Goal: Task Accomplishment & Management: Complete application form

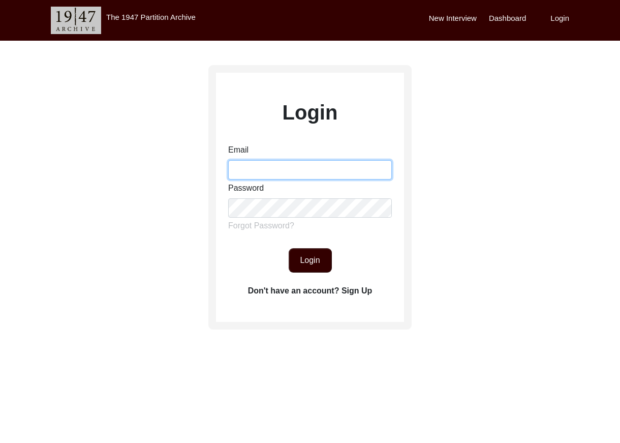
click at [243, 173] on input "Email" at bounding box center [310, 169] width 164 height 19
type input "[EMAIL_ADDRESS][DOMAIN_NAME]"
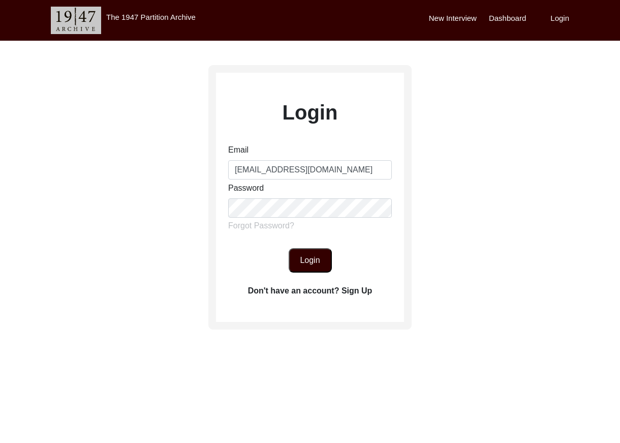
click at [312, 255] on button "Login" at bounding box center [310, 260] width 43 height 24
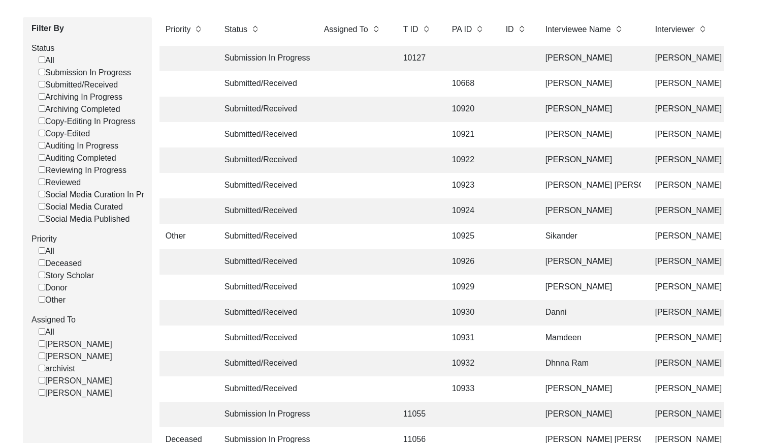
scroll to position [131, 0]
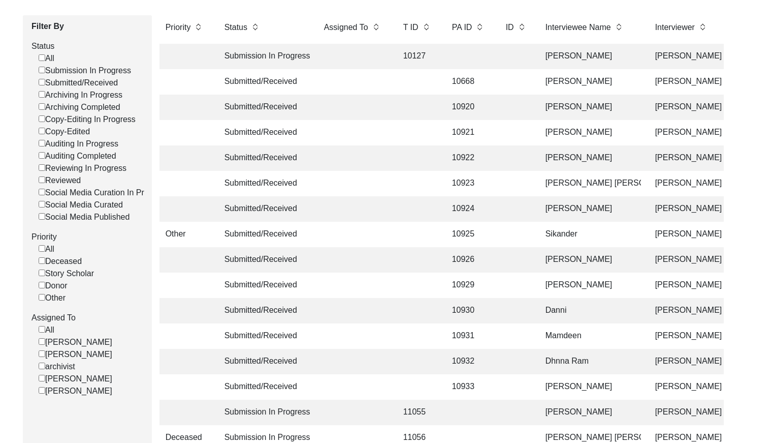
click at [39, 84] on label "Submitted/Received" at bounding box center [78, 83] width 79 height 12
click at [39, 84] on input "Submitted/Received" at bounding box center [42, 82] width 7 height 7
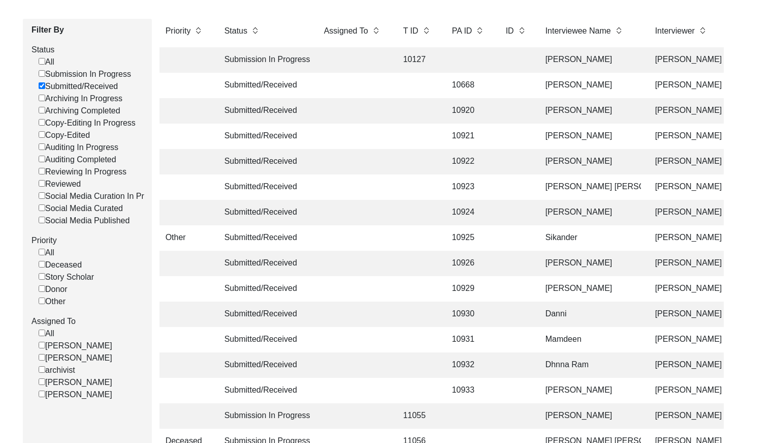
checkbox input "false"
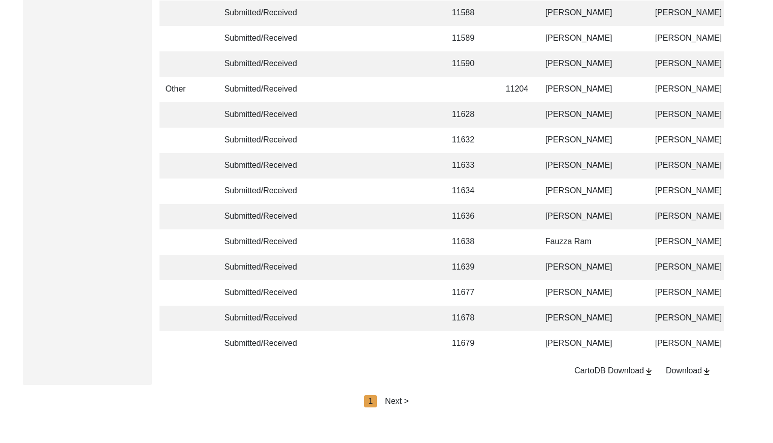
scroll to position [2402, 0]
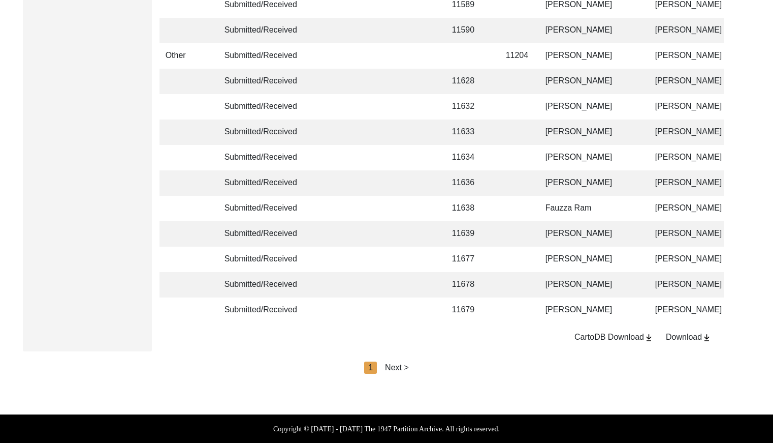
click at [400, 366] on div "Next >" at bounding box center [397, 367] width 24 height 12
click at [416, 367] on div "Next >" at bounding box center [421, 367] width 24 height 12
click at [426, 366] on div "Next >" at bounding box center [421, 367] width 24 height 12
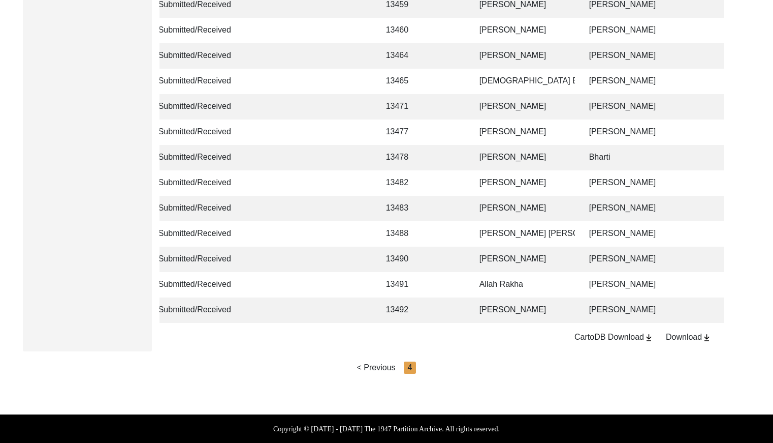
scroll to position [750, 0]
click at [365, 370] on div "< Previous" at bounding box center [376, 367] width 39 height 12
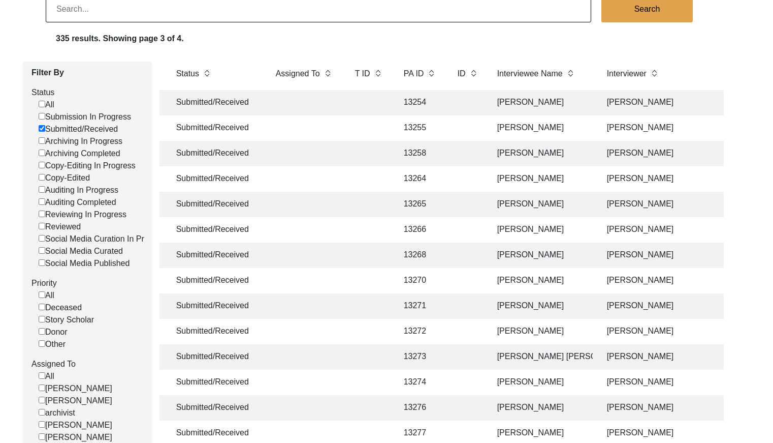
scroll to position [0, 0]
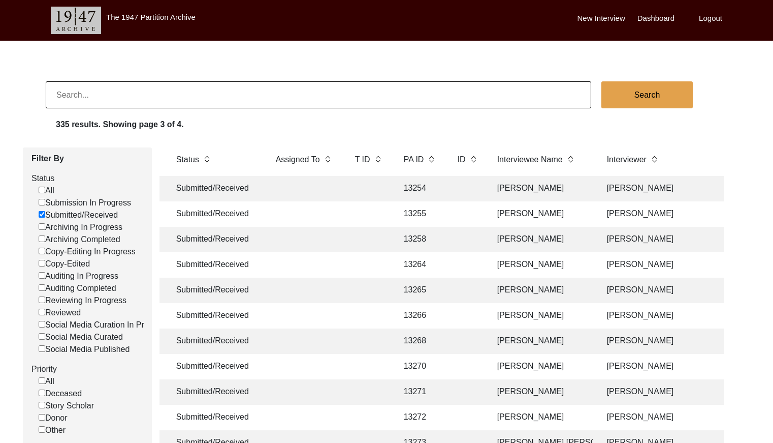
click at [202, 87] on input at bounding box center [319, 94] width 546 height 27
paste input "Mohammad sadique"
type input "Mohammad sadique"
checkbox input "false"
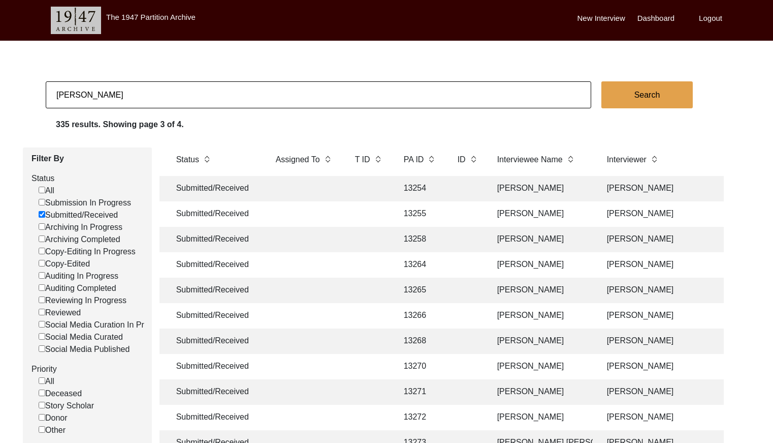
checkbox input "false"
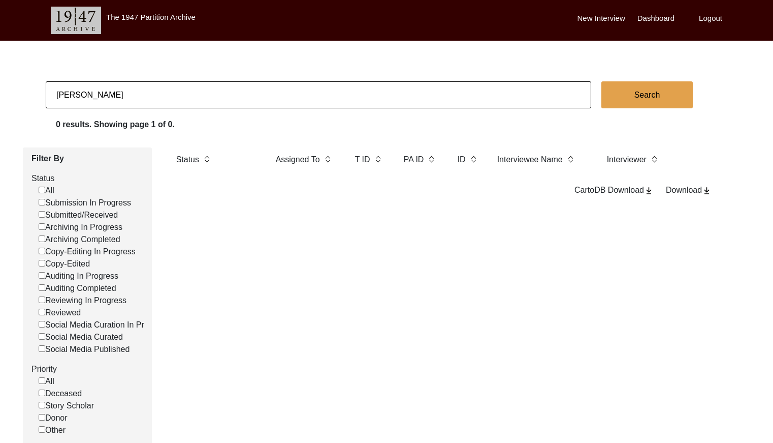
click at [164, 101] on input "Mohammad sadique" at bounding box center [319, 94] width 546 height 27
click at [164, 100] on input "Mohammad sadique" at bounding box center [319, 94] width 546 height 27
click at [165, 99] on input "Mohammad sadique" at bounding box center [319, 94] width 546 height 27
click at [164, 98] on input "Mohammad sadique" at bounding box center [319, 94] width 546 height 27
click at [164, 96] on input "Mohammad sadique" at bounding box center [319, 94] width 546 height 27
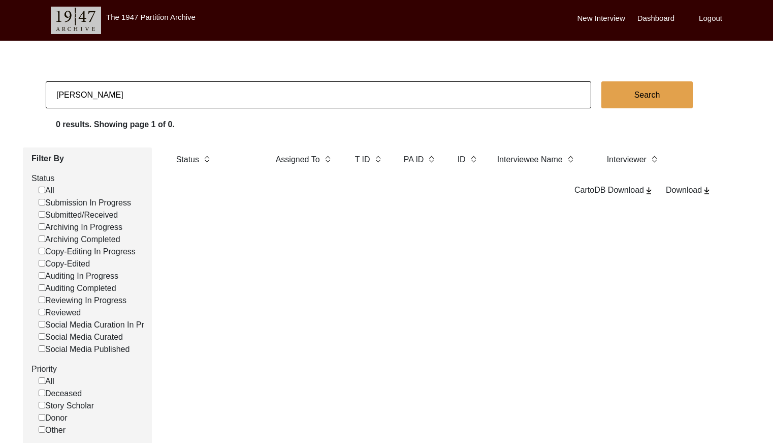
click at [164, 96] on input "Mohammad sadique" at bounding box center [319, 94] width 546 height 27
click at [164, 95] on input "Mohammad sadique" at bounding box center [319, 94] width 546 height 27
click at [164, 100] on input "Mohammad sadiqueGurnee" at bounding box center [319, 94] width 546 height 27
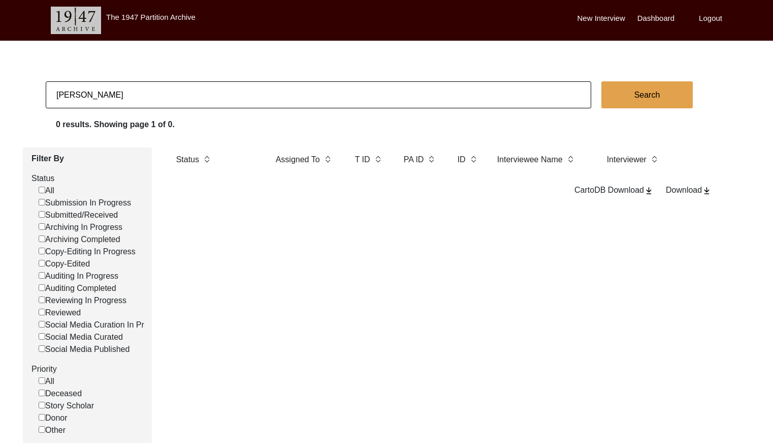
click at [164, 100] on input "Mohammad sadiqueGurnee" at bounding box center [319, 94] width 546 height 27
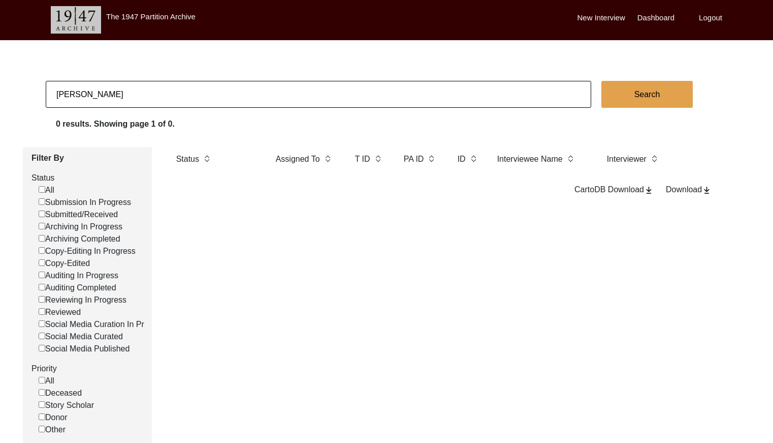
type input "[PERSON_NAME]"
click at [627, 82] on button "Search" at bounding box center [647, 94] width 91 height 27
checkbox input "false"
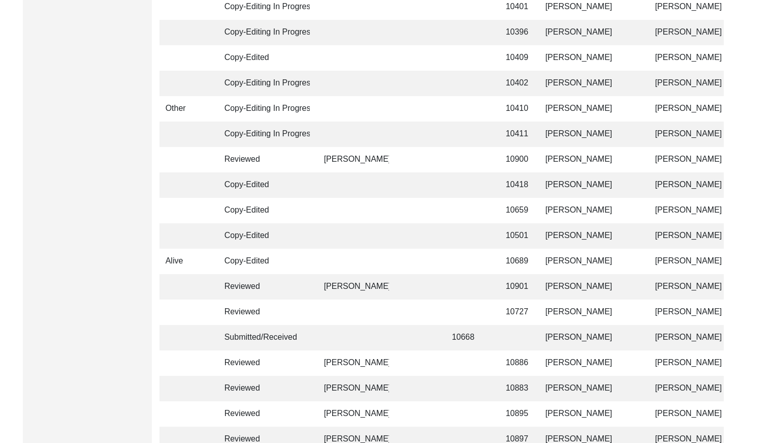
scroll to position [2402, 0]
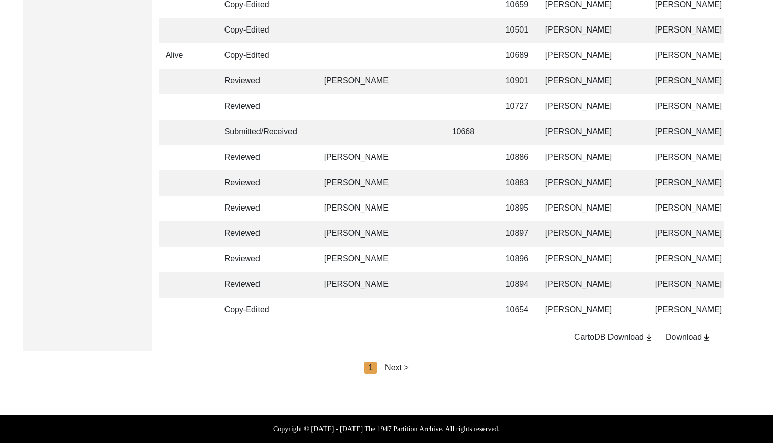
click at [394, 365] on div "Next >" at bounding box center [397, 367] width 24 height 12
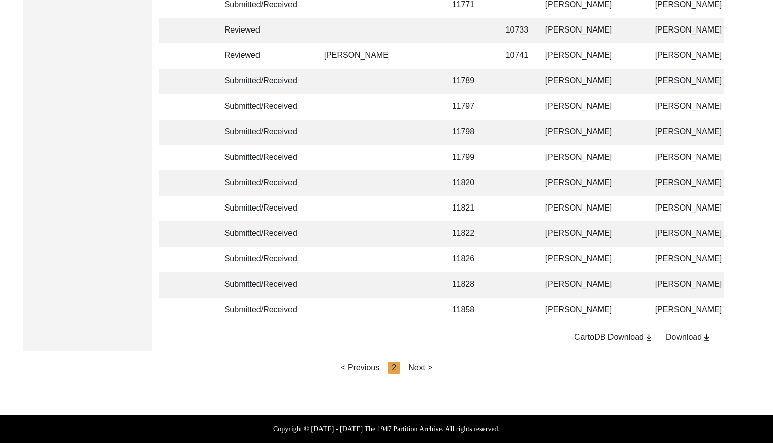
click at [422, 365] on div "Next >" at bounding box center [421, 367] width 24 height 12
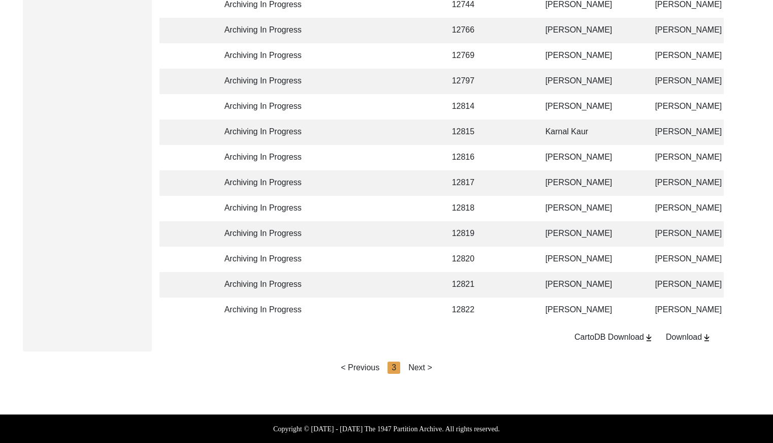
click at [427, 366] on div "Next >" at bounding box center [421, 367] width 24 height 12
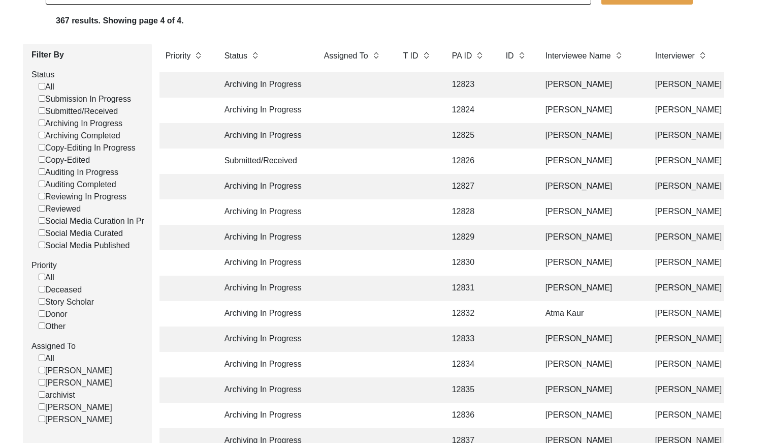
scroll to position [0, 0]
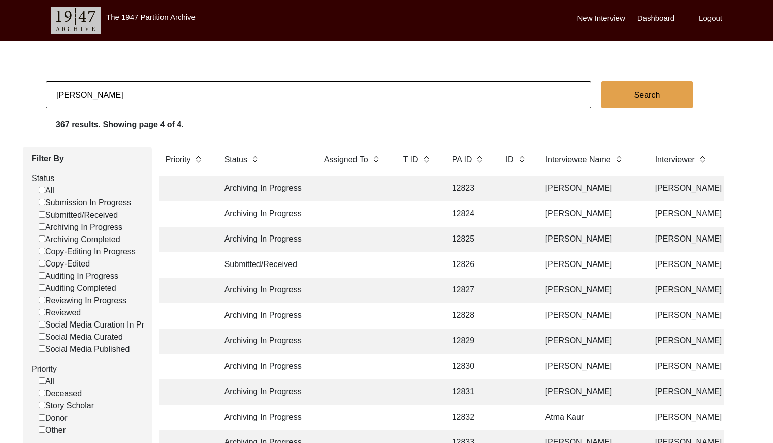
click at [40, 213] on input "Submitted/Received" at bounding box center [42, 214] width 7 height 7
checkbox input "false"
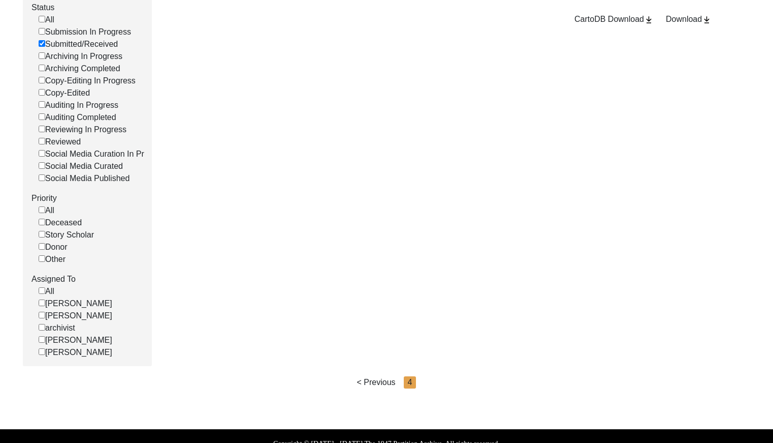
scroll to position [193, 0]
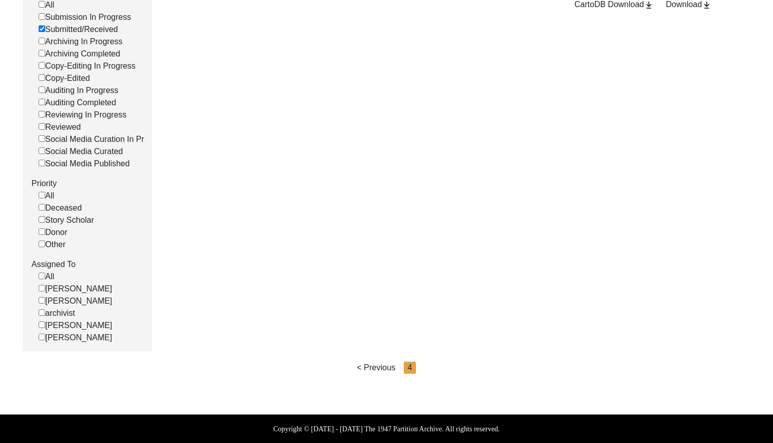
click at [369, 364] on div "< Previous" at bounding box center [376, 367] width 39 height 12
click at [376, 366] on div "< Previous" at bounding box center [376, 367] width 39 height 12
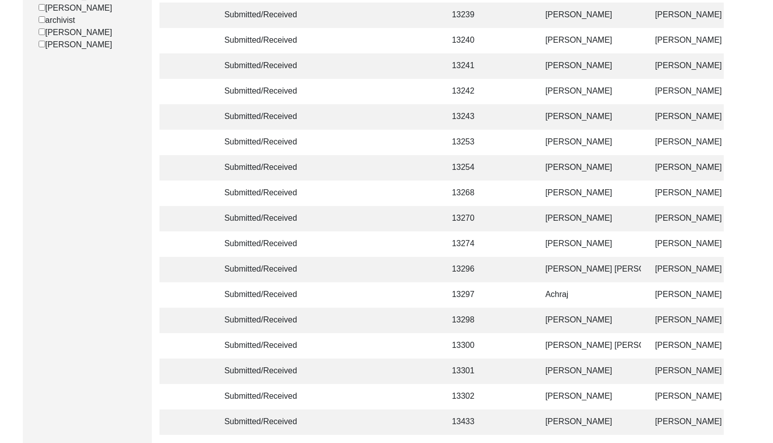
scroll to position [648, 0]
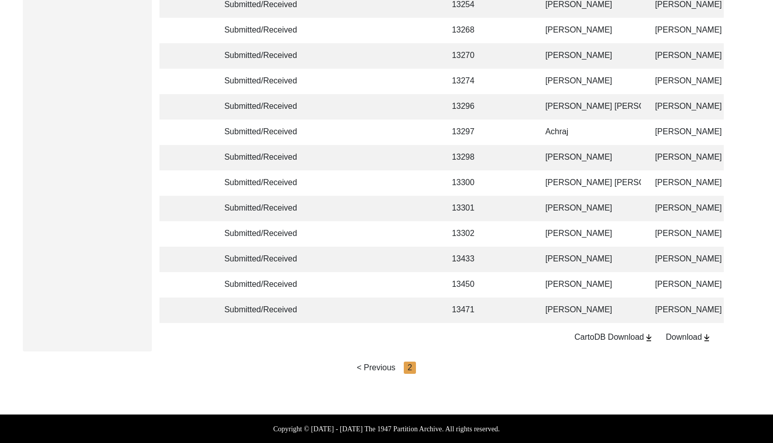
click at [384, 366] on div "< Previous" at bounding box center [376, 367] width 39 height 12
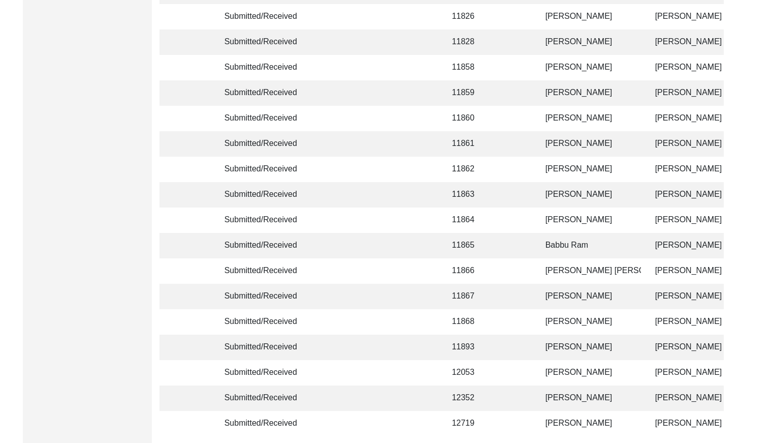
scroll to position [2268, 0]
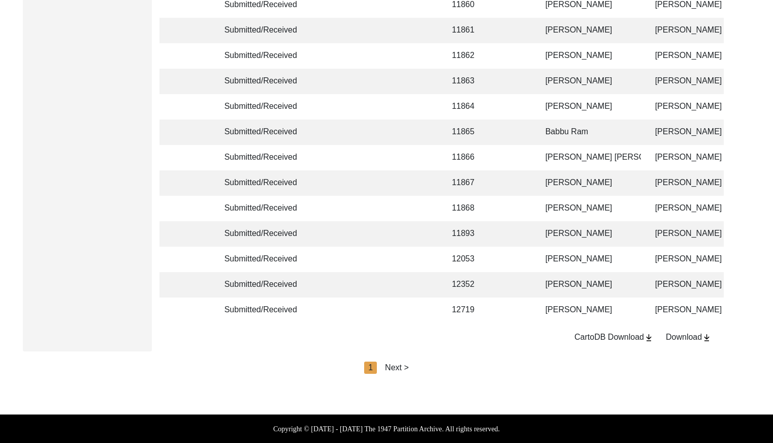
click at [404, 369] on div "Next >" at bounding box center [397, 367] width 24 height 12
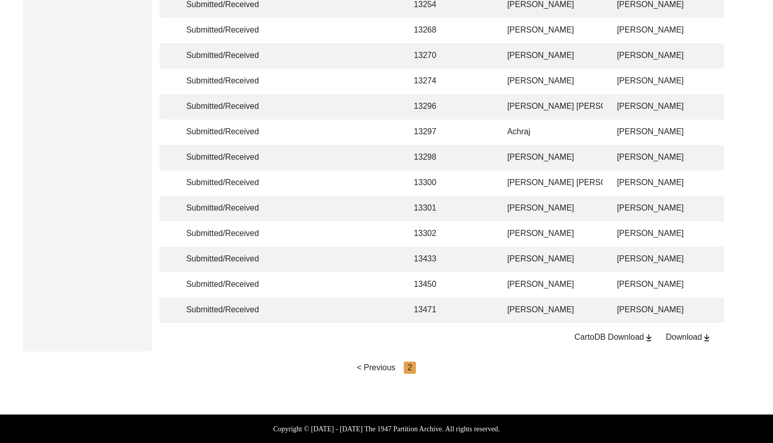
scroll to position [646, 0]
click at [531, 277] on td "[PERSON_NAME]" at bounding box center [553, 284] width 102 height 25
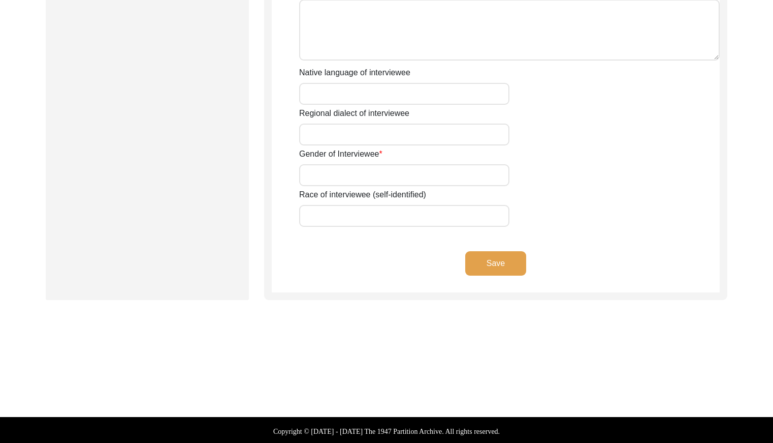
type input "Hakam"
type input "Khan"
type input "Na"
type input "[PERSON_NAME]"
type input "1946"
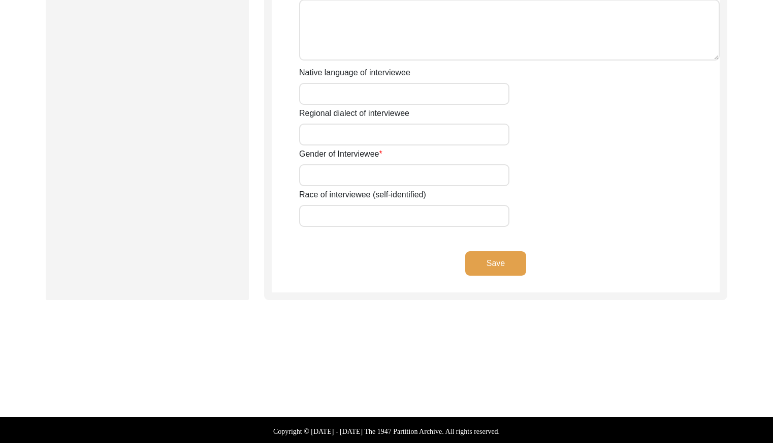
type input "1946"
type input "79 yrs approx"
type input "[DEMOGRAPHIC_DATA]"
type input "Panjabi"
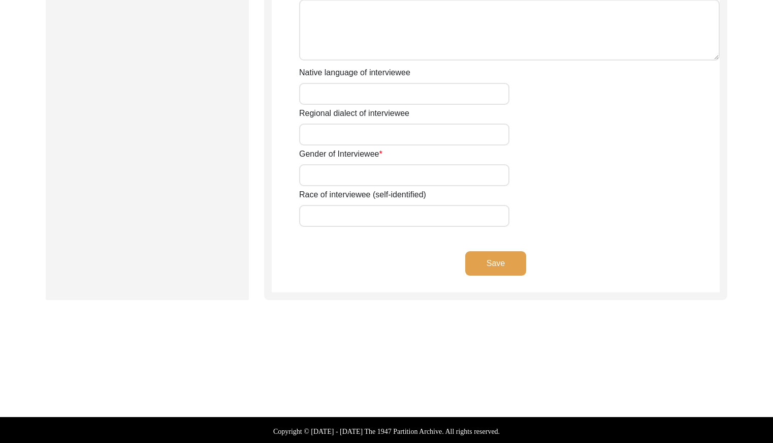
type input "[DEMOGRAPHIC_DATA]"
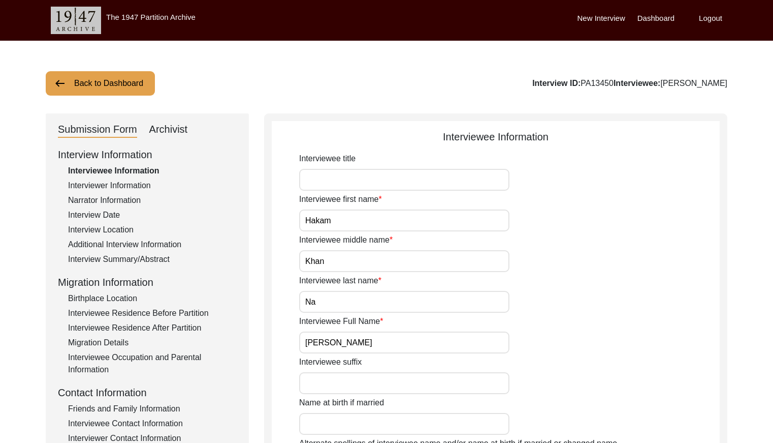
drag, startPoint x: 629, startPoint y: 81, endPoint x: 597, endPoint y: 80, distance: 32.0
click at [597, 80] on div "Interview ID: PA13450 Interviewee: Hakam khan" at bounding box center [630, 83] width 195 height 12
copy div "PA13450"
click at [122, 179] on div "Interviewer Information" at bounding box center [152, 185] width 169 height 12
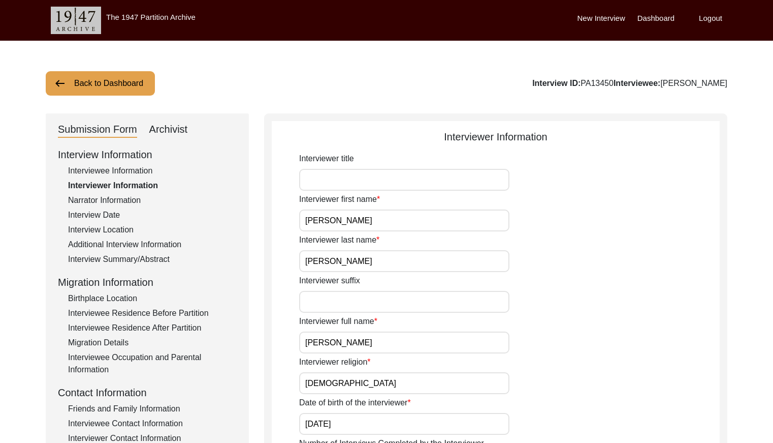
click at [134, 201] on div "Narrator Information" at bounding box center [152, 200] width 169 height 12
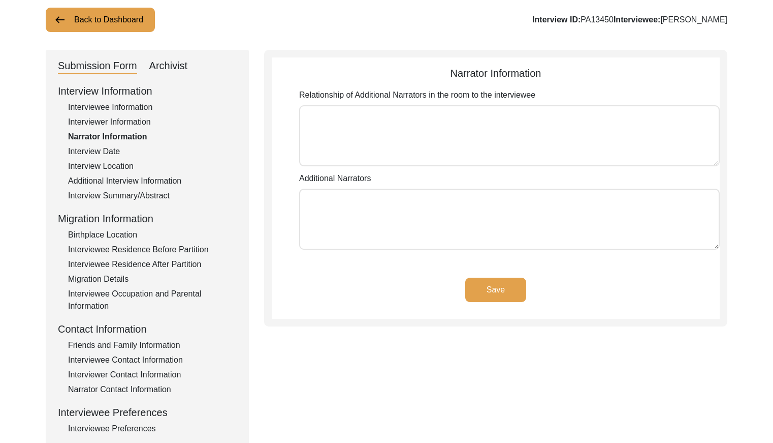
scroll to position [64, 0]
click at [103, 150] on div "Interview Date" at bounding box center [152, 151] width 169 height 12
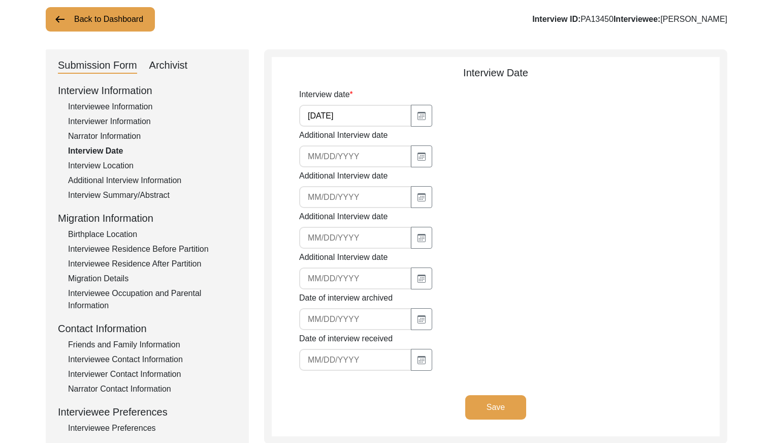
click at [135, 164] on div "Interview Location" at bounding box center [152, 166] width 169 height 12
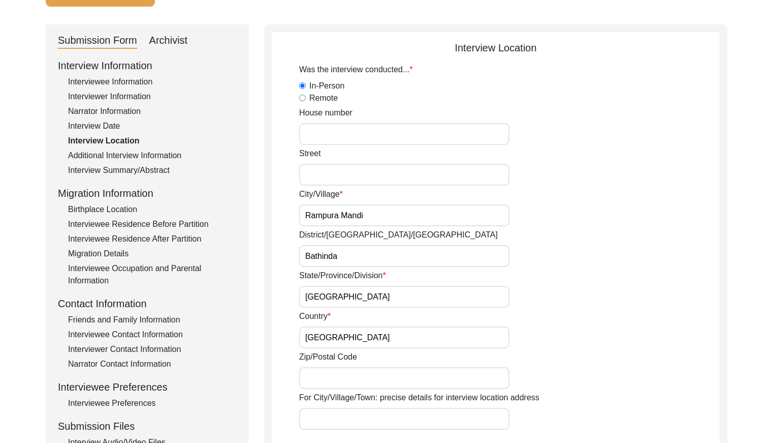
scroll to position [84, 0]
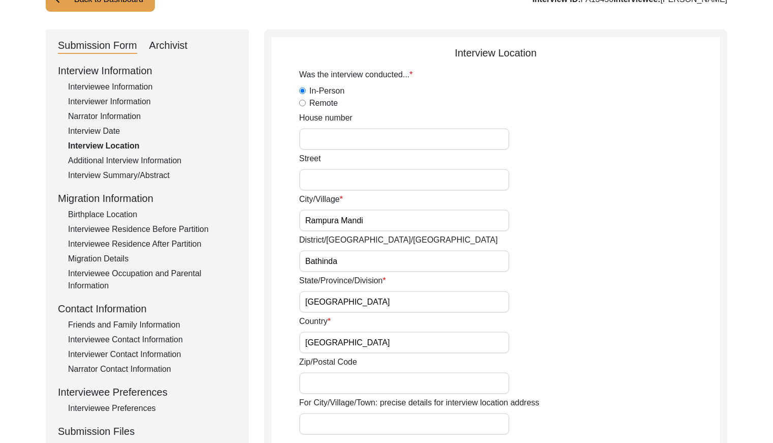
click at [156, 160] on div "Additional Interview Information" at bounding box center [152, 160] width 169 height 12
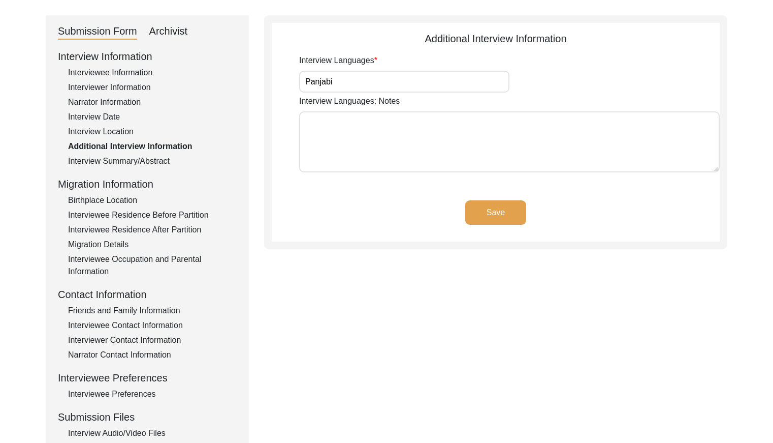
scroll to position [104, 0]
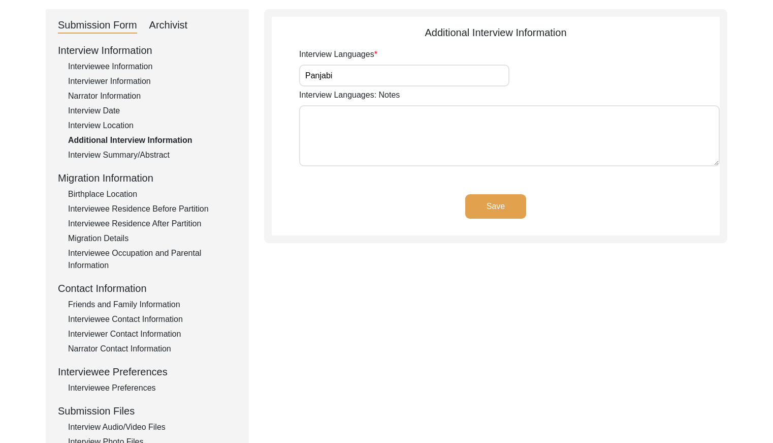
click at [161, 152] on div "Interview Summary/Abstract" at bounding box center [152, 155] width 169 height 12
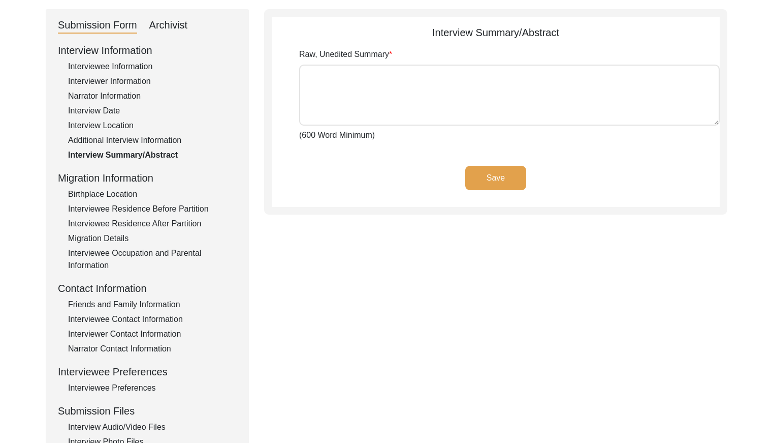
type textarea "ਹਾਕਮ ਅਲੀ ਦਾ ਜਨਮ ਅਣਵੰਡੇ ਪੰਜਾਬ ਦੇ ਵਿੱਚ ਰਿਆਸਤ ਪਟਿਆਲਾ ਦੇ ਪਿੰਡ ਰਾਮਪੁਰਾ ਦੇ ਵਿੱਚ 12 ਦਸ…"
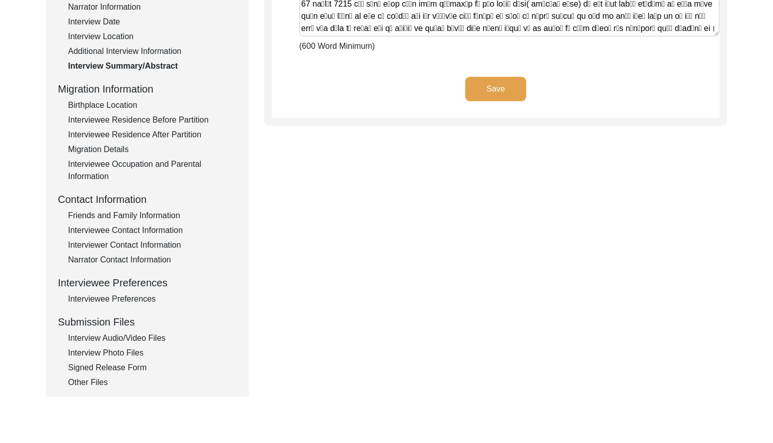
scroll to position [214, 0]
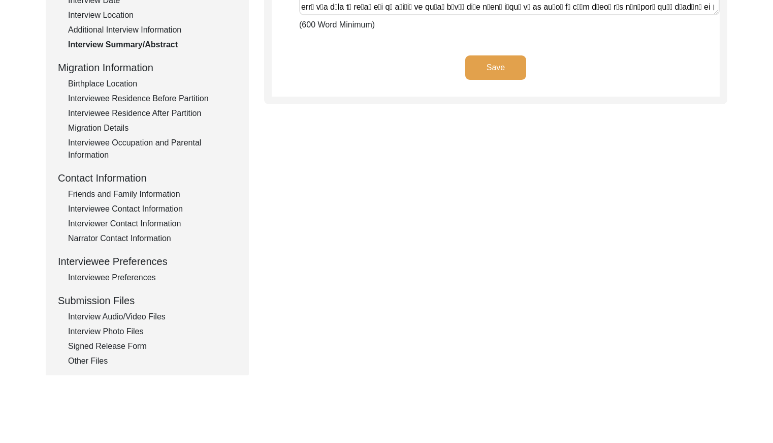
click at [120, 84] on div "Birthplace Location" at bounding box center [152, 84] width 169 height 12
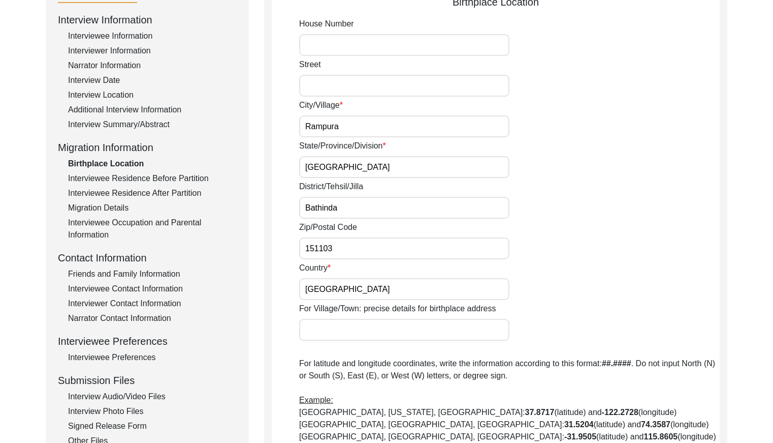
scroll to position [98, 0]
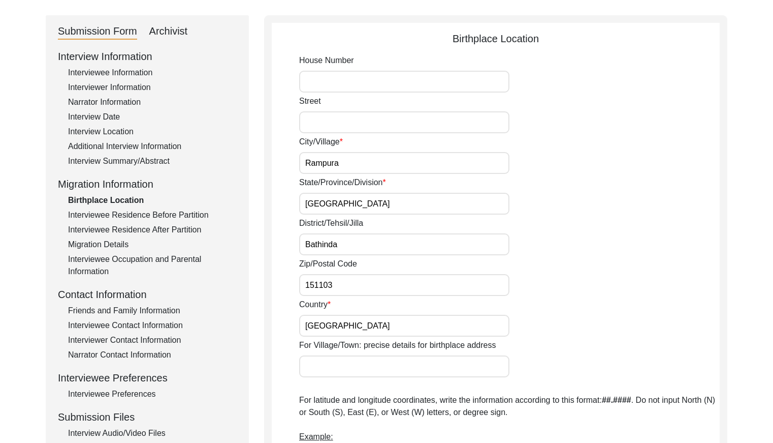
click at [193, 216] on div "Interviewee Residence Before Partition" at bounding box center [152, 215] width 169 height 12
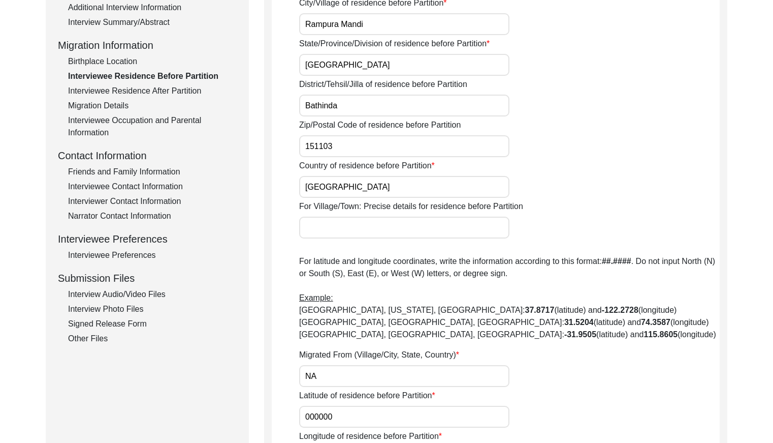
scroll to position [181, 0]
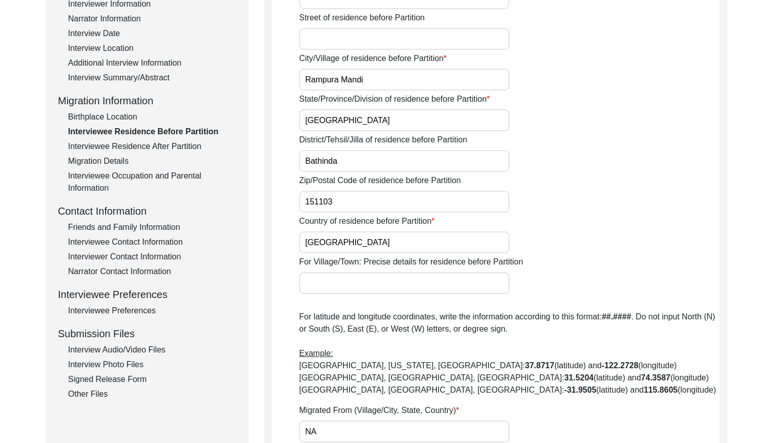
click at [160, 150] on div "Interviewee Residence After Partition" at bounding box center [152, 146] width 169 height 12
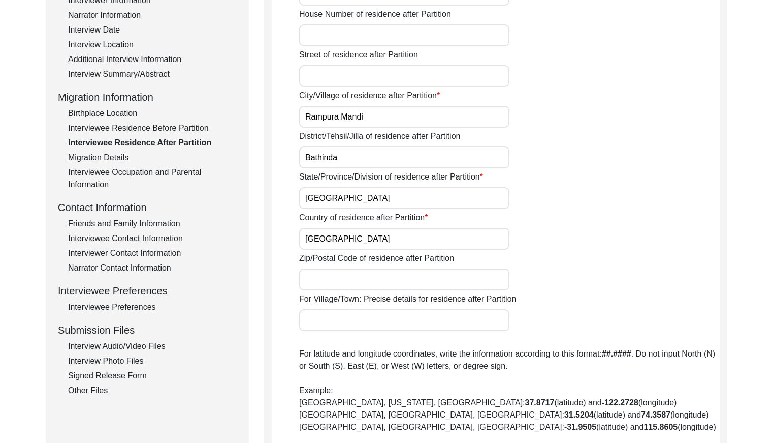
click at [110, 161] on div "Migration Details" at bounding box center [152, 157] width 169 height 12
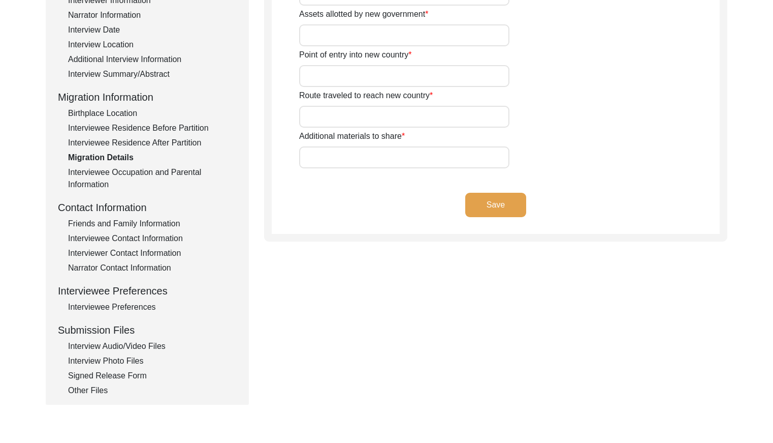
type input "Na"
type input "NA"
type input "Na"
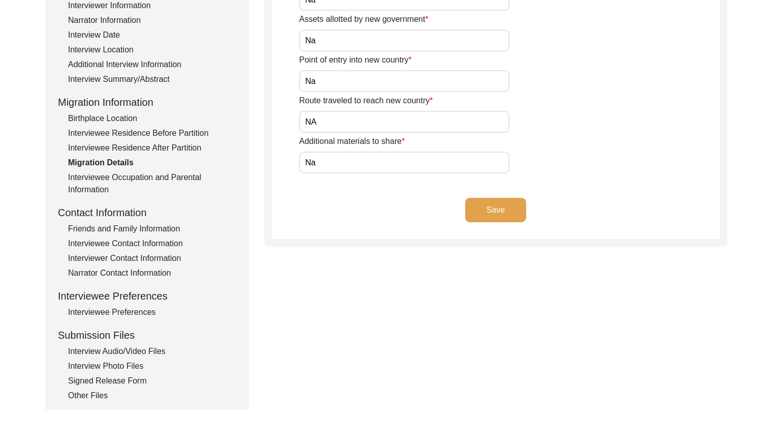
scroll to position [187, 0]
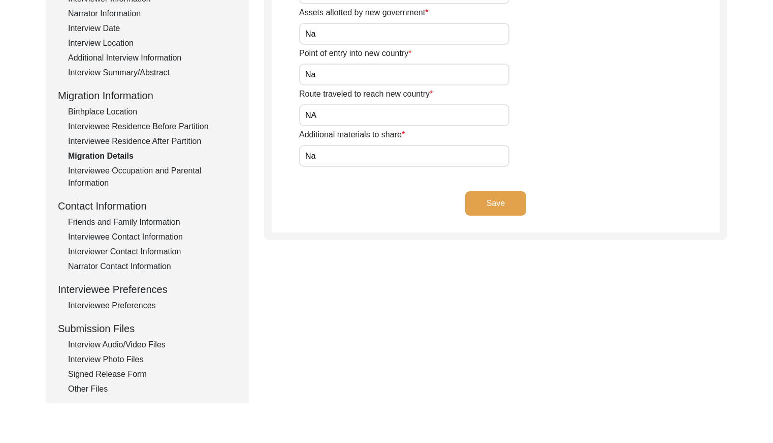
click at [172, 169] on div "Interviewee Occupation and Parental Information" at bounding box center [152, 177] width 169 height 24
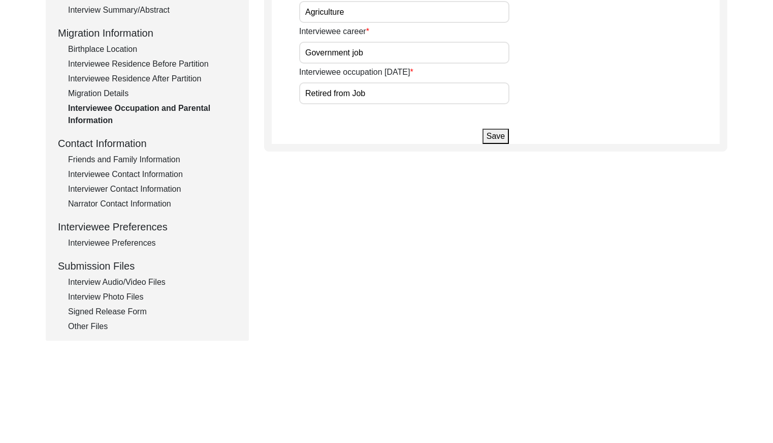
scroll to position [256, 0]
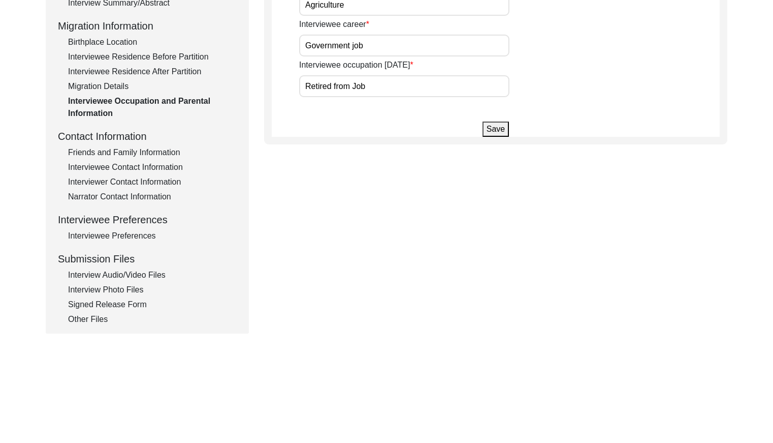
click at [170, 156] on div "Friends and Family Information" at bounding box center [152, 152] width 169 height 12
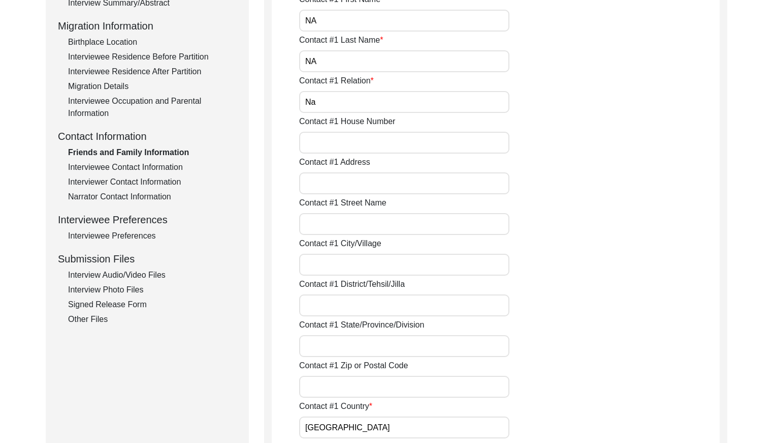
click at [123, 165] on div "Interviewee Contact Information" at bounding box center [152, 167] width 169 height 12
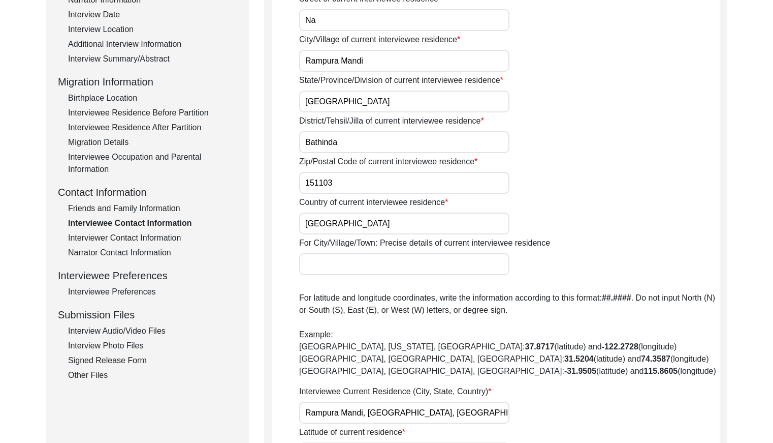
scroll to position [189, 0]
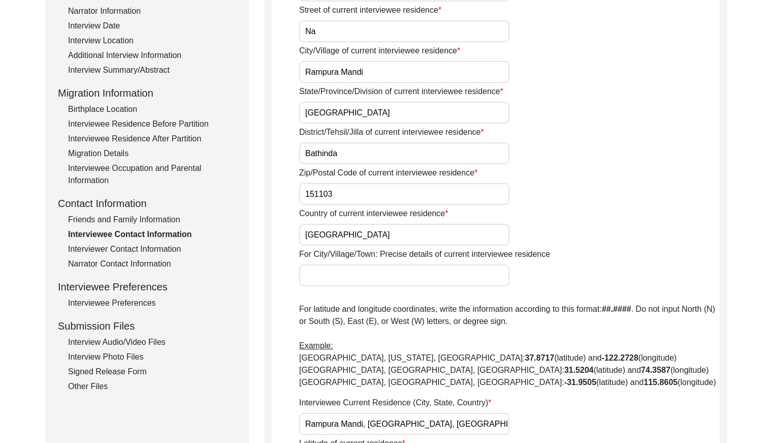
click at [163, 243] on div "Interviewer Contact Information" at bounding box center [152, 249] width 169 height 12
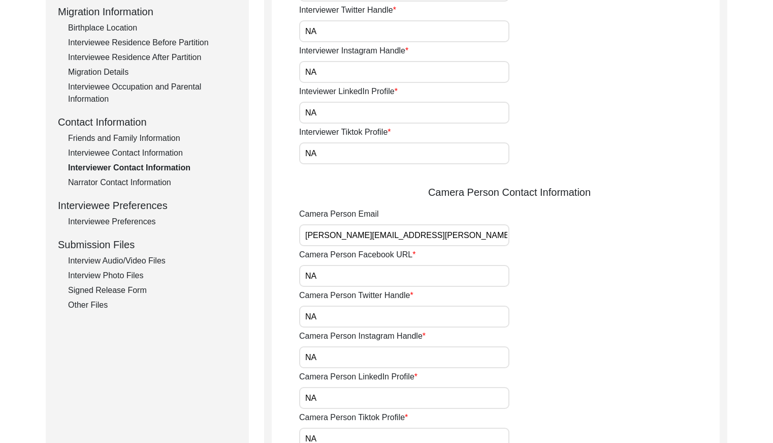
scroll to position [205, 0]
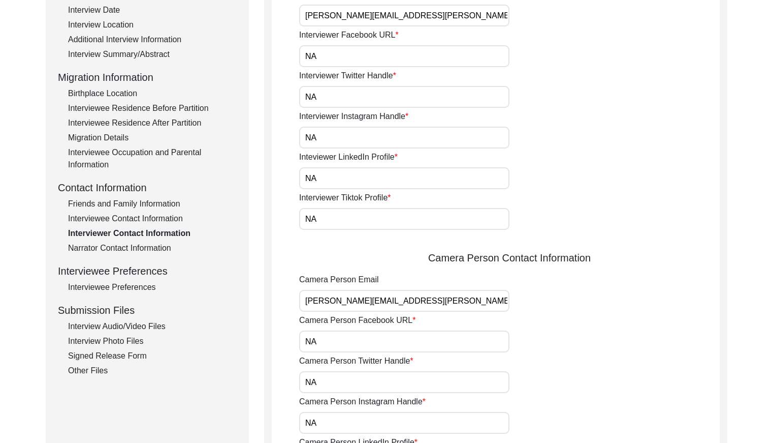
click at [152, 247] on div "Narrator Contact Information" at bounding box center [152, 248] width 169 height 12
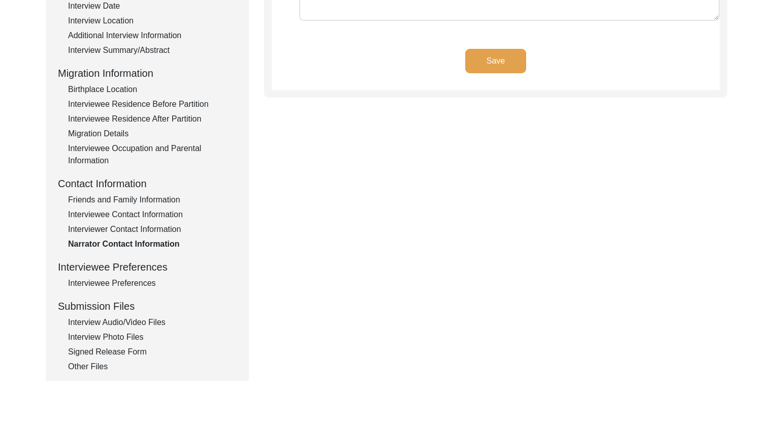
scroll to position [230, 0]
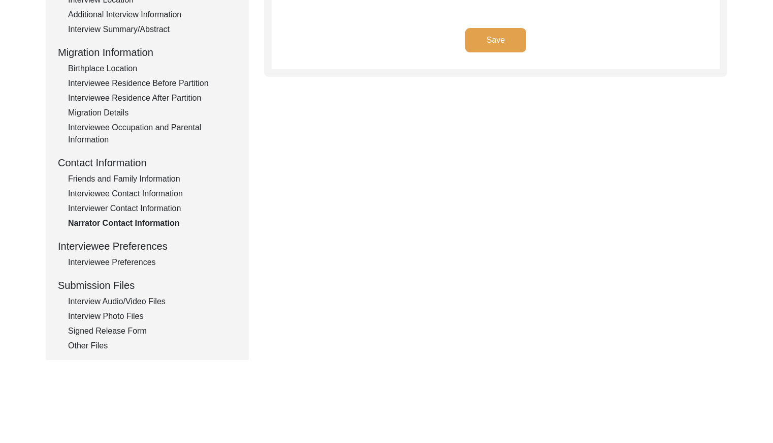
drag, startPoint x: 144, startPoint y: 262, endPoint x: 157, endPoint y: 261, distance: 12.7
click at [144, 262] on div "Interviewee Preferences" at bounding box center [152, 262] width 169 height 12
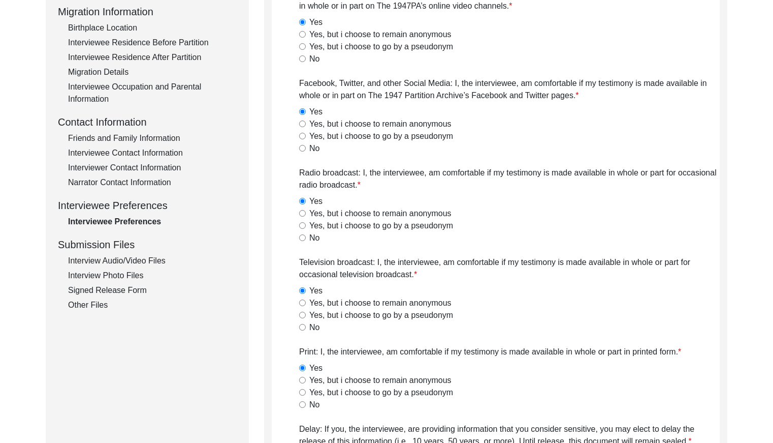
scroll to position [271, 0]
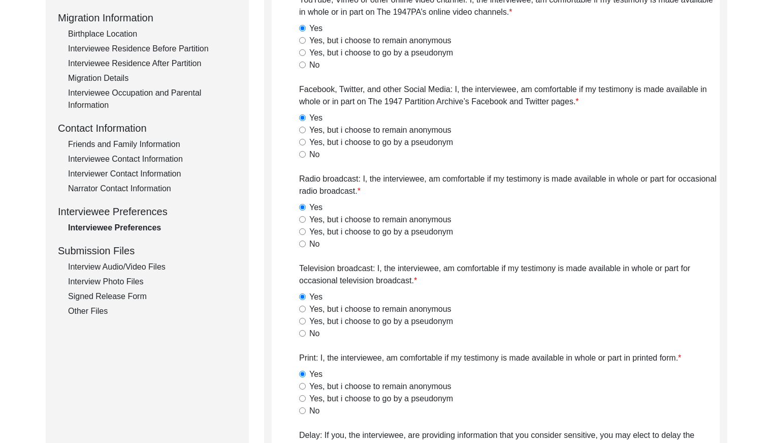
click at [153, 265] on div "Interview Audio/Video Files" at bounding box center [152, 267] width 169 height 12
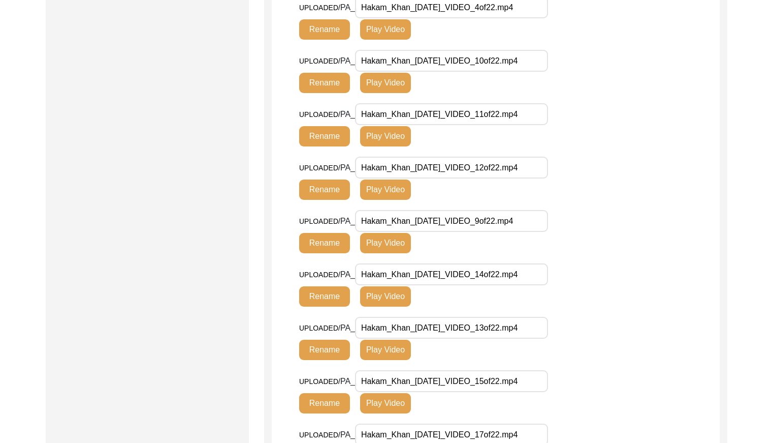
scroll to position [411, 0]
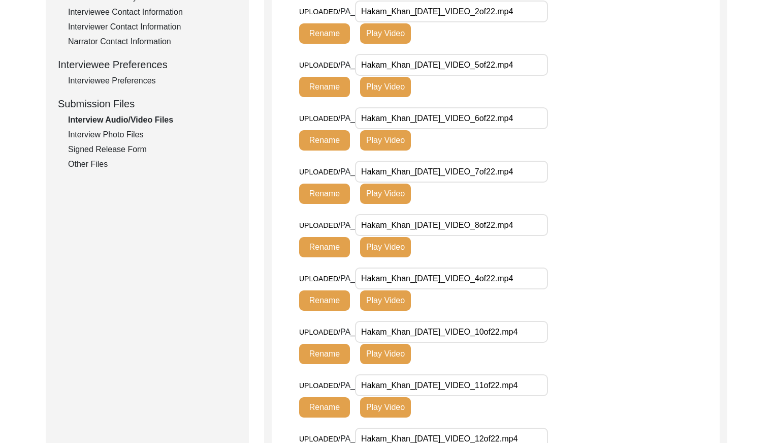
click at [140, 132] on div "Interview Photo Files" at bounding box center [152, 135] width 169 height 12
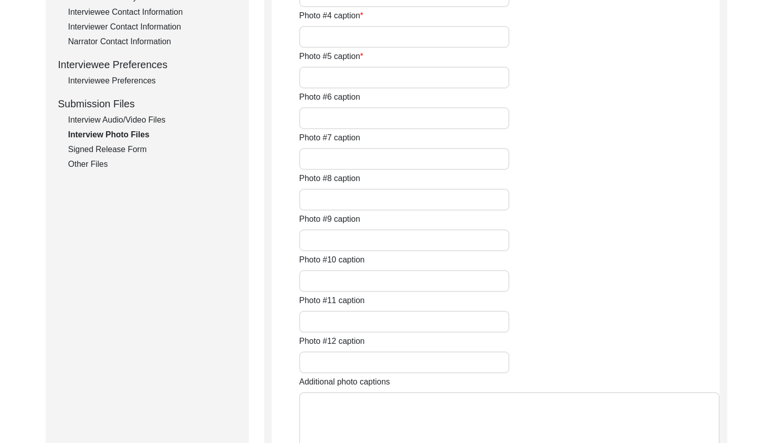
type input "A close pic of Interviewee"
type input "pic of interviewee with interviewer"
type input "conversation between interviewer and interviewee"
type input "Conversation between Interviewer and interviewee"
type input "conversation between interviewer and interviewee"
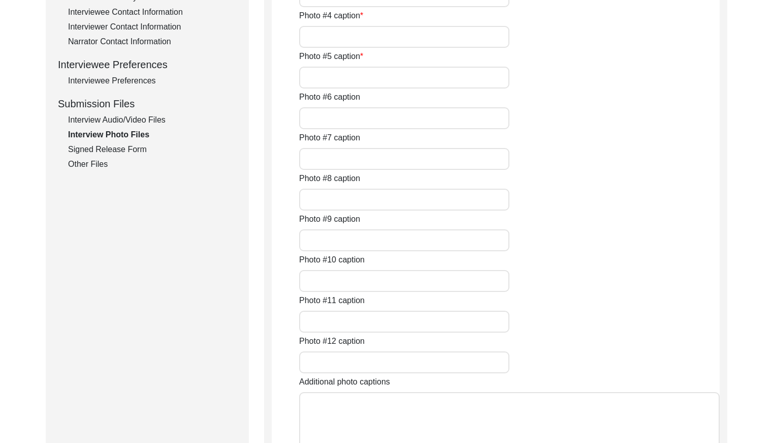
type input "conversation between interviewer and interviewee"
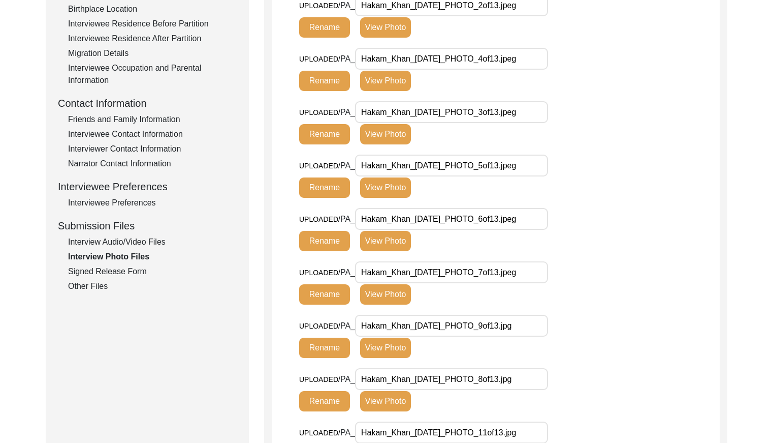
scroll to position [295, 0]
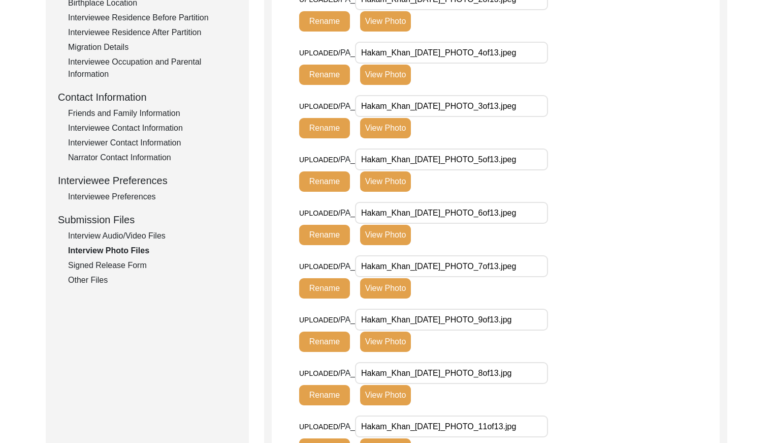
click at [132, 268] on div "Signed Release Form" at bounding box center [152, 265] width 169 height 12
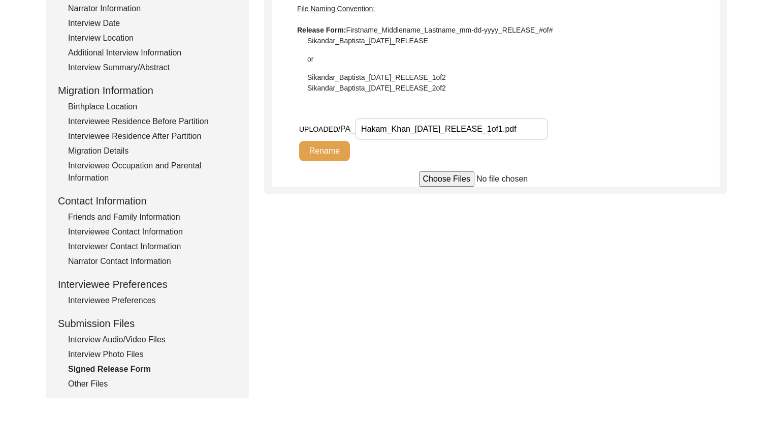
scroll to position [292, 0]
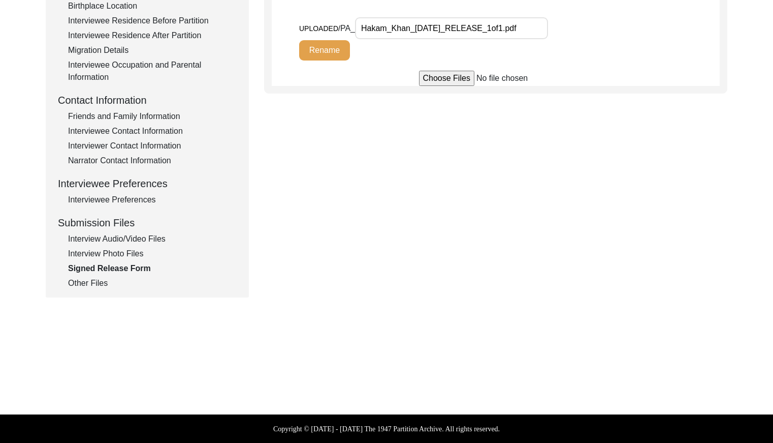
drag, startPoint x: 97, startPoint y: 283, endPoint x: 102, endPoint y: 280, distance: 5.8
click at [98, 282] on div "Other Files" at bounding box center [152, 283] width 169 height 12
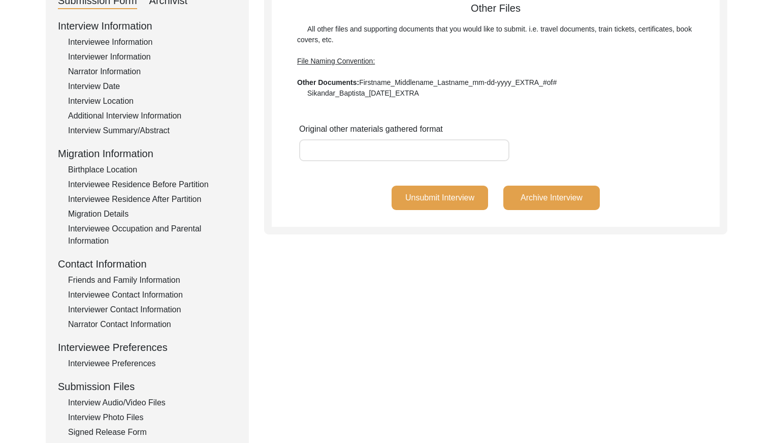
scroll to position [0, 0]
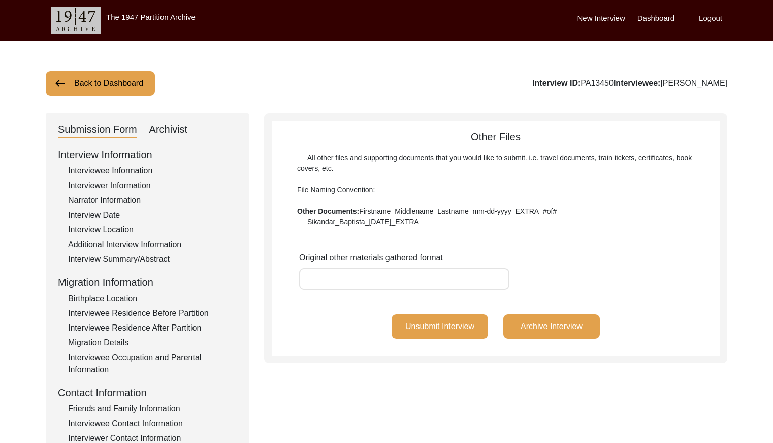
click at [121, 78] on button "Back to Dashboard" at bounding box center [100, 83] width 109 height 24
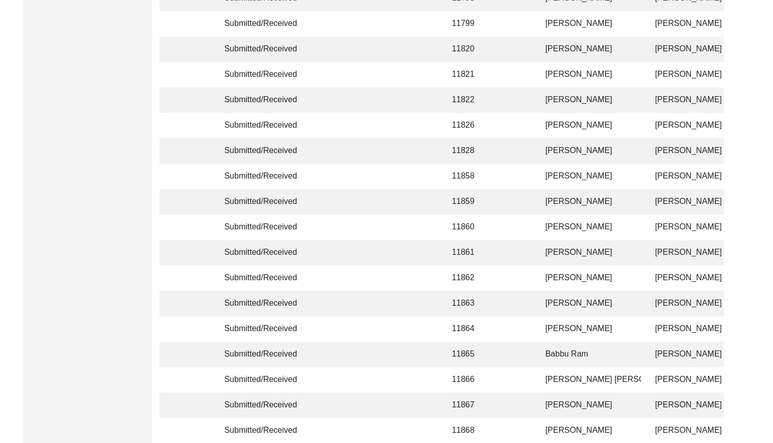
scroll to position [2402, 0]
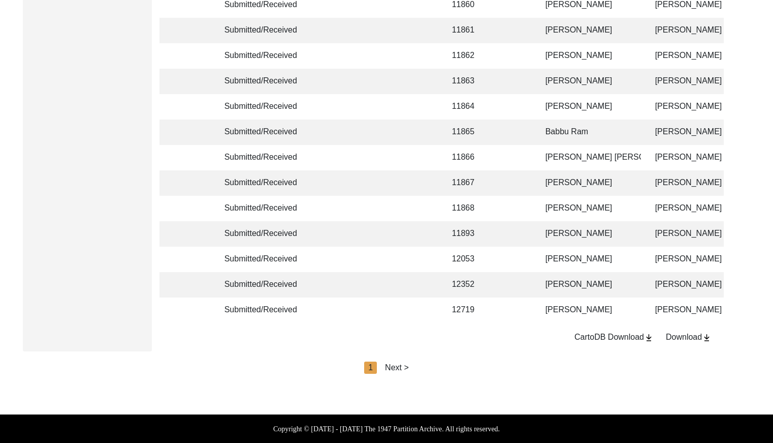
click at [396, 366] on div "Next >" at bounding box center [397, 367] width 24 height 12
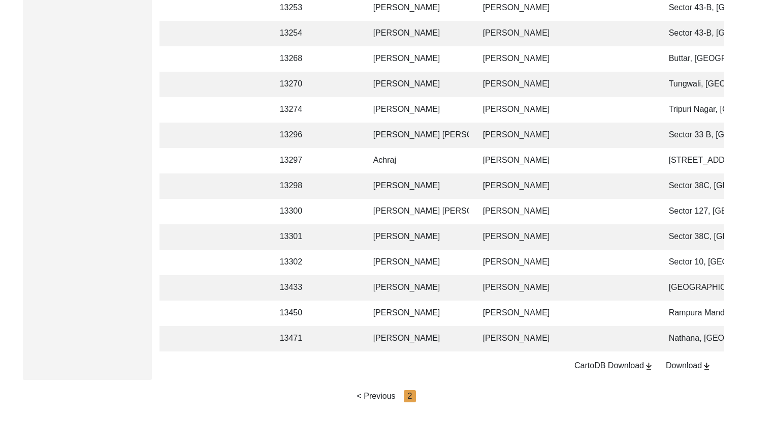
scroll to position [648, 0]
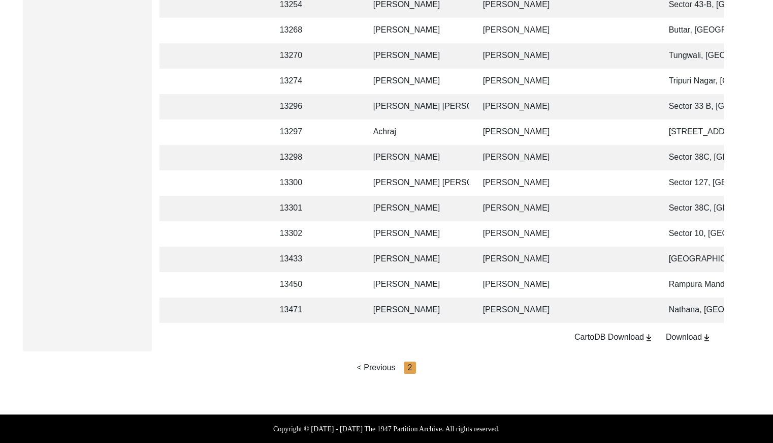
click at [374, 371] on div "< Previous" at bounding box center [376, 367] width 39 height 12
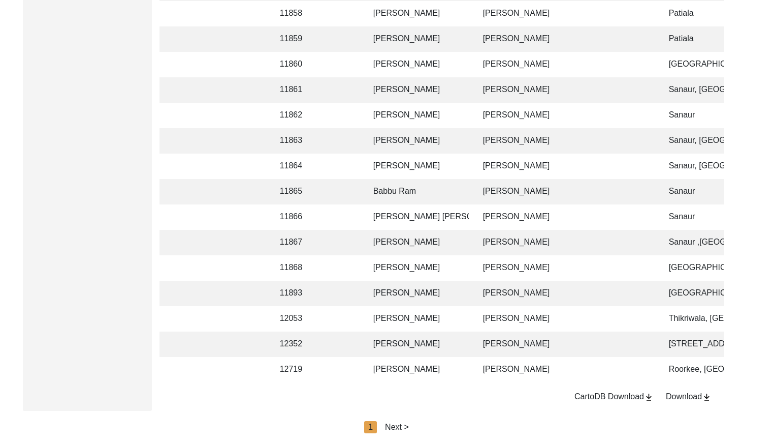
scroll to position [2402, 0]
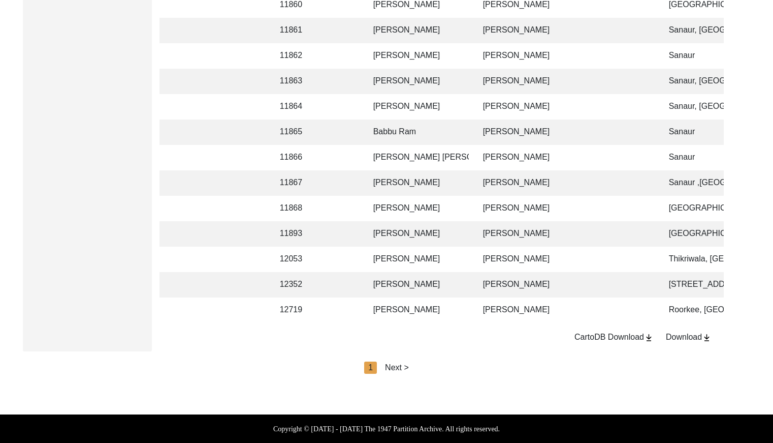
click at [407, 369] on div "Next >" at bounding box center [397, 367] width 24 height 12
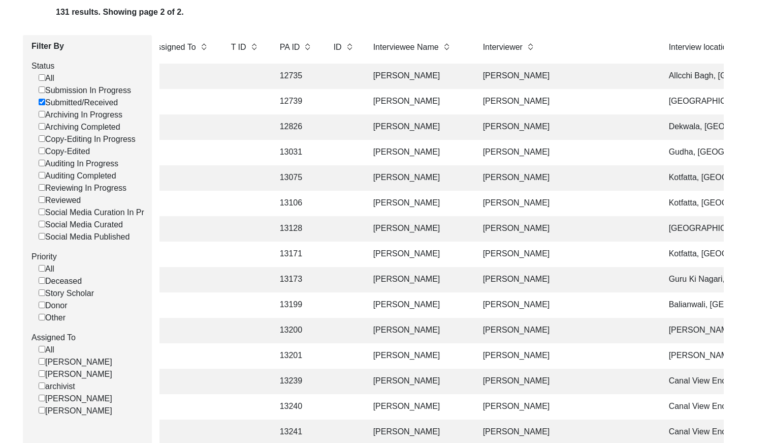
scroll to position [98, 0]
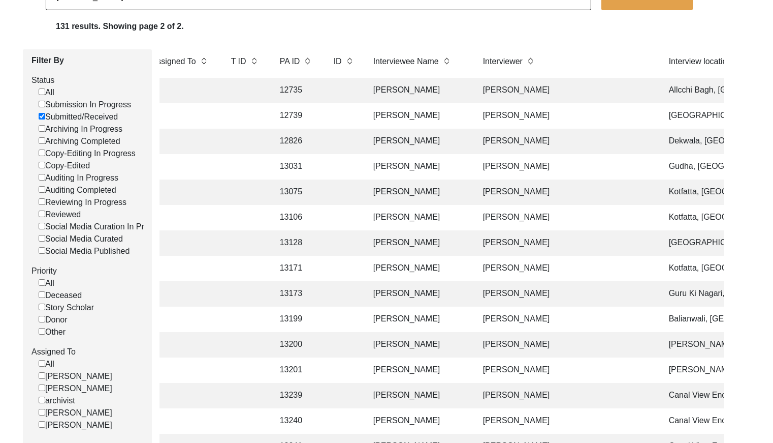
click at [551, 96] on td "[PERSON_NAME]" at bounding box center [566, 90] width 178 height 25
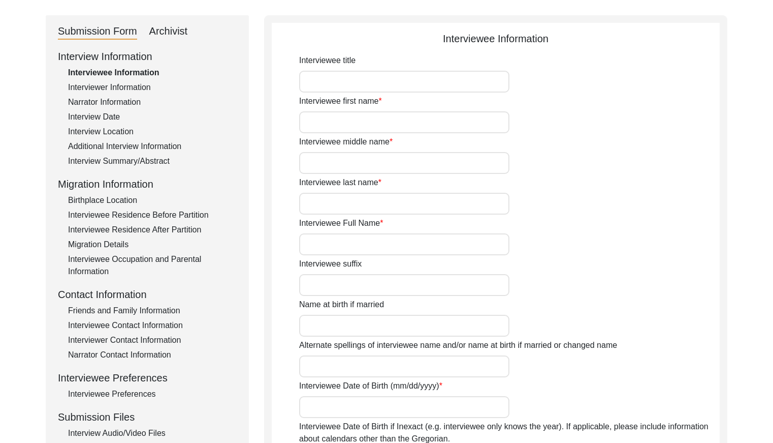
type input "Gurcharan"
type input "[PERSON_NAME]"
type input "Na"
type input "[PERSON_NAME]"
type input "[DATE]"
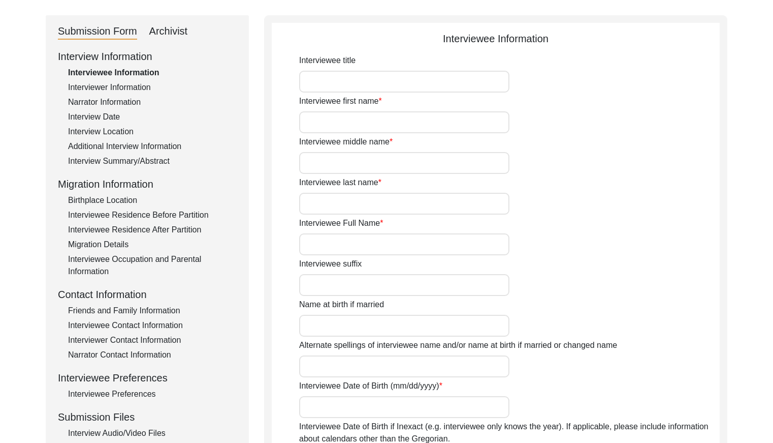
type input "82 years"
type input "[DEMOGRAPHIC_DATA]"
type input "Panjabi"
type input "[DEMOGRAPHIC_DATA]"
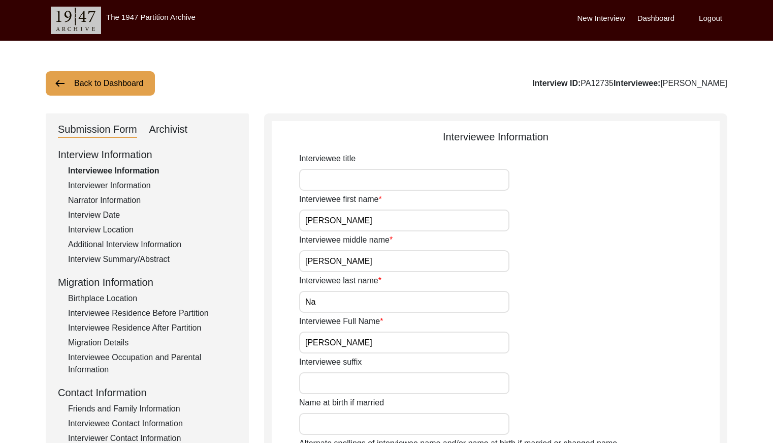
drag, startPoint x: 614, startPoint y: 80, endPoint x: 582, endPoint y: 93, distance: 34.9
click at [581, 78] on div "Interview ID: PA12735 Interviewee: Gurcharan Singh" at bounding box center [630, 83] width 195 height 12
copy div "PA12735"
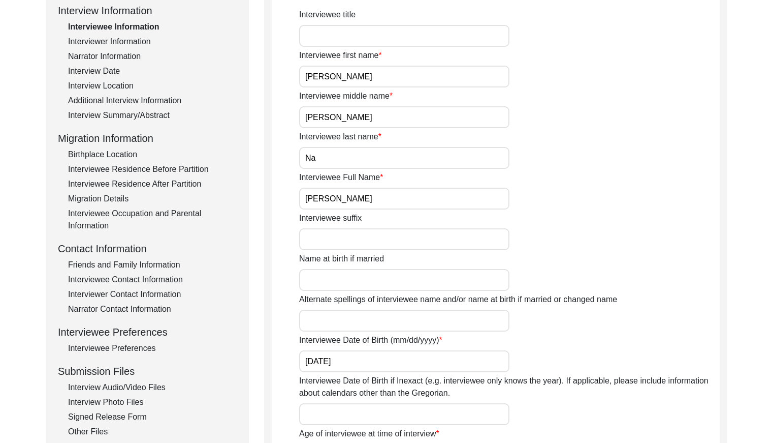
scroll to position [146, 0]
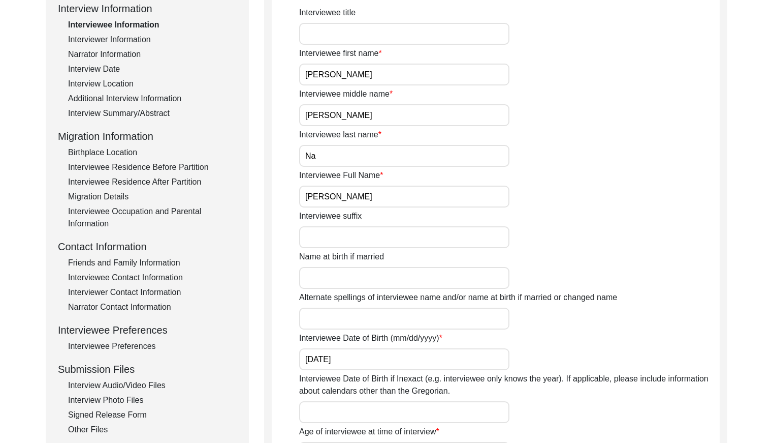
click at [118, 68] on div "Interview Date" at bounding box center [152, 69] width 169 height 12
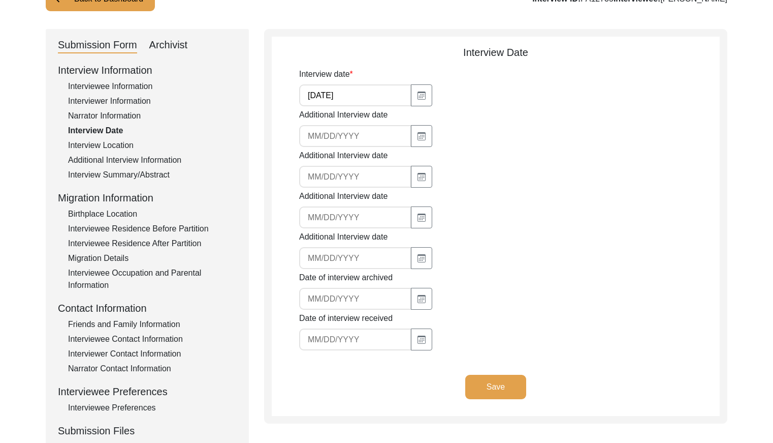
scroll to position [75, 0]
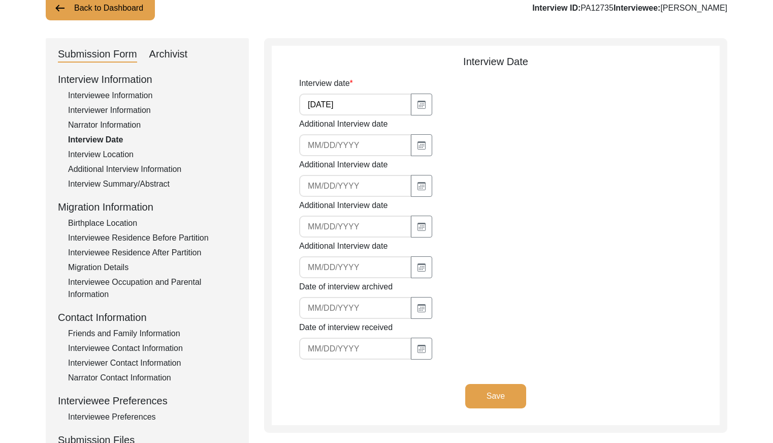
click at [102, 10] on button "Back to Dashboard" at bounding box center [100, 8] width 109 height 24
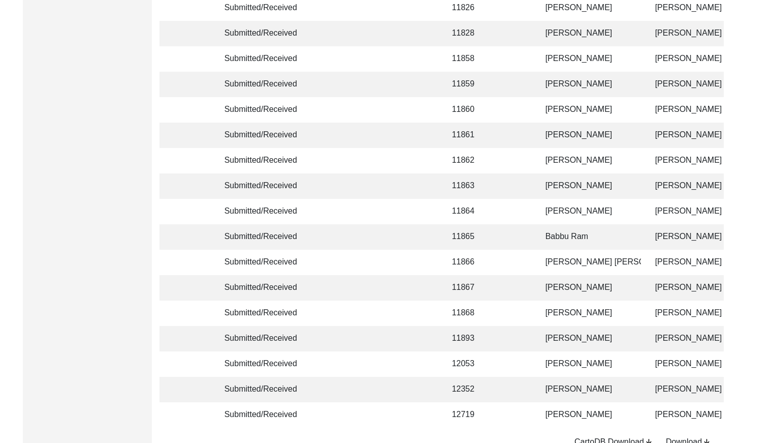
scroll to position [2402, 0]
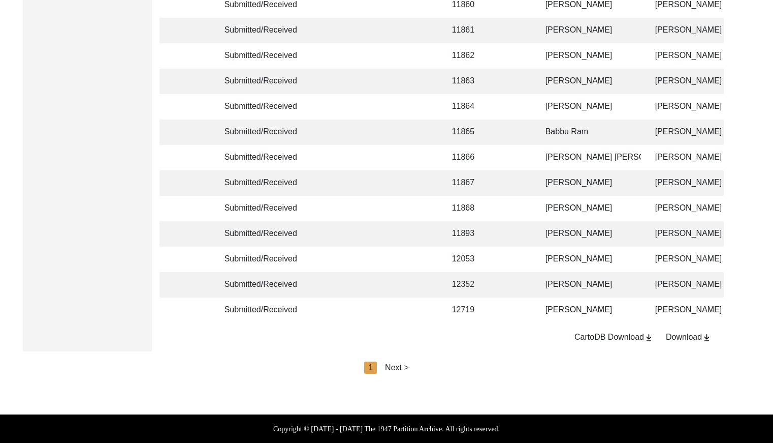
click at [389, 373] on div "Next >" at bounding box center [397, 367] width 24 height 12
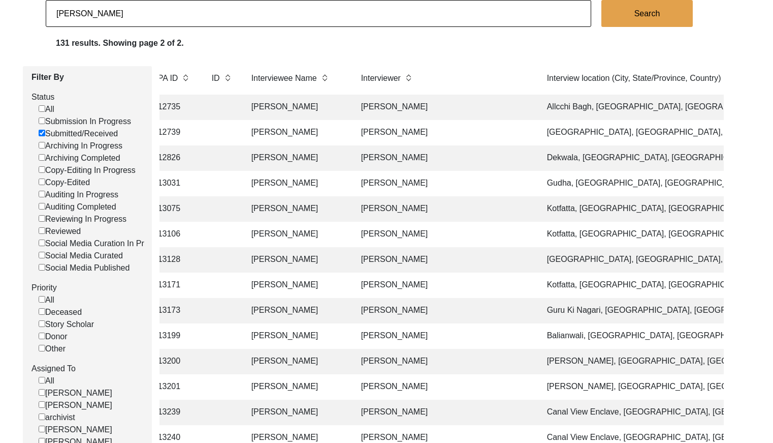
scroll to position [0, 295]
click at [202, 13] on input "[PERSON_NAME]" at bounding box center [319, 13] width 546 height 27
paste input "Balwant Kaur"
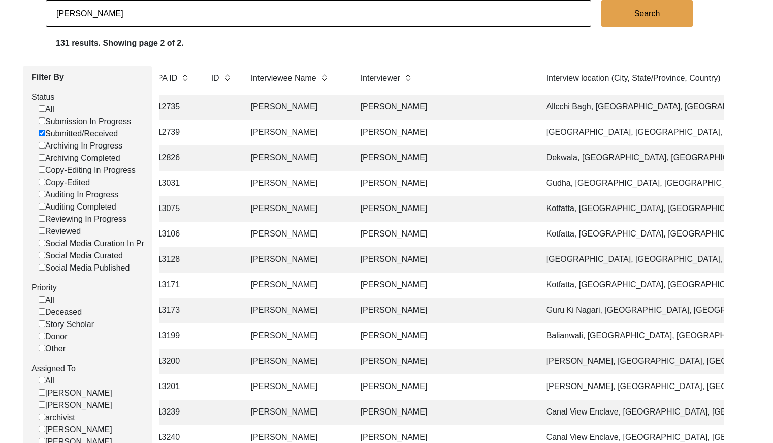
type input "Balwant Kaur"
checkbox input "false"
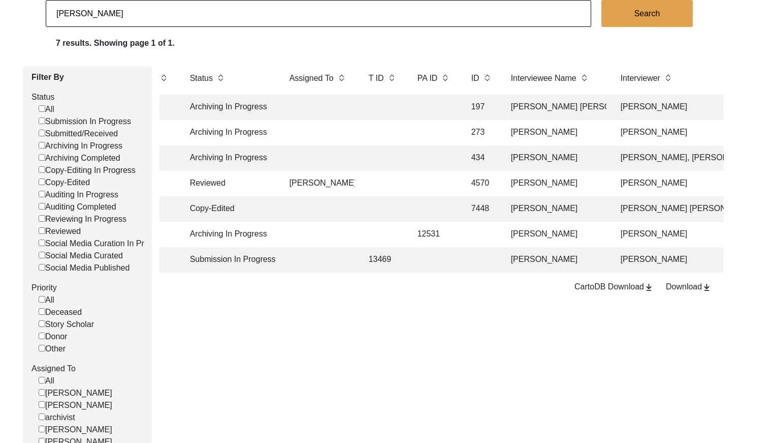
scroll to position [0, 0]
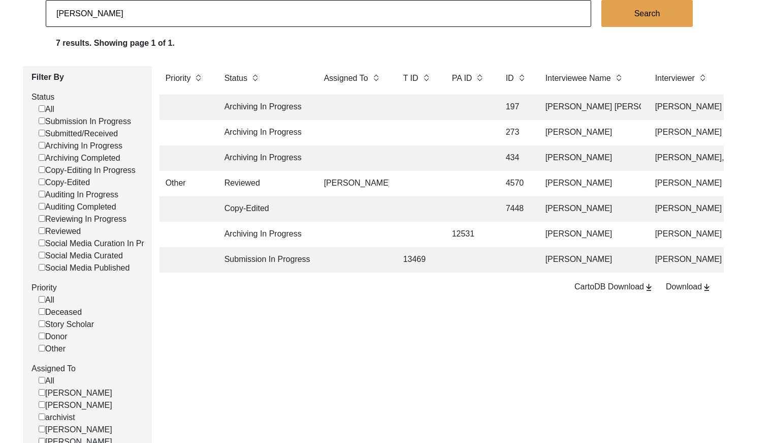
click at [451, 267] on td at bounding box center [469, 259] width 46 height 25
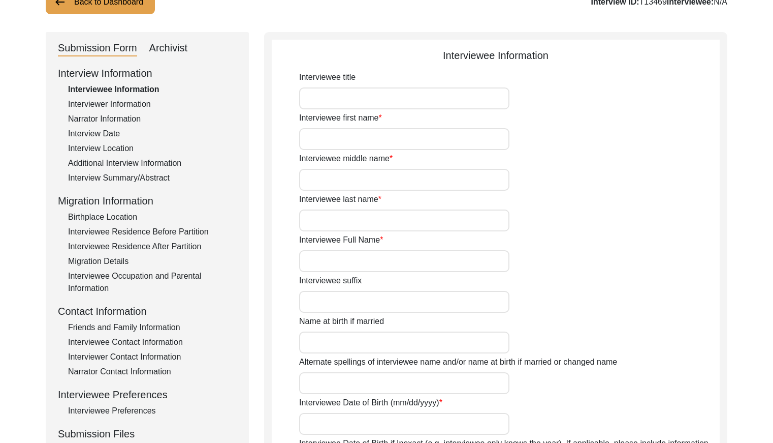
type input "[PERSON_NAME]"
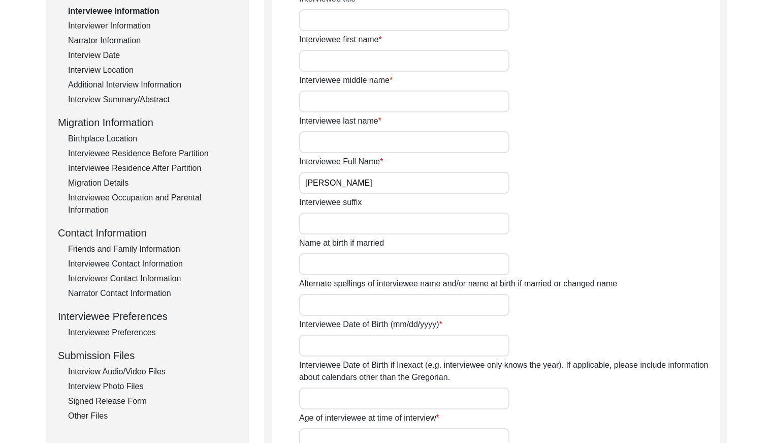
scroll to position [123, 0]
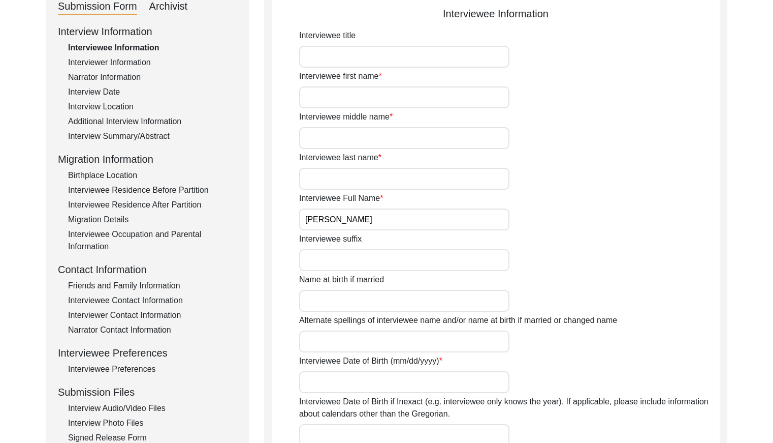
drag, startPoint x: 133, startPoint y: 60, endPoint x: 144, endPoint y: 67, distance: 13.3
click at [133, 60] on div "Interviewer Information" at bounding box center [152, 62] width 169 height 12
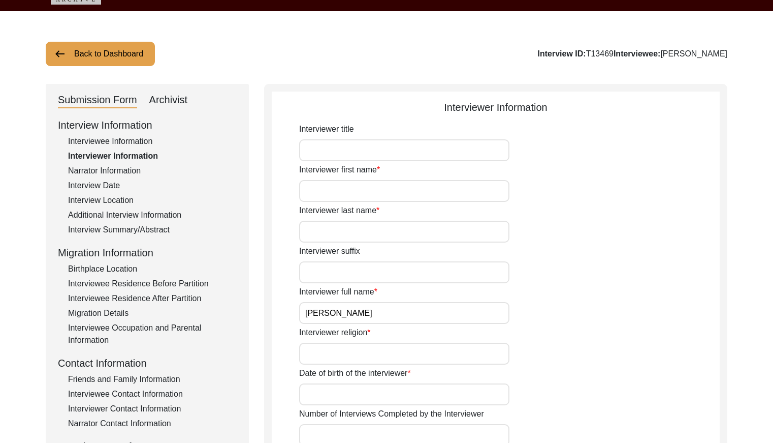
scroll to position [0, 0]
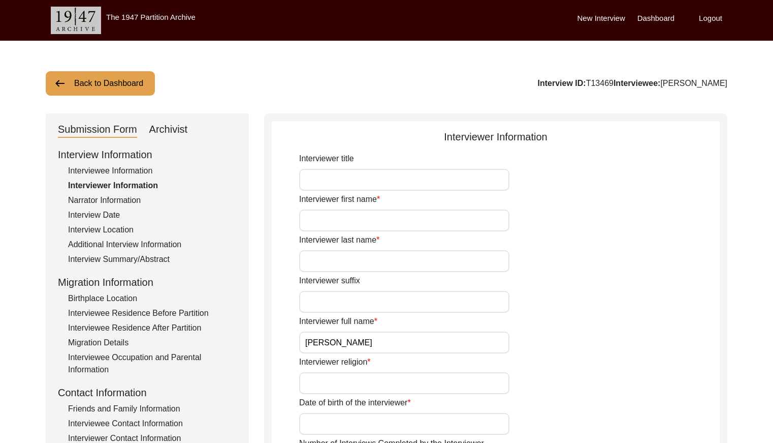
drag, startPoint x: 117, startPoint y: 212, endPoint x: 185, endPoint y: 200, distance: 69.1
click at [117, 212] on div "Interview Date" at bounding box center [152, 215] width 169 height 12
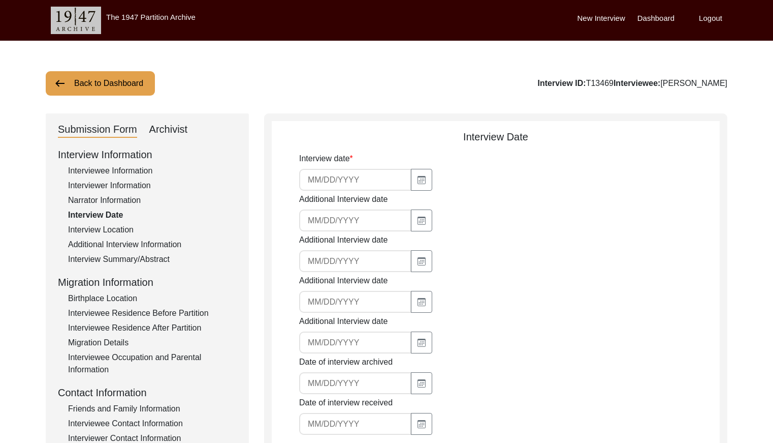
drag, startPoint x: 628, startPoint y: 84, endPoint x: 600, endPoint y: 82, distance: 28.0
click at [600, 82] on div "Interview ID: T13469 Interviewee: Balwant kaur" at bounding box center [633, 83] width 190 height 12
copy div "T13469"
click at [151, 73] on button "Back to Dashboard" at bounding box center [100, 83] width 109 height 24
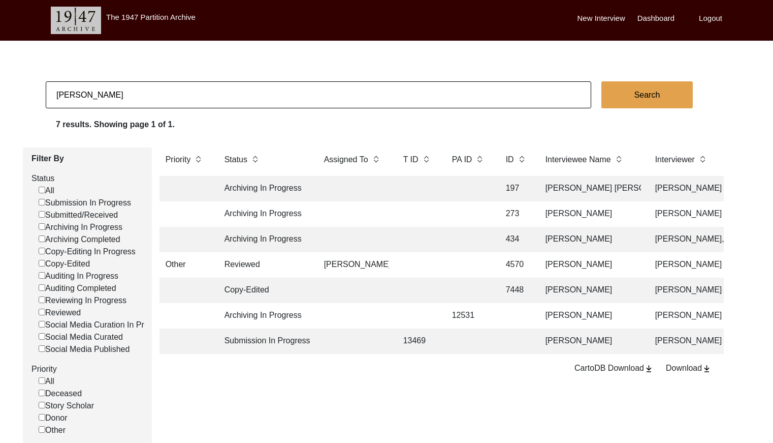
click at [164, 92] on input "Balwant Kaur" at bounding box center [319, 94] width 546 height 27
click at [165, 91] on input "Balwant Kaur" at bounding box center [319, 94] width 546 height 27
checkbox input "false"
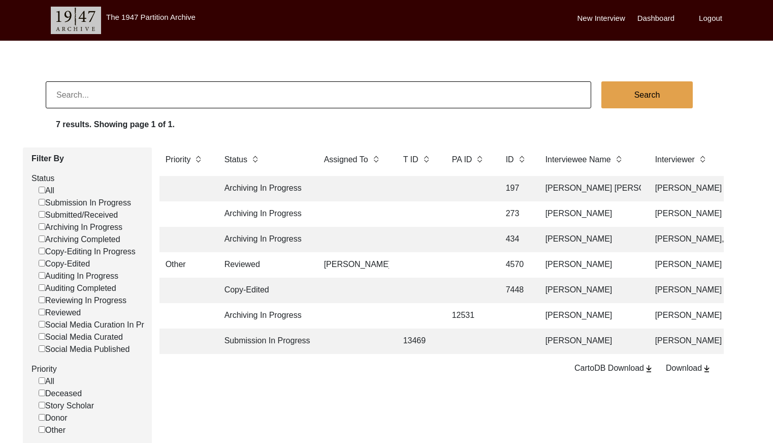
checkbox input "false"
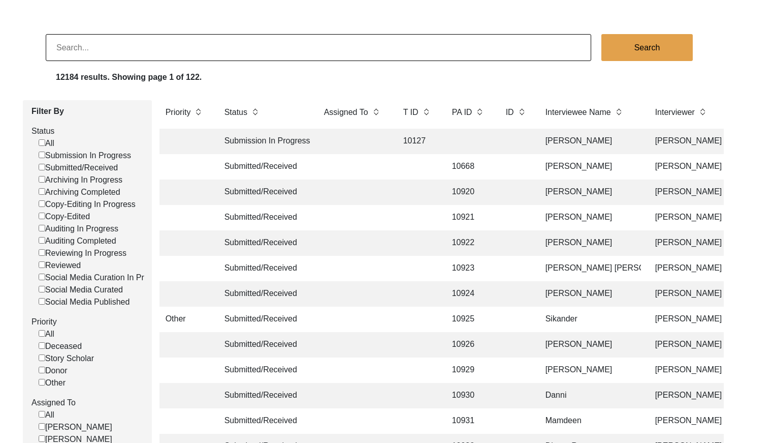
scroll to position [40, 0]
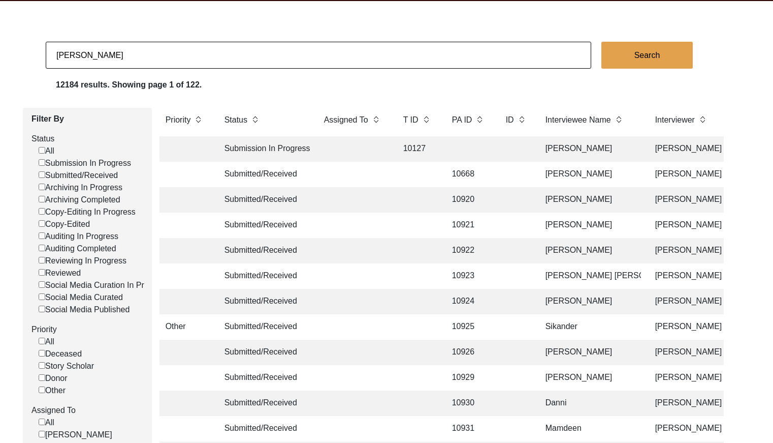
type input "[PERSON_NAME]"
click at [627, 47] on button "Search" at bounding box center [647, 55] width 91 height 27
checkbox input "false"
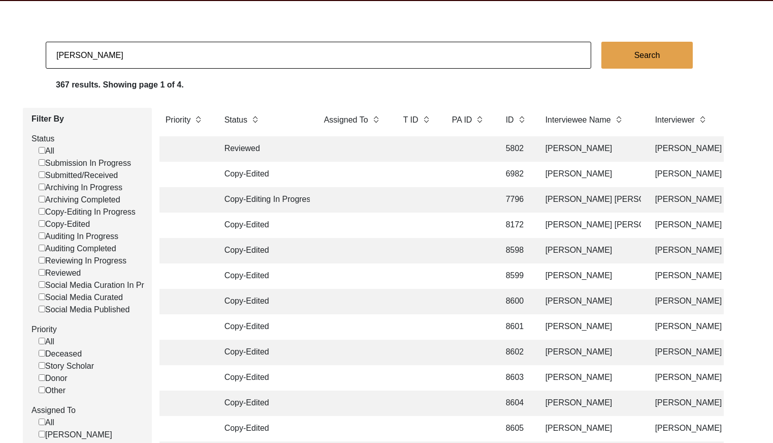
click at [42, 175] on input "Submitted/Received" at bounding box center [42, 174] width 7 height 7
checkbox input "false"
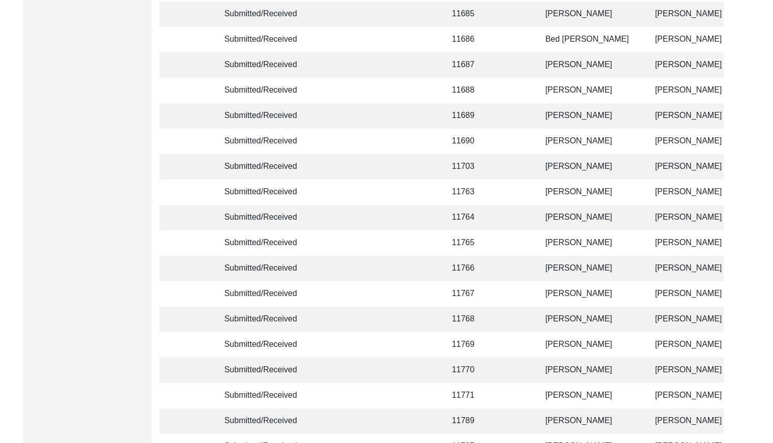
scroll to position [2402, 0]
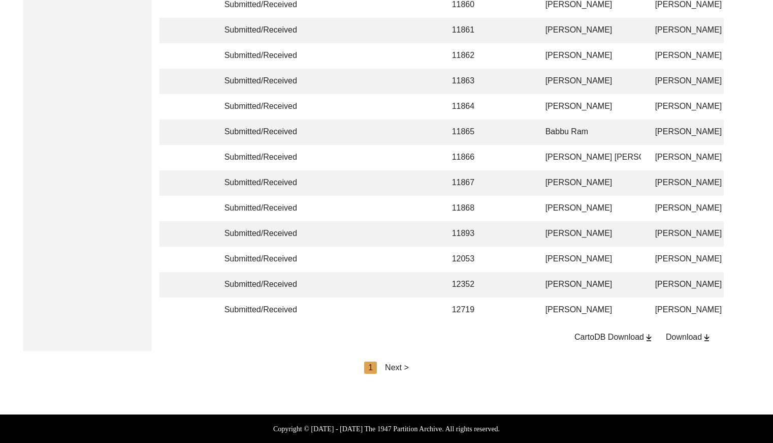
click at [397, 366] on div "Next >" at bounding box center [397, 367] width 24 height 12
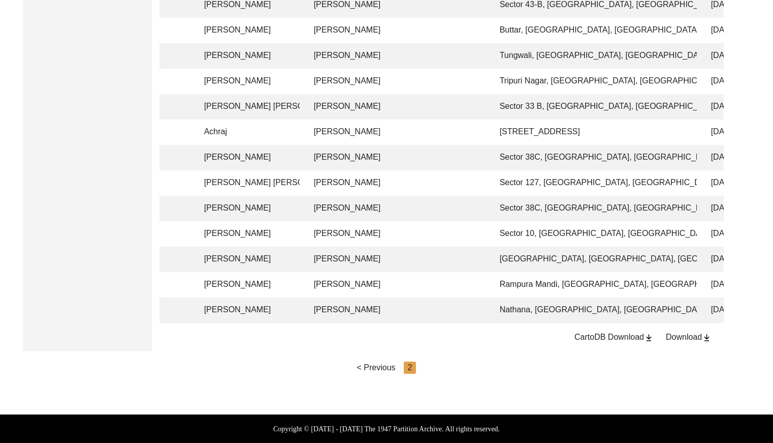
scroll to position [0, 380]
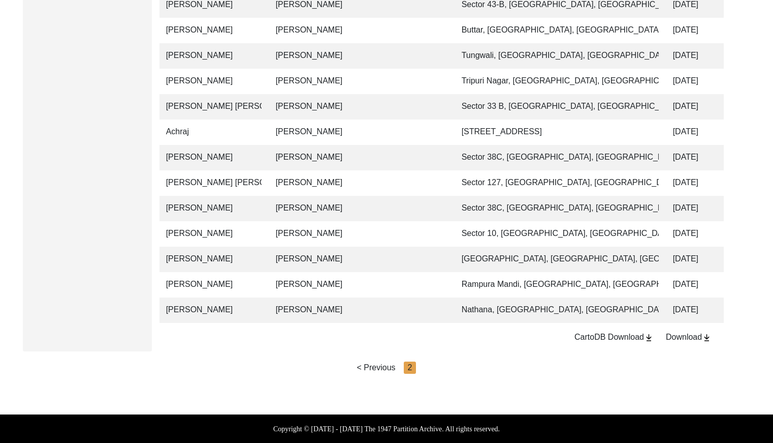
click at [470, 302] on td "Nathana, [GEOGRAPHIC_DATA], [GEOGRAPHIC_DATA], [GEOGRAPHIC_DATA]" at bounding box center [557, 309] width 203 height 25
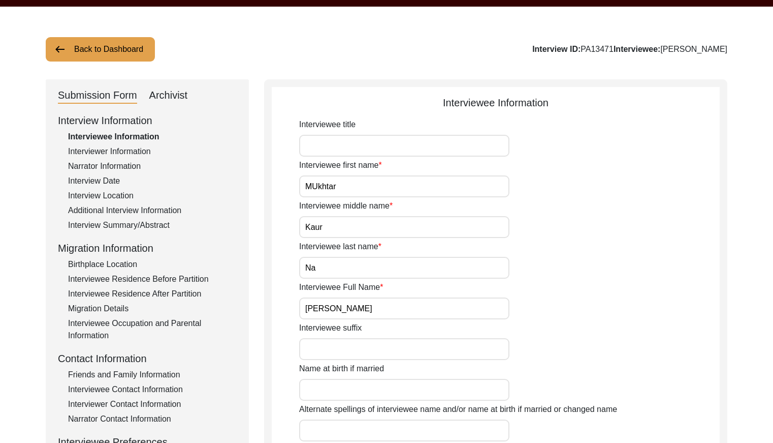
scroll to position [31, 0]
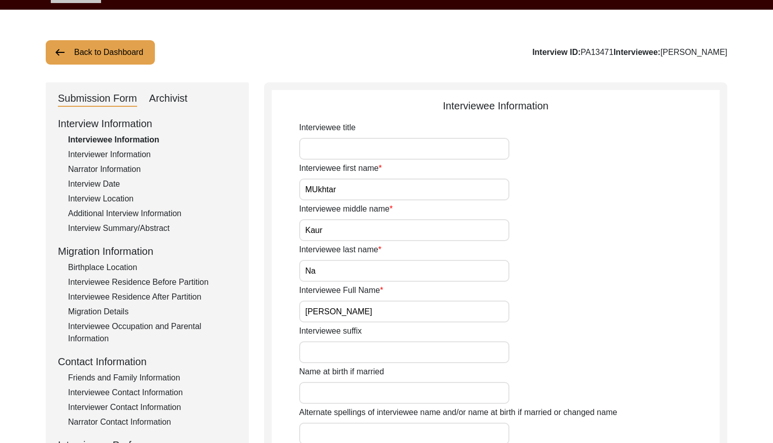
drag, startPoint x: 615, startPoint y: 50, endPoint x: 594, endPoint y: 49, distance: 21.4
click at [594, 49] on div "Interview ID: PA13471 Interviewee: Mukhtar Kaur" at bounding box center [630, 52] width 195 height 12
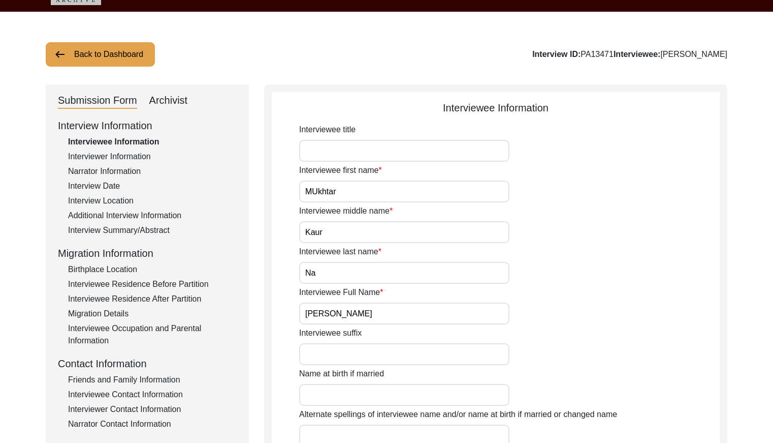
copy div "PA13471"
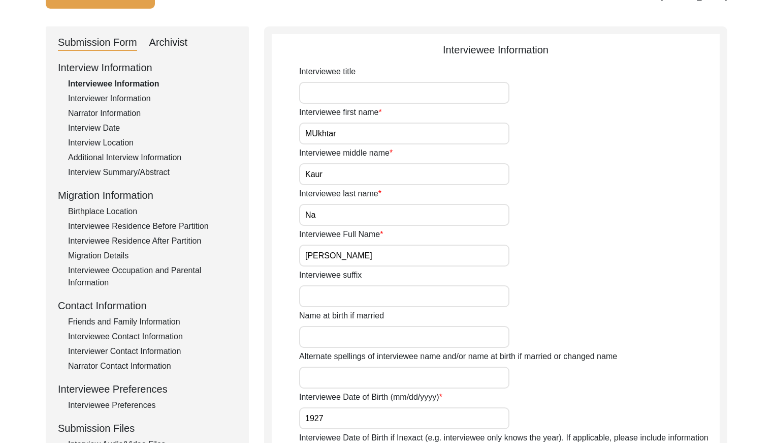
scroll to position [57, 0]
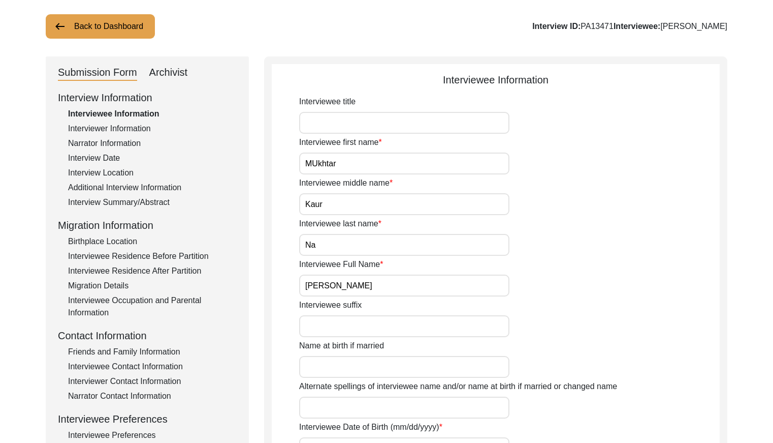
click at [133, 122] on div "Interview Information Interviewee Information Interviewer Information Narrator …" at bounding box center [147, 307] width 179 height 435
click at [140, 130] on div "Interviewer Information" at bounding box center [152, 128] width 169 height 12
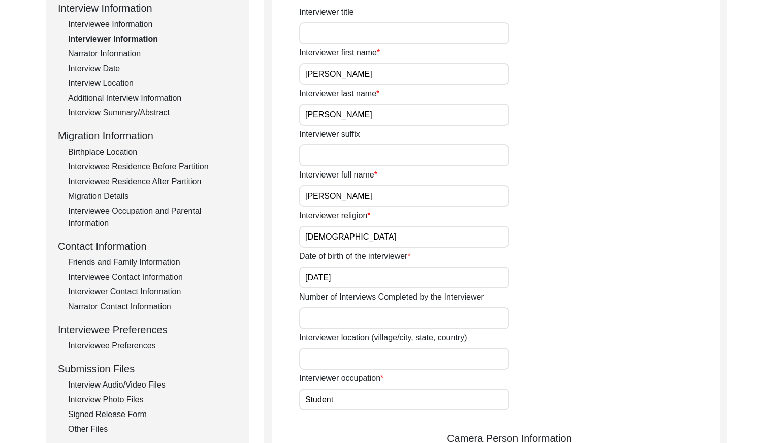
scroll to position [147, 0]
click at [121, 54] on div "Narrator Information" at bounding box center [152, 53] width 169 height 12
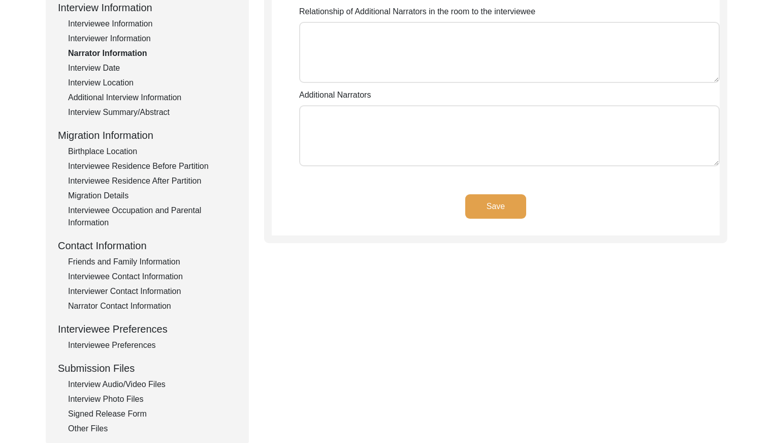
click at [112, 70] on div "Interview Date" at bounding box center [152, 68] width 169 height 12
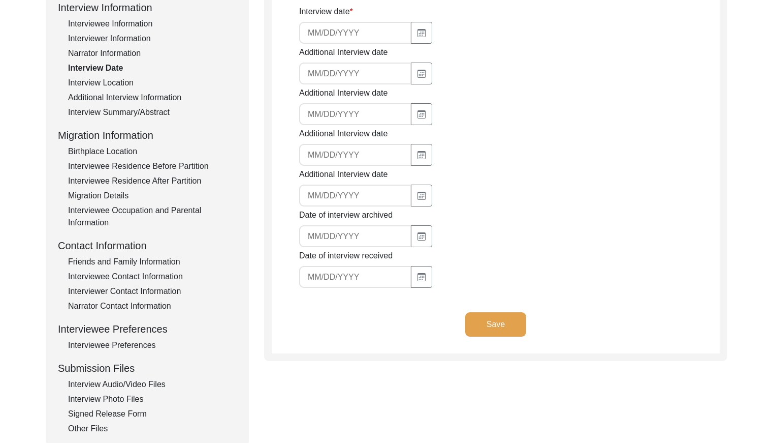
type input "[DATE]"
click at [117, 83] on div "Interview Location" at bounding box center [152, 83] width 169 height 12
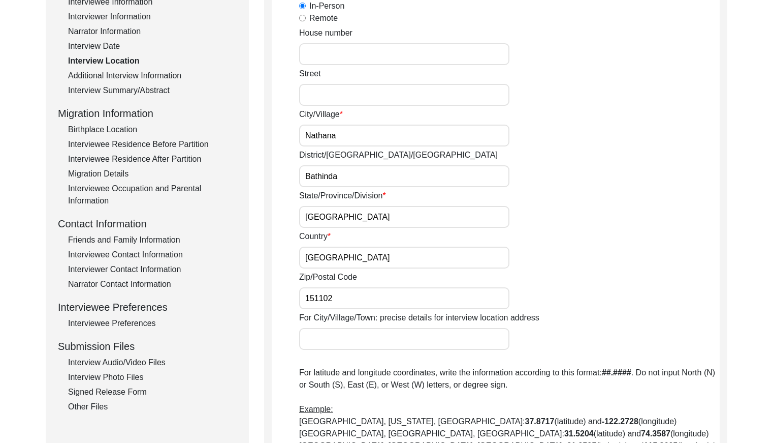
click at [145, 75] on div "Additional Interview Information" at bounding box center [152, 76] width 169 height 12
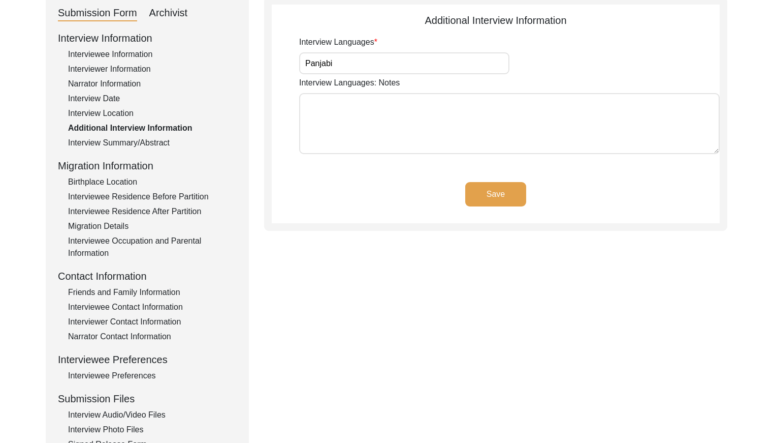
scroll to position [149, 0]
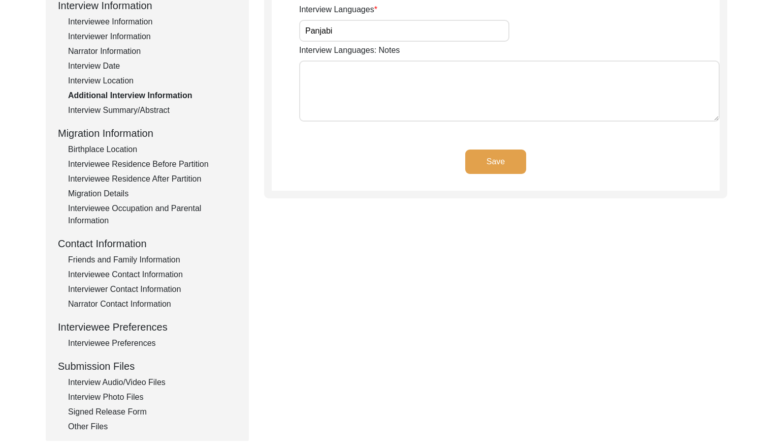
drag, startPoint x: 158, startPoint y: 107, endPoint x: 163, endPoint y: 105, distance: 5.7
click at [159, 107] on div "Interview Summary/Abstract" at bounding box center [152, 110] width 169 height 12
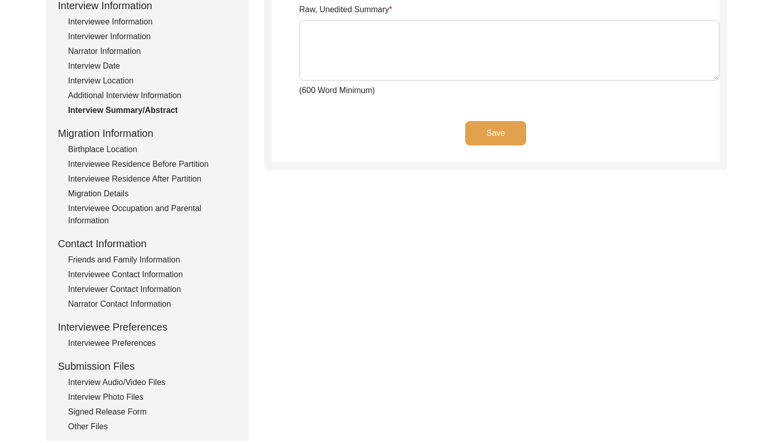
type textarea "ਮੁਖਤਿਆਰ ਕੌਰ ਦਾ ਜਨਮ ਅਣਵੰਡੇ ਪੰਜਾਬ ਦੇ ਵਿੱਚ ਪਿੰਡ ਜੋਧਪੁਰ ਰੁਮਾਣਾ ਜ਼ਿਲਾ ਫਿਰੋਜ਼ਪੁਰ ਦੇ ਵ…"
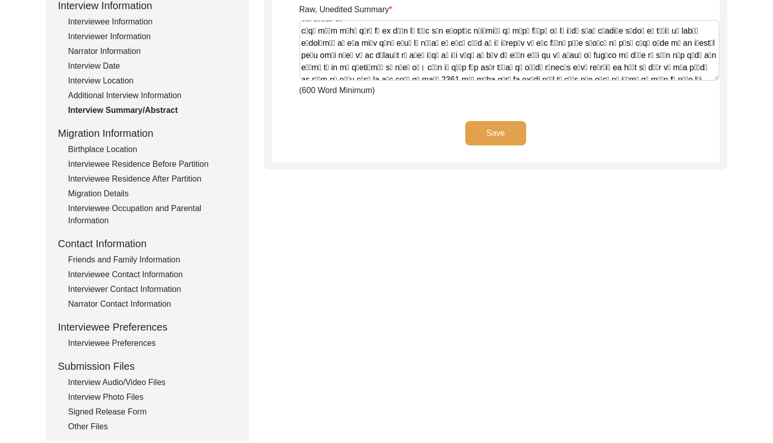
scroll to position [1029, 0]
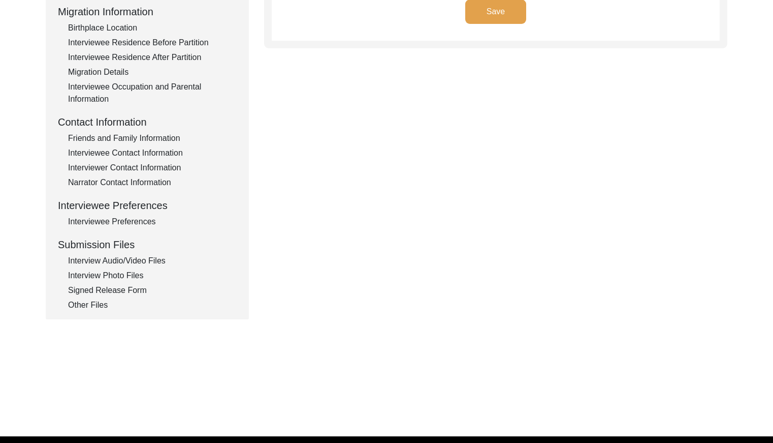
click at [121, 30] on div "Birthplace Location" at bounding box center [152, 28] width 169 height 12
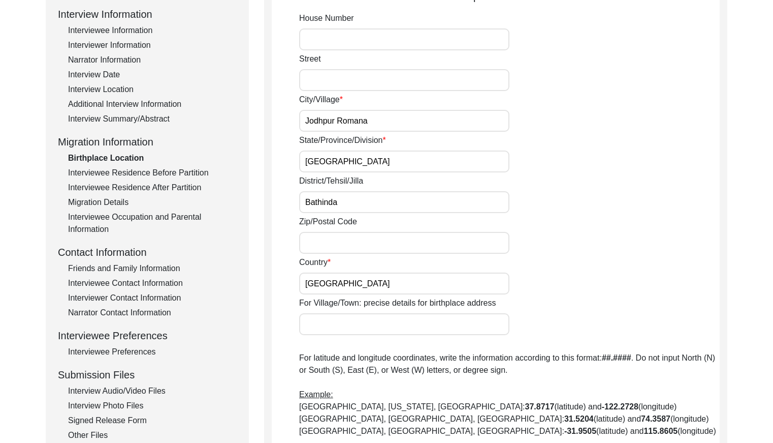
scroll to position [138, 0]
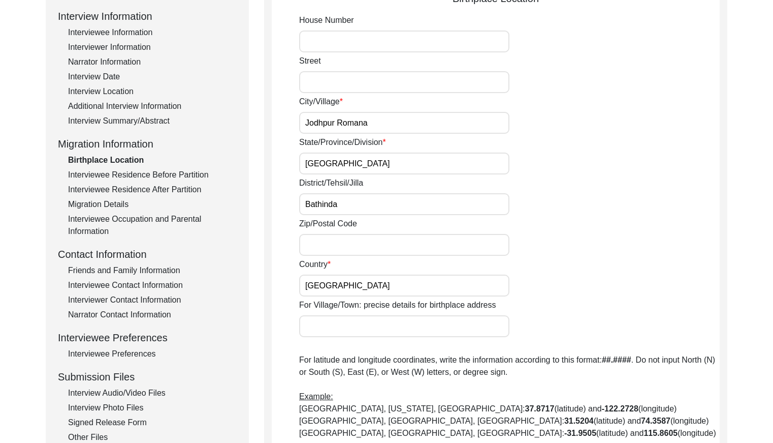
click at [173, 168] on div "Interview Information Interviewee Information Interviewer Information Narrator …" at bounding box center [147, 226] width 179 height 435
click at [179, 171] on div "Interviewee Residence Before Partition" at bounding box center [152, 175] width 169 height 12
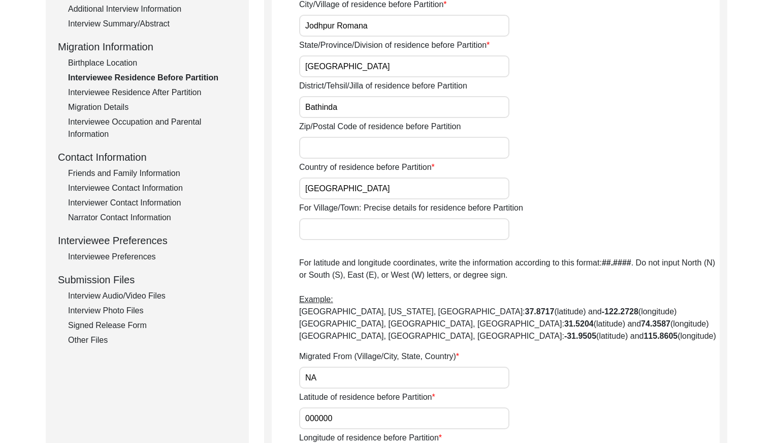
scroll to position [220, 0]
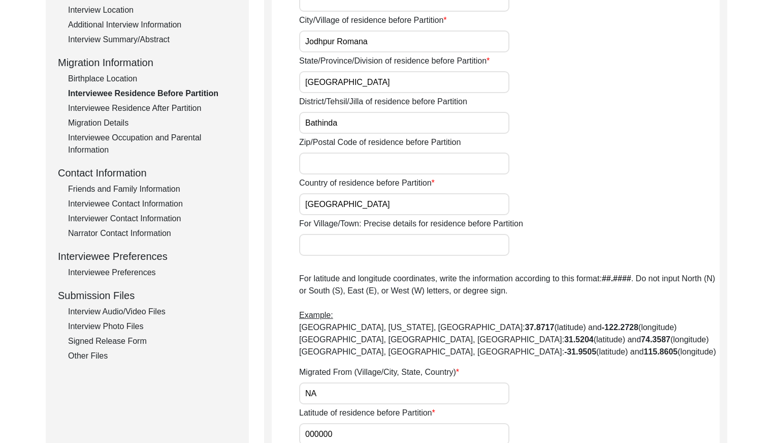
click at [147, 103] on div "Interviewee Residence After Partition" at bounding box center [152, 108] width 169 height 12
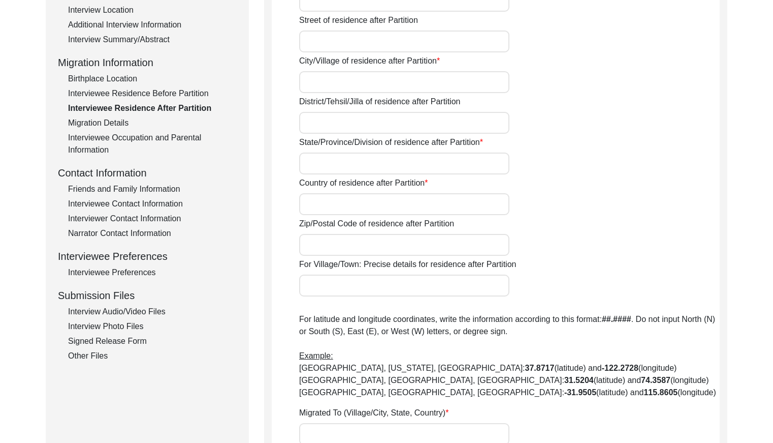
type input "No"
type input "Jodhpur Romana"
type input "Bathinda"
type input "[GEOGRAPHIC_DATA]"
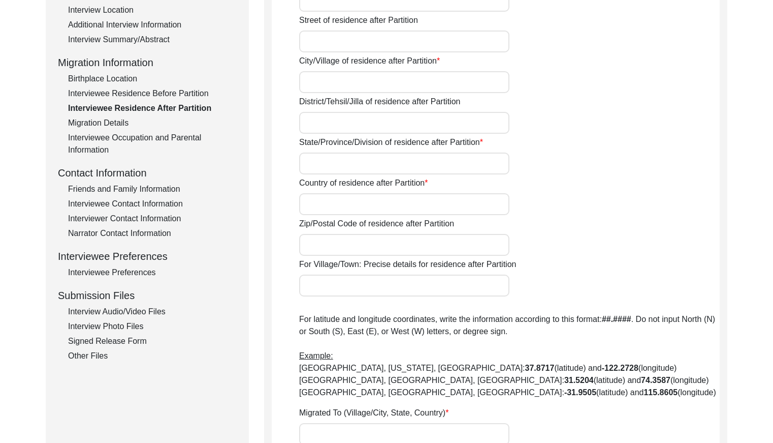
type input "NA"
type input "000000"
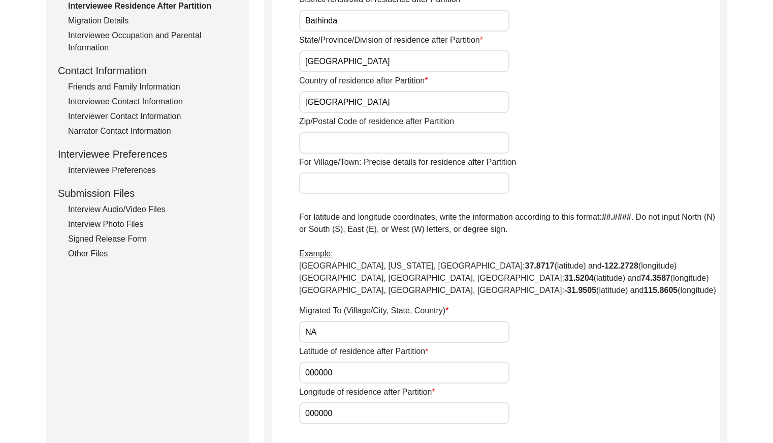
scroll to position [242, 0]
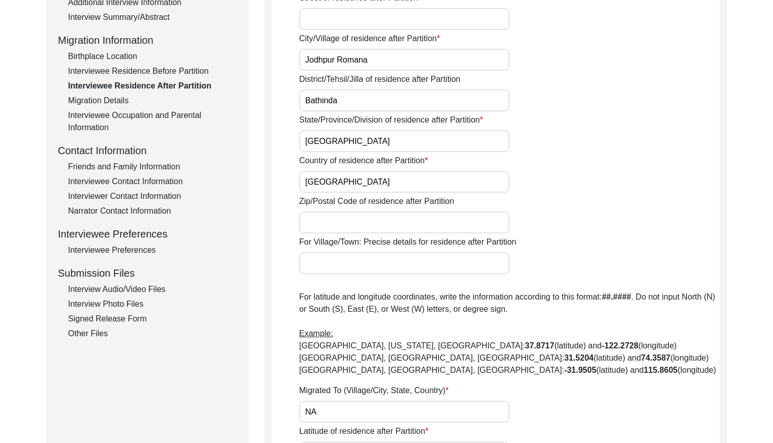
drag, startPoint x: 99, startPoint y: 93, endPoint x: 103, endPoint y: 97, distance: 5.7
click at [99, 94] on div "Interview Information Interviewee Information Interviewer Information Narrator …" at bounding box center [147, 122] width 179 height 435
click at [103, 97] on div "Migration Details" at bounding box center [152, 101] width 169 height 12
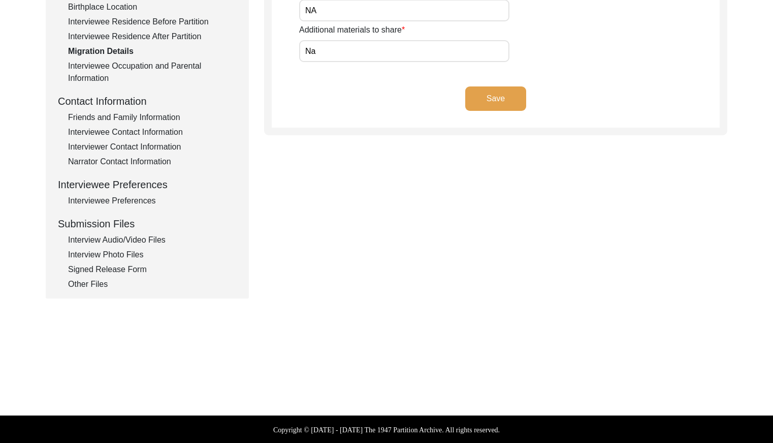
click at [174, 59] on div "Interview Information Interviewee Information Interviewer Information Narrator …" at bounding box center [147, 73] width 179 height 435
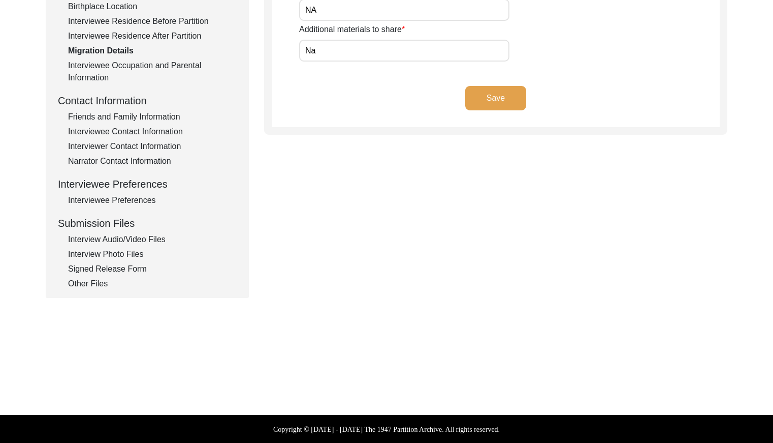
click at [174, 61] on div "Interviewee Occupation and Parental Information" at bounding box center [152, 71] width 169 height 24
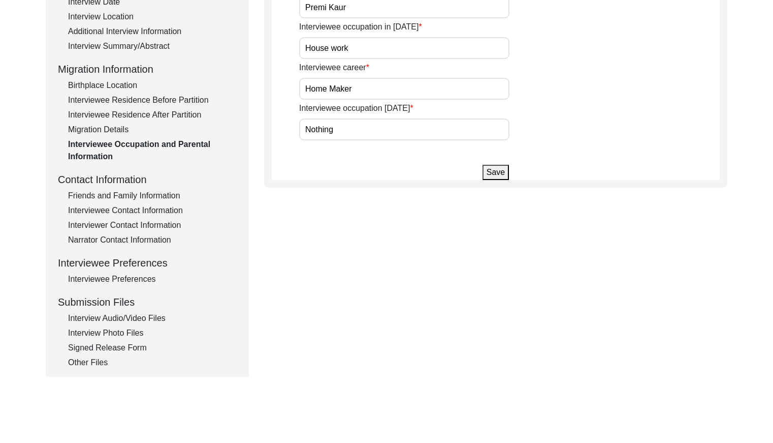
scroll to position [240, 0]
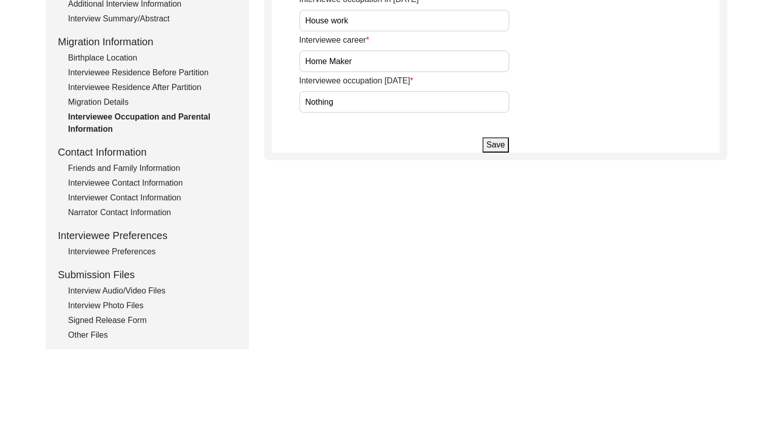
click at [181, 168] on div "Friends and Family Information" at bounding box center [152, 168] width 169 height 12
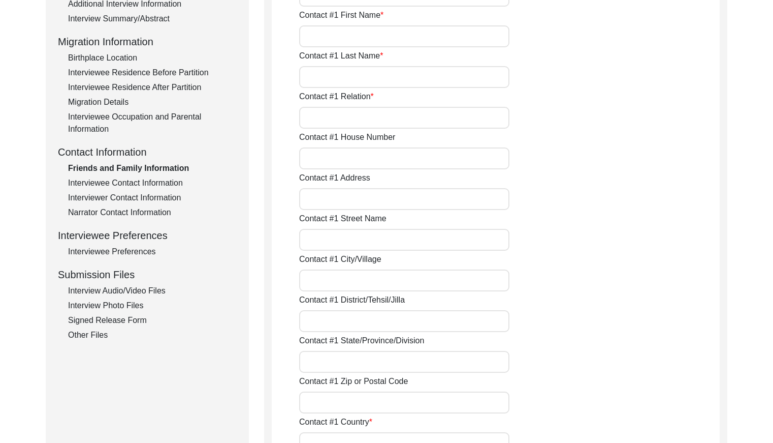
type input "[PERSON_NAME]"
type input "Gurjunt"
type input "[PERSON_NAME]"
type input "Son"
type input "[GEOGRAPHIC_DATA]"
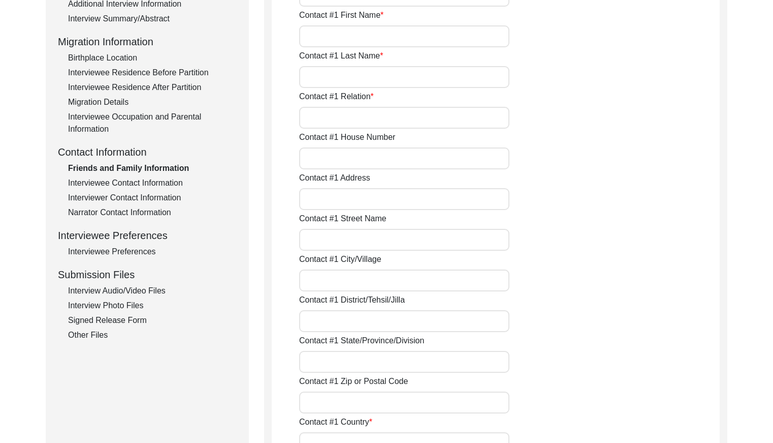
type input "7508853439"
type input "NA"
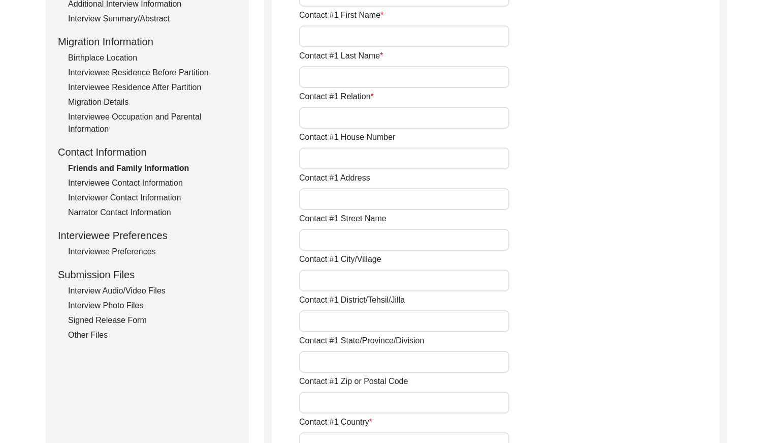
type input "NA"
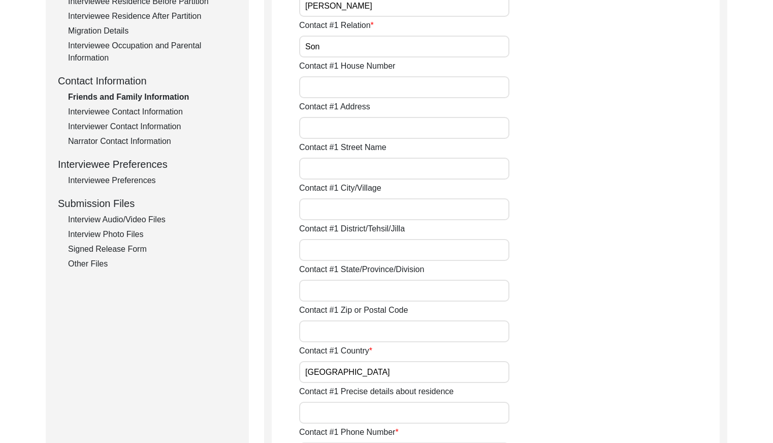
scroll to position [337, 0]
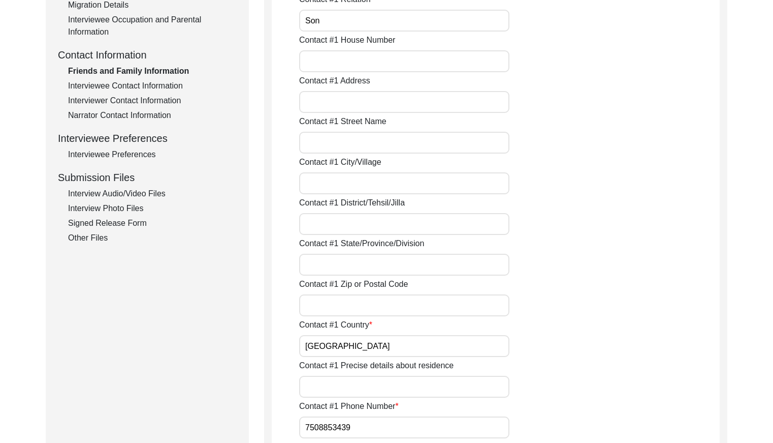
click at [150, 85] on div "Interviewee Contact Information" at bounding box center [152, 86] width 169 height 12
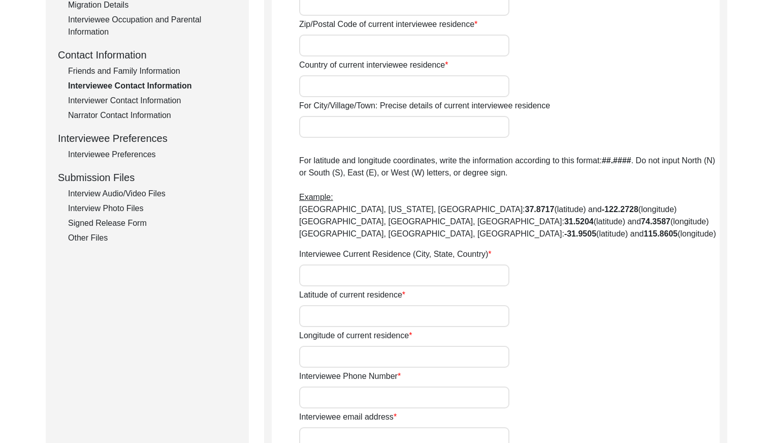
type input "NA"
type input "Nathana"
type input "[GEOGRAPHIC_DATA]"
type input "Bathinda"
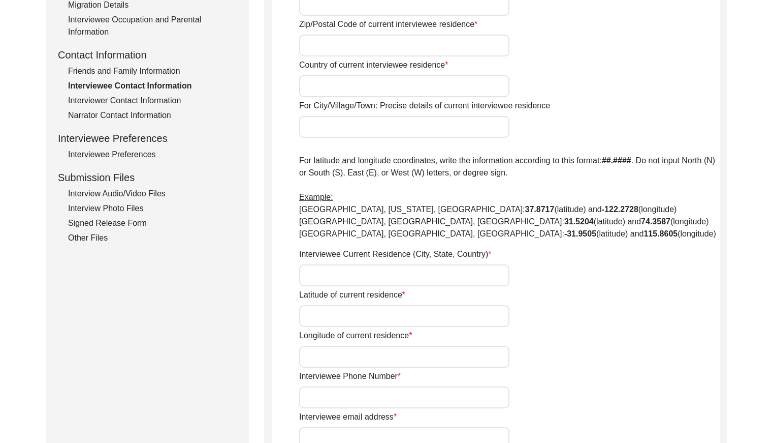
type input "151102"
type input "[GEOGRAPHIC_DATA]"
type input "Nathana, [GEOGRAPHIC_DATA], [GEOGRAPHIC_DATA], [GEOGRAPHIC_DATA]"
type input "30.317624"
type input "75.089968"
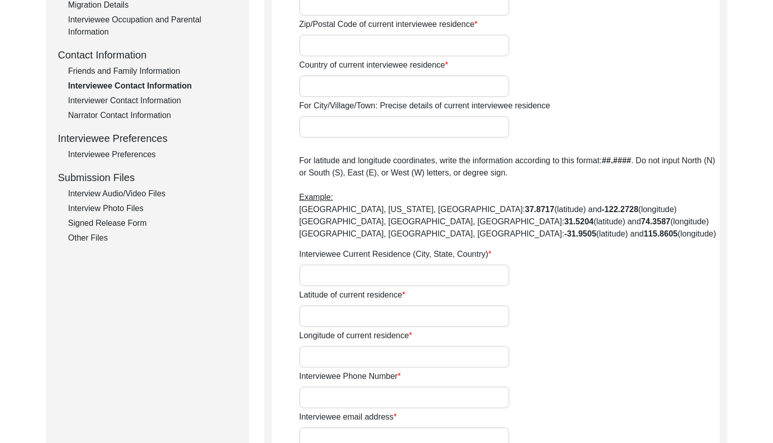
type input "NA"
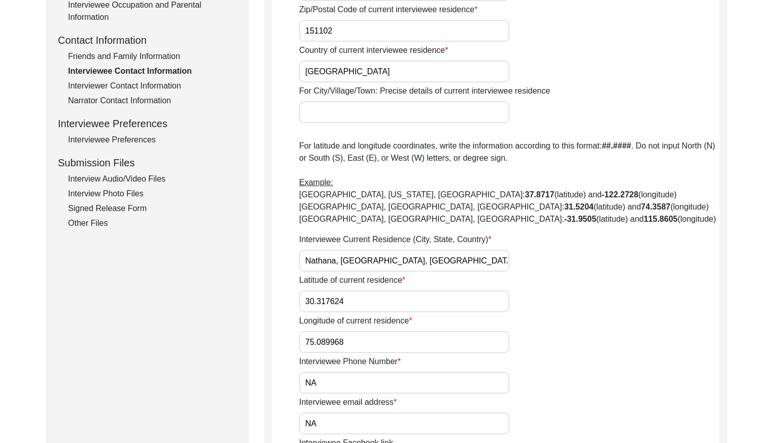
click at [161, 88] on div "Interviewer Contact Information" at bounding box center [152, 86] width 169 height 12
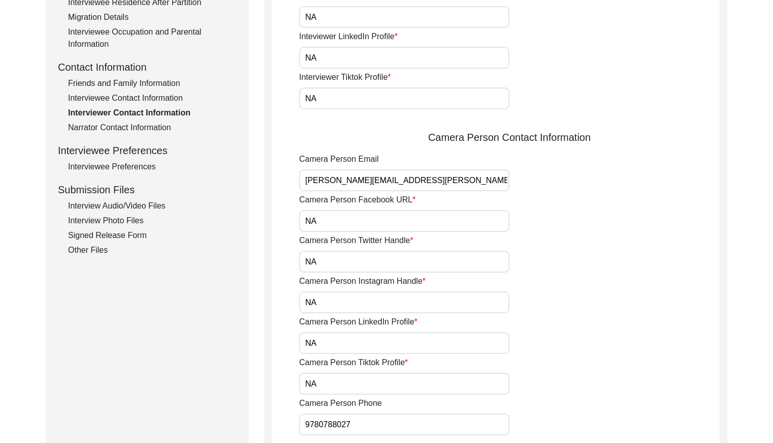
click at [151, 122] on div "Narrator Contact Information" at bounding box center [152, 127] width 169 height 12
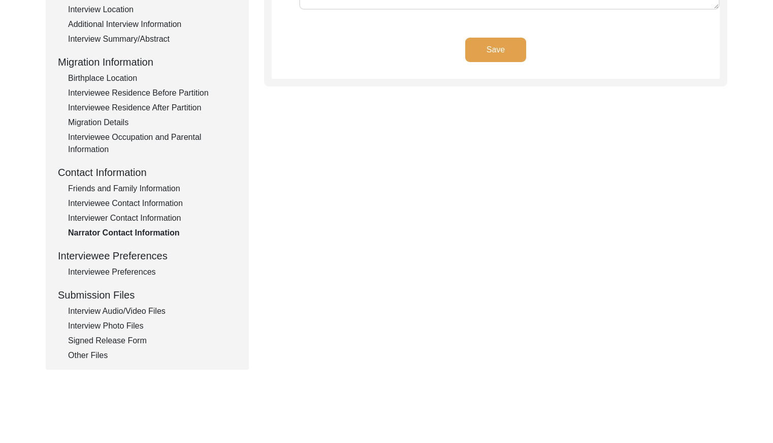
scroll to position [292, 0]
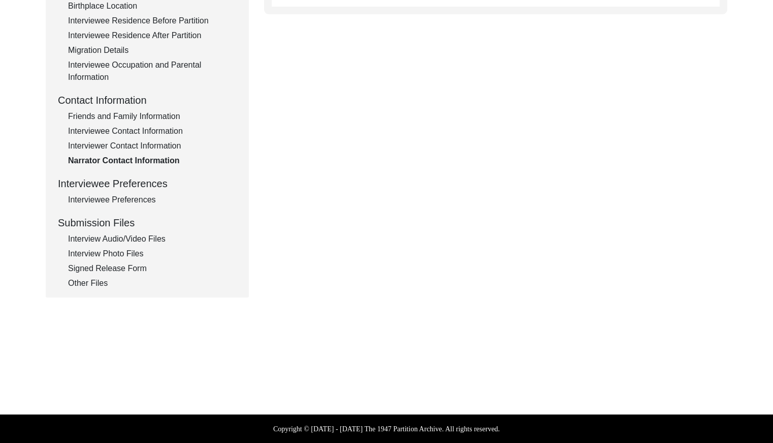
click at [147, 198] on div "Interviewee Preferences" at bounding box center [152, 200] width 169 height 12
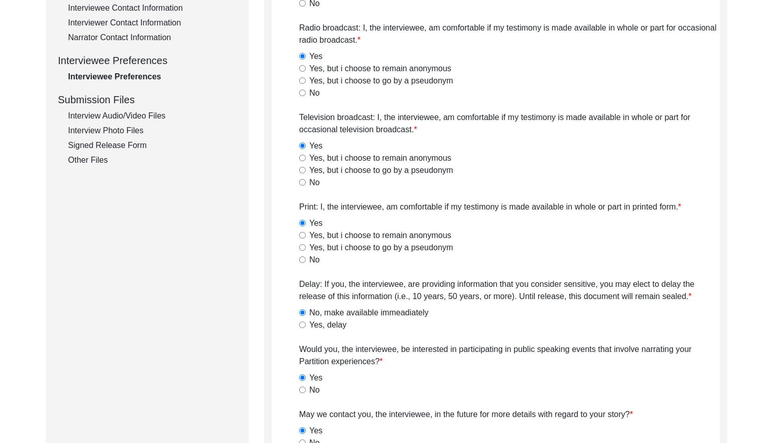
click at [151, 118] on div "Interview Audio/Video Files" at bounding box center [152, 116] width 169 height 12
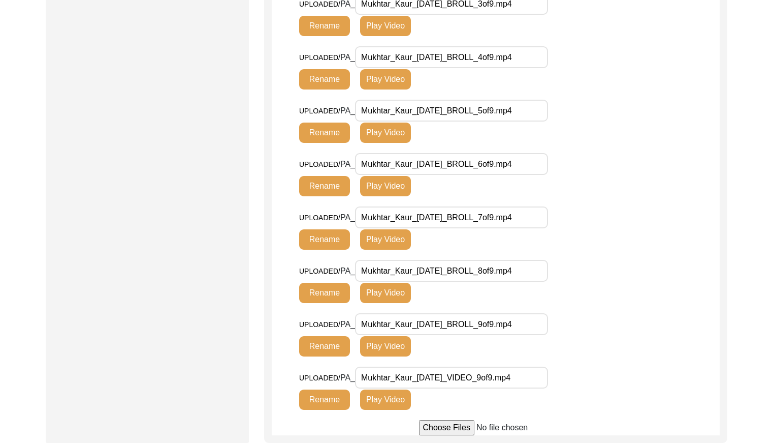
scroll to position [855, 0]
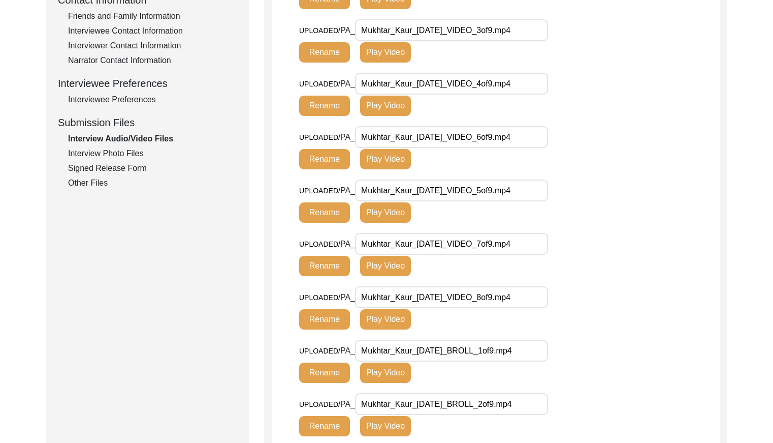
drag, startPoint x: 135, startPoint y: 151, endPoint x: 158, endPoint y: 147, distance: 23.2
click at [135, 151] on div "Interview Photo Files" at bounding box center [152, 153] width 169 height 12
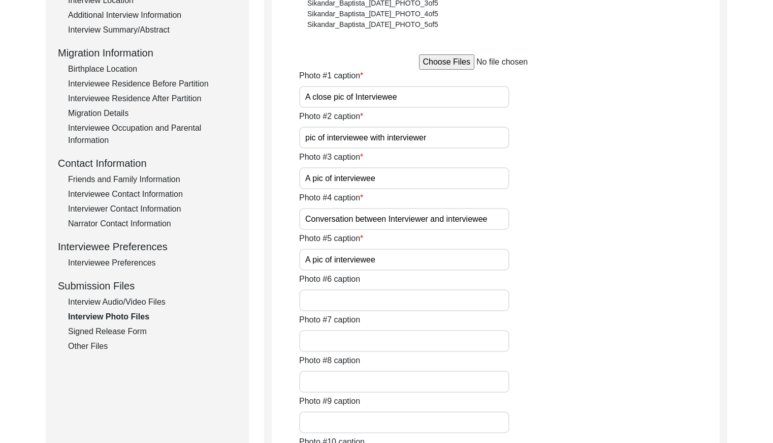
scroll to position [216, 0]
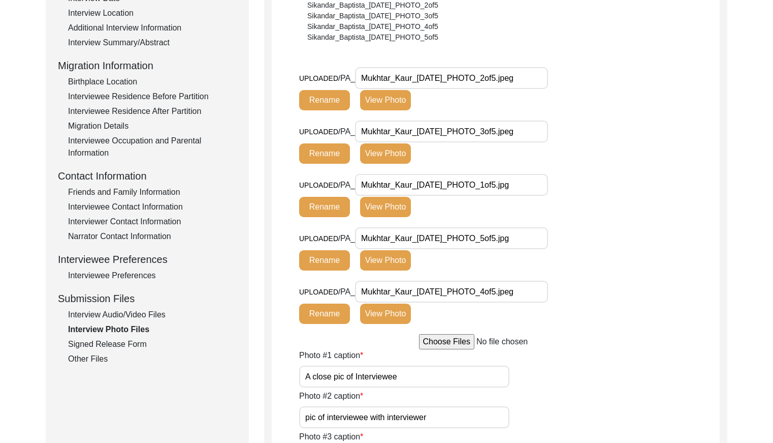
click at [116, 343] on div "Signed Release Form" at bounding box center [152, 344] width 169 height 12
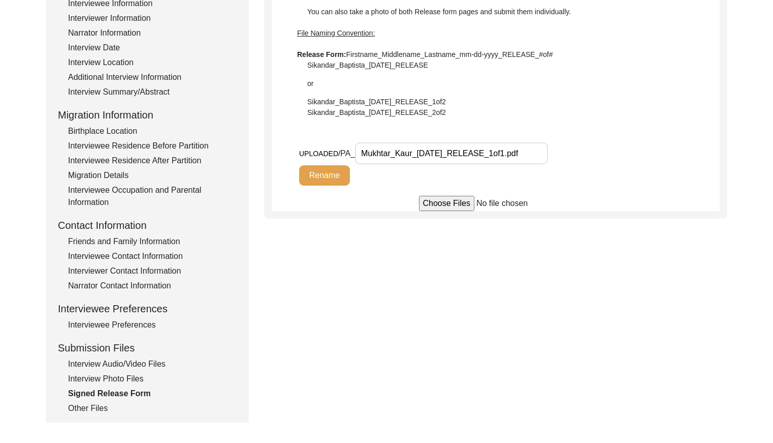
scroll to position [0, 0]
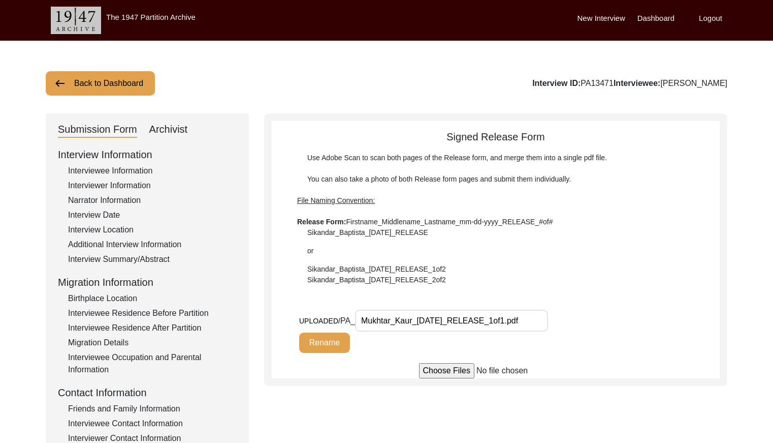
click at [117, 84] on button "Back to Dashboard" at bounding box center [100, 83] width 109 height 24
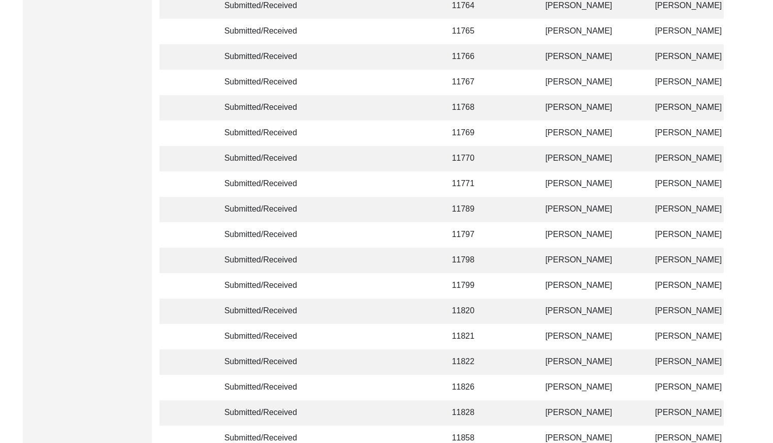
scroll to position [2402, 0]
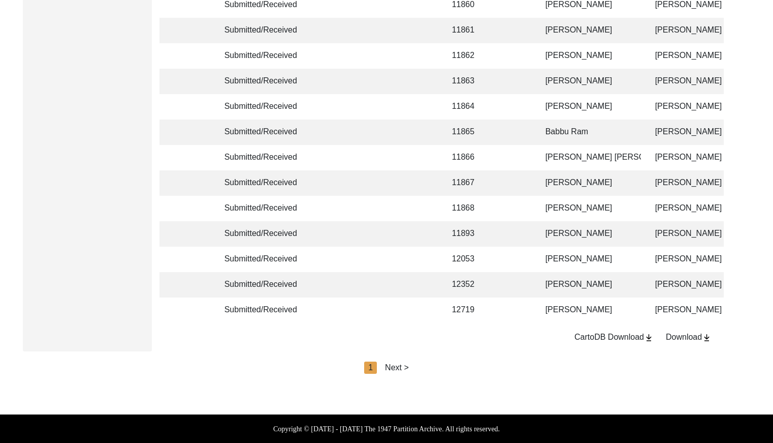
click at [401, 365] on div "Next >" at bounding box center [397, 367] width 24 height 12
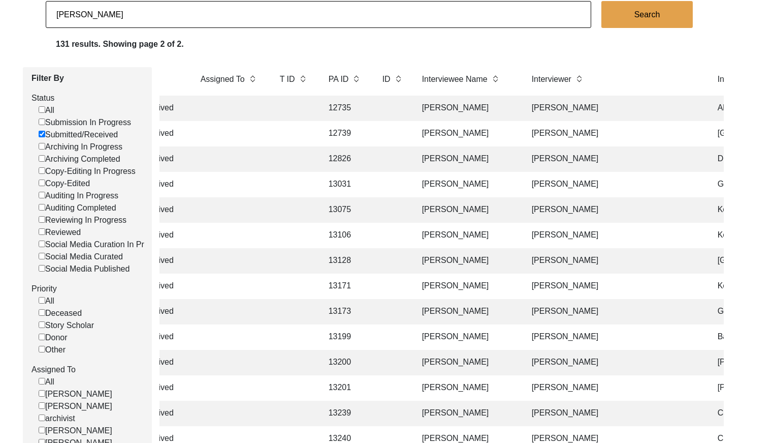
scroll to position [76, 0]
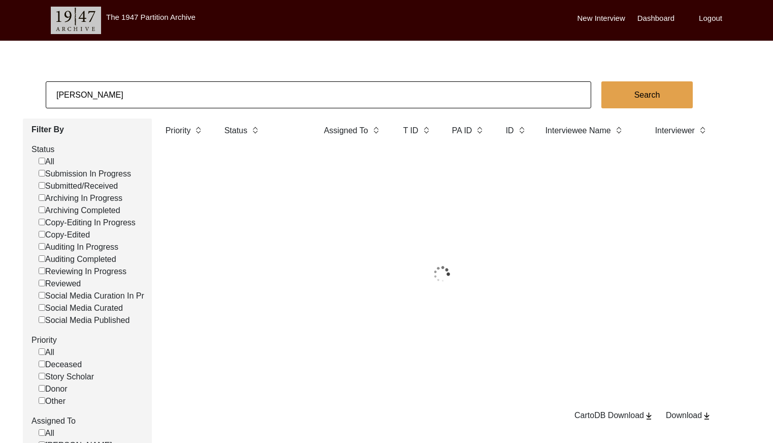
scroll to position [64, 0]
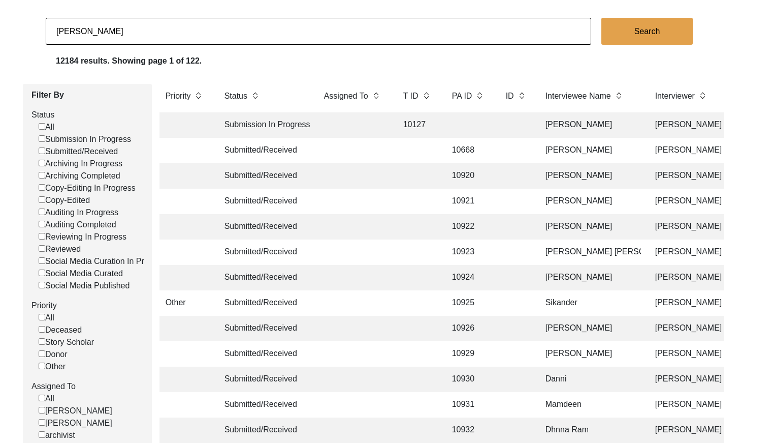
click at [292, 25] on input "[PERSON_NAME]" at bounding box center [319, 31] width 546 height 27
paste input "T13469"
type input "T13469"
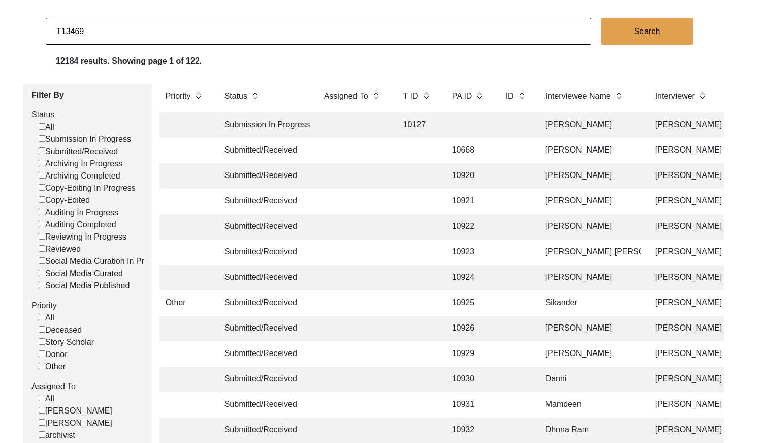
checkbox input "false"
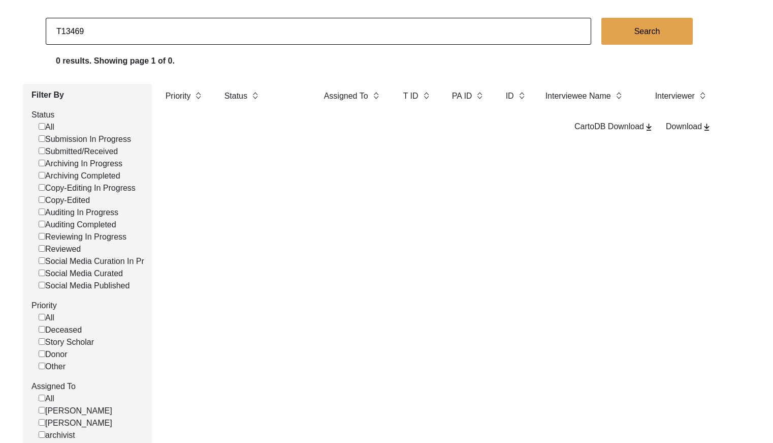
click at [293, 26] on input "T13469" at bounding box center [319, 31] width 546 height 27
click at [294, 25] on input "T13469" at bounding box center [319, 31] width 546 height 27
click at [292, 27] on input "T13469" at bounding box center [319, 31] width 546 height 27
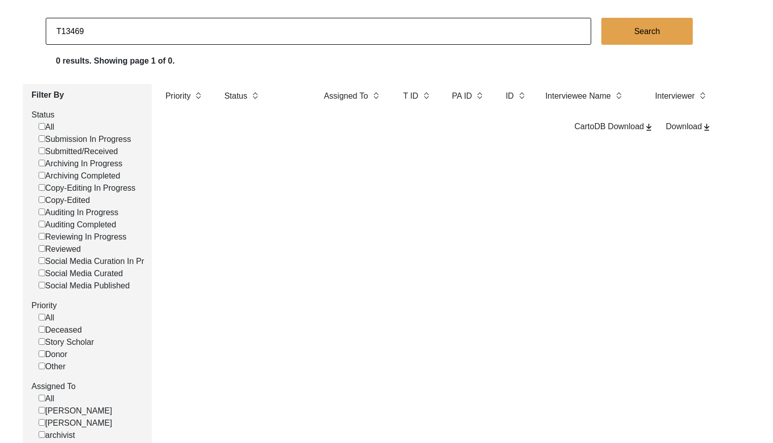
click at [292, 27] on input "T13469" at bounding box center [319, 31] width 546 height 27
paste input "[PERSON_NAME]"
type input "[PERSON_NAME]"
checkbox input "false"
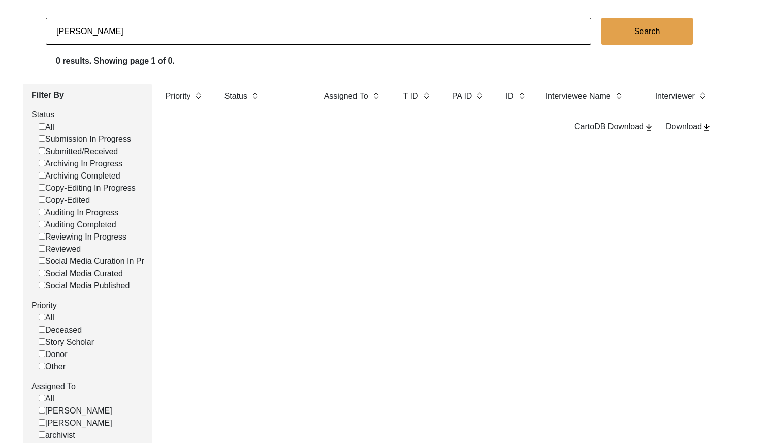
checkbox input "false"
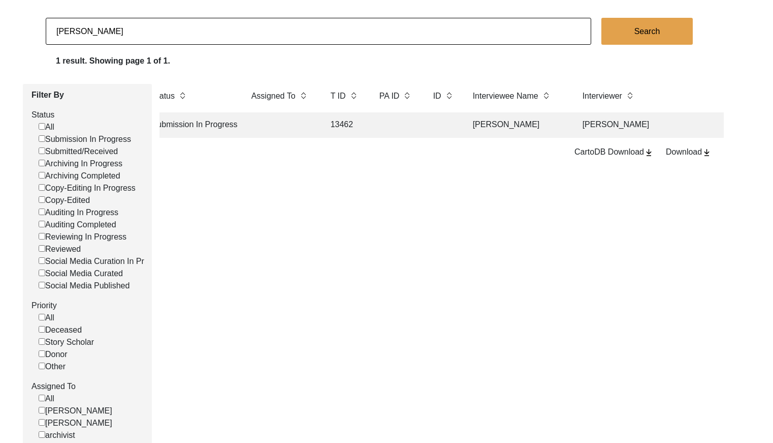
scroll to position [0, 0]
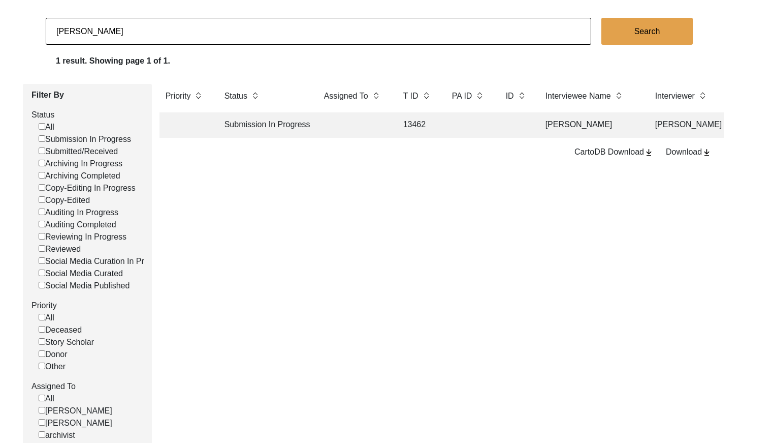
click at [435, 128] on td "13462" at bounding box center [417, 124] width 41 height 25
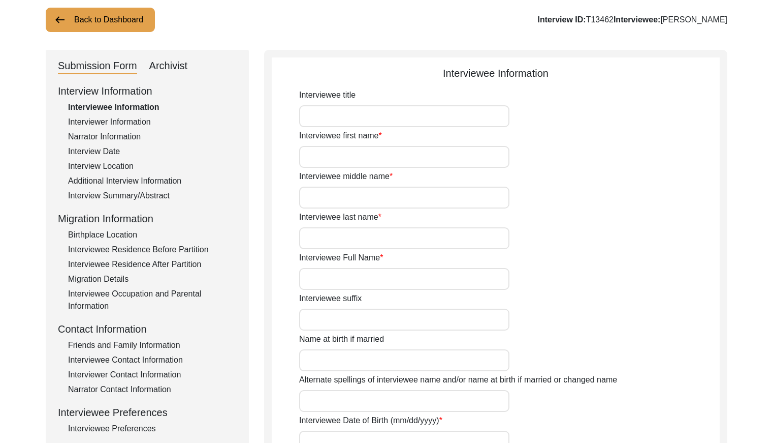
type input "[PERSON_NAME]"
drag, startPoint x: 632, startPoint y: 19, endPoint x: 606, endPoint y: 18, distance: 25.9
click at [606, 18] on div "Interview ID: T13462 Interviewee: [PERSON_NAME]" at bounding box center [633, 20] width 190 height 12
copy div "T13462"
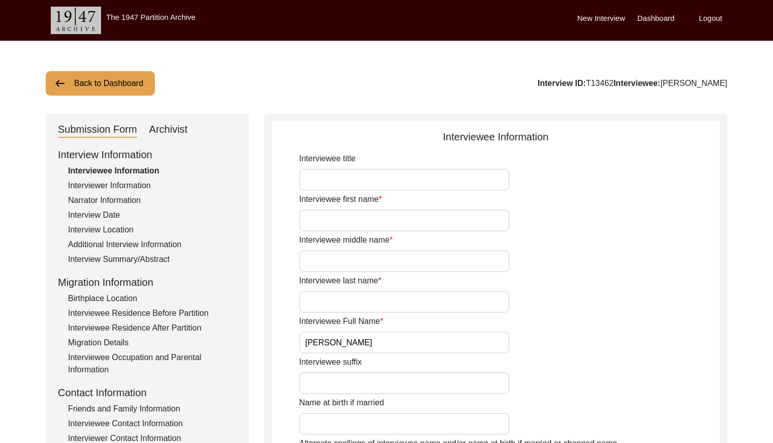
click at [94, 89] on button "Back to Dashboard" at bounding box center [100, 83] width 109 height 24
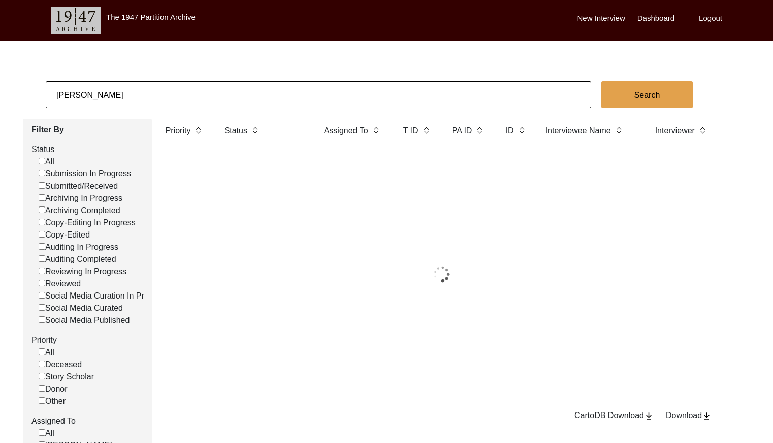
click at [128, 88] on input "[PERSON_NAME]" at bounding box center [319, 94] width 546 height 27
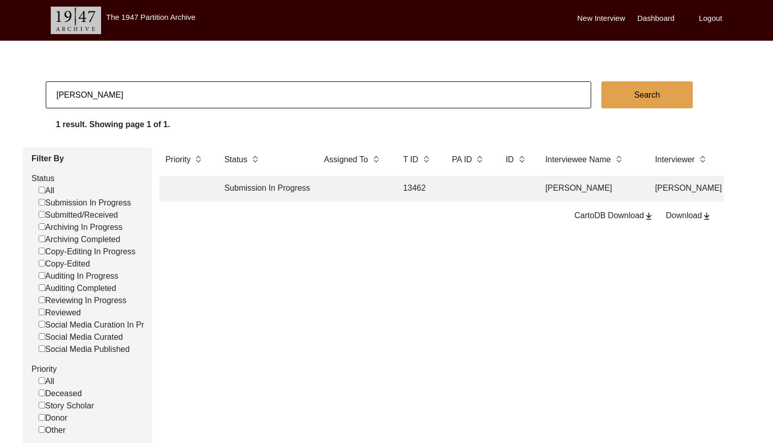
click at [128, 88] on input "[PERSON_NAME]" at bounding box center [319, 94] width 546 height 27
paste input "[PERSON_NAME]"
type input "[PERSON_NAME]"
checkbox input "false"
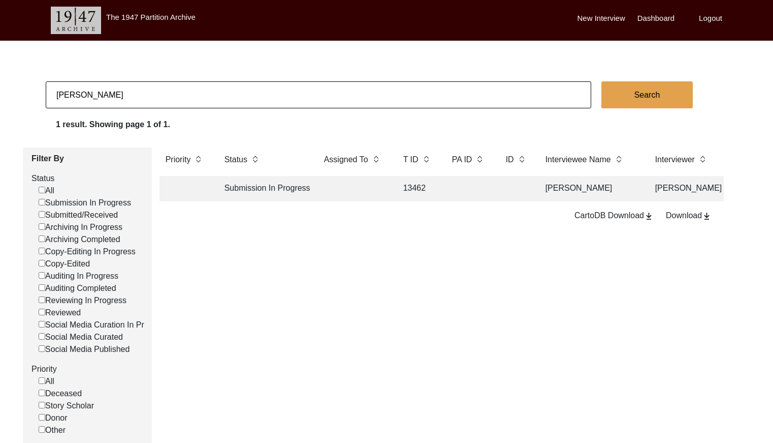
checkbox input "false"
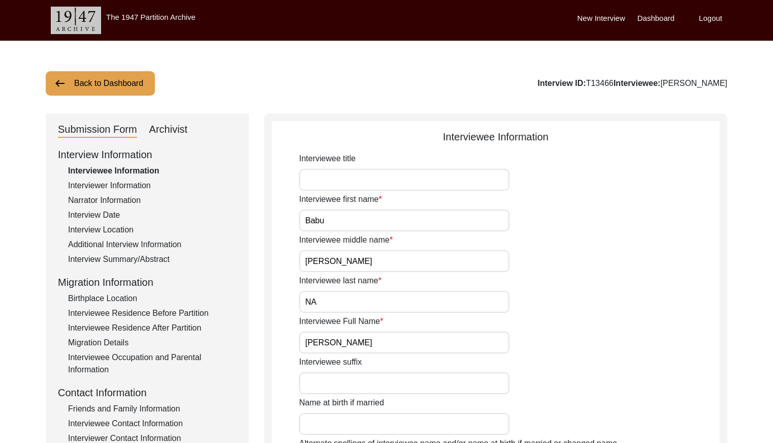
drag, startPoint x: 635, startPoint y: 84, endPoint x: 608, endPoint y: 79, distance: 26.8
click at [608, 79] on div "Interview ID: T13466 Interviewee: [PERSON_NAME]" at bounding box center [633, 83] width 190 height 12
copy div "T13466"
drag, startPoint x: 123, startPoint y: 77, endPoint x: 129, endPoint y: 80, distance: 6.2
click at [123, 77] on button "Back to Dashboard" at bounding box center [100, 83] width 109 height 24
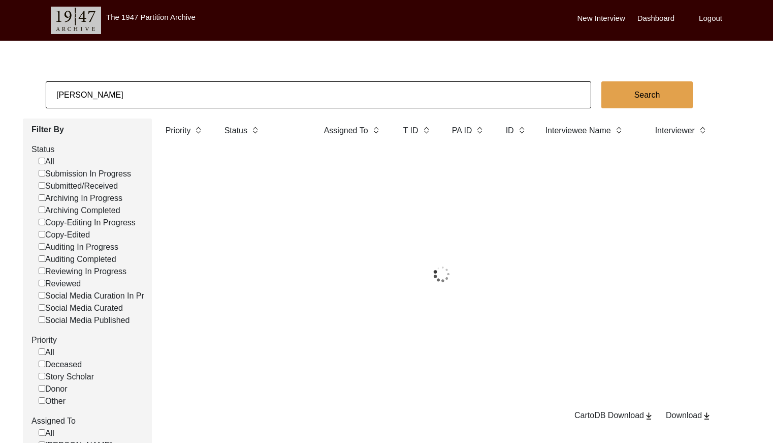
click at [152, 88] on input "[PERSON_NAME]" at bounding box center [319, 94] width 546 height 27
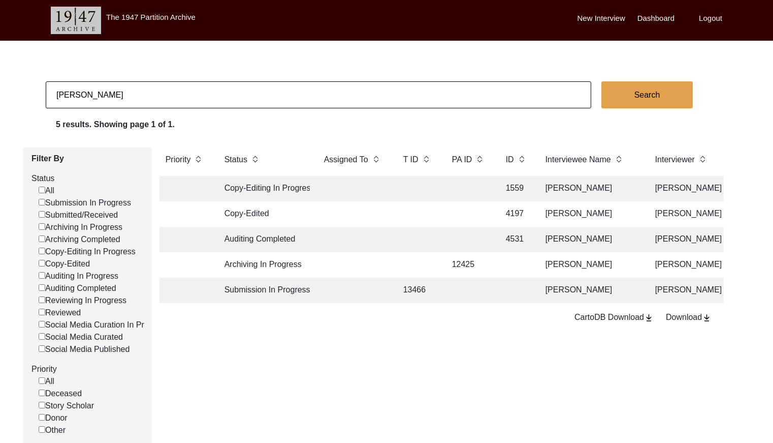
click at [152, 88] on input "[PERSON_NAME]" at bounding box center [319, 94] width 546 height 27
paste input "[PERSON_NAME]"
type input "[PERSON_NAME]"
checkbox input "false"
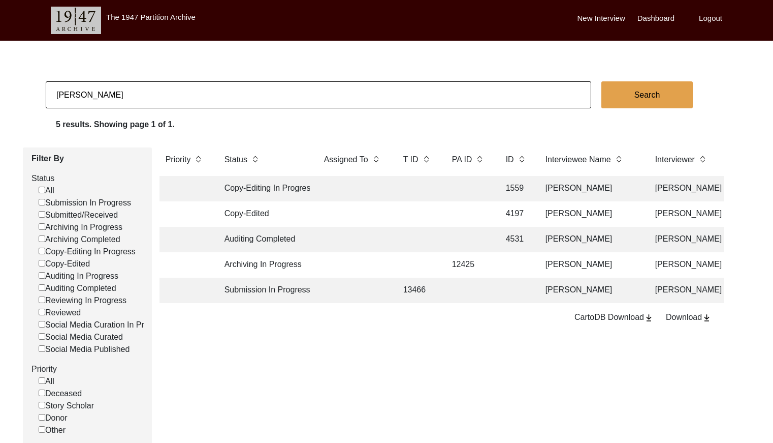
checkbox input "false"
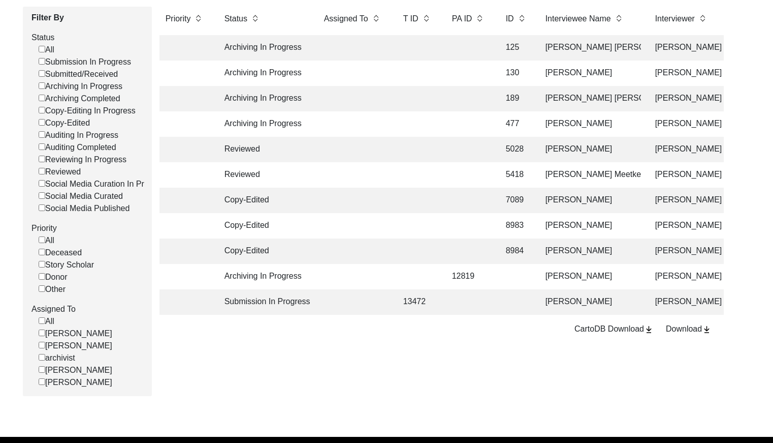
click at [433, 312] on td "13472" at bounding box center [417, 301] width 41 height 25
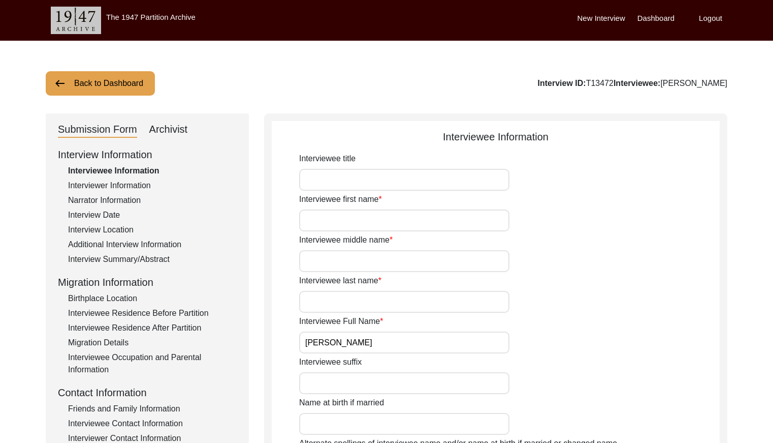
drag, startPoint x: 631, startPoint y: 82, endPoint x: 605, endPoint y: 80, distance: 26.0
click at [605, 80] on div "Interview ID: T13472 Interviewee: [PERSON_NAME]" at bounding box center [633, 83] width 190 height 12
copy div "T13472"
click at [101, 83] on button "Back to Dashboard" at bounding box center [100, 83] width 109 height 24
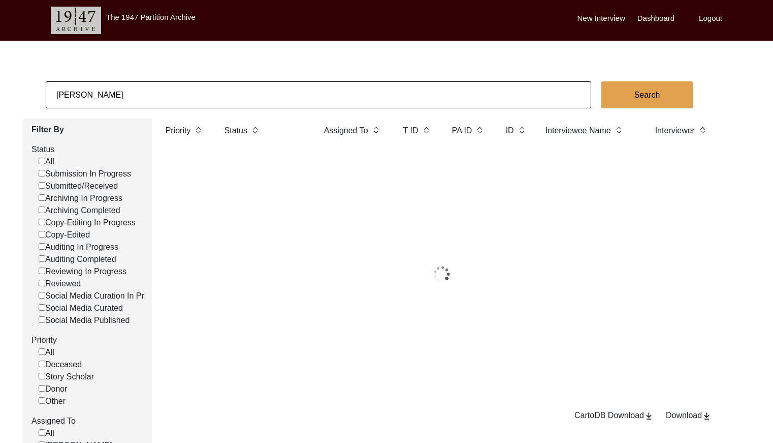
click at [141, 74] on body "The 1947 Partition Archive New Interview Dashboard Logout [PERSON_NAME] Search …" at bounding box center [386, 288] width 773 height 577
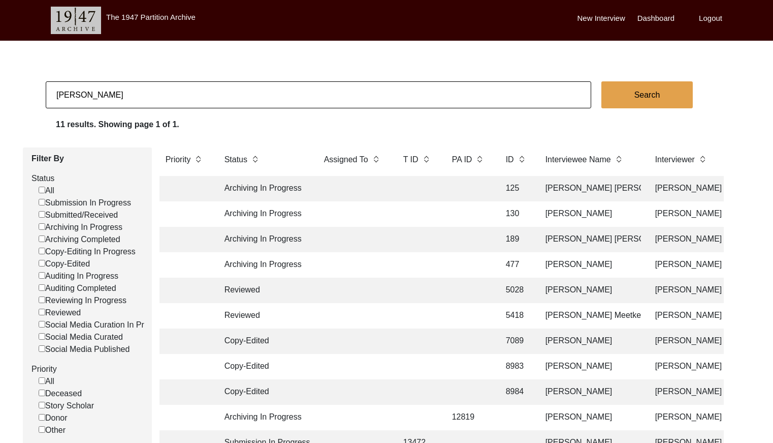
click at [141, 90] on input "[PERSON_NAME]" at bounding box center [319, 94] width 546 height 27
click at [142, 90] on input "[PERSON_NAME]" at bounding box center [319, 94] width 546 height 27
paste input "[PERSON_NAME]"
type input "[PERSON_NAME]\"
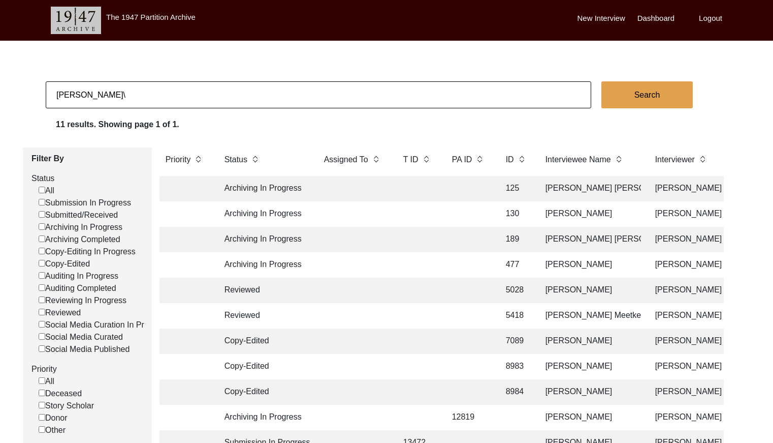
checkbox input "false"
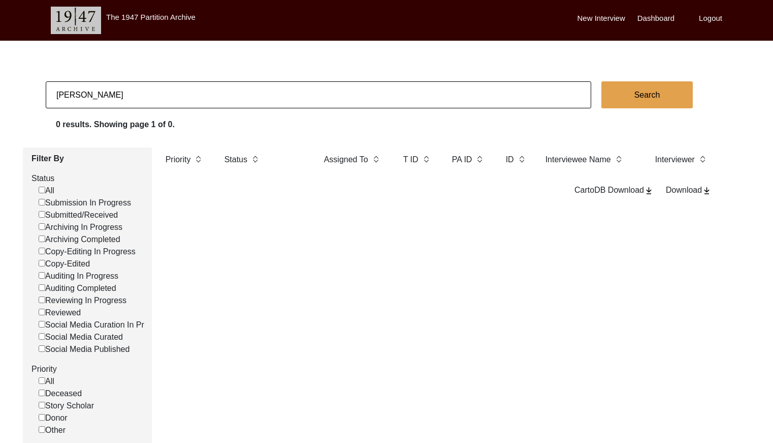
type input "[PERSON_NAME]"
checkbox input "false"
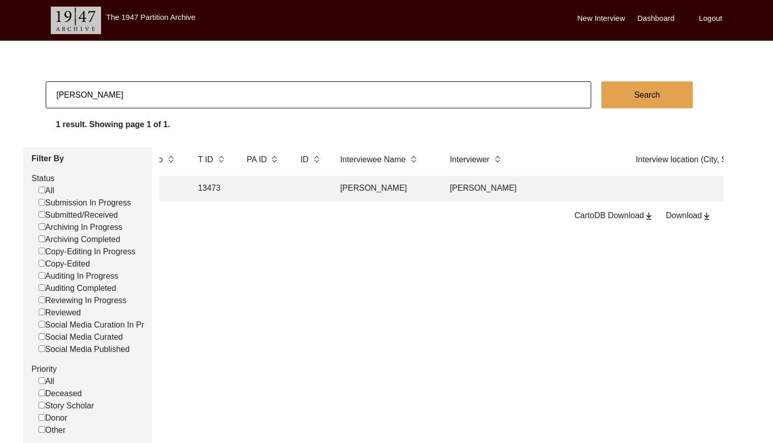
scroll to position [0, 230]
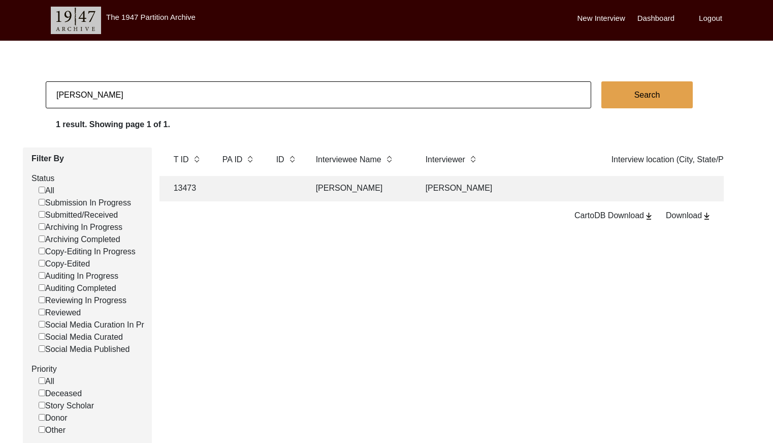
click at [478, 193] on td "[PERSON_NAME]" at bounding box center [509, 188] width 178 height 25
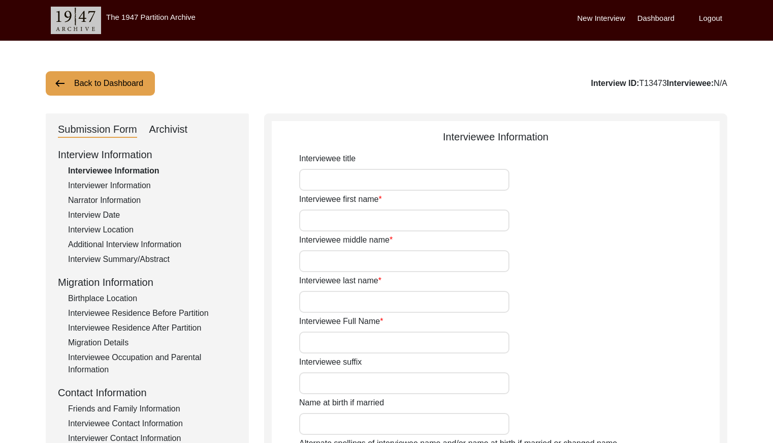
type input "[PERSON_NAME]"
drag, startPoint x: 633, startPoint y: 82, endPoint x: 605, endPoint y: 81, distance: 28.0
click at [605, 81] on div "Interview ID: T13473 Interviewee: [PERSON_NAME]" at bounding box center [633, 83] width 190 height 12
copy div "T13473"
click at [129, 80] on button "Back to Dashboard" at bounding box center [100, 83] width 109 height 24
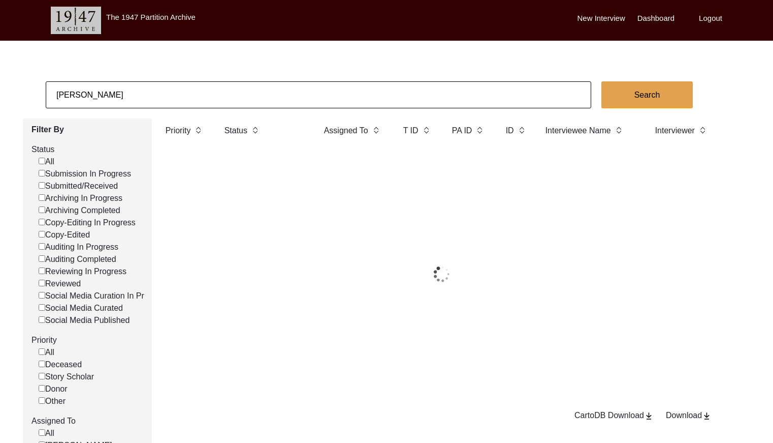
click at [158, 93] on input "[PERSON_NAME]" at bounding box center [319, 94] width 546 height 27
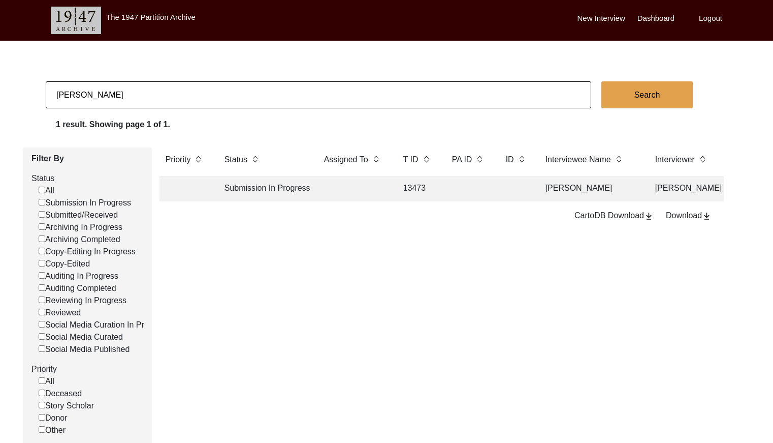
click at [158, 93] on input "[PERSON_NAME]" at bounding box center [319, 94] width 546 height 27
click at [158, 92] on input "[PERSON_NAME]" at bounding box center [319, 94] width 546 height 27
paste input "[PERSON_NAME]"
type input "[PERSON_NAME]"
checkbox input "false"
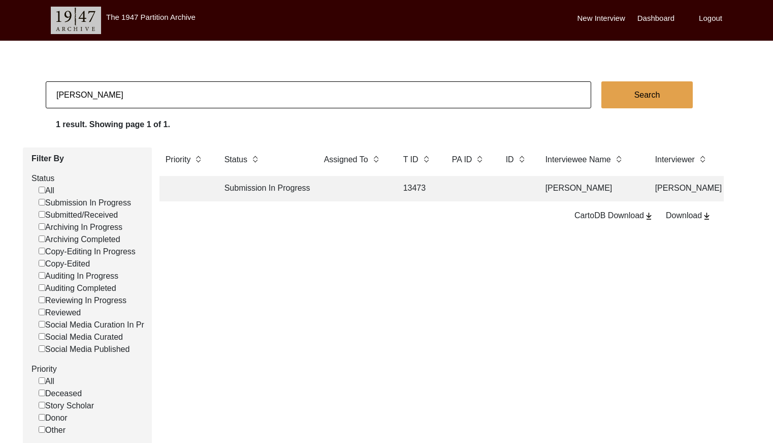
checkbox input "false"
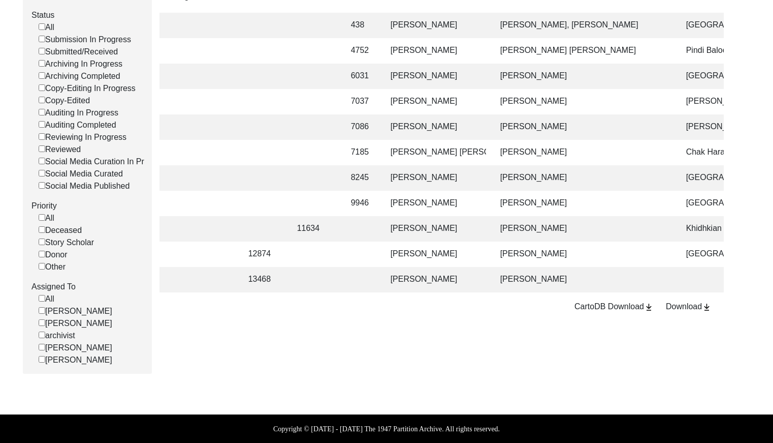
scroll to position [0, 140]
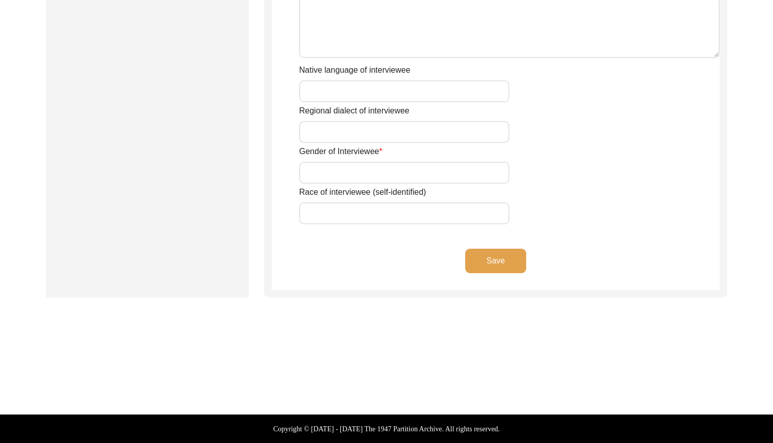
type input "[PERSON_NAME]"
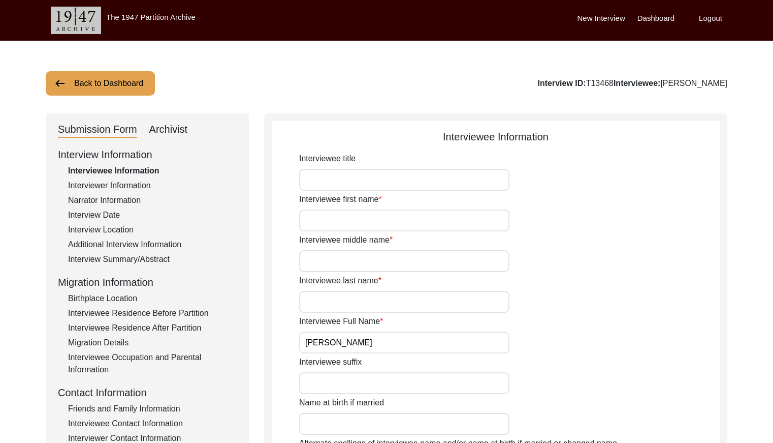
drag, startPoint x: 629, startPoint y: 81, endPoint x: 604, endPoint y: 80, distance: 25.5
click at [604, 80] on div "Interview ID: T13468 Interviewee: [PERSON_NAME]" at bounding box center [633, 83] width 190 height 12
copy div "T13468"
click at [108, 92] on button "Back to Dashboard" at bounding box center [100, 83] width 109 height 24
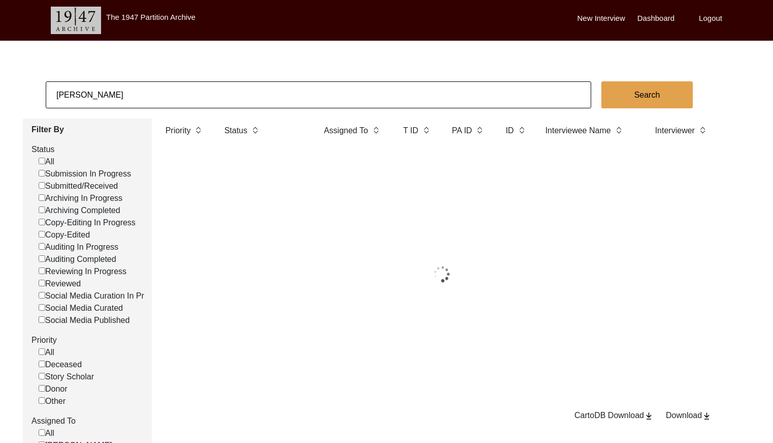
click at [141, 87] on input "[PERSON_NAME]" at bounding box center [319, 94] width 546 height 27
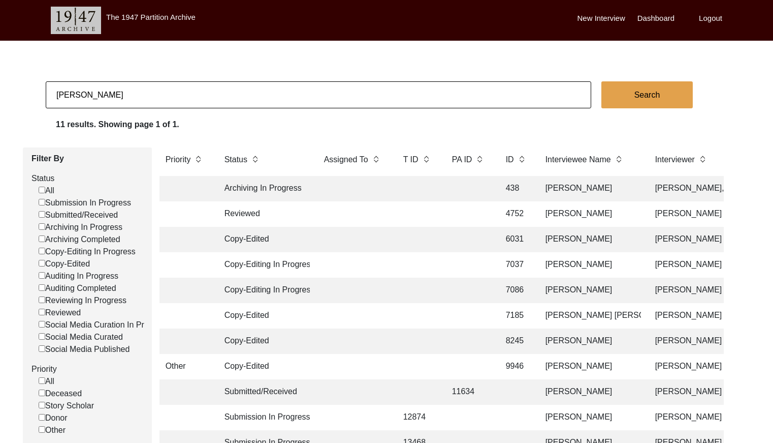
click at [141, 87] on input "[PERSON_NAME]" at bounding box center [319, 94] width 546 height 27
paste input "[PERSON_NAME] s"
type input "[PERSON_NAME] [PERSON_NAME]"
checkbox input "false"
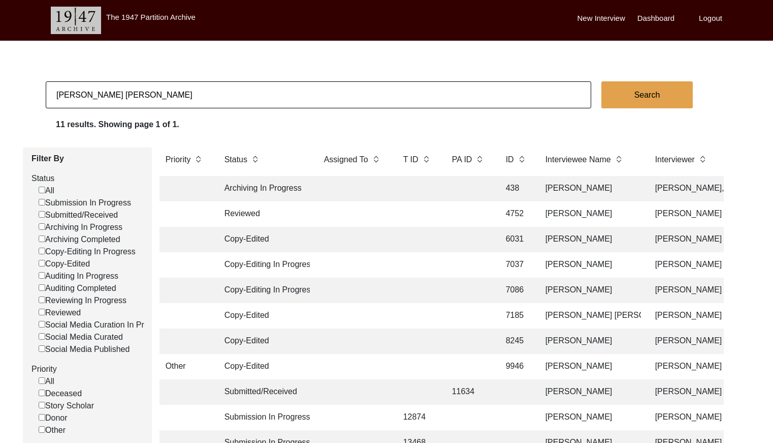
checkbox input "false"
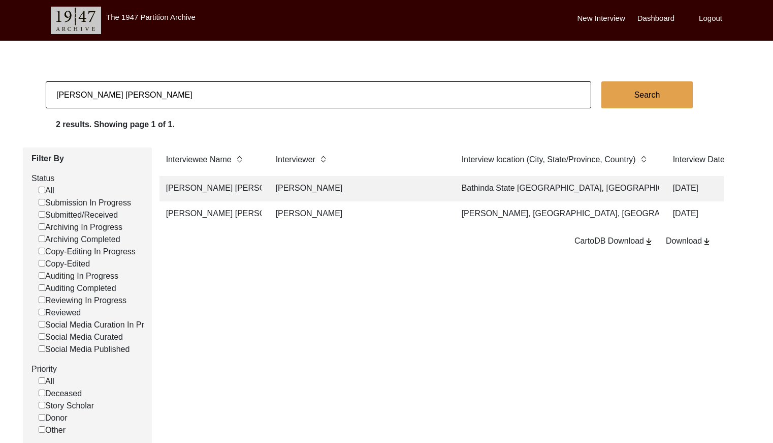
scroll to position [0, 389]
click at [499, 215] on td "[PERSON_NAME], [GEOGRAPHIC_DATA], [GEOGRAPHIC_DATA], [GEOGRAPHIC_DATA]" at bounding box center [548, 213] width 203 height 25
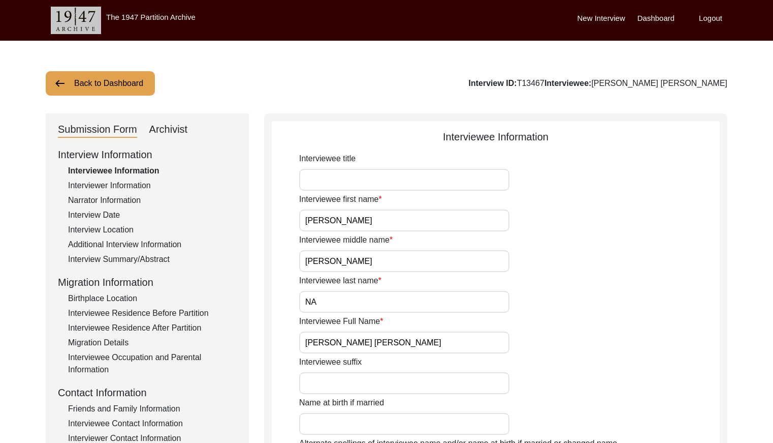
drag, startPoint x: 636, startPoint y: 81, endPoint x: 609, endPoint y: 79, distance: 27.0
click at [609, 79] on div "Interview ID: T13467 Interviewee: [PERSON_NAME] [PERSON_NAME]" at bounding box center [598, 83] width 259 height 12
copy div "T13467"
drag, startPoint x: 105, startPoint y: 76, endPoint x: 124, endPoint y: 80, distance: 19.2
click at [106, 76] on button "Back to Dashboard" at bounding box center [100, 83] width 109 height 24
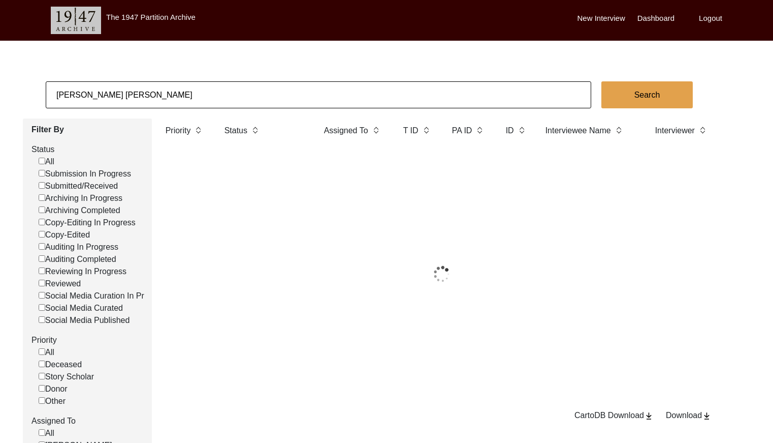
click at [146, 90] on input "[PERSON_NAME] [PERSON_NAME]" at bounding box center [319, 94] width 546 height 27
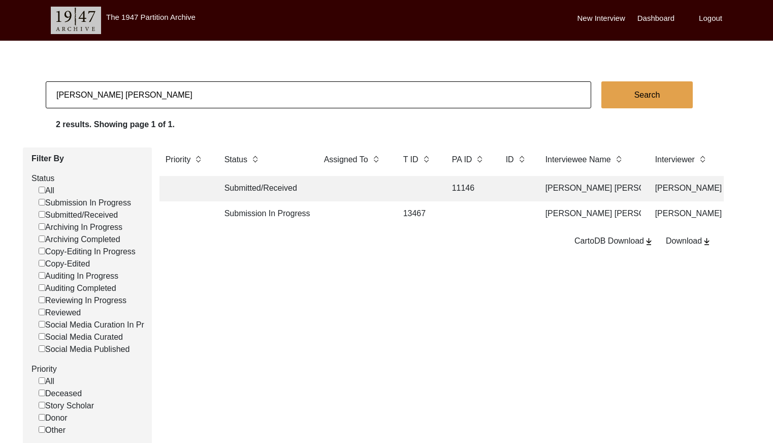
click at [146, 90] on input "[PERSON_NAME] [PERSON_NAME]" at bounding box center [319, 94] width 546 height 27
paste input "PA13450"
drag, startPoint x: 86, startPoint y: 95, endPoint x: 1, endPoint y: 89, distance: 86.1
click at [1, 89] on app-records-search "[PERSON_NAME] PA13450 Search 2 results. Showing page 1 of 1. Filter By Status A…" at bounding box center [386, 308] width 773 height 455
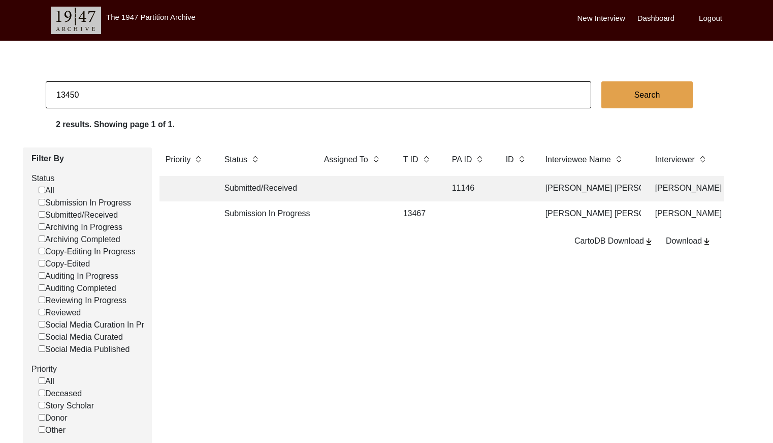
type input "13450"
checkbox input "false"
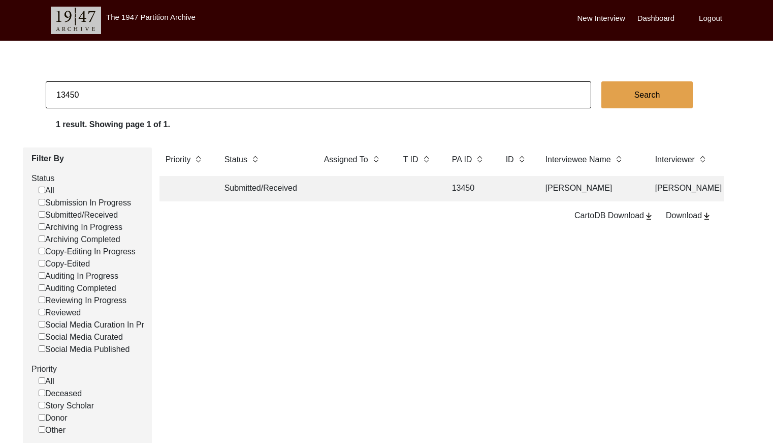
click at [358, 199] on td at bounding box center [353, 188] width 71 height 25
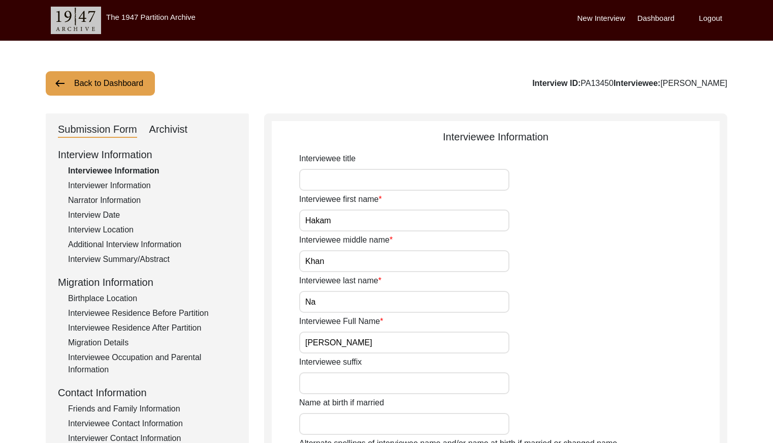
scroll to position [253, 0]
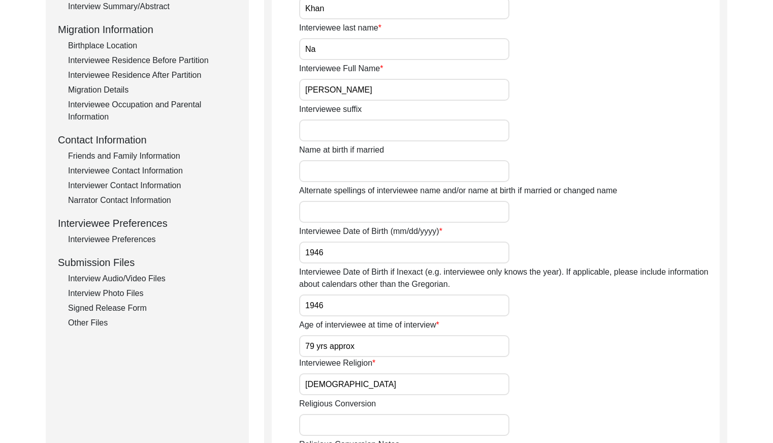
drag, startPoint x: 138, startPoint y: 158, endPoint x: 147, endPoint y: 157, distance: 9.2
click at [138, 157] on div "Friends and Family Information" at bounding box center [152, 156] width 169 height 12
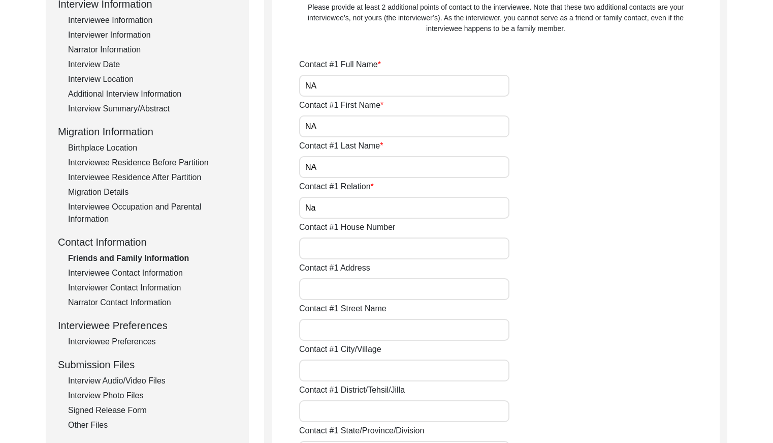
scroll to position [0, 0]
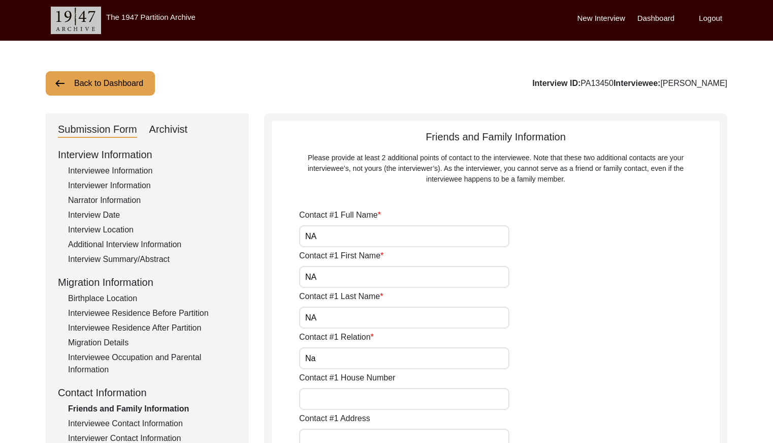
click at [88, 84] on button "Back to Dashboard" at bounding box center [100, 83] width 109 height 24
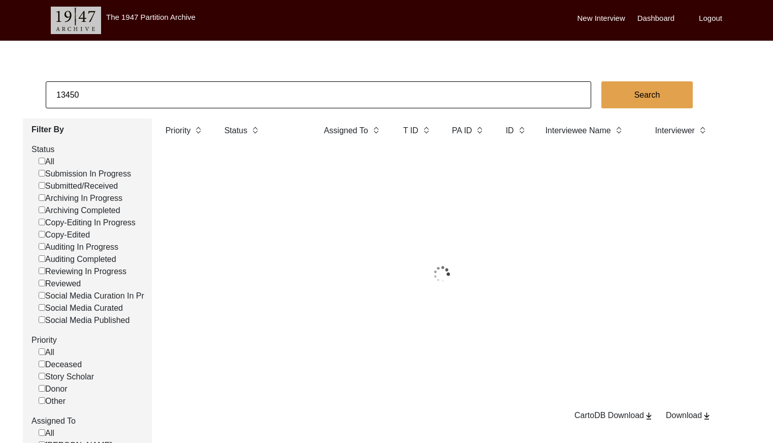
click at [181, 106] on input "13450" at bounding box center [319, 94] width 546 height 27
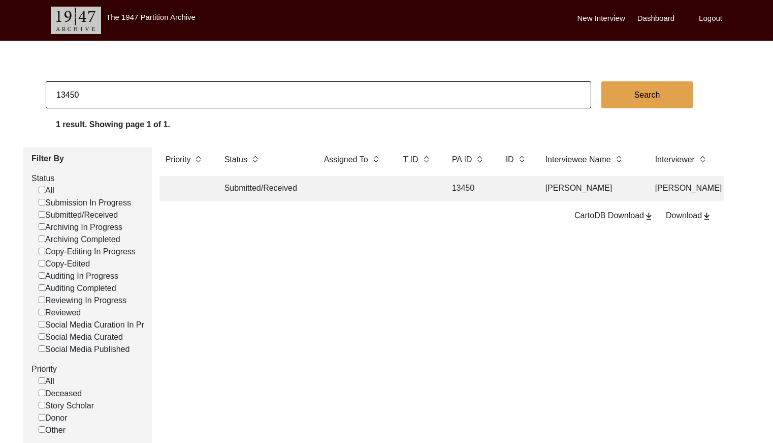
click at [181, 105] on input "13450" at bounding box center [319, 94] width 546 height 27
click at [179, 102] on input "13450" at bounding box center [319, 94] width 546 height 27
paste input "PA13471"
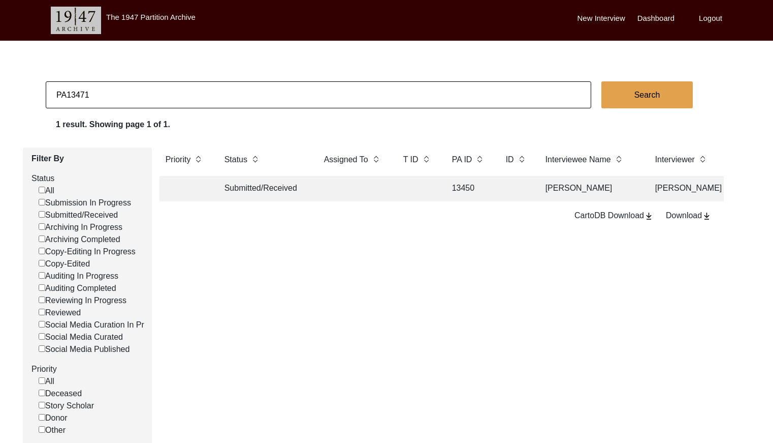
click at [66, 94] on input "PA13471" at bounding box center [319, 94] width 546 height 27
type input "13471"
checkbox input "false"
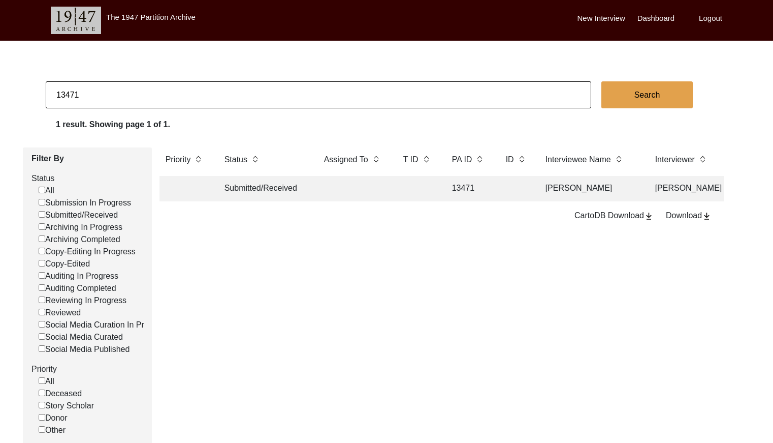
click at [352, 180] on td at bounding box center [353, 188] width 71 height 25
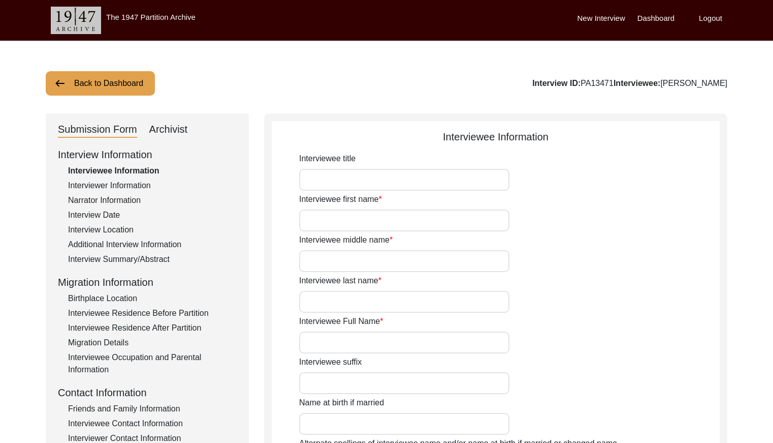
type input "MUkhtar"
type input "Kaur"
type input "Na"
type input "[PERSON_NAME]"
type input "1927"
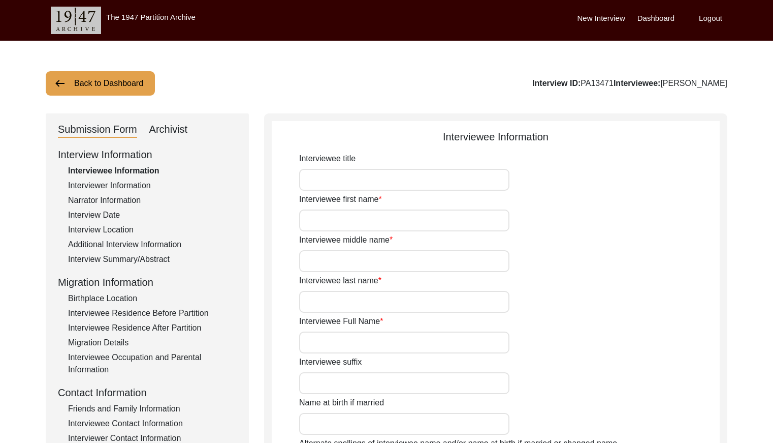
type input "1927"
type input "99 years Approx"
type input "[DEMOGRAPHIC_DATA]"
type input "Panjabi"
type input "[DEMOGRAPHIC_DATA]"
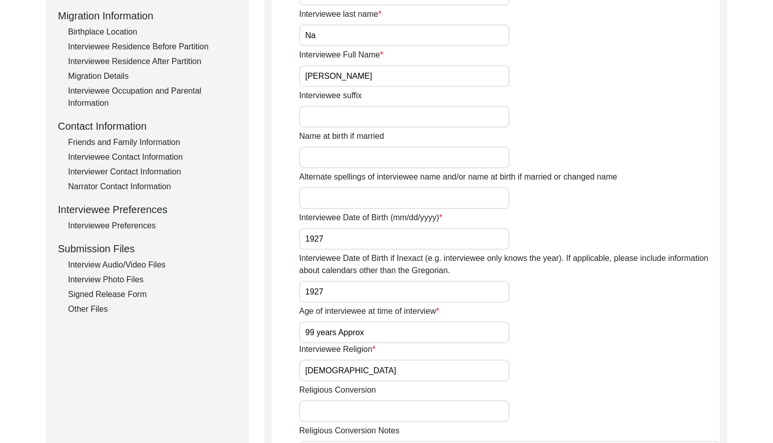
scroll to position [268, 0]
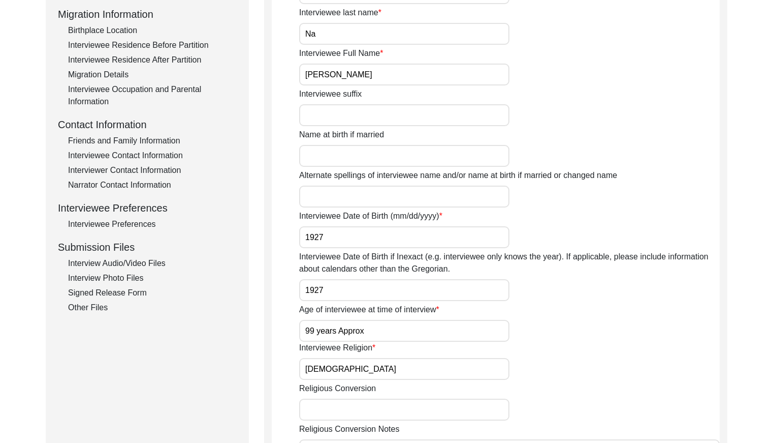
click at [145, 139] on div "Friends and Family Information" at bounding box center [152, 141] width 169 height 12
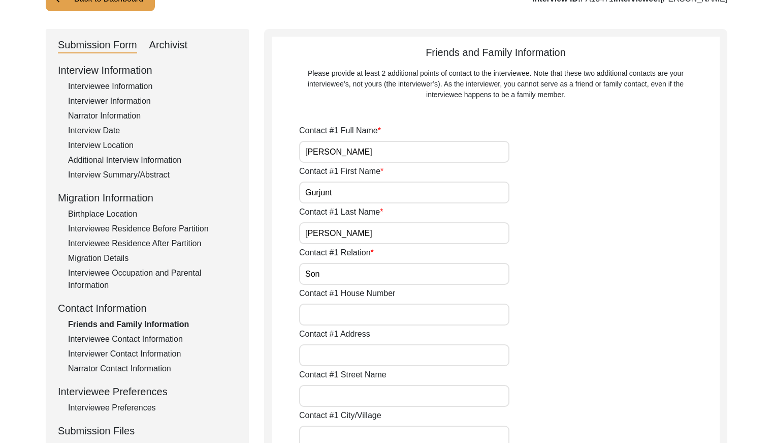
scroll to position [0, 0]
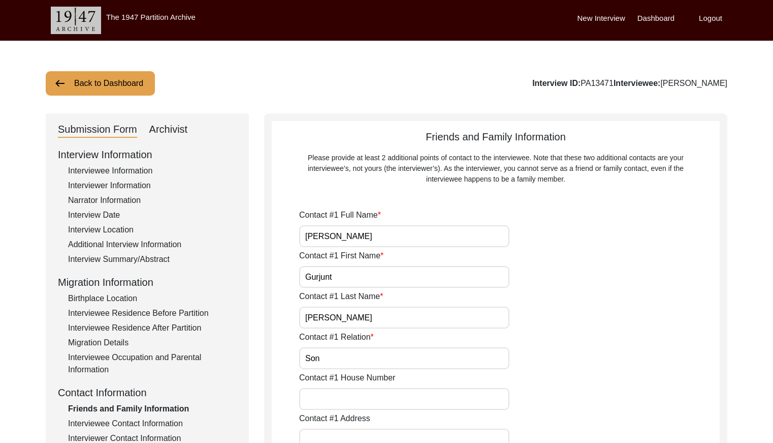
click at [124, 85] on button "Back to Dashboard" at bounding box center [100, 83] width 109 height 24
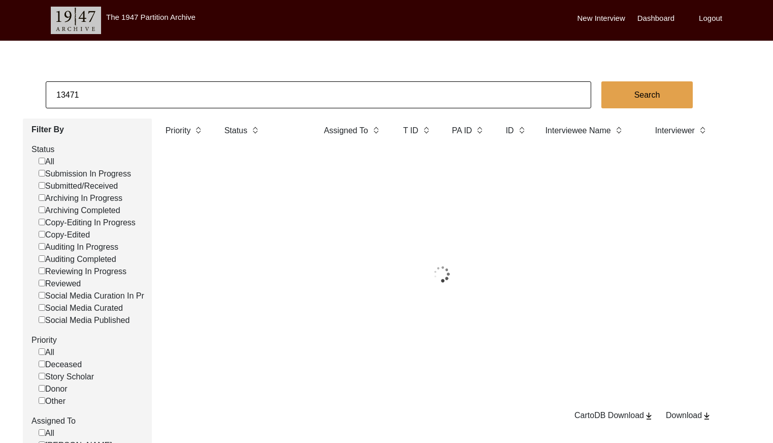
click at [158, 88] on input "13471" at bounding box center [319, 94] width 546 height 27
click at [159, 88] on input "13471" at bounding box center [319, 94] width 546 height 27
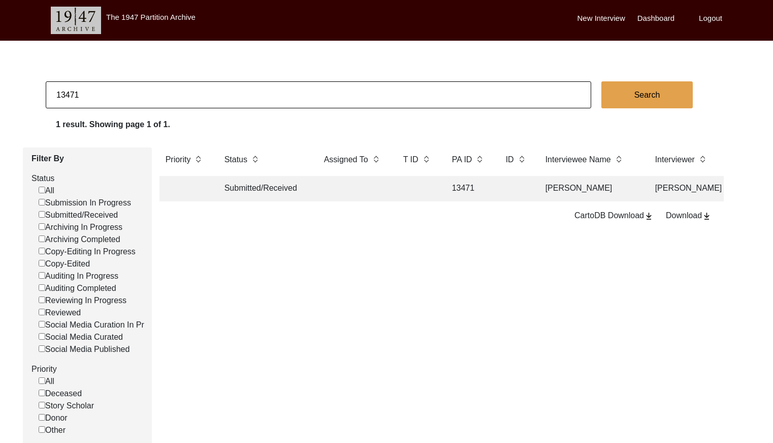
click at [159, 87] on input "13471" at bounding box center [319, 94] width 546 height 27
paste input "T13469"
click at [60, 94] on input "T13469" at bounding box center [319, 94] width 546 height 27
type input "13469"
checkbox input "false"
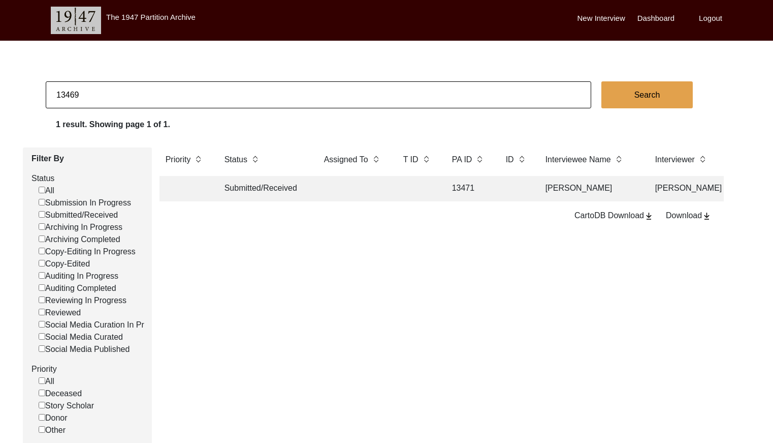
checkbox input "false"
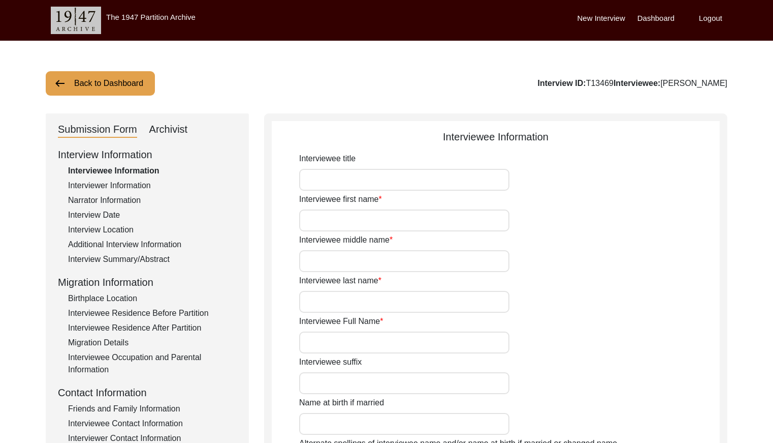
type input "[PERSON_NAME]"
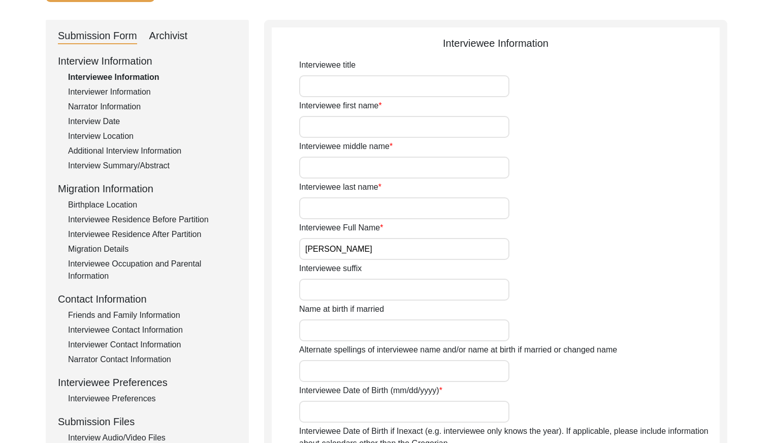
scroll to position [109, 0]
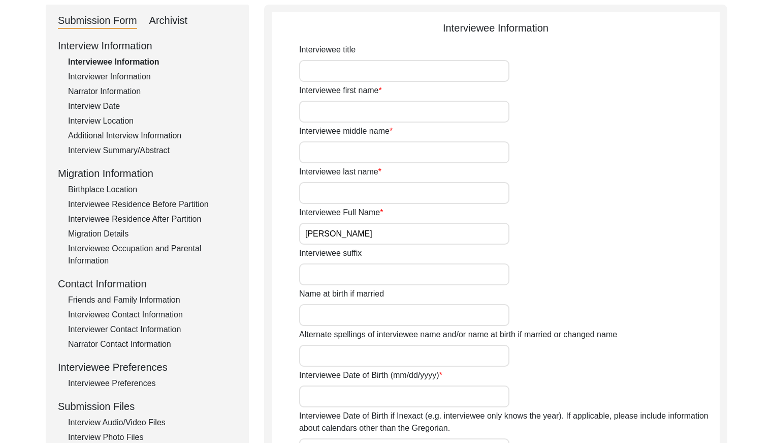
click at [116, 101] on div "Interview Date" at bounding box center [152, 106] width 169 height 12
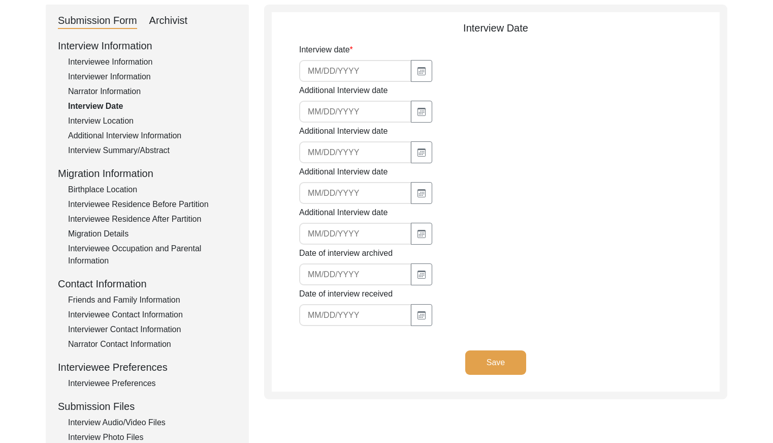
click at [117, 119] on div "Interview Location" at bounding box center [152, 121] width 169 height 12
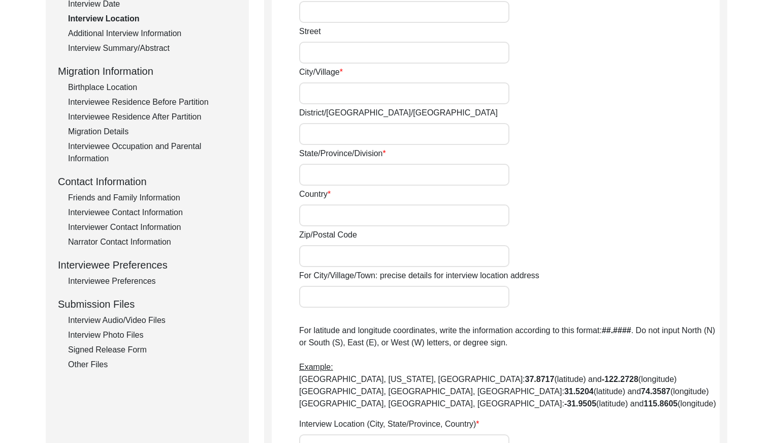
scroll to position [201, 0]
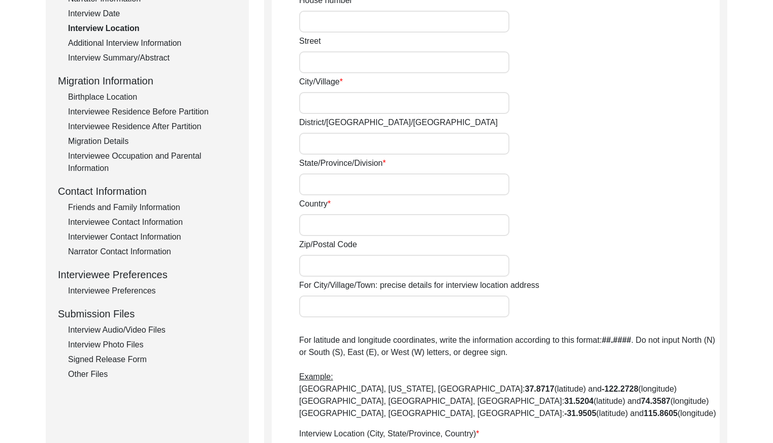
click at [143, 63] on div "Interview Summary/Abstract" at bounding box center [152, 58] width 169 height 12
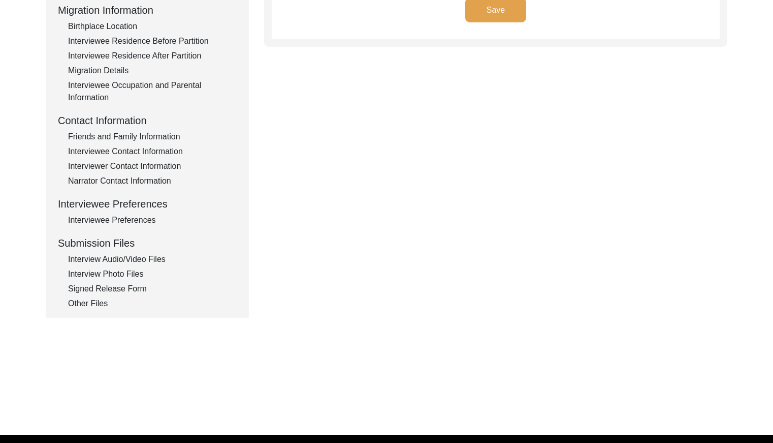
scroll to position [278, 0]
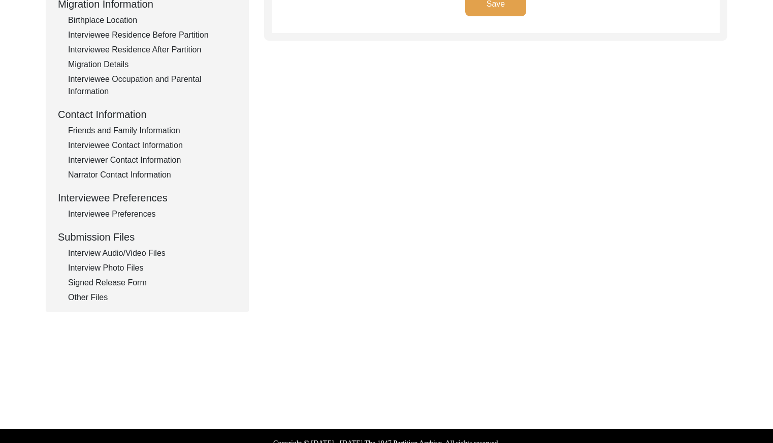
click at [136, 252] on div "Interview Audio/Video Files" at bounding box center [152, 253] width 169 height 12
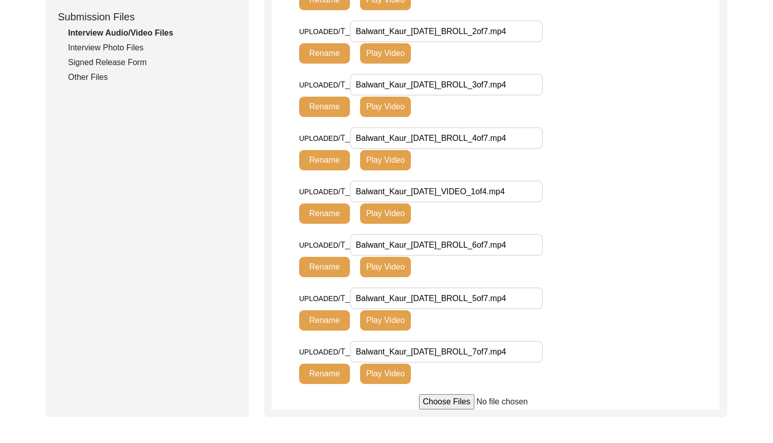
scroll to position [460, 0]
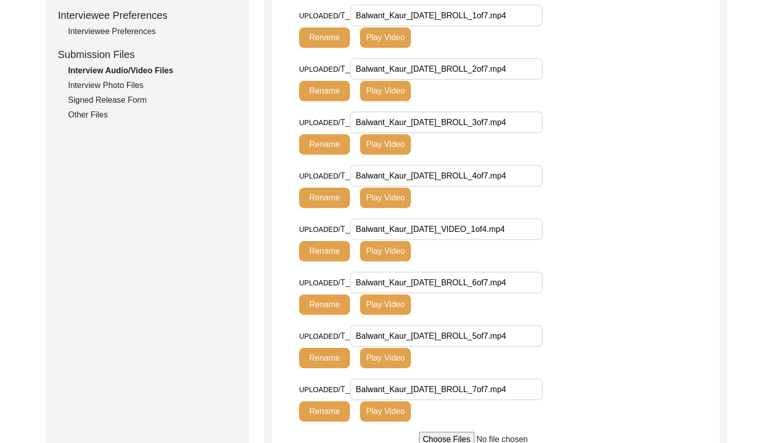
click at [146, 84] on div "Interview Photo Files" at bounding box center [152, 85] width 169 height 12
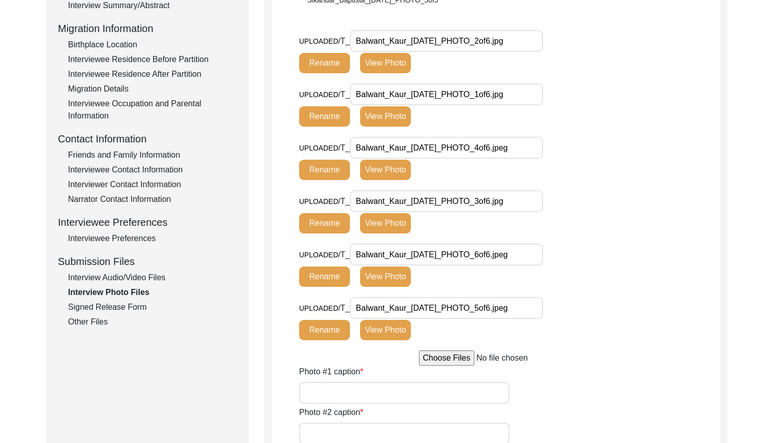
scroll to position [249, 0]
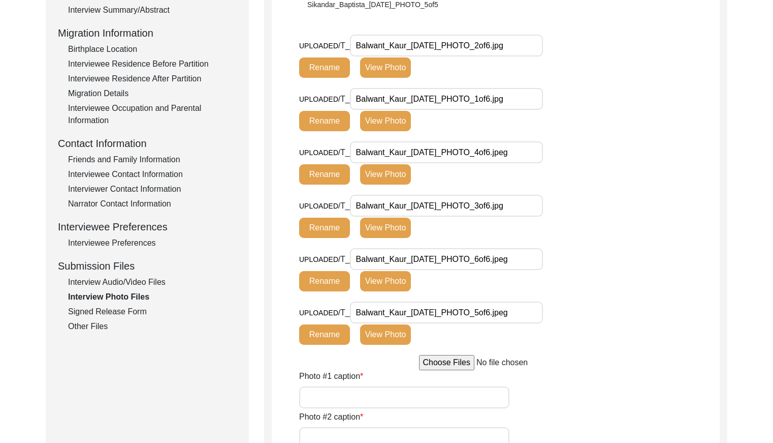
click at [130, 309] on div "Signed Release Form" at bounding box center [152, 311] width 169 height 12
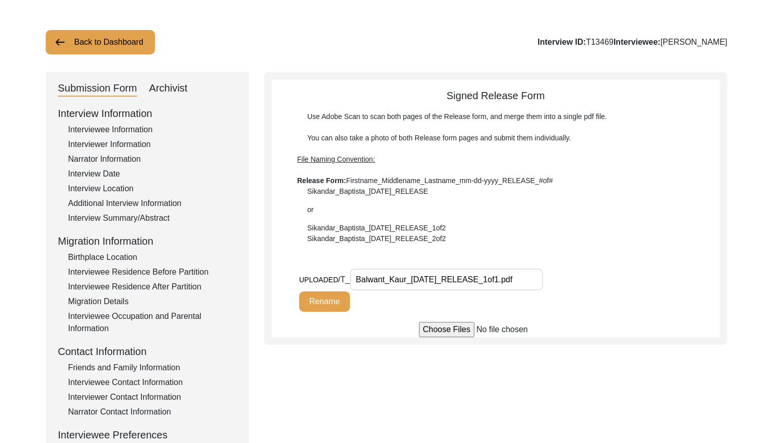
scroll to position [0, 0]
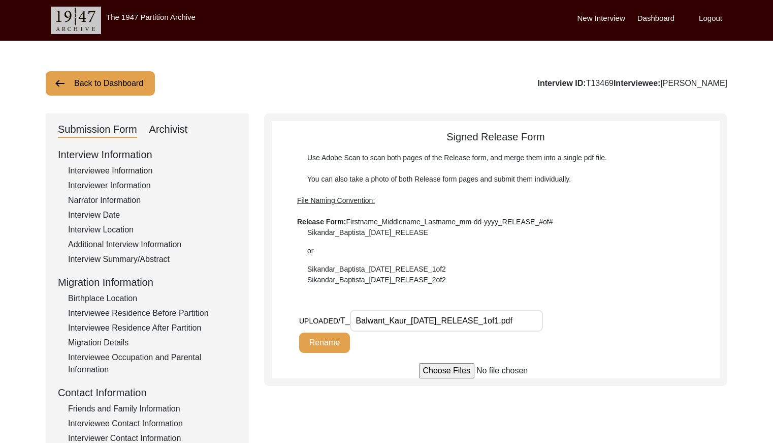
click at [126, 81] on button "Back to Dashboard" at bounding box center [100, 83] width 109 height 24
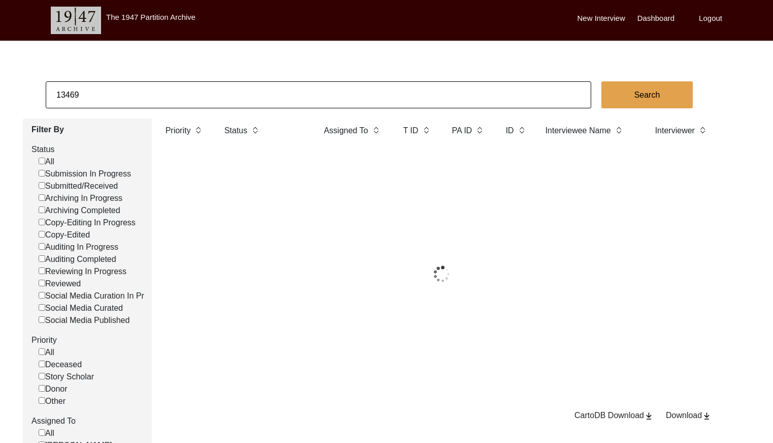
click at [178, 85] on input "13469" at bounding box center [319, 94] width 546 height 27
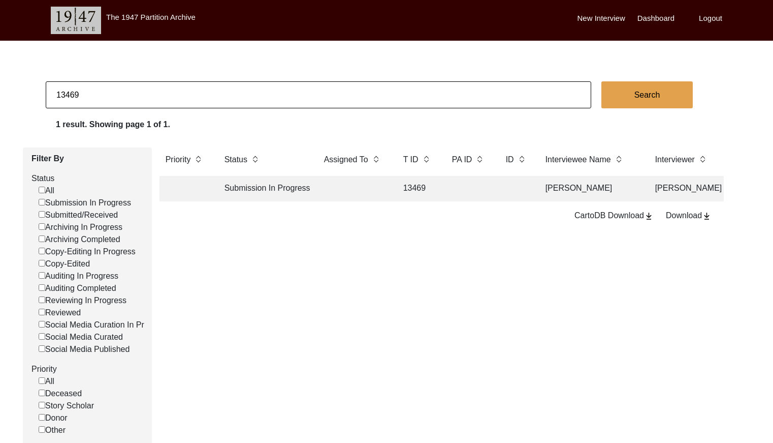
click at [178, 85] on input "13469" at bounding box center [319, 94] width 546 height 27
type input "13462"
checkbox input "false"
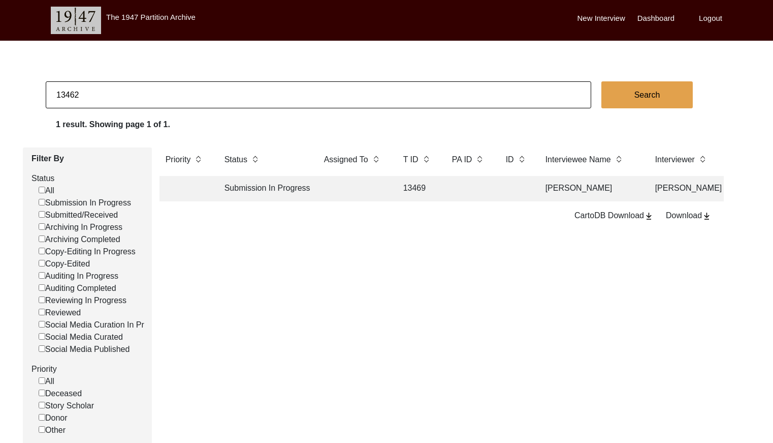
checkbox input "false"
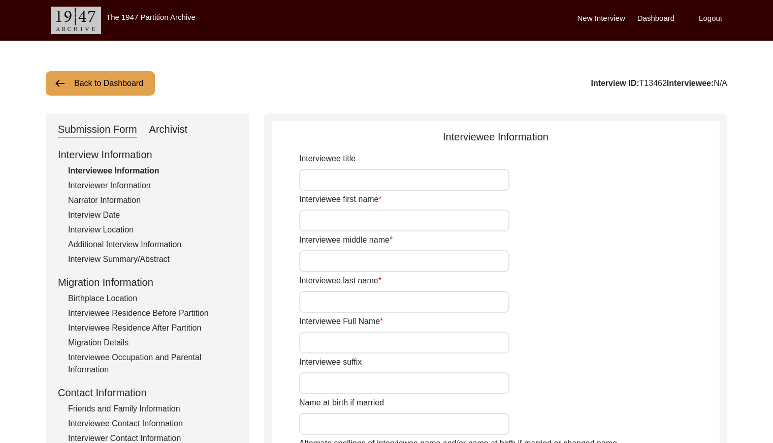
type input "[PERSON_NAME]"
drag, startPoint x: 97, startPoint y: 202, endPoint x: 98, endPoint y: 210, distance: 8.3
click at [97, 202] on div "Narrator Information" at bounding box center [152, 200] width 169 height 12
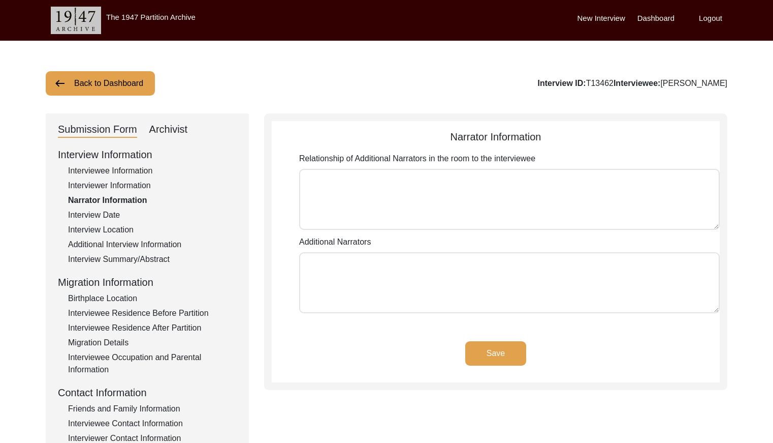
click at [98, 212] on div "Interview Date" at bounding box center [152, 215] width 169 height 12
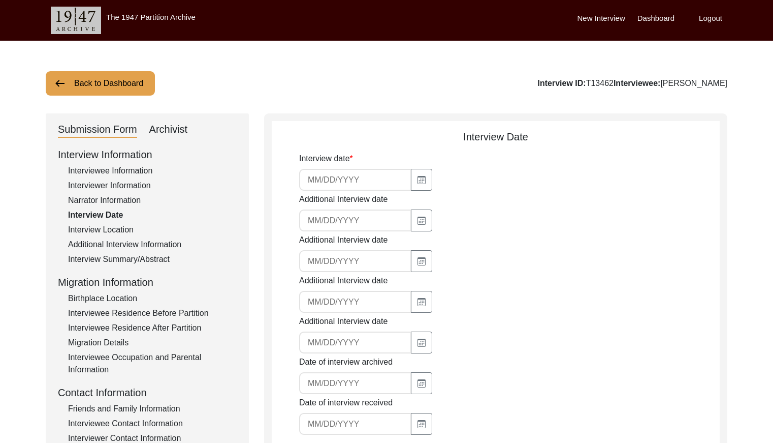
click at [118, 235] on div "Interview Location" at bounding box center [152, 230] width 169 height 12
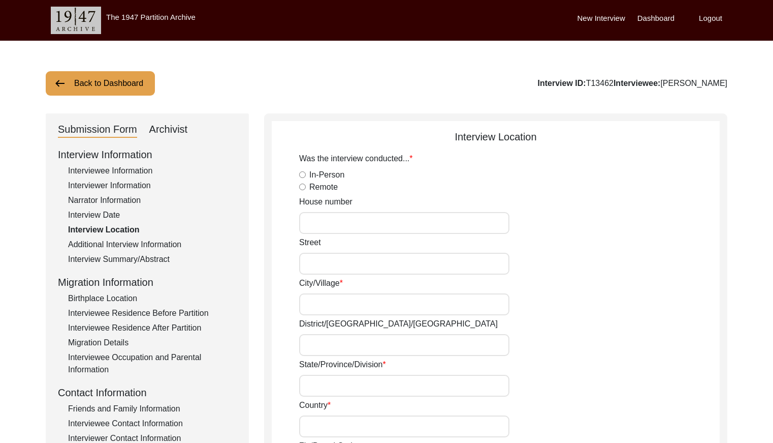
click at [117, 254] on div "Interview Summary/Abstract" at bounding box center [152, 259] width 169 height 12
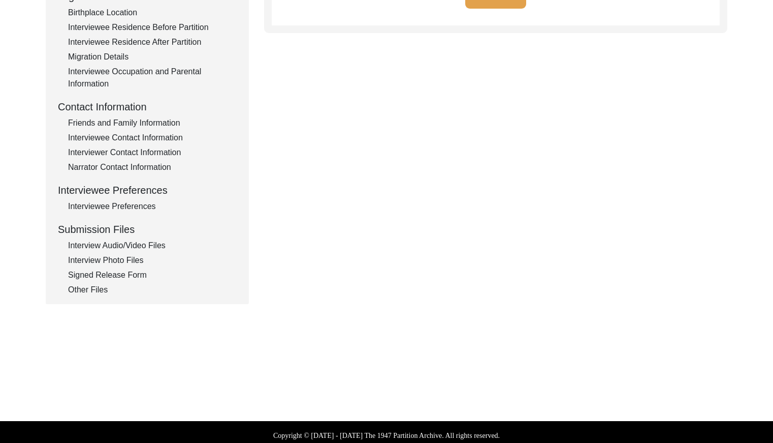
click at [145, 250] on div "Interview Audio/Video Files" at bounding box center [152, 245] width 169 height 12
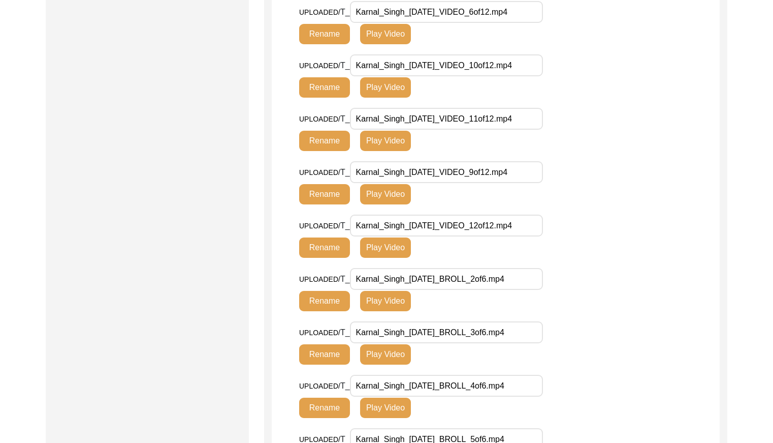
scroll to position [360, 0]
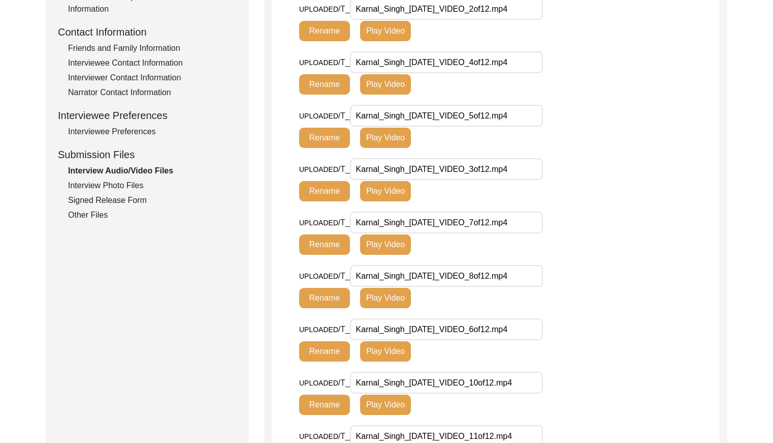
drag, startPoint x: 103, startPoint y: 187, endPoint x: 133, endPoint y: 169, distance: 34.4
click at [103, 187] on div "Interview Photo Files" at bounding box center [152, 185] width 169 height 12
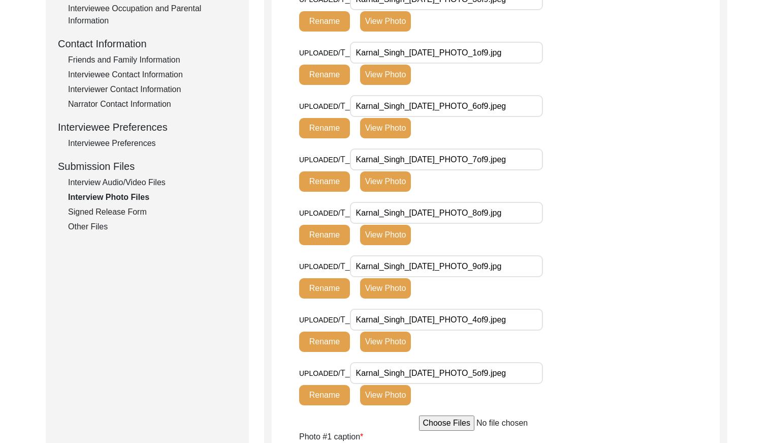
scroll to position [349, 0]
click at [130, 213] on div "Signed Release Form" at bounding box center [152, 211] width 169 height 12
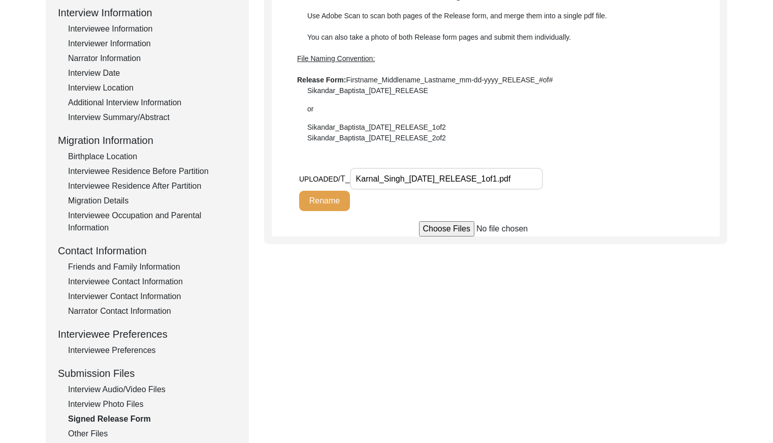
scroll to position [0, 0]
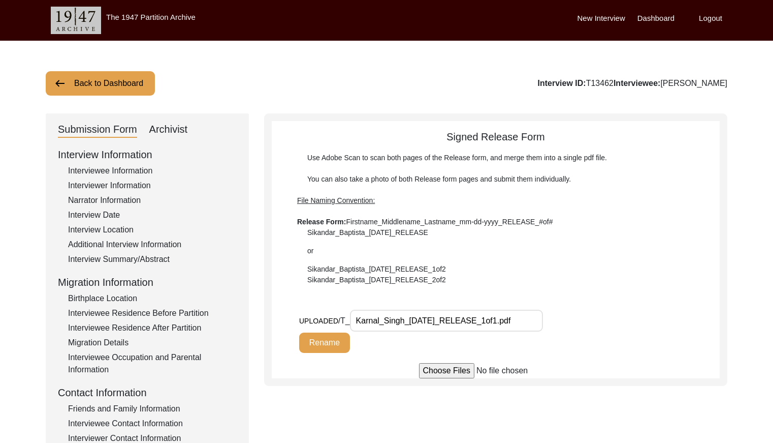
click at [96, 87] on button "Back to Dashboard" at bounding box center [100, 83] width 109 height 24
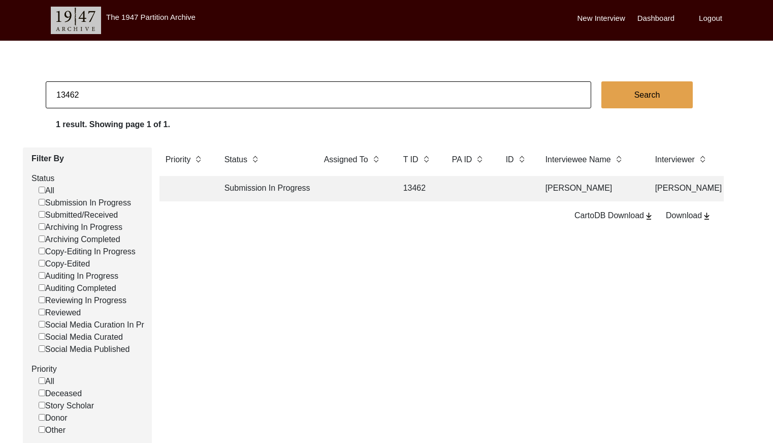
click at [146, 90] on input "13462" at bounding box center [319, 94] width 546 height 27
paste input "T13466"
type input "13466"
checkbox input "false"
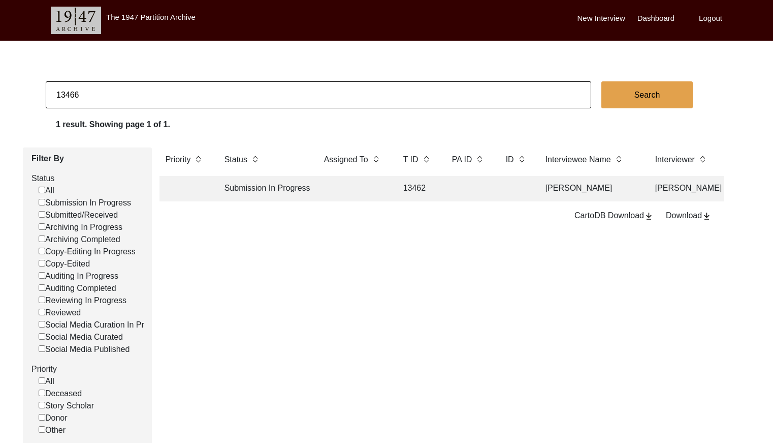
checkbox input "false"
click at [487, 192] on td at bounding box center [469, 188] width 46 height 25
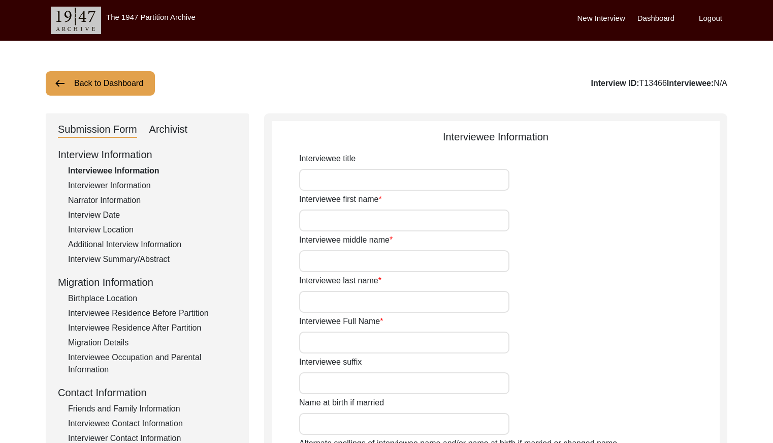
type input "Babu"
type input "[PERSON_NAME]"
type input "NA"
type input "[PERSON_NAME]"
type input "1937"
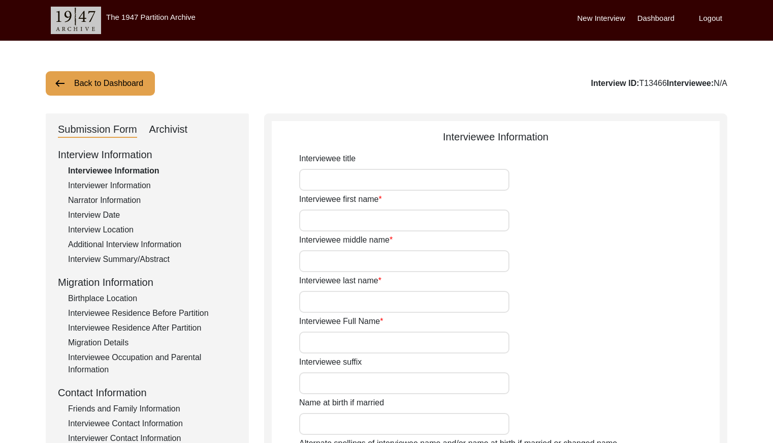
type input "1937 (Approx)"
type input "88 years"
type input "[DEMOGRAPHIC_DATA]"
type input "Na"
type input "Panjabi"
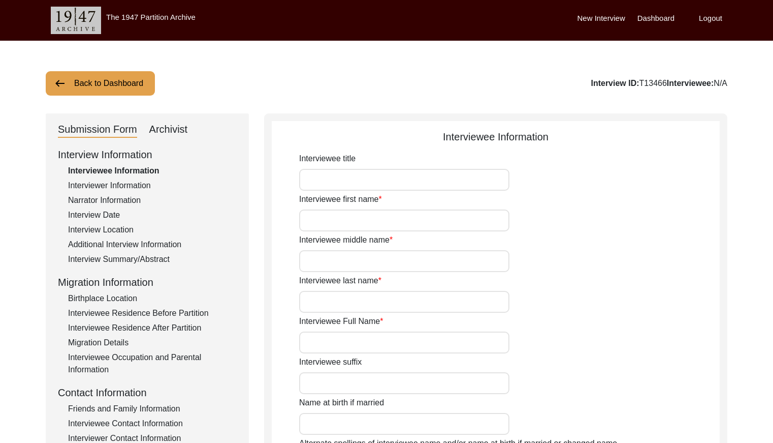
type input "Panjabi"
type input "[DEMOGRAPHIC_DATA]"
click at [114, 247] on div "Additional Interview Information" at bounding box center [152, 244] width 169 height 12
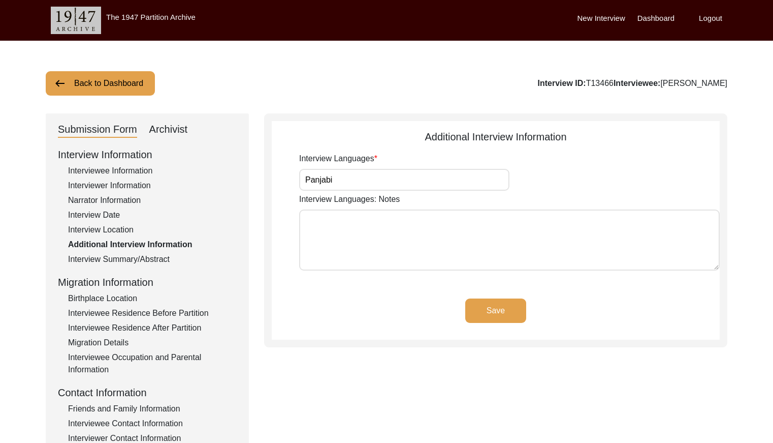
click at [134, 263] on div "Interview Summary/Abstract" at bounding box center [152, 259] width 169 height 12
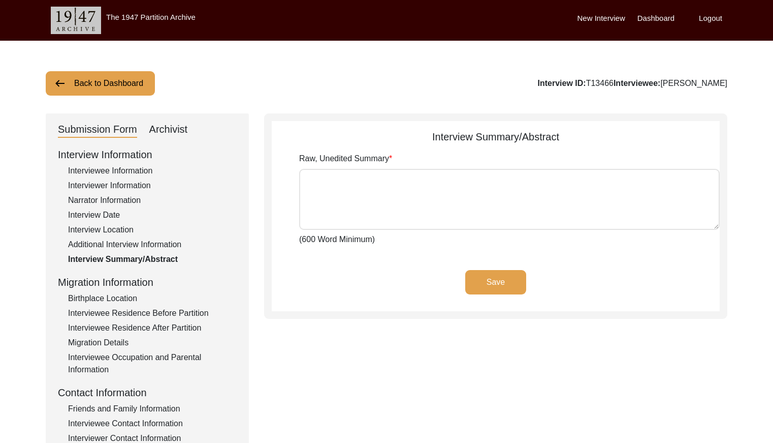
click at [107, 224] on div "Interview Location" at bounding box center [152, 230] width 169 height 12
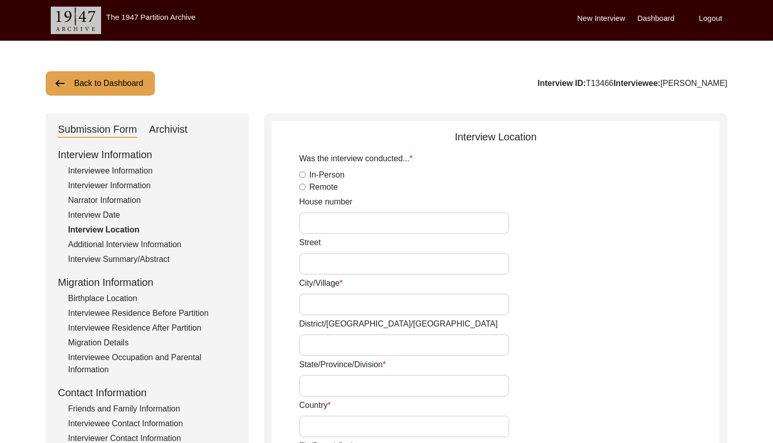
radio input "true"
type input "[PERSON_NAME]"
type input "Bathinda"
type input "[GEOGRAPHIC_DATA]"
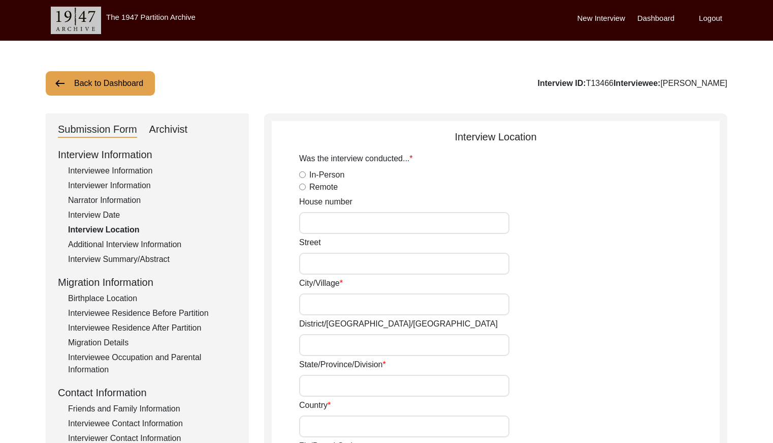
type input "143107"
type input "Jaga Ram Tirtah, [GEOGRAPHIC_DATA], [GEOGRAPHIC_DATA], [GEOGRAPHIC_DATA]"
type input "29.955633"
type input "75.158510"
click at [100, 210] on div "Interview Date" at bounding box center [152, 215] width 169 height 12
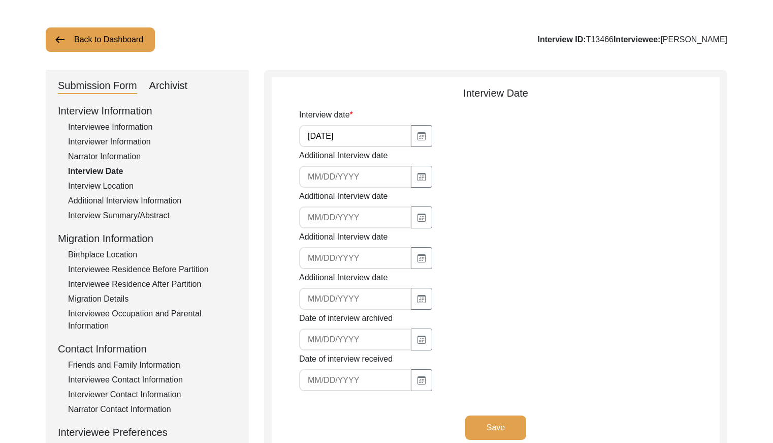
scroll to position [60, 0]
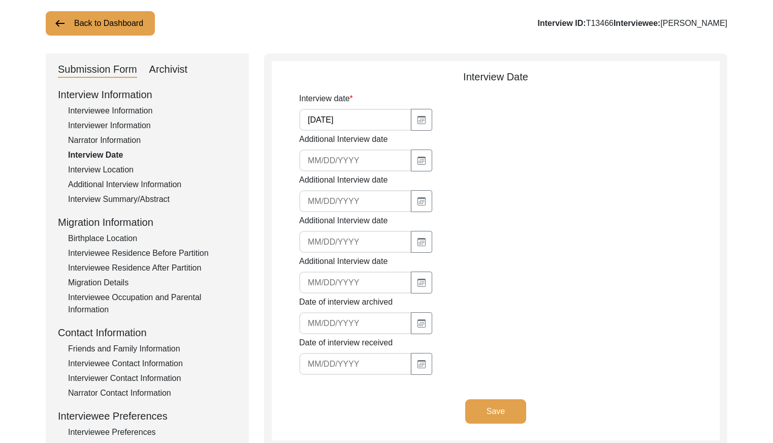
click at [115, 168] on div "Interview Location" at bounding box center [152, 170] width 169 height 12
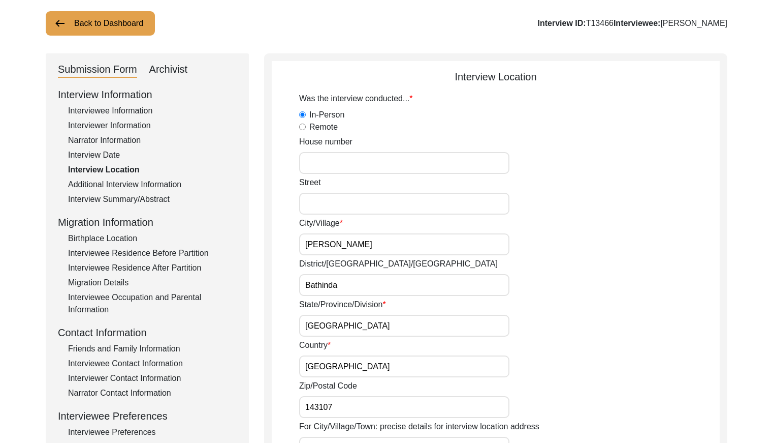
click at [153, 199] on div "Interview Summary/Abstract" at bounding box center [152, 199] width 169 height 12
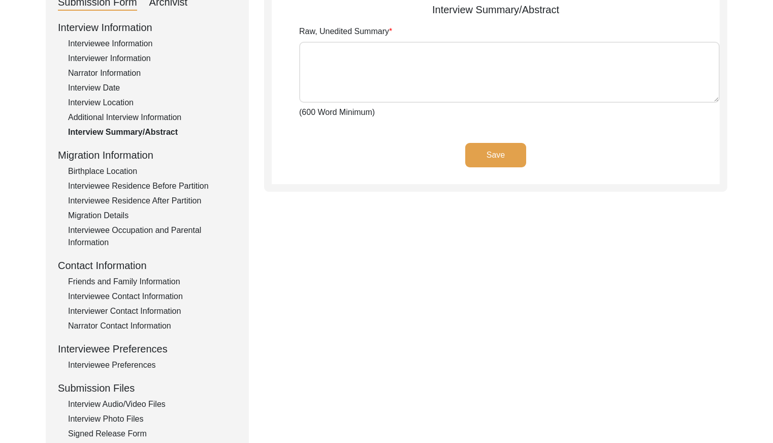
scroll to position [132, 0]
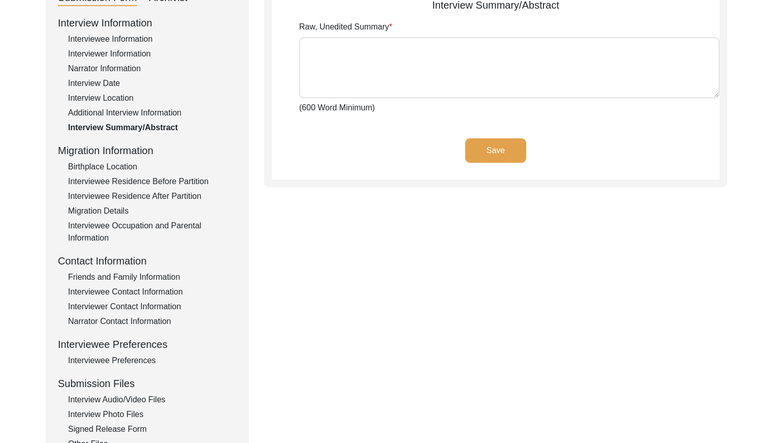
click at [115, 164] on div "Birthplace Location" at bounding box center [152, 167] width 169 height 12
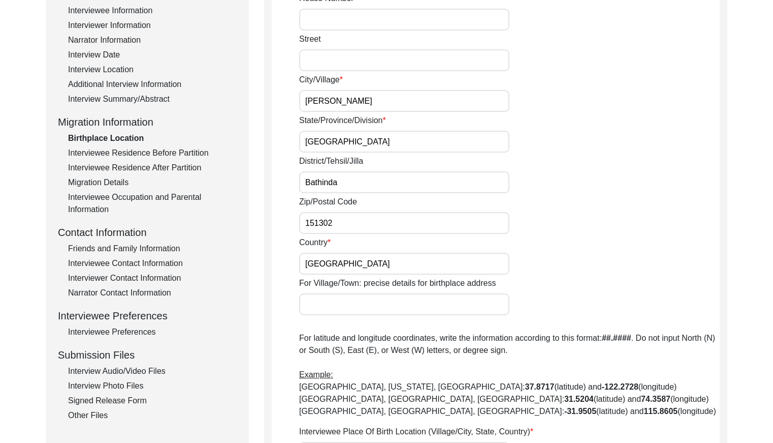
scroll to position [165, 0]
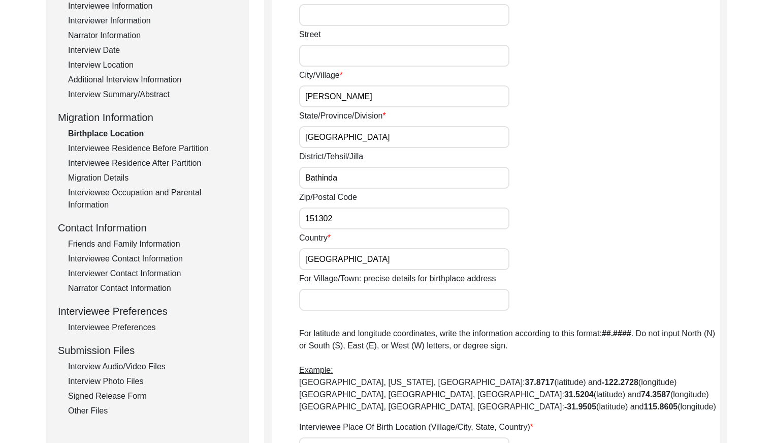
click at [137, 149] on div "Interviewee Residence Before Partition" at bounding box center [152, 148] width 169 height 12
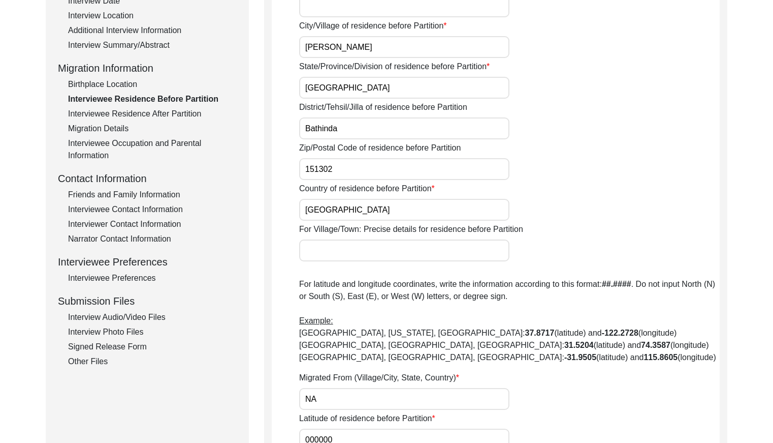
click at [148, 118] on div "Interviewee Residence After Partition" at bounding box center [152, 114] width 169 height 12
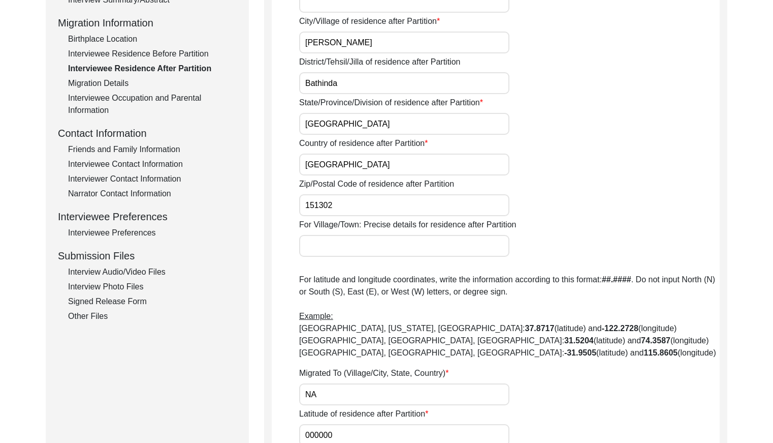
scroll to position [236, 0]
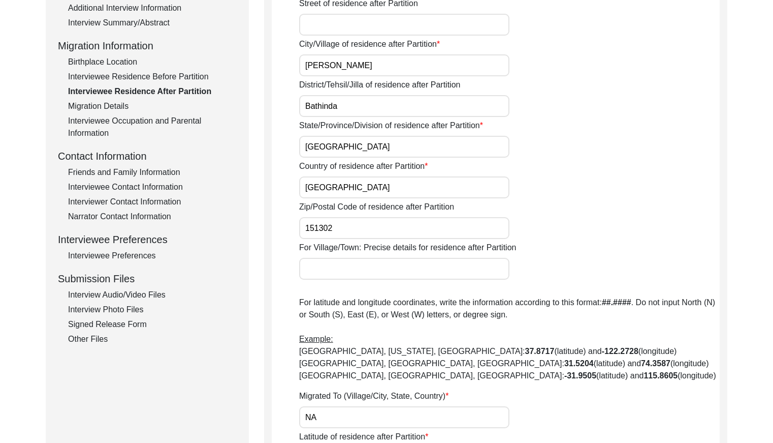
click at [87, 103] on div "Migration Details" at bounding box center [152, 106] width 169 height 12
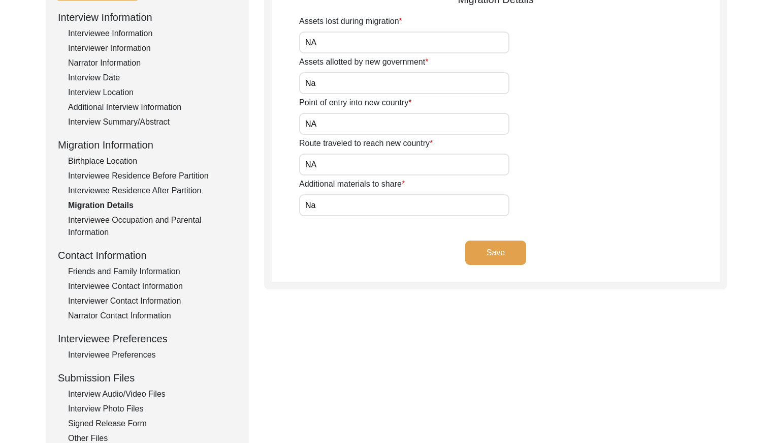
scroll to position [130, 0]
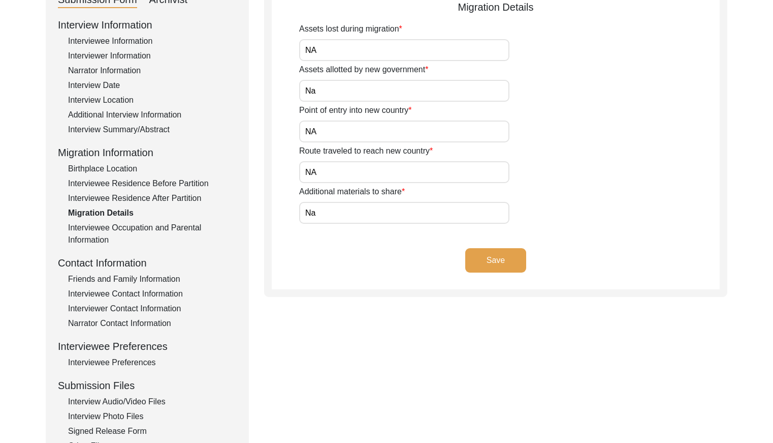
click at [131, 186] on div "Interviewee Residence Before Partition" at bounding box center [152, 183] width 169 height 12
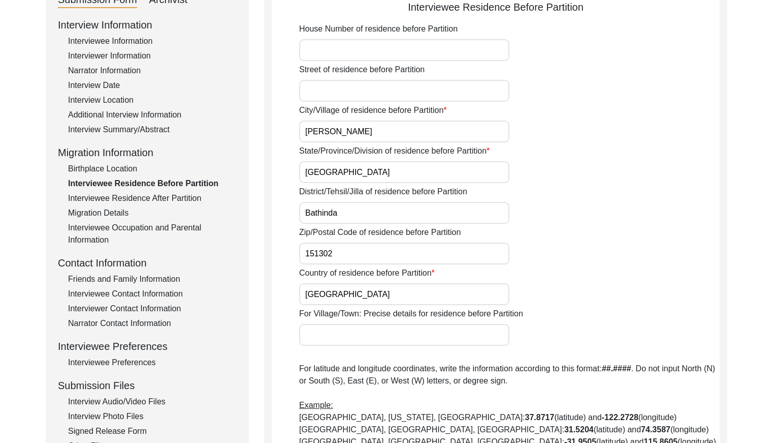
click at [129, 204] on div "Interviewee Residence After Partition" at bounding box center [152, 198] width 169 height 12
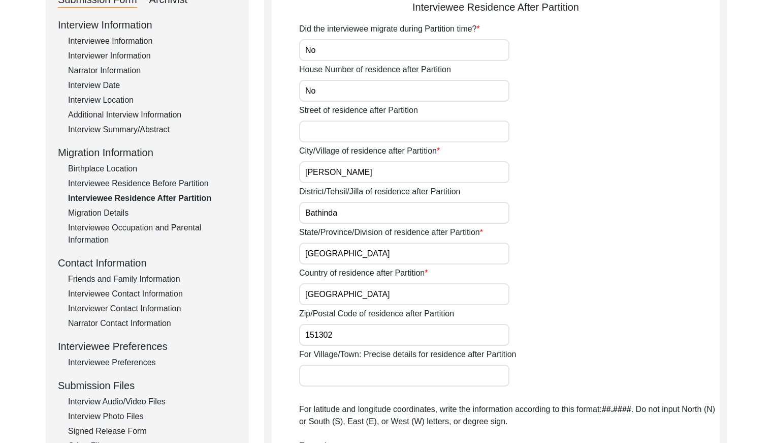
click at [129, 232] on div "Interviewee Occupation and Parental Information" at bounding box center [152, 234] width 169 height 24
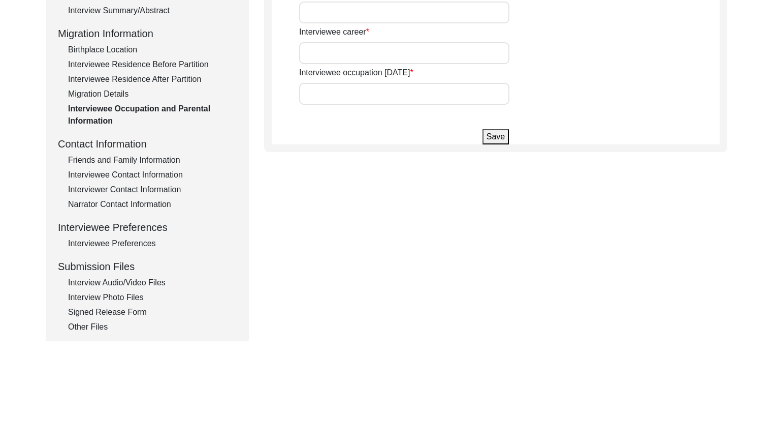
scroll to position [250, 0]
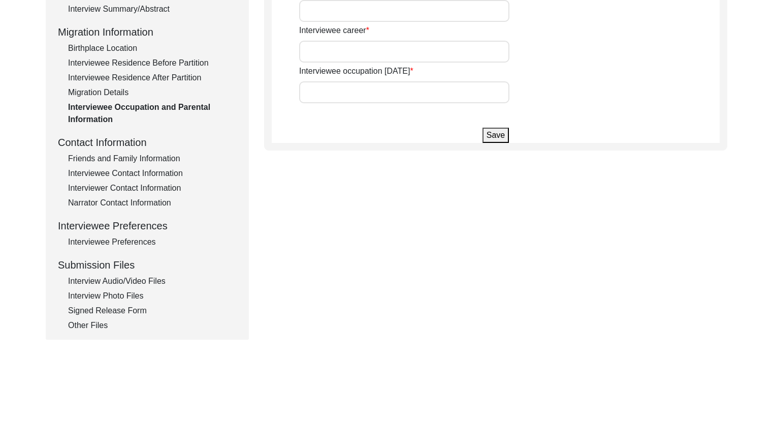
click at [141, 150] on div "Interview Information Interviewee Information Interviewer Information Narrator …" at bounding box center [147, 114] width 179 height 435
click at [141, 154] on div "Friends and Family Information" at bounding box center [152, 158] width 169 height 12
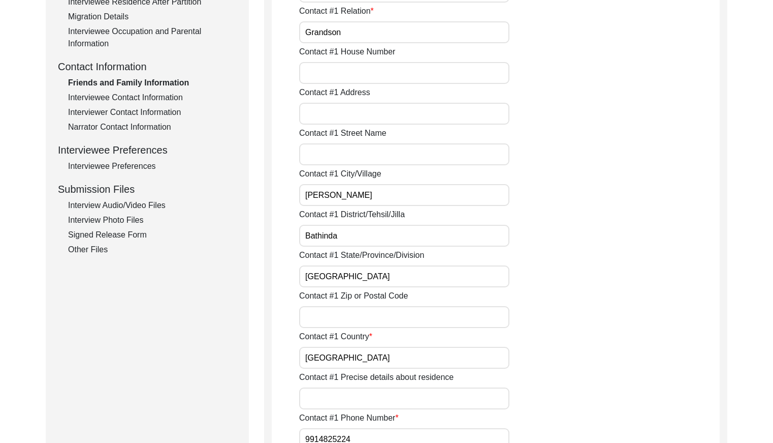
scroll to position [302, 0]
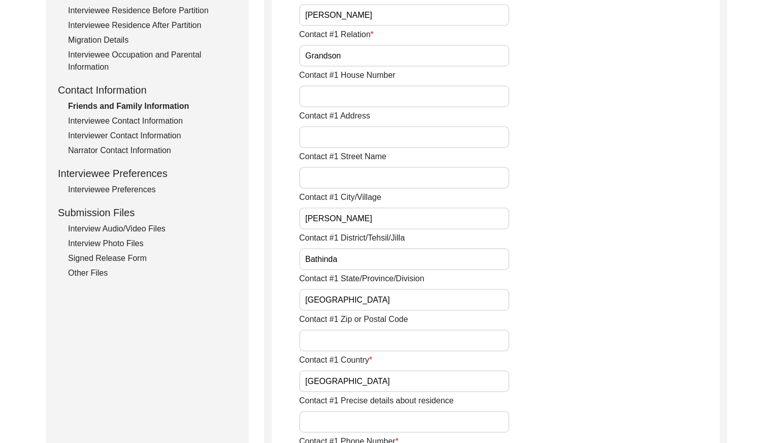
click at [149, 121] on div "Interviewee Contact Information" at bounding box center [152, 121] width 169 height 12
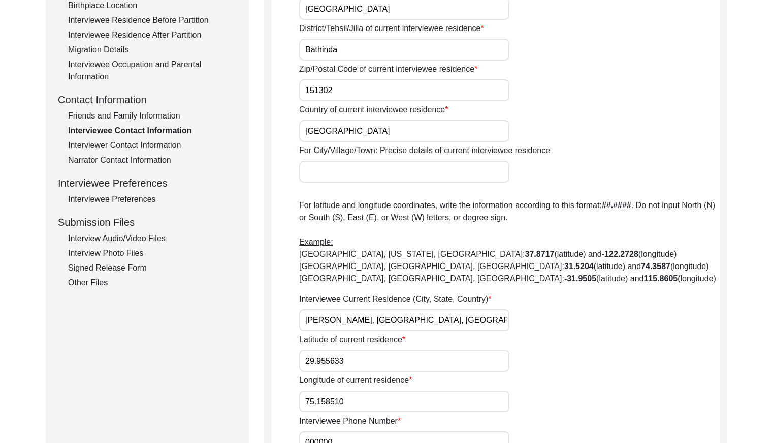
click at [145, 143] on div "Interviewer Contact Information" at bounding box center [152, 145] width 169 height 12
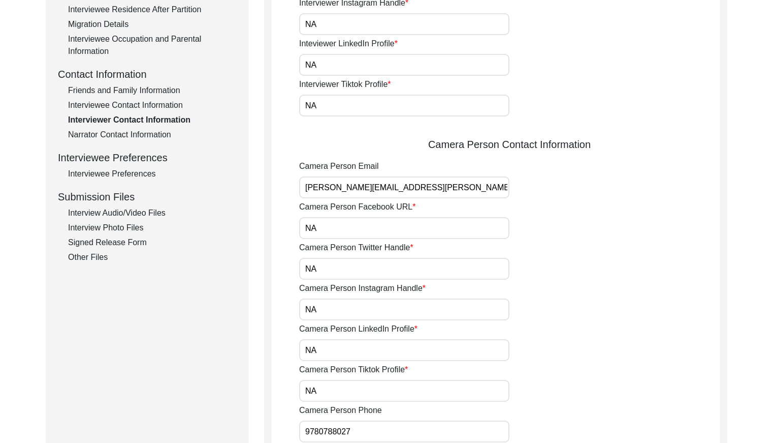
click at [139, 137] on div "Narrator Contact Information" at bounding box center [152, 135] width 169 height 12
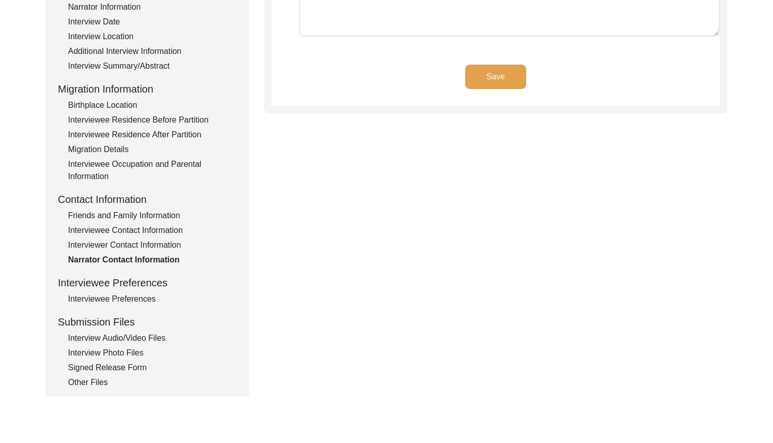
scroll to position [289, 0]
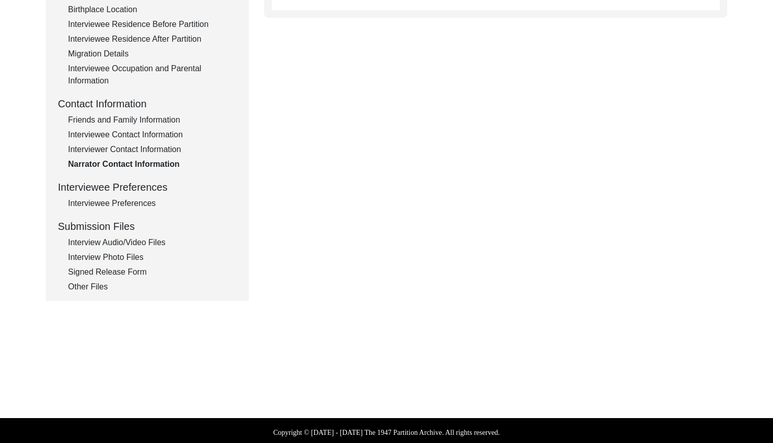
click at [115, 202] on div "Interviewee Preferences" at bounding box center [152, 203] width 169 height 12
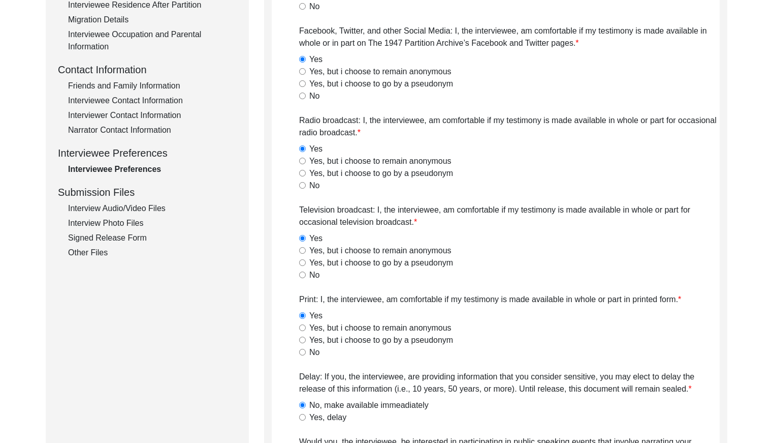
click at [130, 204] on div "Interview Audio/Video Files" at bounding box center [152, 208] width 169 height 12
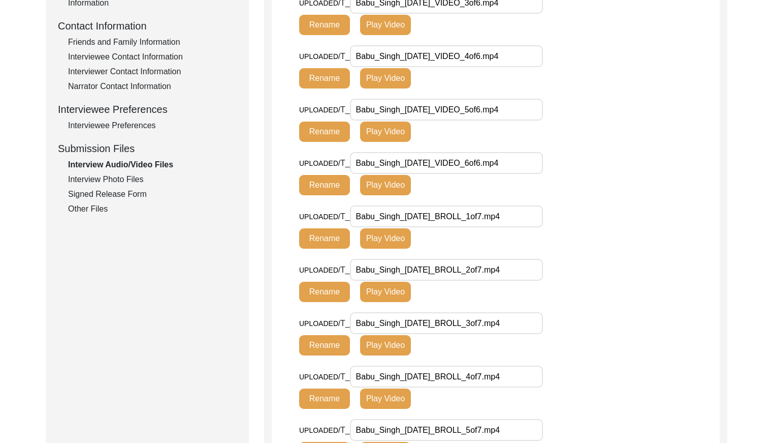
scroll to position [344, 0]
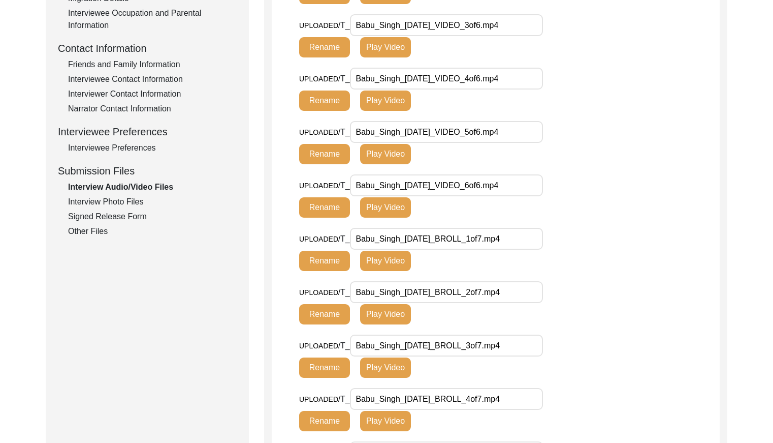
click at [143, 197] on div "Interview Photo Files" at bounding box center [152, 202] width 169 height 12
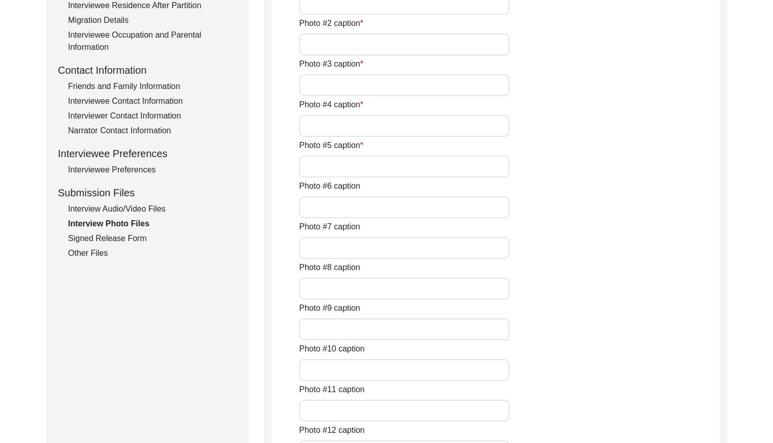
scroll to position [339, 0]
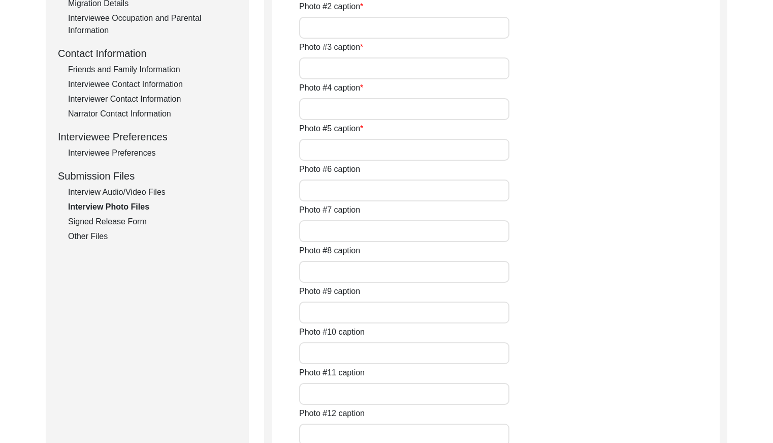
click at [131, 223] on div "Signed Release Form" at bounding box center [152, 221] width 169 height 12
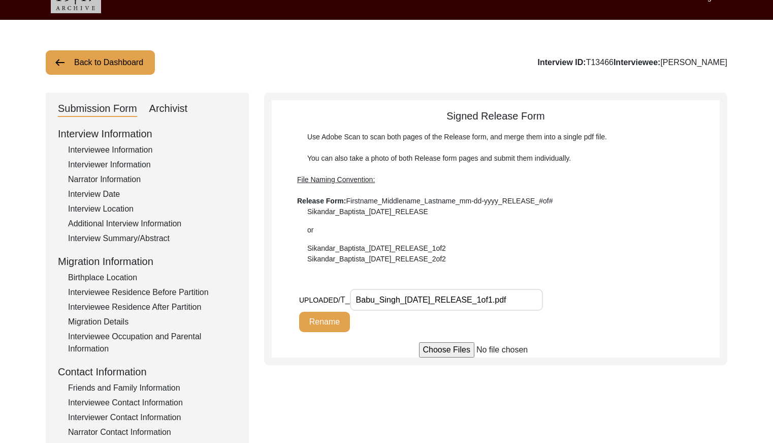
scroll to position [0, 0]
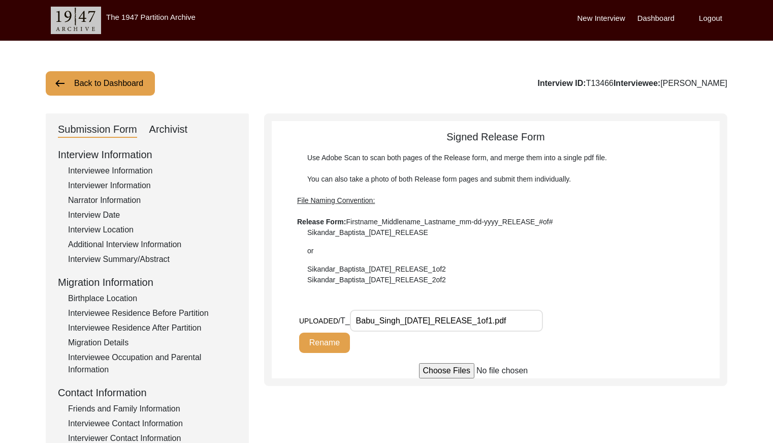
click at [136, 82] on button "Back to Dashboard" at bounding box center [100, 83] width 109 height 24
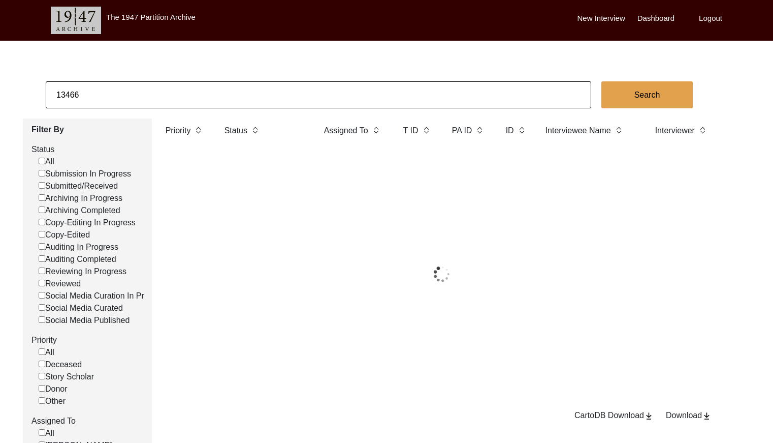
click at [149, 87] on input "13466" at bounding box center [319, 94] width 546 height 27
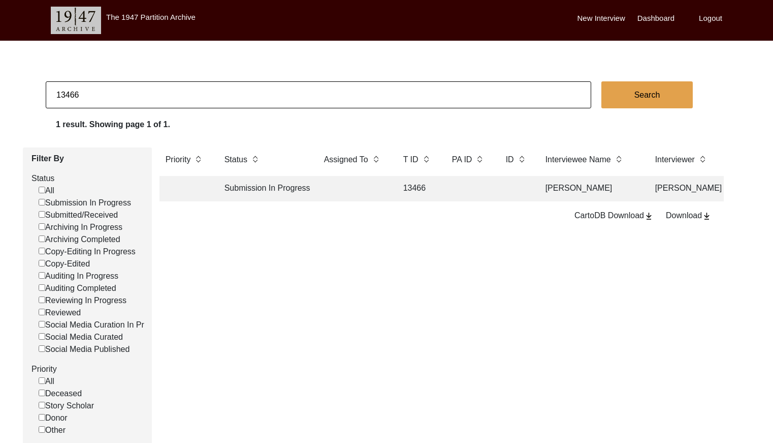
click at [149, 87] on input "13466" at bounding box center [319, 94] width 546 height 27
paste input "T13472"
click at [61, 95] on input "T13472" at bounding box center [319, 94] width 546 height 27
type input "13472"
checkbox input "false"
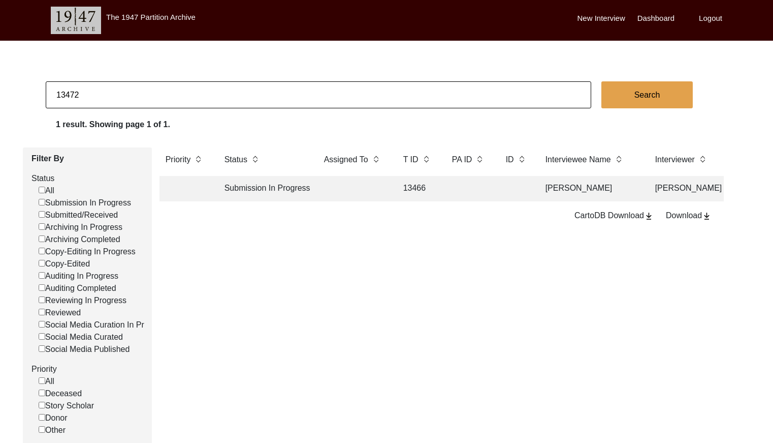
checkbox input "false"
click at [482, 190] on td at bounding box center [469, 188] width 46 height 25
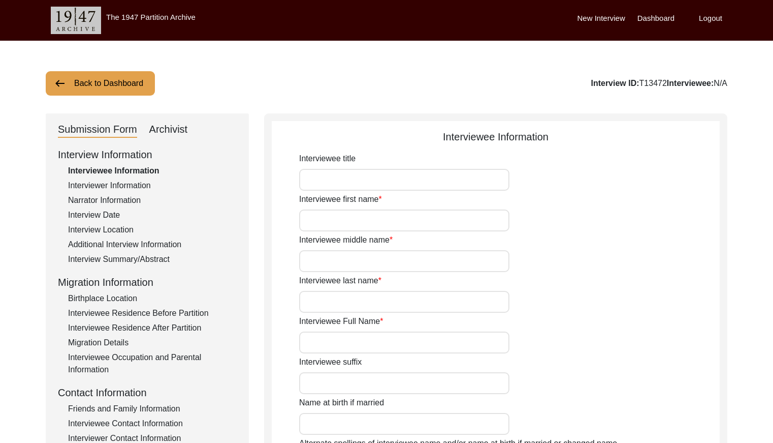
type input "[PERSON_NAME]"
click at [123, 185] on div "Interviewer Information" at bounding box center [152, 185] width 169 height 12
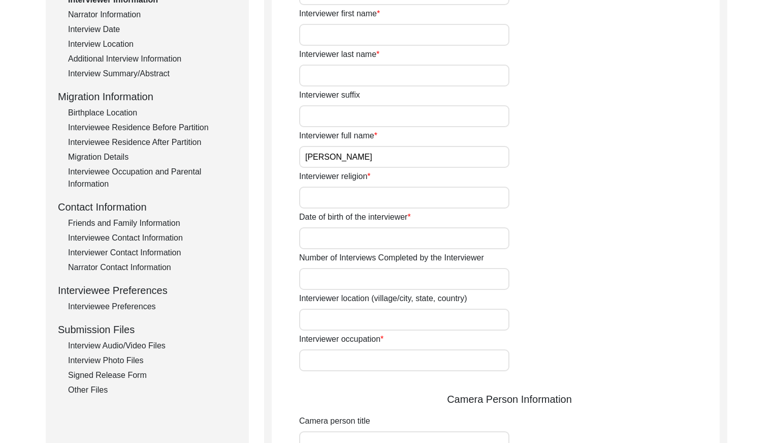
scroll to position [41, 0]
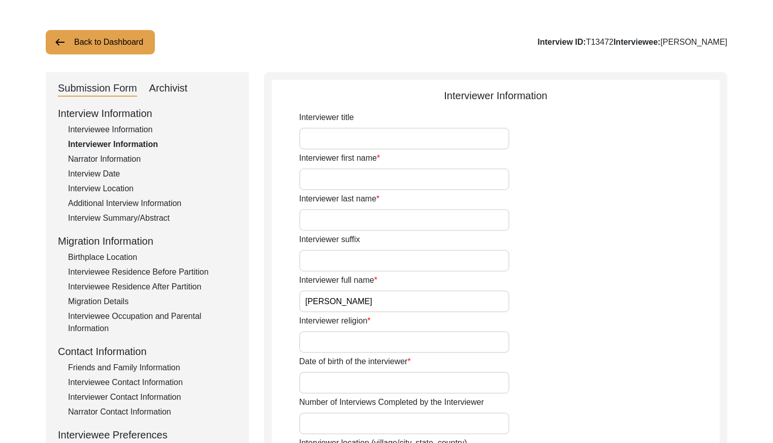
drag, startPoint x: 113, startPoint y: 151, endPoint x: 118, endPoint y: 157, distance: 7.6
click at [113, 152] on div "Interview Information Interviewee Information Interviewer Information Narrator …" at bounding box center [147, 323] width 179 height 435
click at [118, 158] on div "Narrator Information" at bounding box center [152, 159] width 169 height 12
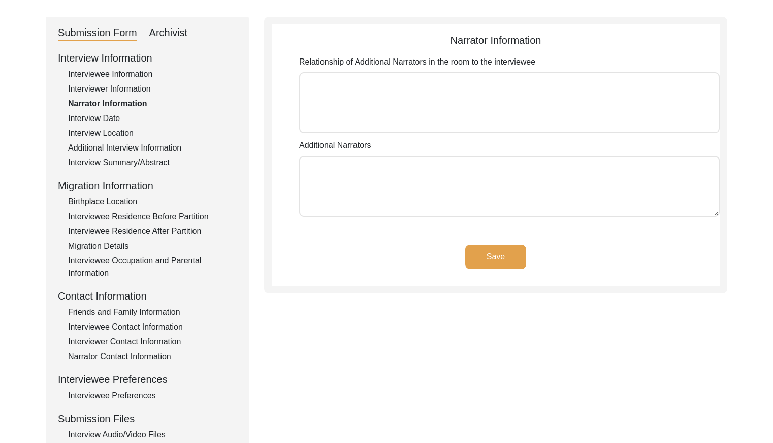
scroll to position [101, 0]
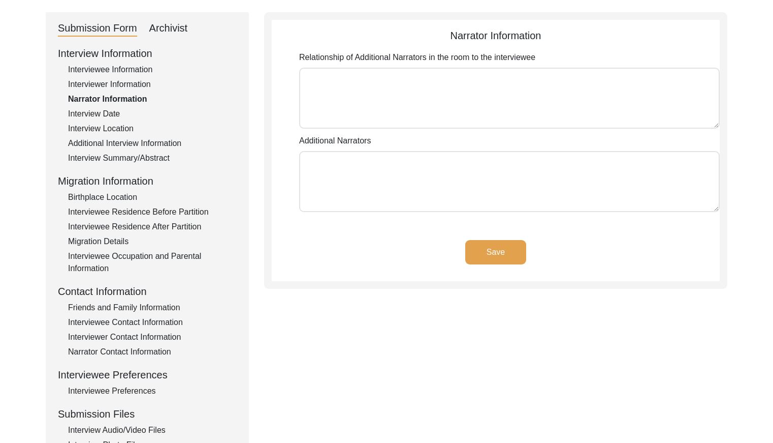
click at [105, 114] on div "Interview Date" at bounding box center [152, 114] width 169 height 12
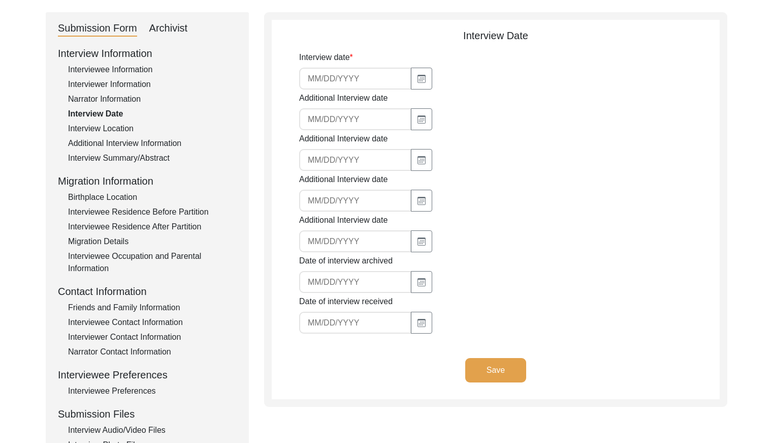
click at [114, 132] on div "Interview Location" at bounding box center [152, 128] width 169 height 12
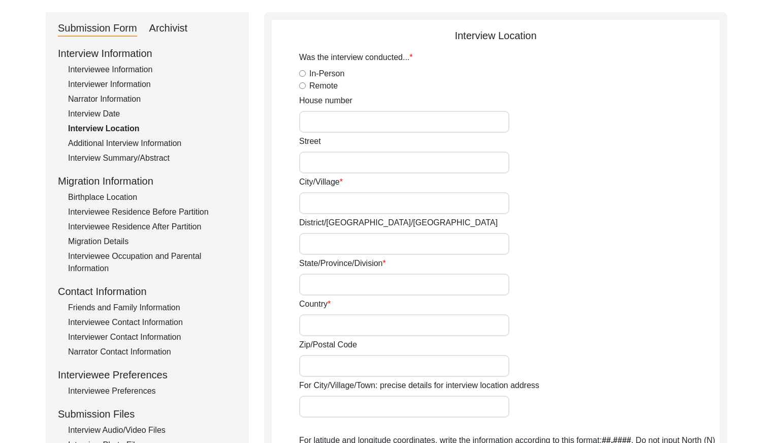
click at [138, 145] on div "Additional Interview Information" at bounding box center [152, 143] width 169 height 12
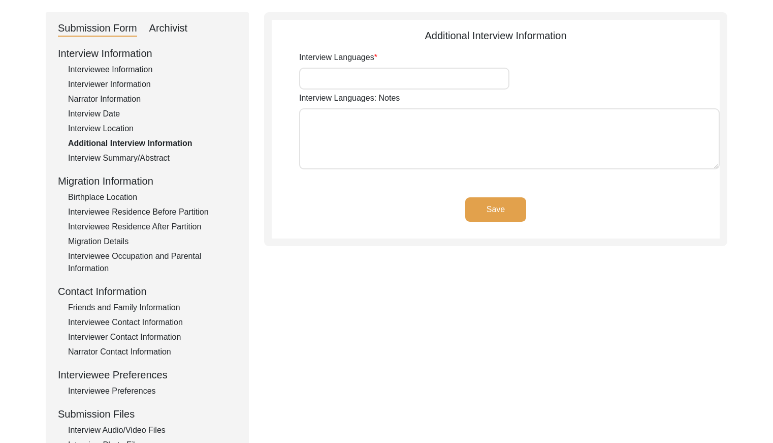
click at [138, 159] on div "Interview Summary/Abstract" at bounding box center [152, 158] width 169 height 12
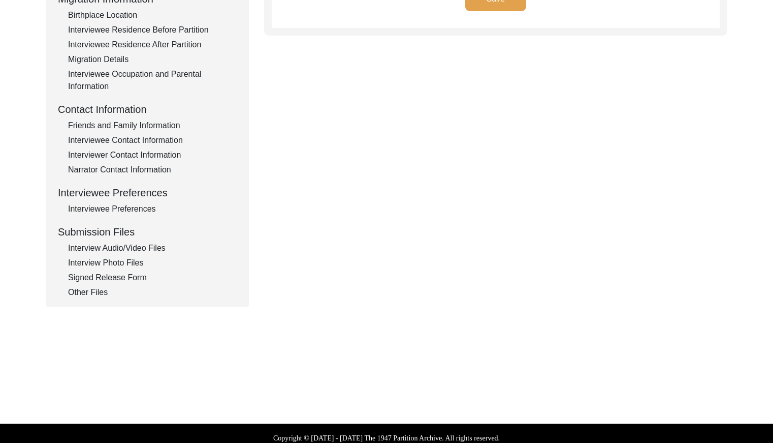
scroll to position [292, 0]
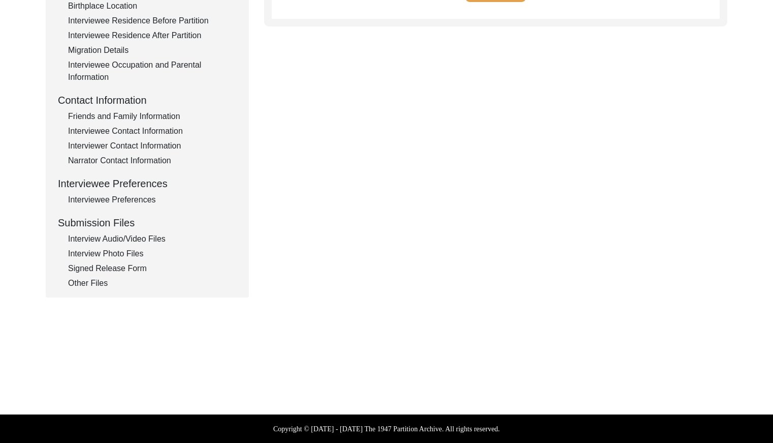
click at [154, 243] on div "Interview Audio/Video Files" at bounding box center [152, 239] width 169 height 12
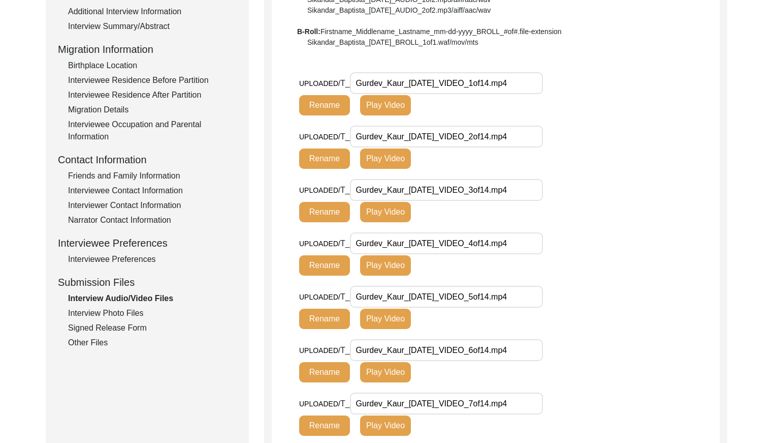
scroll to position [247, 0]
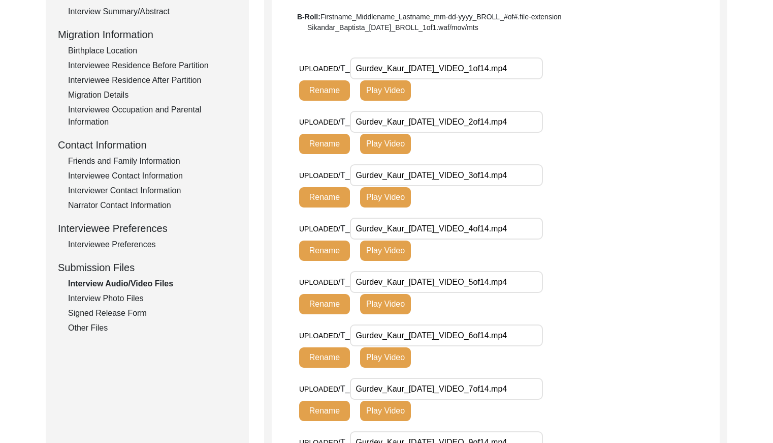
drag, startPoint x: 133, startPoint y: 295, endPoint x: 153, endPoint y: 285, distance: 23.0
click at [133, 295] on div "Interview Photo Files" at bounding box center [152, 298] width 169 height 12
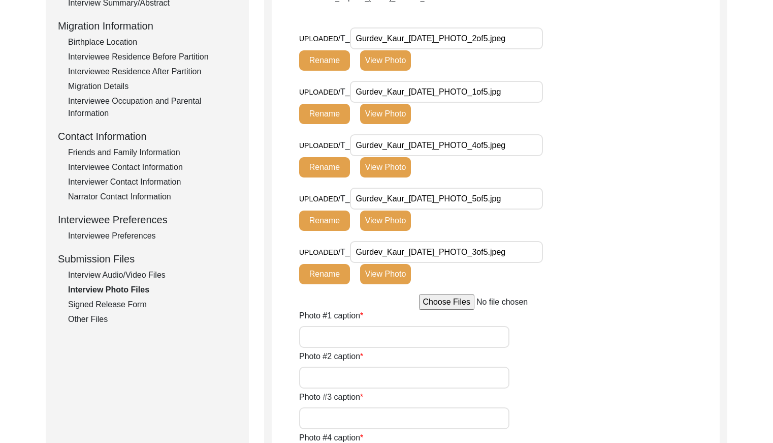
scroll to position [258, 0]
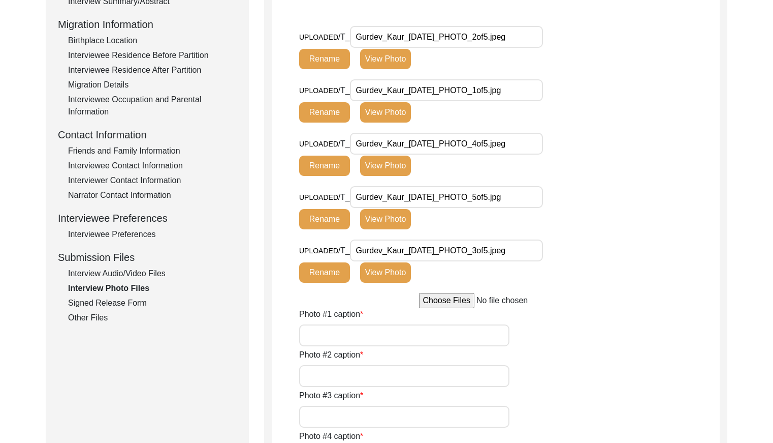
click at [115, 302] on div "Signed Release Form" at bounding box center [152, 303] width 169 height 12
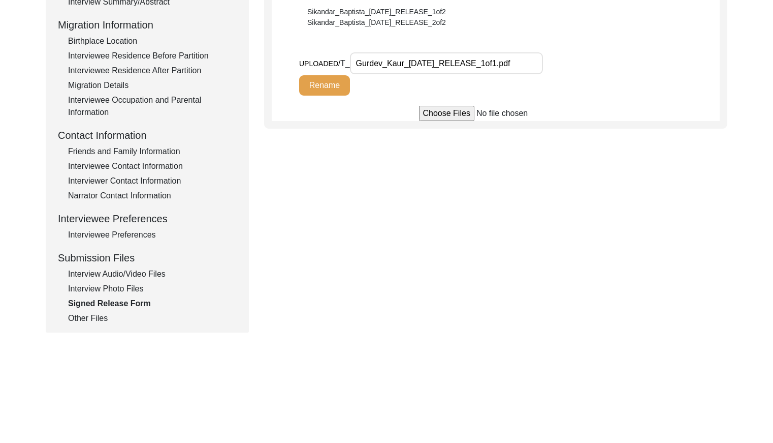
scroll to position [0, 0]
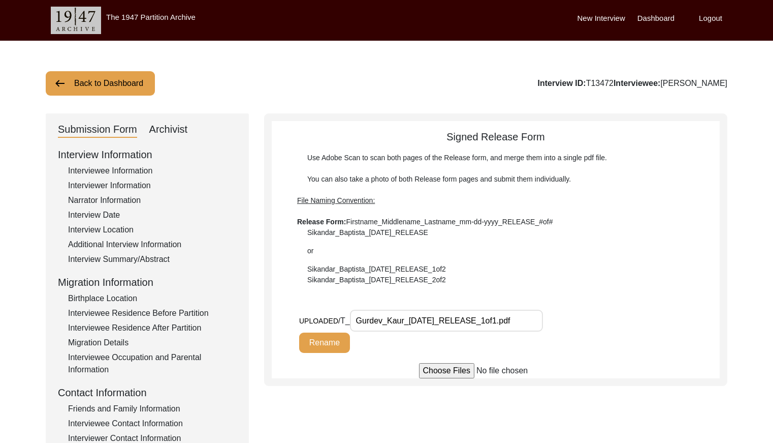
click at [123, 89] on button "Back to Dashboard" at bounding box center [100, 83] width 109 height 24
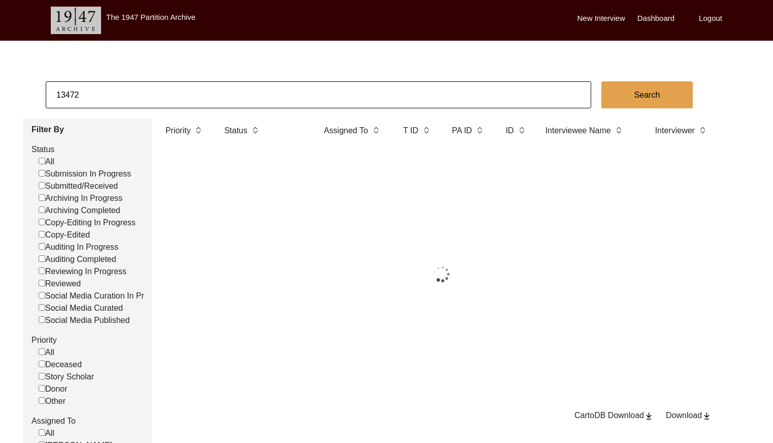
click at [125, 88] on input "13472" at bounding box center [319, 94] width 546 height 27
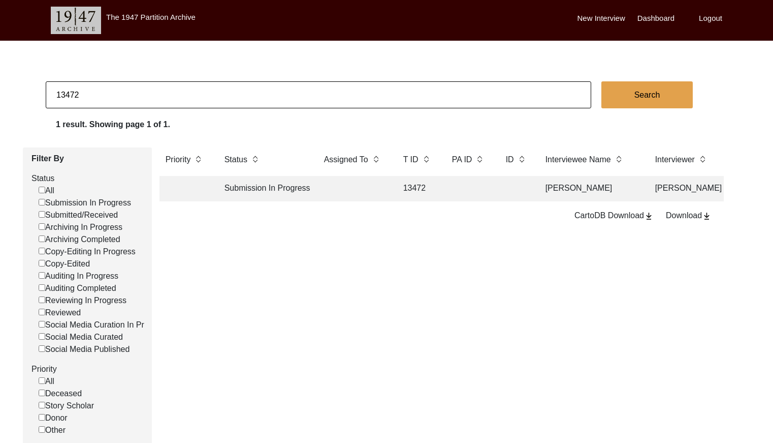
click at [125, 88] on input "13472" at bounding box center [319, 94] width 546 height 27
click at [126, 88] on input "13472" at bounding box center [319, 94] width 546 height 27
paste input "T13473"
drag, startPoint x: 122, startPoint y: 95, endPoint x: 48, endPoint y: 92, distance: 74.3
click at [48, 92] on input "T1347313472" at bounding box center [319, 94] width 546 height 27
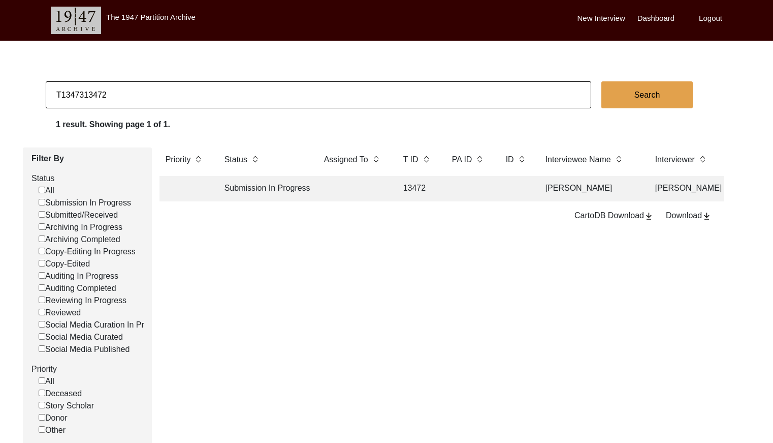
paste input
drag, startPoint x: 63, startPoint y: 95, endPoint x: 108, endPoint y: 90, distance: 45.9
click at [63, 95] on input "T13473" at bounding box center [319, 94] width 546 height 27
type input "13473"
checkbox input "false"
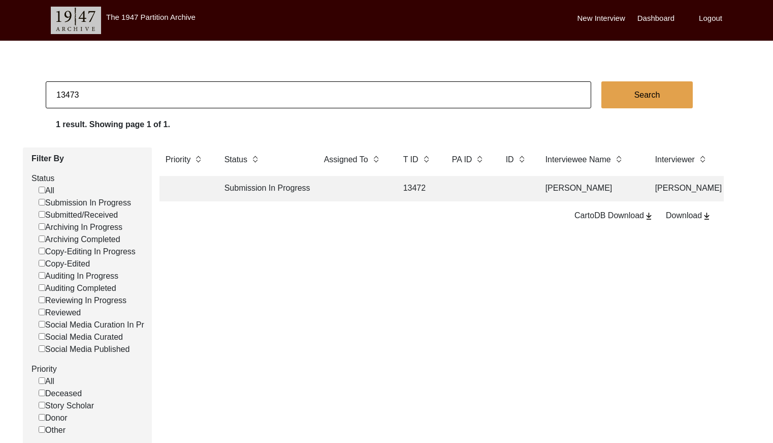
checkbox input "false"
click at [429, 189] on td "13473" at bounding box center [417, 188] width 41 height 25
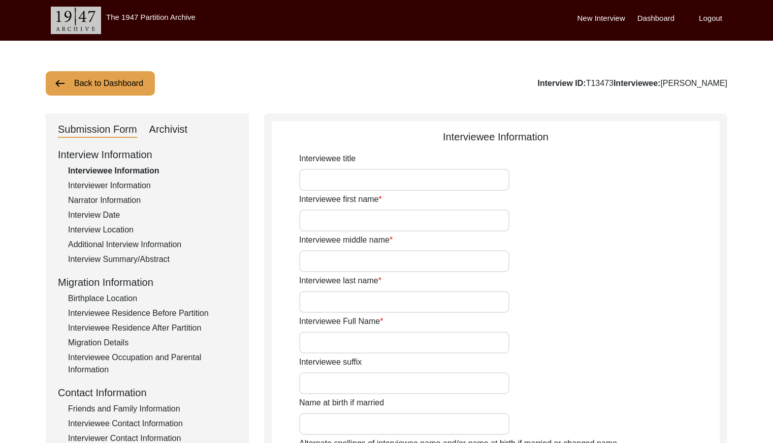
type input "[PERSON_NAME]"
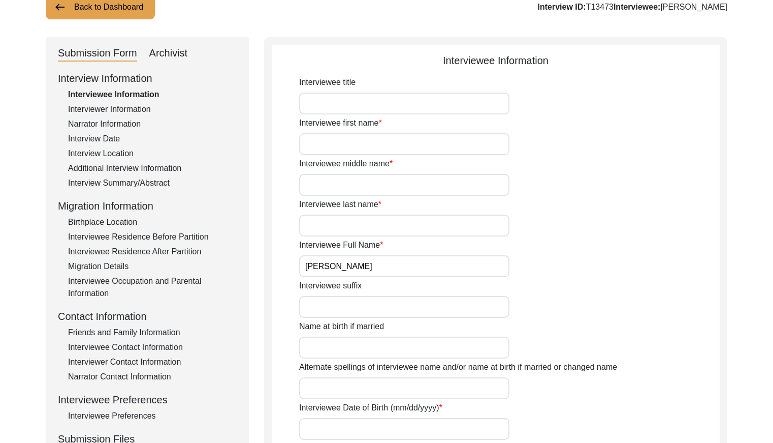
drag, startPoint x: 91, startPoint y: 110, endPoint x: 97, endPoint y: 111, distance: 5.8
click at [91, 110] on div "Interviewer Information" at bounding box center [152, 109] width 169 height 12
click at [105, 127] on div "Narrator Information" at bounding box center [152, 124] width 169 height 12
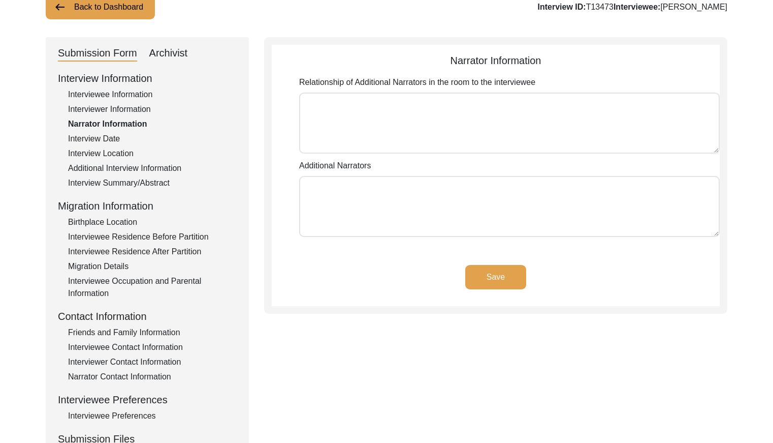
click at [109, 139] on div "Interview Date" at bounding box center [152, 139] width 169 height 12
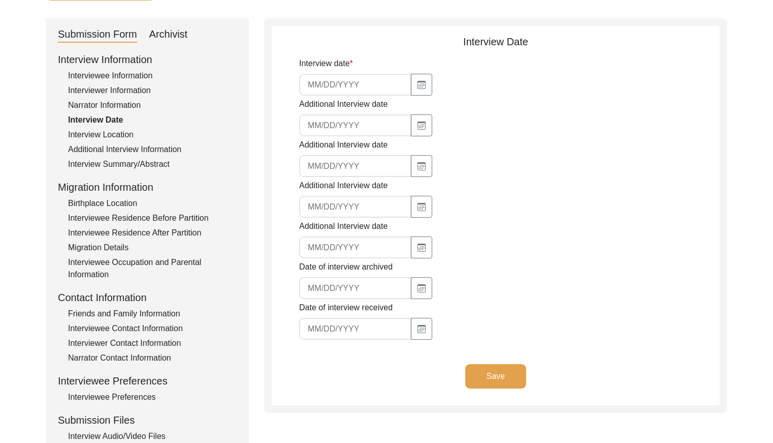
scroll to position [98, 0]
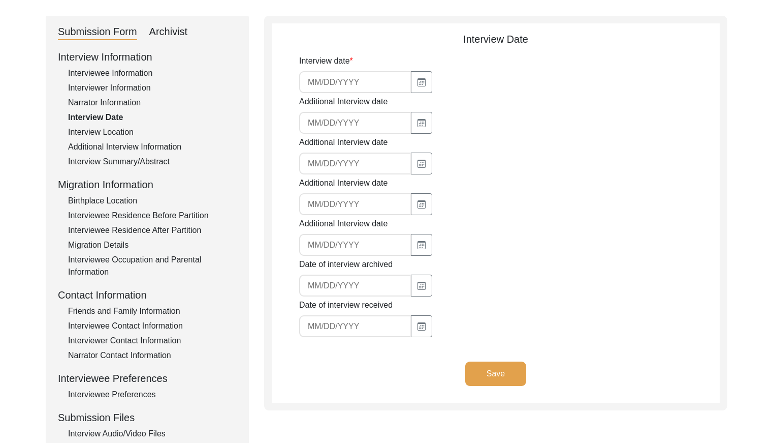
click at [116, 131] on div "Interview Location" at bounding box center [152, 132] width 169 height 12
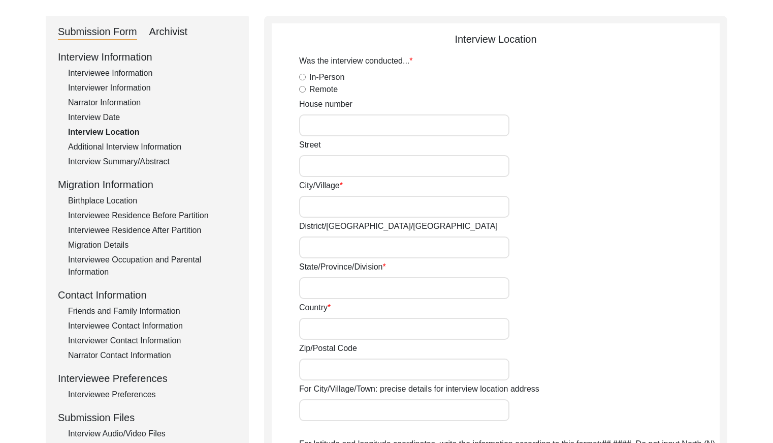
click at [144, 147] on div "Additional Interview Information" at bounding box center [152, 147] width 169 height 12
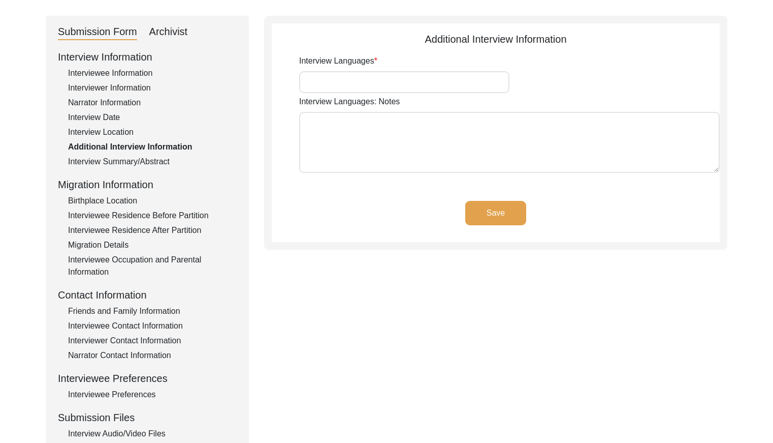
click at [145, 158] on div "Interview Summary/Abstract" at bounding box center [152, 162] width 169 height 12
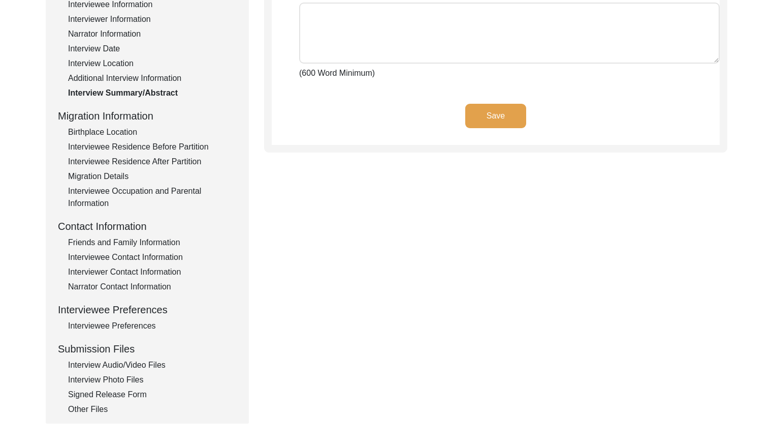
scroll to position [167, 0]
drag, startPoint x: 145, startPoint y: 147, endPoint x: 145, endPoint y: 154, distance: 6.6
click at [145, 148] on div "Interviewee Residence Before Partition" at bounding box center [152, 146] width 169 height 12
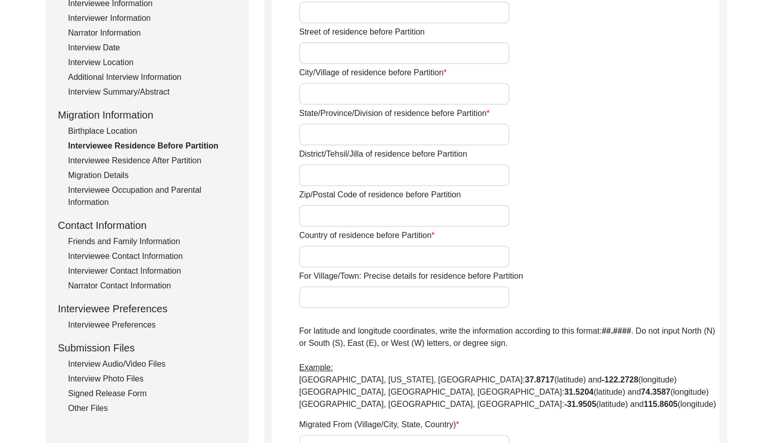
drag, startPoint x: 135, startPoint y: 174, endPoint x: 134, endPoint y: 188, distance: 13.8
click at [135, 174] on div "Migration Details" at bounding box center [152, 175] width 169 height 12
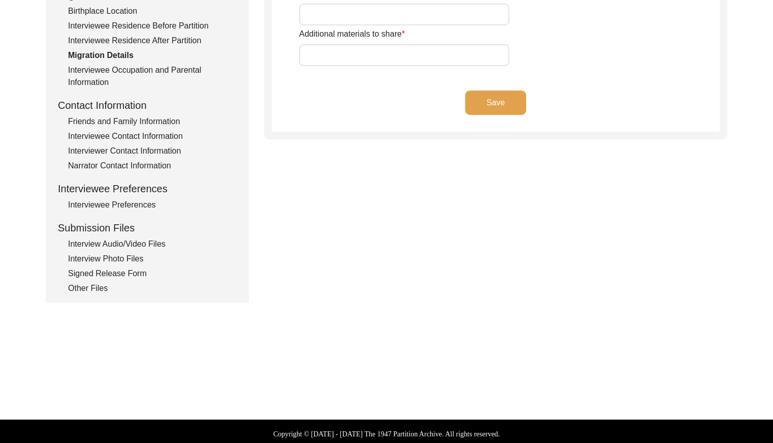
scroll to position [290, 0]
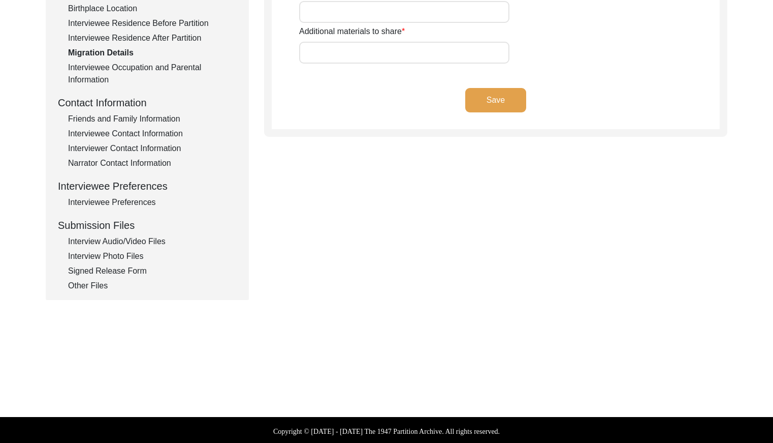
click at [143, 241] on div "Interview Audio/Video Files" at bounding box center [152, 241] width 169 height 12
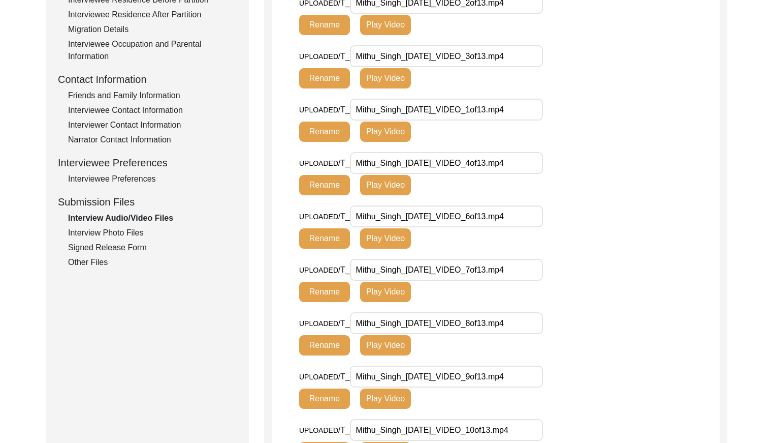
scroll to position [301, 0]
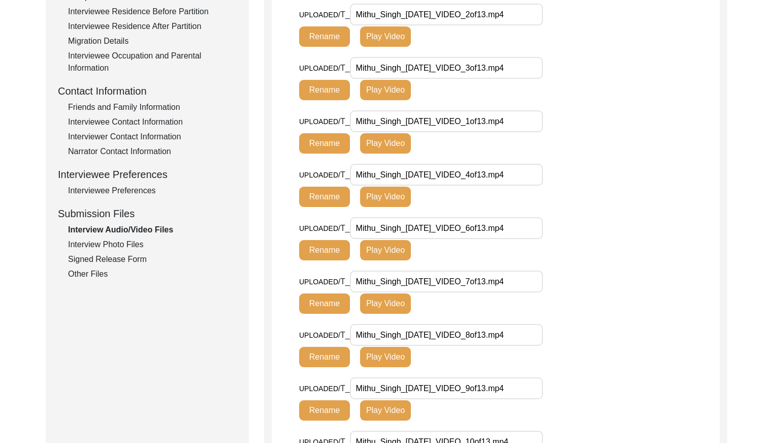
drag, startPoint x: 123, startPoint y: 243, endPoint x: 201, endPoint y: 228, distance: 79.7
click at [124, 242] on div "Interview Photo Files" at bounding box center [152, 244] width 169 height 12
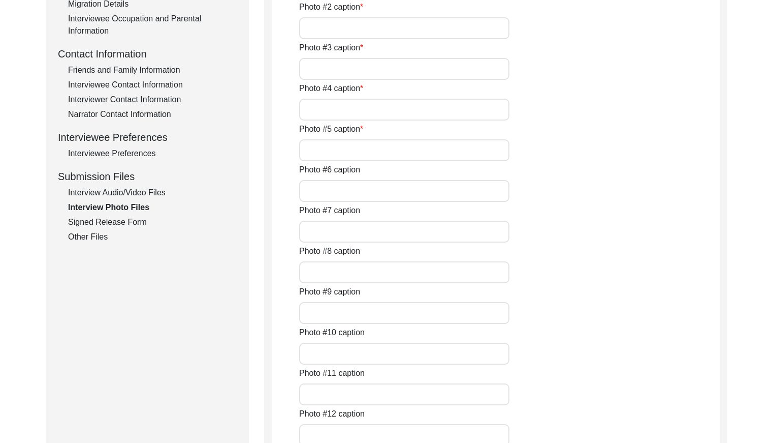
click at [137, 225] on div "Signed Release Form" at bounding box center [152, 222] width 169 height 12
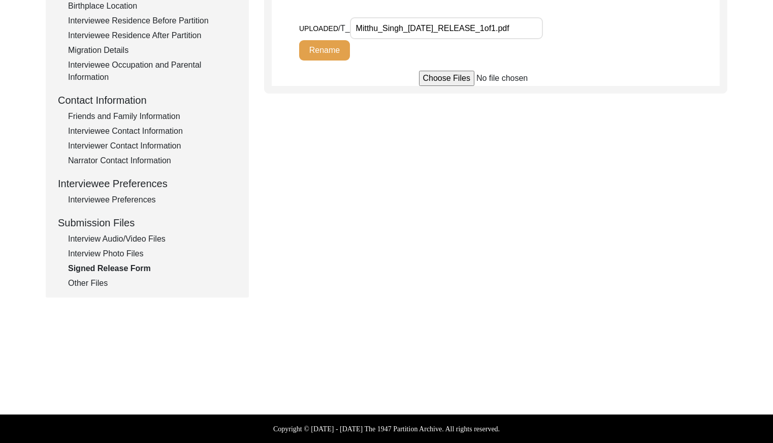
drag, startPoint x: 103, startPoint y: 284, endPoint x: 237, endPoint y: 189, distance: 164.7
click at [105, 282] on div "Other Files" at bounding box center [152, 283] width 169 height 12
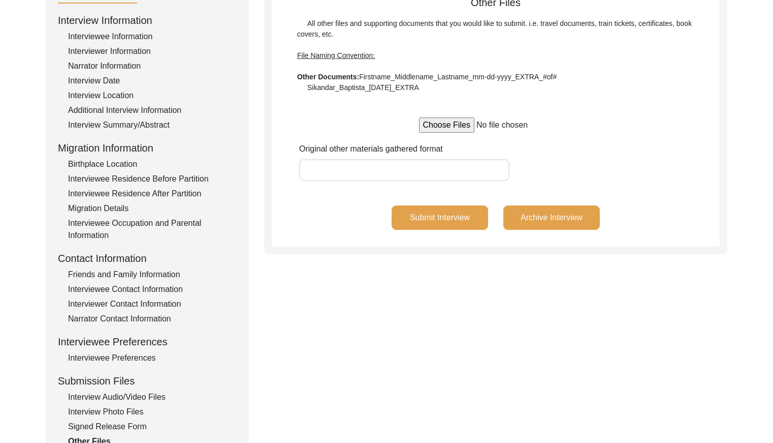
scroll to position [0, 0]
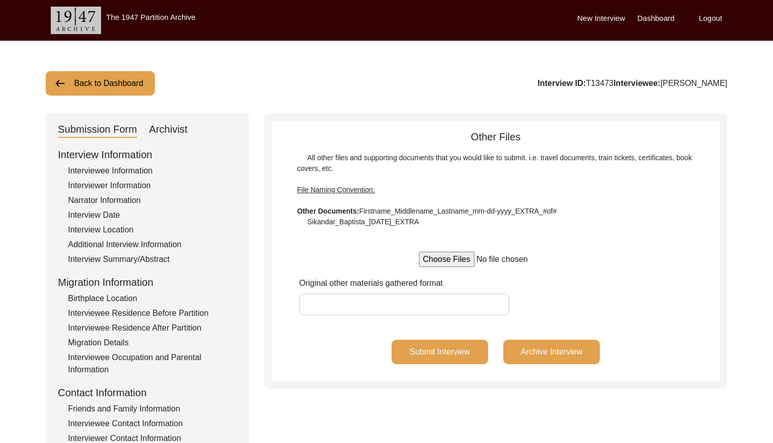
click at [135, 95] on button "Back to Dashboard" at bounding box center [100, 83] width 109 height 24
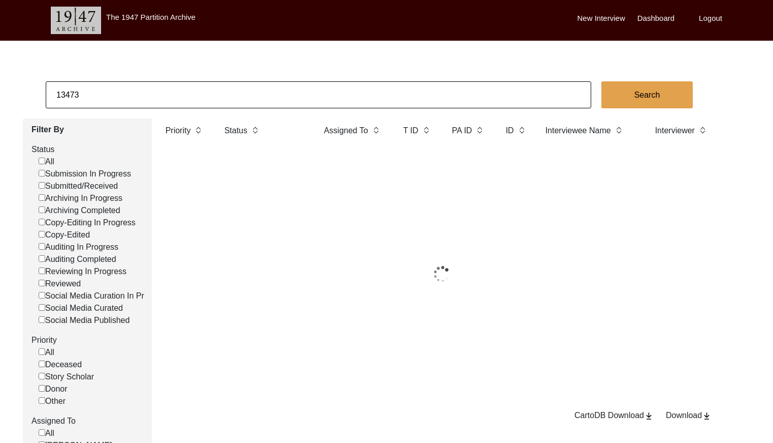
click at [179, 94] on input "13473" at bounding box center [319, 94] width 546 height 27
click at [181, 94] on input "13473" at bounding box center [319, 94] width 546 height 27
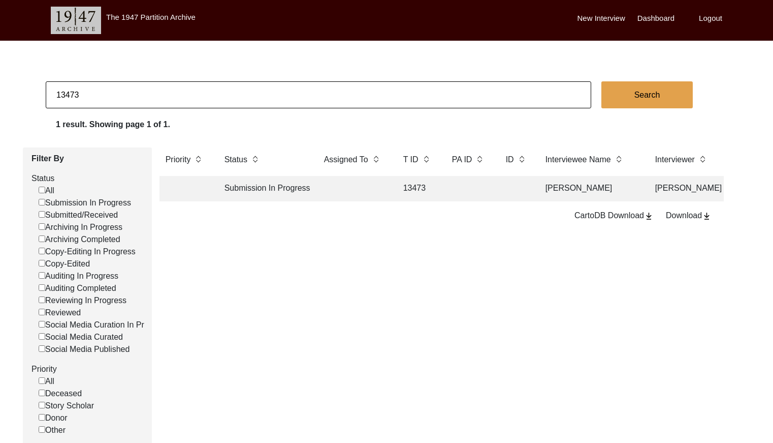
click at [181, 94] on input "13473" at bounding box center [319, 94] width 546 height 27
paste input "T13468"
drag, startPoint x: 59, startPoint y: 94, endPoint x: 107, endPoint y: 104, distance: 48.8
click at [60, 94] on input "T13468" at bounding box center [319, 94] width 546 height 27
type input "13468"
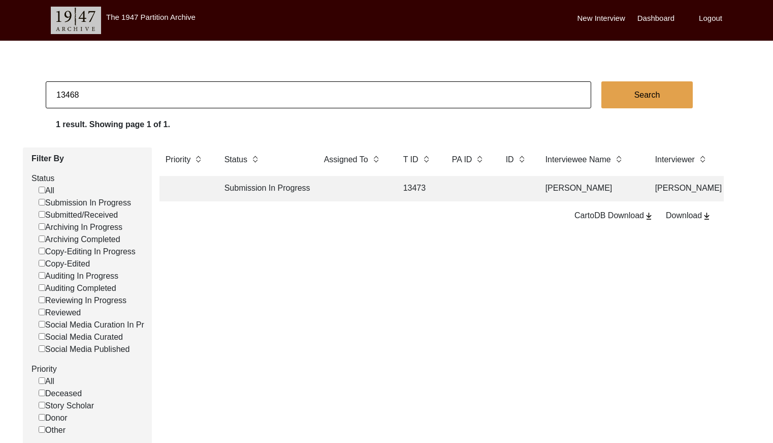
checkbox input "false"
click at [455, 181] on td at bounding box center [469, 188] width 46 height 25
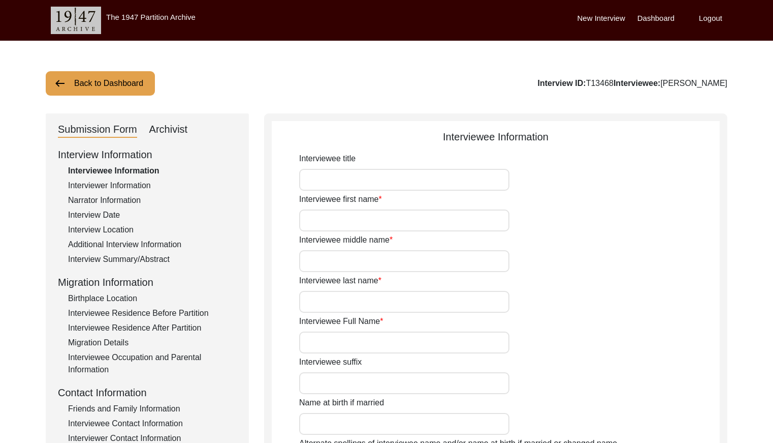
type input "[PERSON_NAME]"
drag, startPoint x: 120, startPoint y: 182, endPoint x: 121, endPoint y: 189, distance: 6.7
click at [120, 182] on div "Interviewer Information" at bounding box center [152, 185] width 169 height 12
click at [122, 193] on div "Interview Information Interviewee Information Interviewer Information Narrator …" at bounding box center [147, 364] width 179 height 435
drag, startPoint x: 122, startPoint y: 200, endPoint x: 110, endPoint y: 211, distance: 16.2
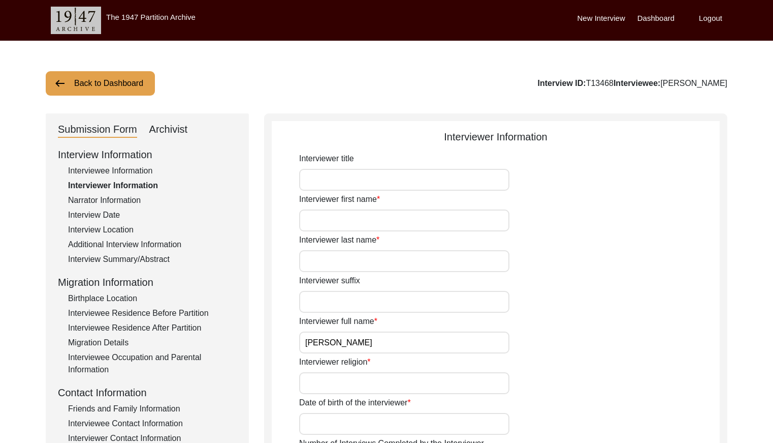
click at [120, 201] on div "Narrator Information" at bounding box center [152, 200] width 169 height 12
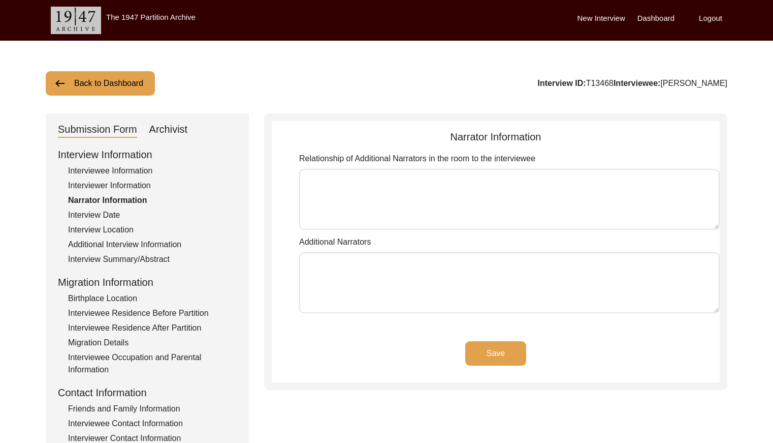
drag, startPoint x: 110, startPoint y: 211, endPoint x: 114, endPoint y: 215, distance: 6.1
click at [110, 211] on div "Interview Date" at bounding box center [152, 215] width 169 height 12
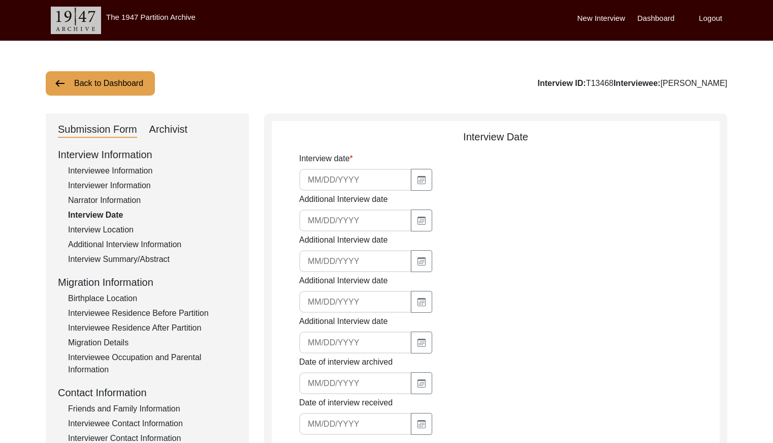
drag, startPoint x: 120, startPoint y: 228, endPoint x: 127, endPoint y: 239, distance: 12.3
click at [120, 228] on div "Interview Location" at bounding box center [152, 230] width 169 height 12
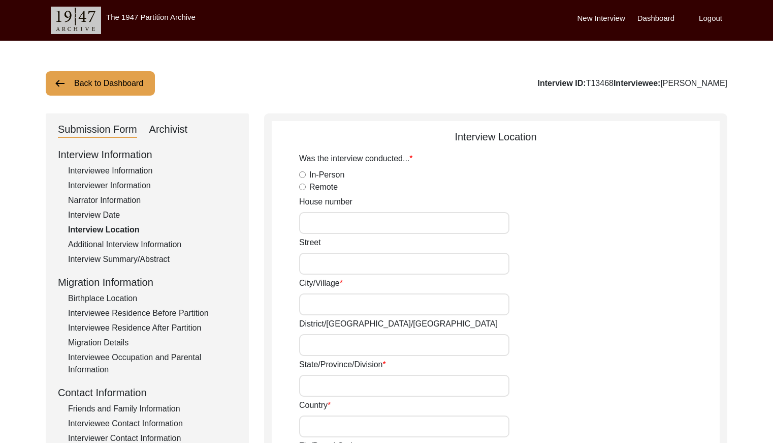
drag, startPoint x: 129, startPoint y: 244, endPoint x: 133, endPoint y: 249, distance: 5.8
click at [129, 245] on div "Additional Interview Information" at bounding box center [152, 244] width 169 height 12
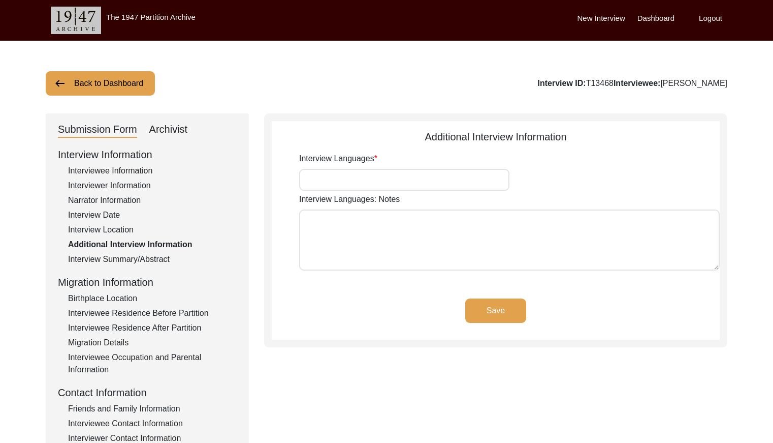
click at [136, 262] on div "Interview Summary/Abstract" at bounding box center [152, 259] width 169 height 12
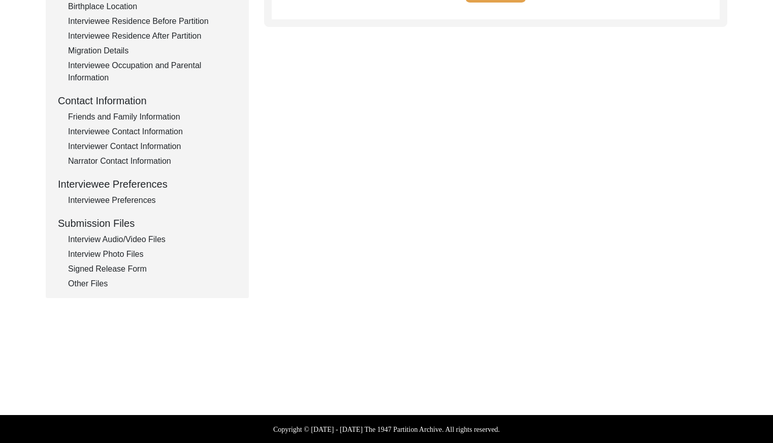
click at [142, 240] on div "Interview Audio/Video Files" at bounding box center [152, 239] width 169 height 12
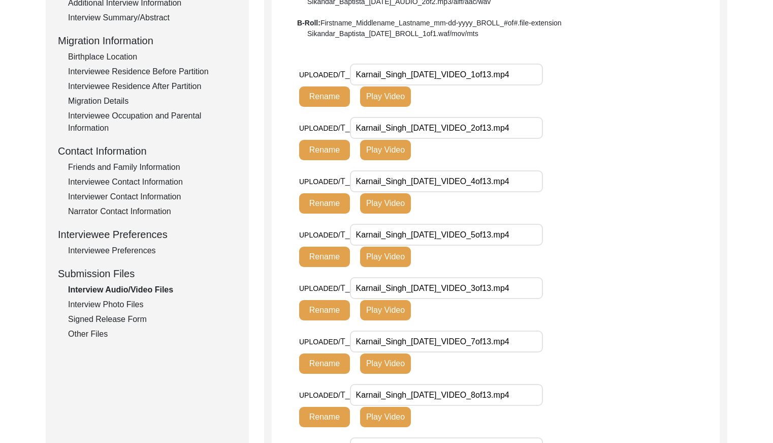
scroll to position [201, 0]
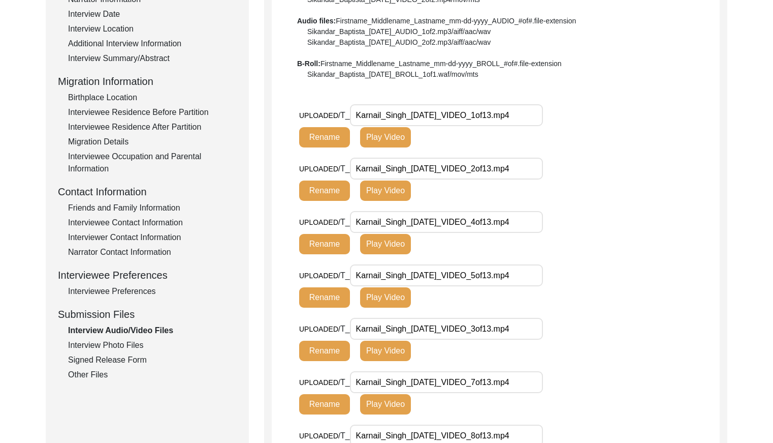
drag, startPoint x: 128, startPoint y: 348, endPoint x: 141, endPoint y: 342, distance: 14.6
click at [128, 347] on div "Interview Photo Files" at bounding box center [152, 345] width 169 height 12
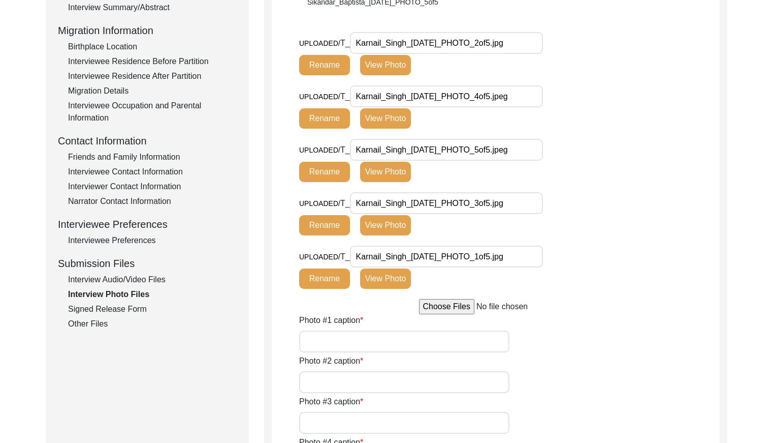
scroll to position [254, 0]
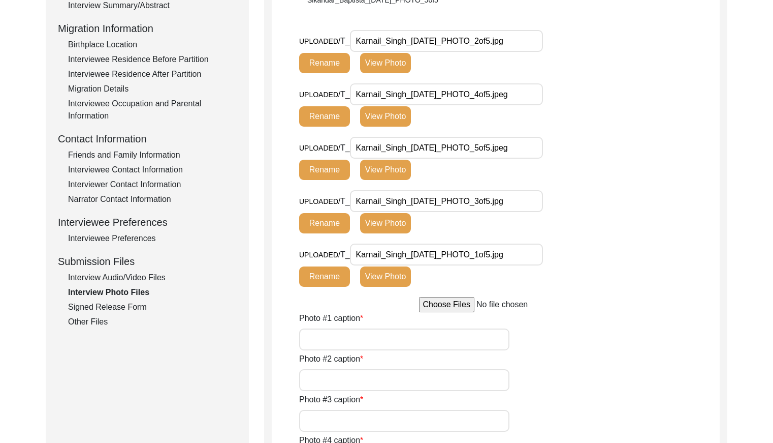
click at [129, 306] on div "Signed Release Form" at bounding box center [152, 307] width 169 height 12
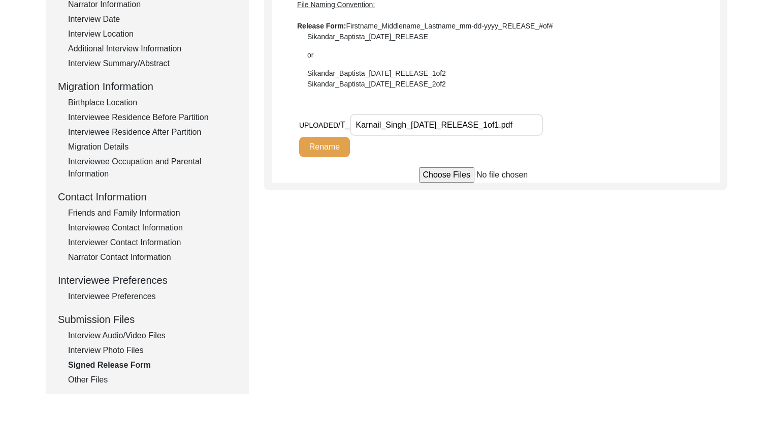
scroll to position [0, 0]
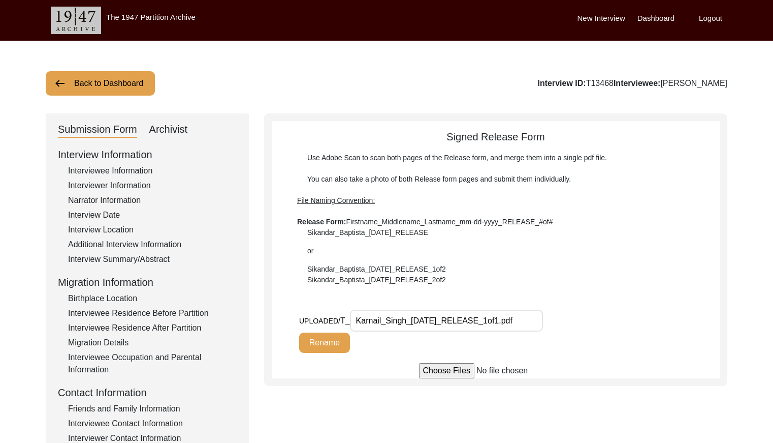
click at [108, 88] on button "Back to Dashboard" at bounding box center [100, 83] width 109 height 24
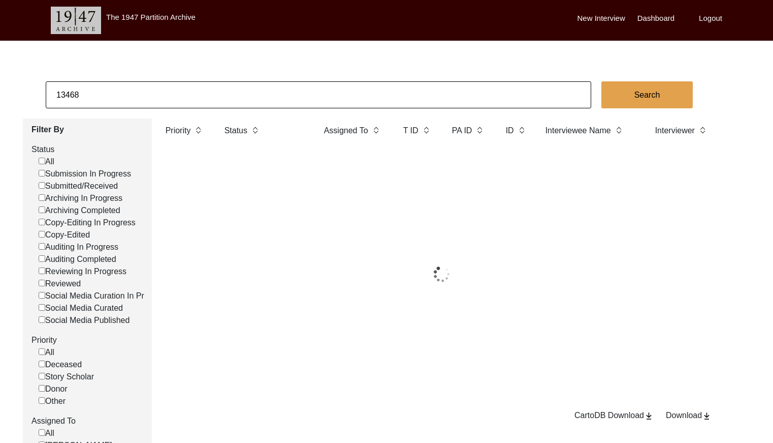
click at [141, 91] on input "13468" at bounding box center [319, 94] width 546 height 27
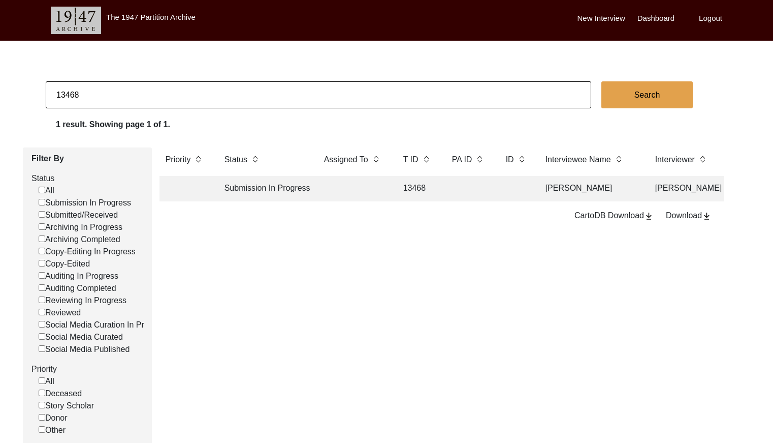
click at [141, 91] on input "13468" at bounding box center [319, 94] width 546 height 27
drag, startPoint x: 141, startPoint y: 91, endPoint x: 131, endPoint y: 92, distance: 10.3
click at [141, 91] on input "13468" at bounding box center [319, 94] width 546 height 27
paste input "T13467"
click at [61, 94] on input "T13467" at bounding box center [319, 94] width 546 height 27
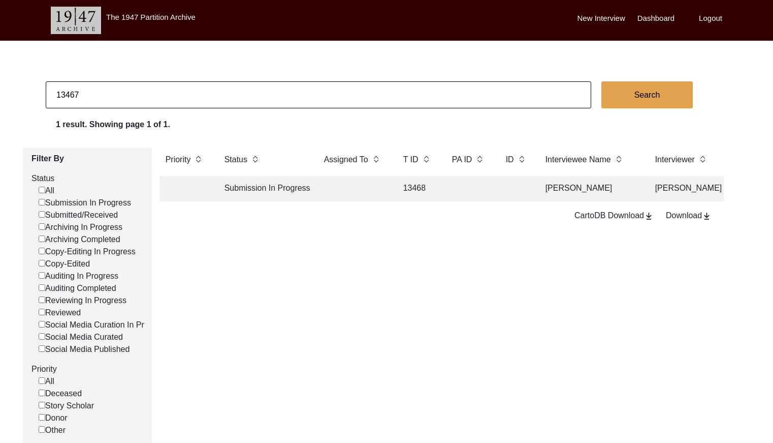
type input "13467"
checkbox input "false"
click at [423, 185] on td "13467" at bounding box center [417, 188] width 41 height 25
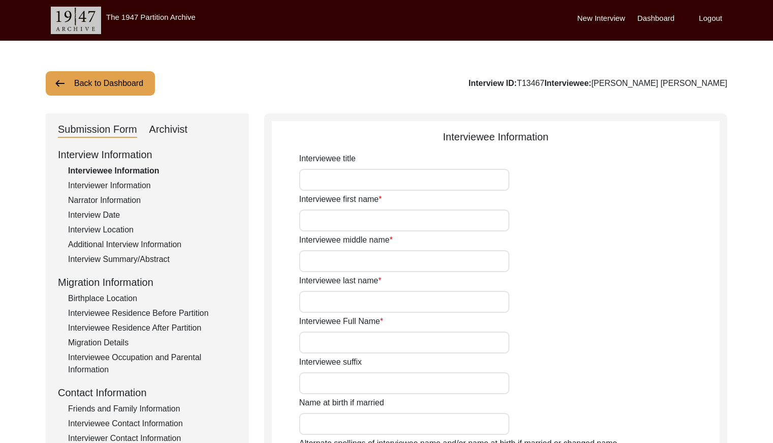
type input "[PERSON_NAME]"
type input "NA"
type input "[PERSON_NAME] [PERSON_NAME]"
type input "1922"
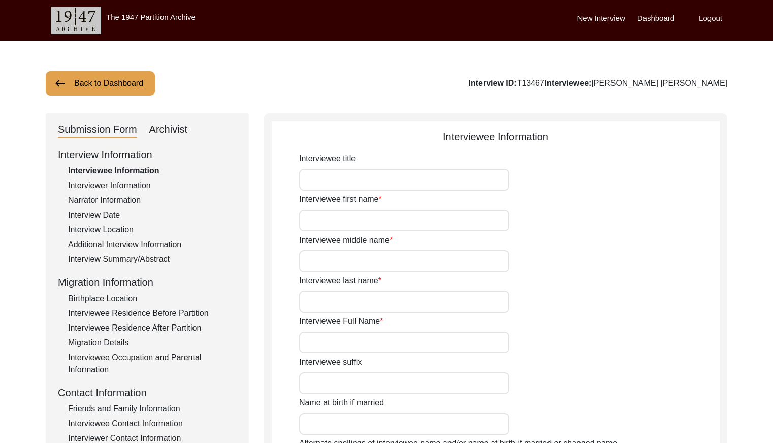
type input "1922"
type input "103 years approx"
type input "[DEMOGRAPHIC_DATA]"
type input "Panjabi"
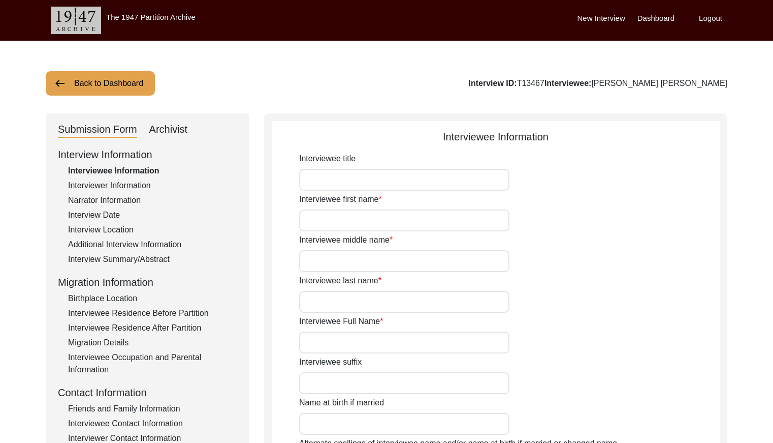
type input "[DEMOGRAPHIC_DATA]"
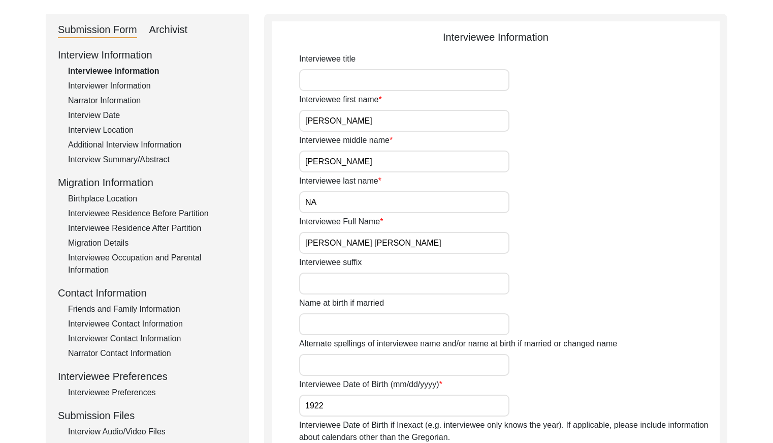
scroll to position [97, 0]
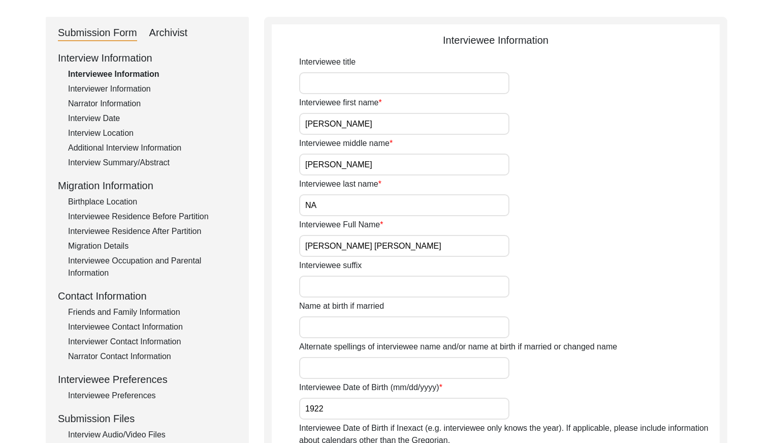
click at [120, 89] on div "Interviewer Information" at bounding box center [152, 89] width 169 height 12
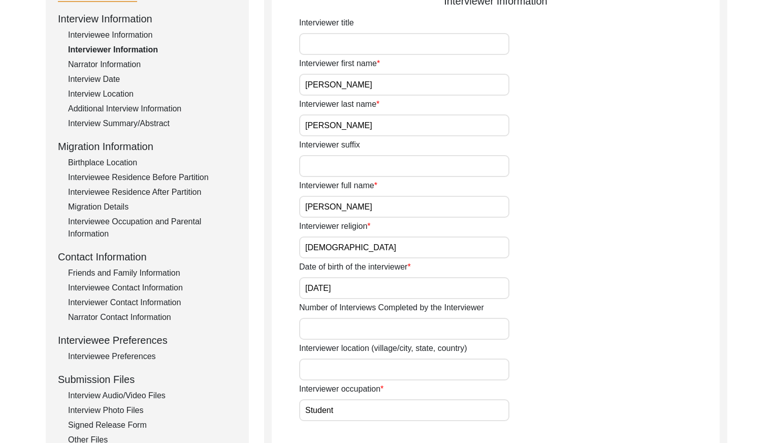
scroll to position [100, 0]
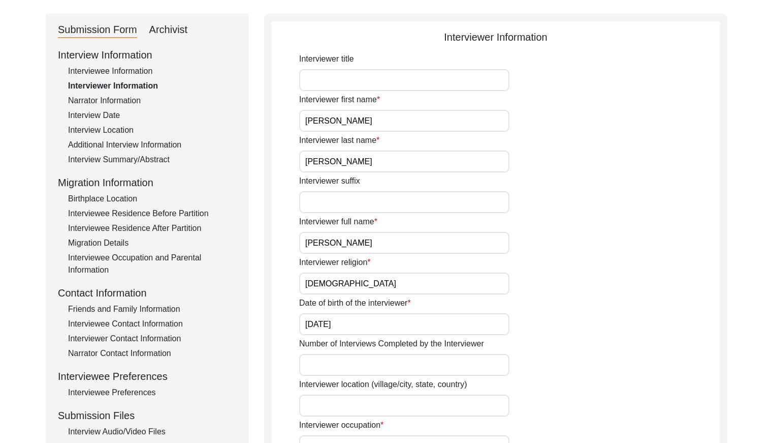
click at [106, 107] on div "Interview Information Interviewee Information Interviewer Information Narrator …" at bounding box center [147, 264] width 179 height 435
click at [107, 102] on div "Narrator Information" at bounding box center [152, 101] width 169 height 12
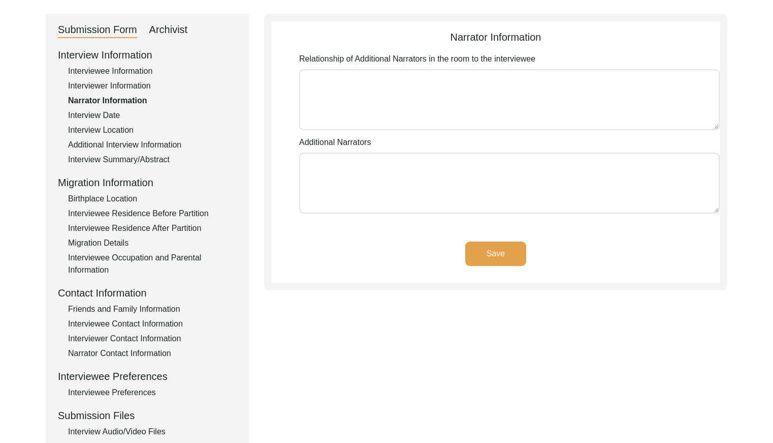
click at [102, 114] on div "Interview Date" at bounding box center [152, 115] width 169 height 12
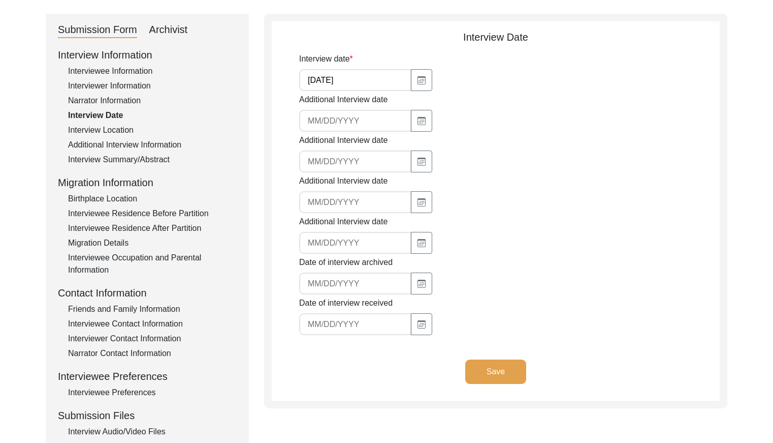
click at [110, 128] on div "Interview Location" at bounding box center [152, 130] width 169 height 12
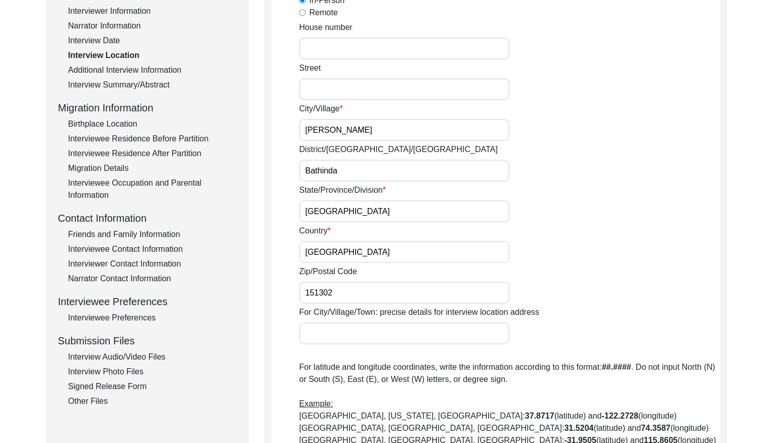
scroll to position [149, 0]
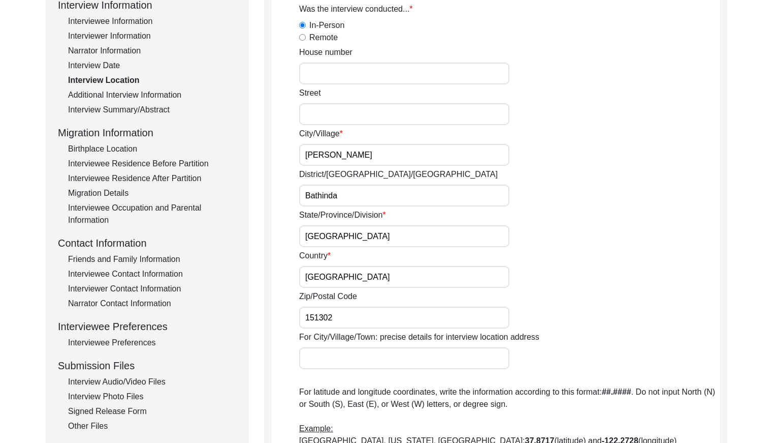
click at [142, 85] on div "Interview Location" at bounding box center [152, 80] width 169 height 12
click at [142, 92] on div "Additional Interview Information" at bounding box center [152, 95] width 169 height 12
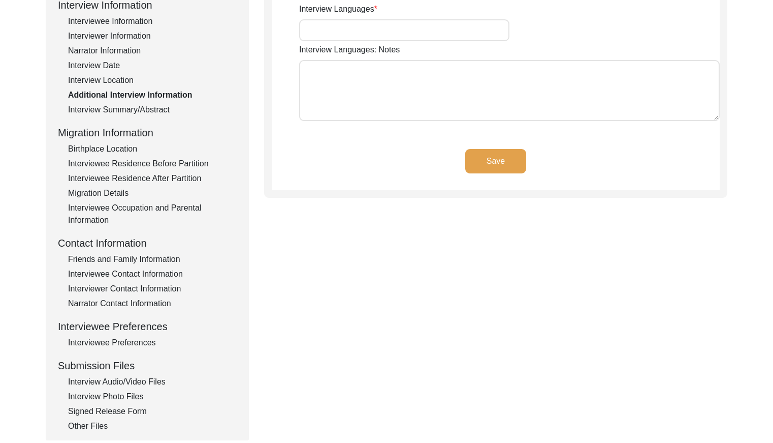
type input "Panjabi"
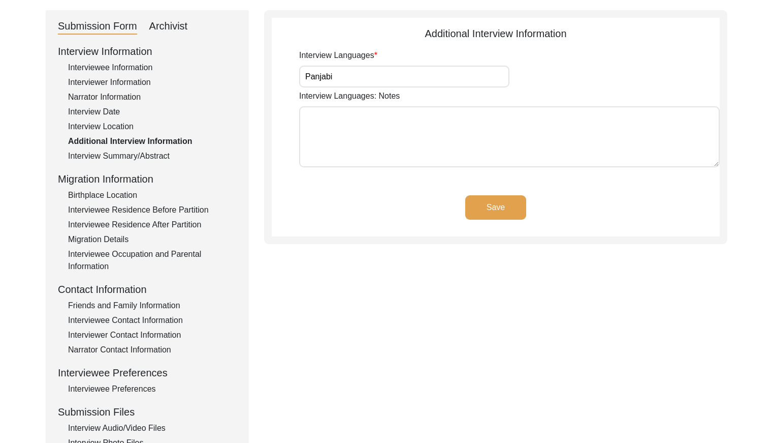
scroll to position [94, 0]
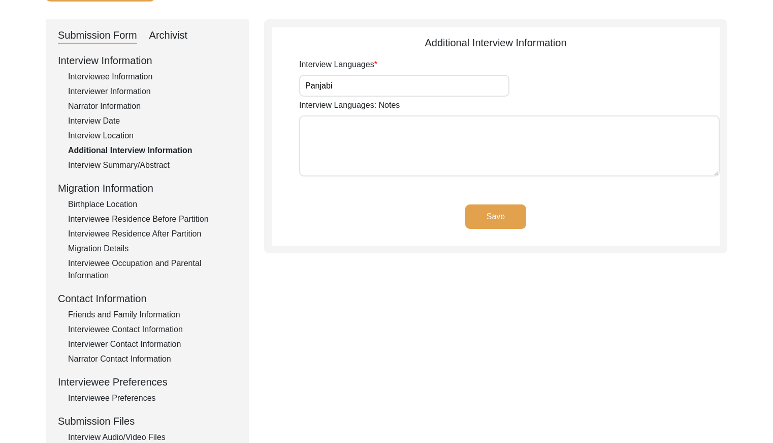
drag, startPoint x: 138, startPoint y: 159, endPoint x: 143, endPoint y: 158, distance: 5.6
click at [138, 159] on div "Interview Summary/Abstract" at bounding box center [152, 165] width 169 height 12
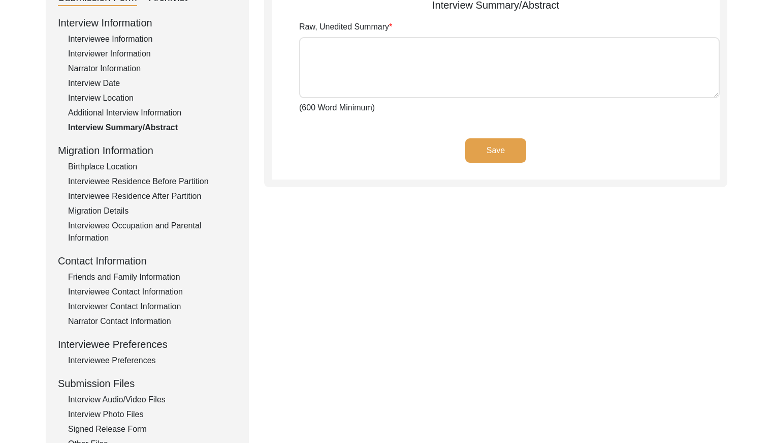
scroll to position [143, 0]
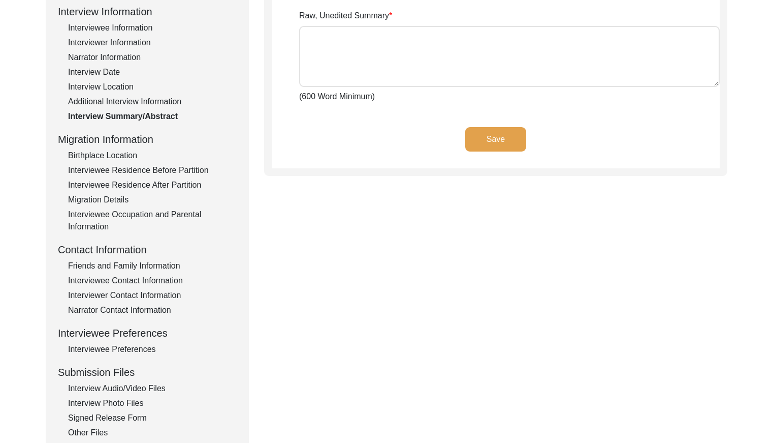
click at [127, 156] on div "Birthplace Location" at bounding box center [152, 155] width 169 height 12
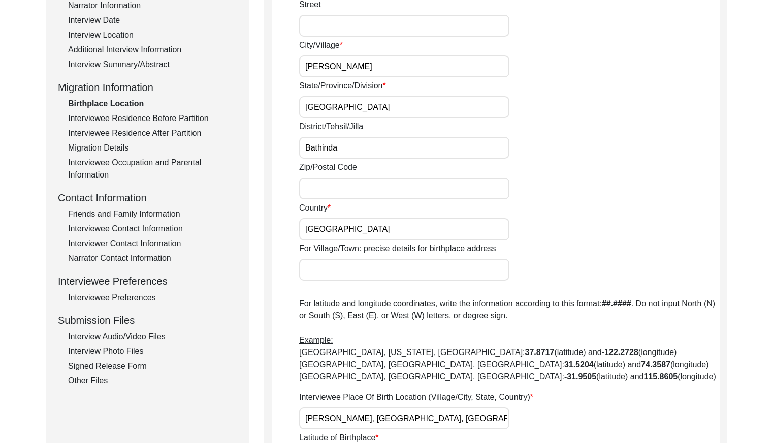
scroll to position [120, 0]
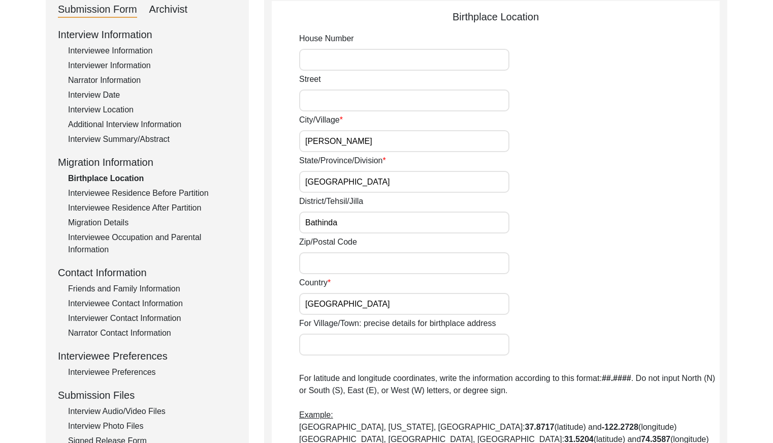
click at [164, 189] on div "Interviewee Residence Before Partition" at bounding box center [152, 193] width 169 height 12
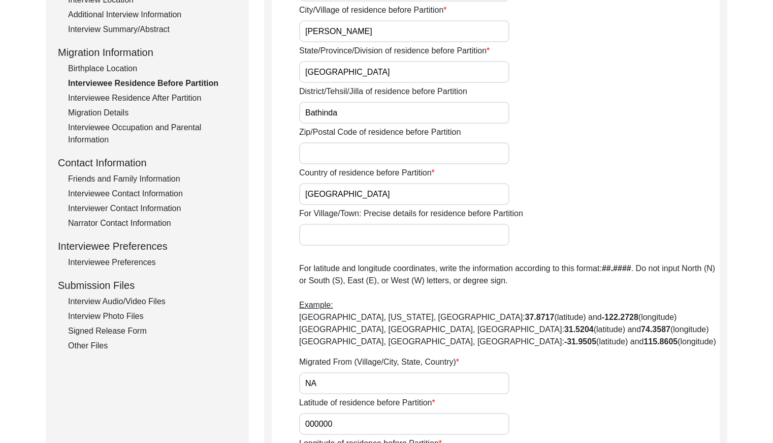
scroll to position [194, 0]
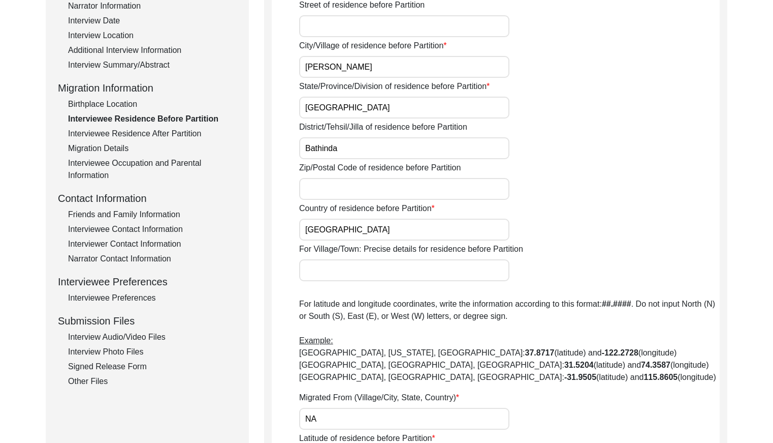
drag, startPoint x: 153, startPoint y: 135, endPoint x: 142, endPoint y: 139, distance: 12.6
click at [153, 135] on div "Interviewee Residence After Partition" at bounding box center [152, 134] width 169 height 12
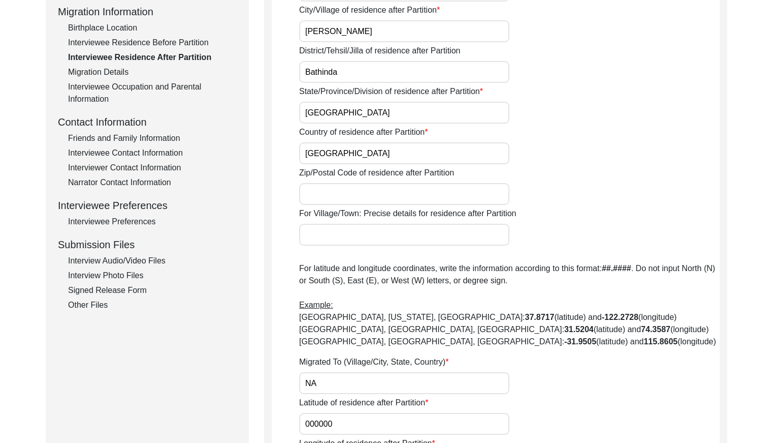
scroll to position [220, 0]
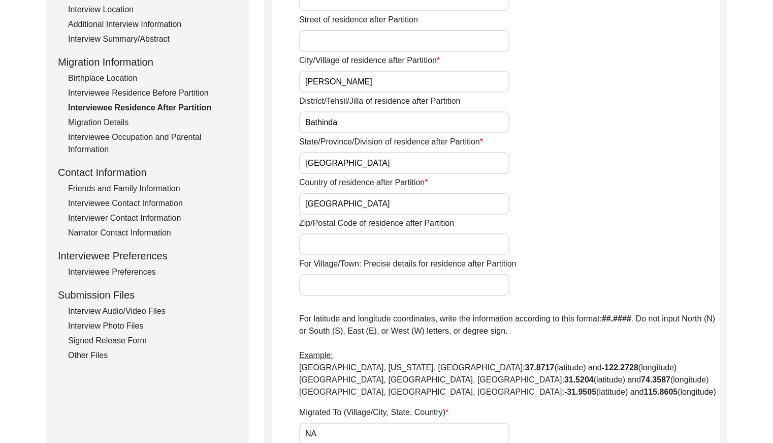
click at [114, 123] on div "Migration Details" at bounding box center [152, 122] width 169 height 12
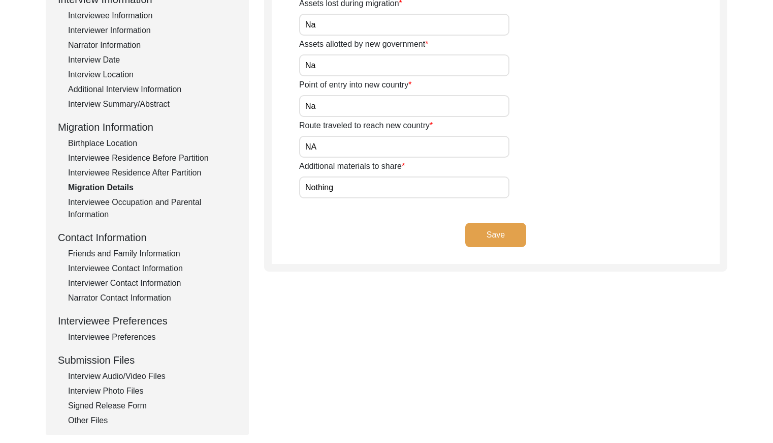
scroll to position [159, 0]
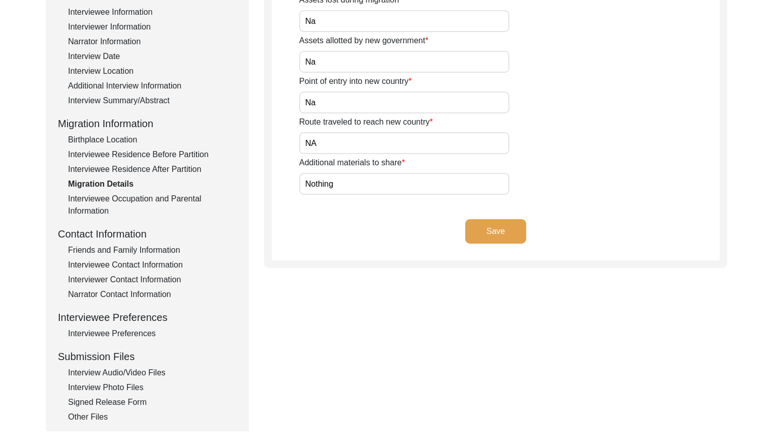
drag, startPoint x: 143, startPoint y: 149, endPoint x: 143, endPoint y: 160, distance: 10.7
click at [143, 150] on div "Interviewee Residence Before Partition" at bounding box center [152, 154] width 169 height 12
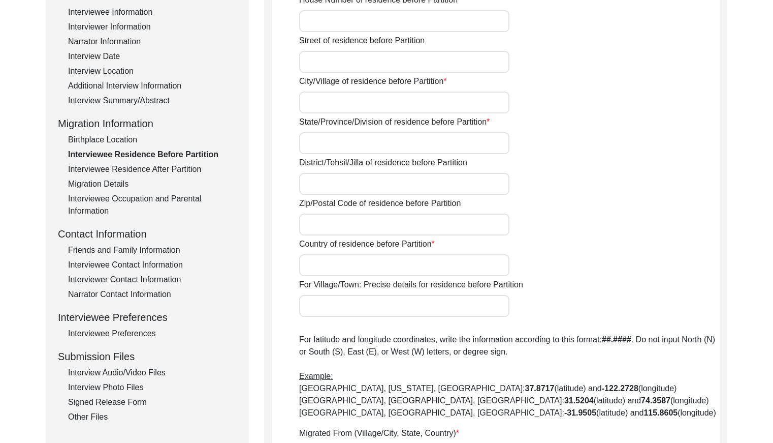
type input "[PERSON_NAME]"
type input "[GEOGRAPHIC_DATA]"
type input "Bathinda"
type input "[GEOGRAPHIC_DATA]"
type input "NA"
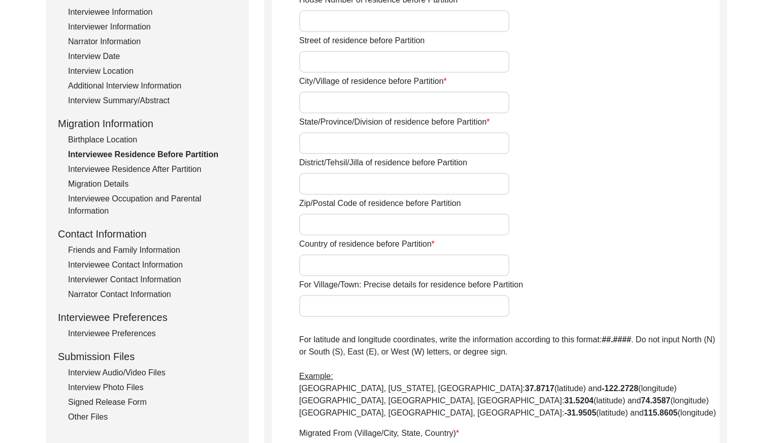
type input "000000"
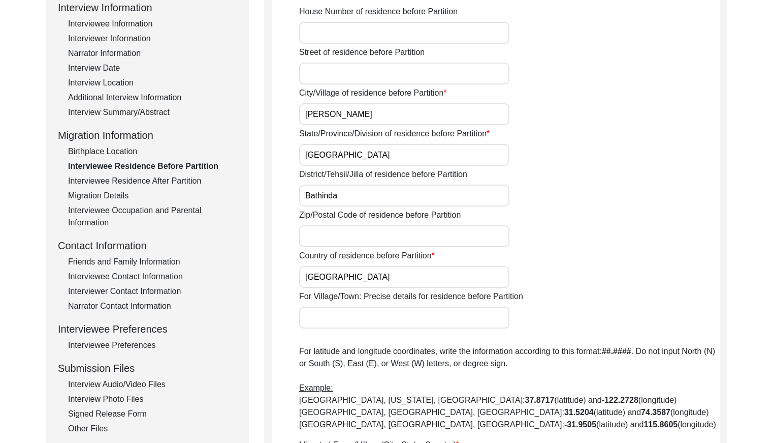
scroll to position [134, 0]
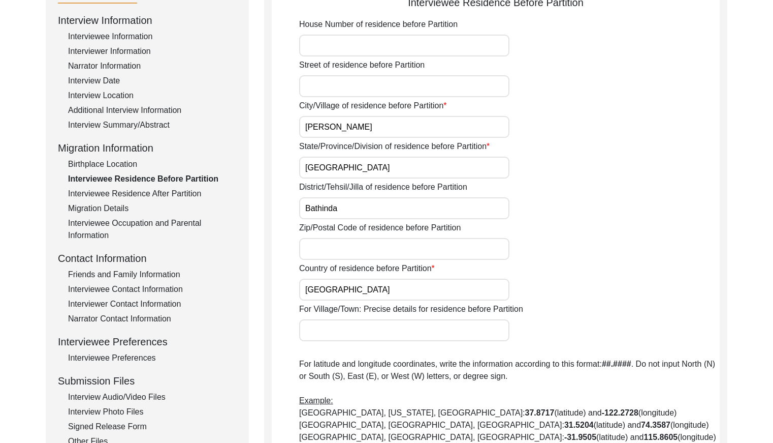
click at [151, 195] on div "Interviewee Residence After Partition" at bounding box center [152, 194] width 169 height 12
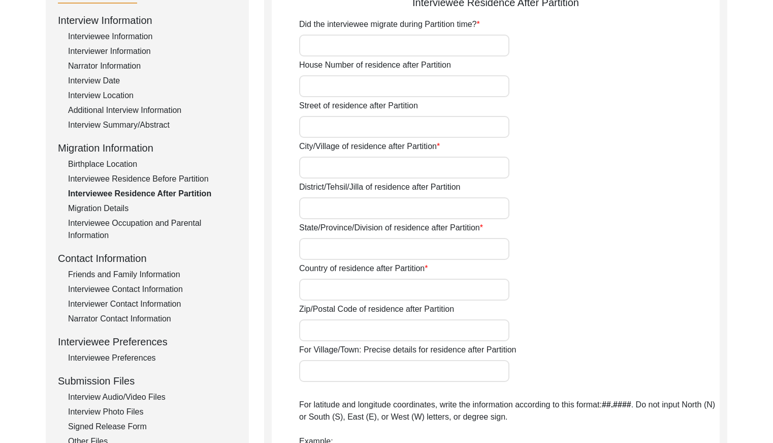
type input "No"
type input "[PERSON_NAME]"
type input "Bathinda"
type input "[GEOGRAPHIC_DATA]"
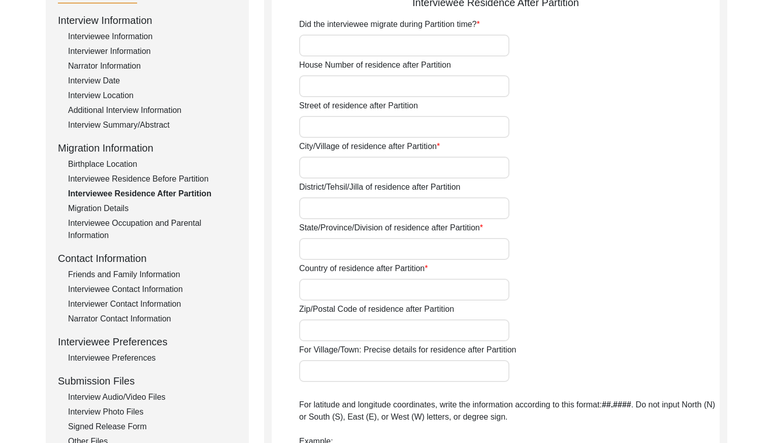
type input "NA"
type input "000000"
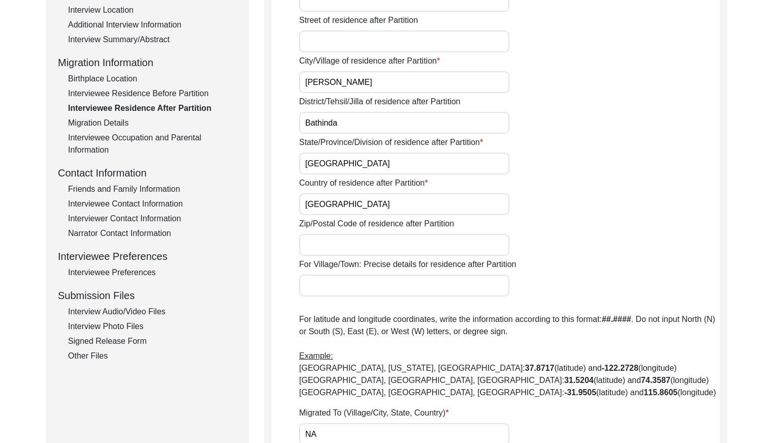
scroll to position [220, 0]
click at [140, 136] on div "Interviewee Occupation and Parental Information" at bounding box center [152, 143] width 169 height 24
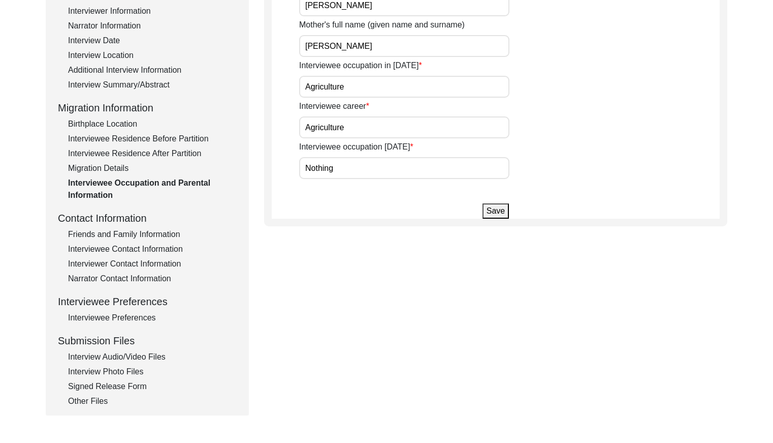
scroll to position [292, 0]
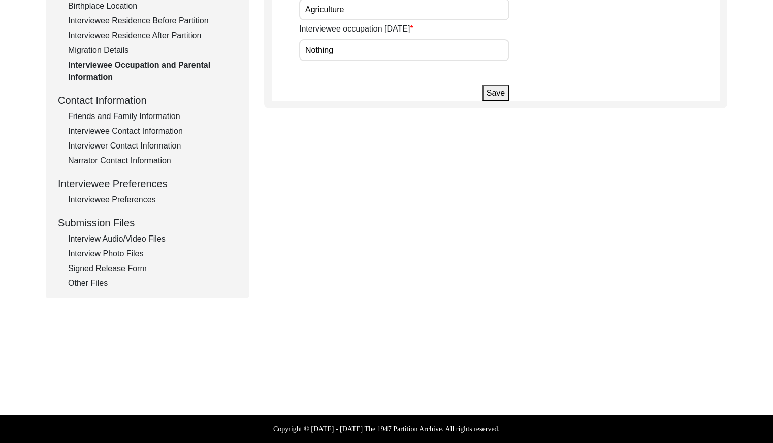
click at [140, 111] on div "Friends and Family Information" at bounding box center [152, 116] width 169 height 12
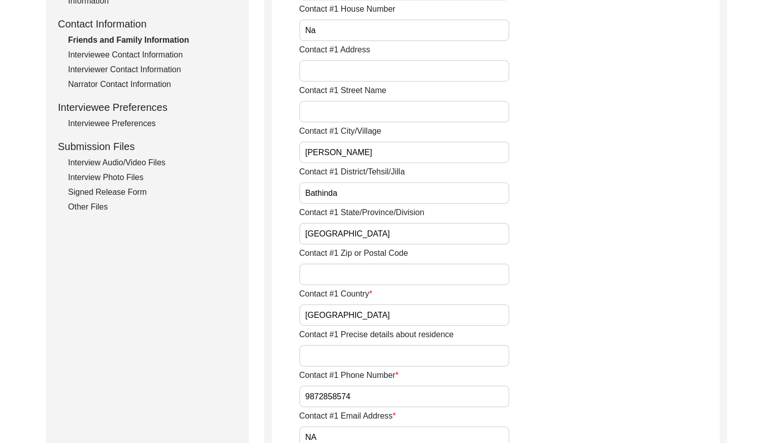
scroll to position [319, 0]
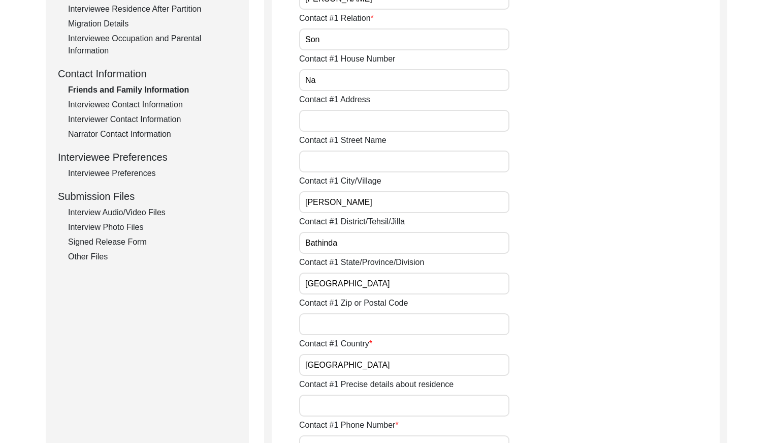
click at [131, 106] on div "Interviewee Contact Information" at bounding box center [152, 105] width 169 height 12
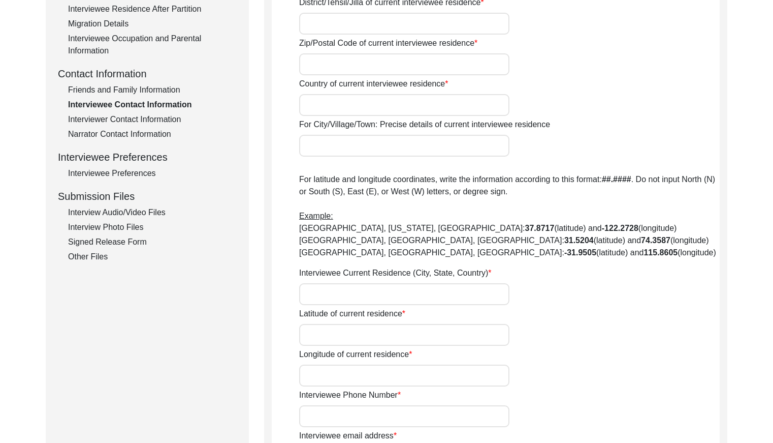
type input "Na"
type input "[PERSON_NAME]"
type input "[GEOGRAPHIC_DATA]"
type input "Bathinda"
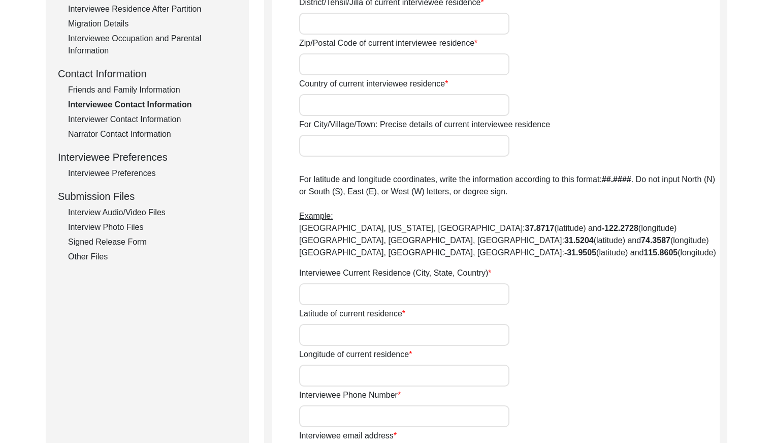
type input "151302"
type input "[GEOGRAPHIC_DATA]"
type input "[PERSON_NAME], [GEOGRAPHIC_DATA], [GEOGRAPHIC_DATA], [GEOGRAPHIC_DATA]"
type input "29.955633"
type input "75.158510"
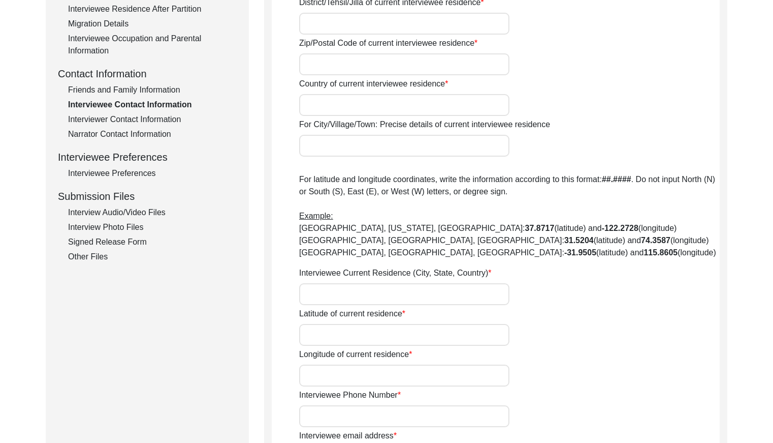
type input "000000"
type input "NA"
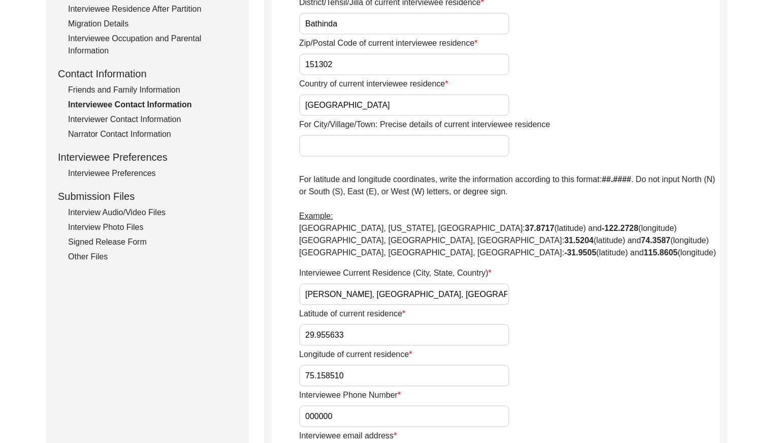
scroll to position [323, 0]
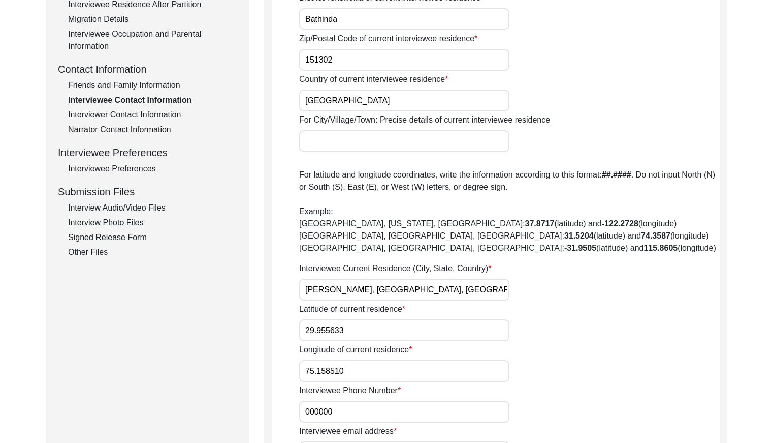
click at [135, 113] on div "Interviewer Contact Information" at bounding box center [152, 115] width 169 height 12
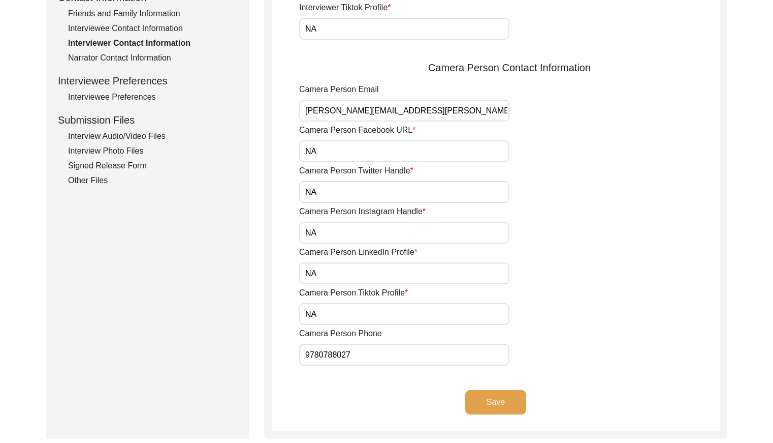
click at [147, 56] on div "Narrator Contact Information" at bounding box center [152, 58] width 169 height 12
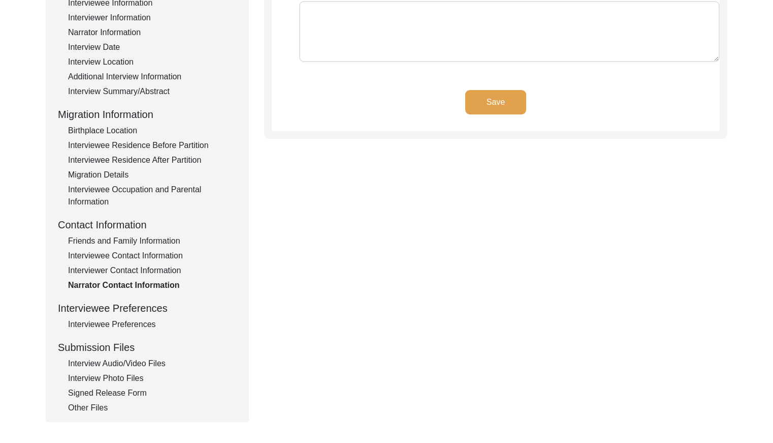
scroll to position [175, 0]
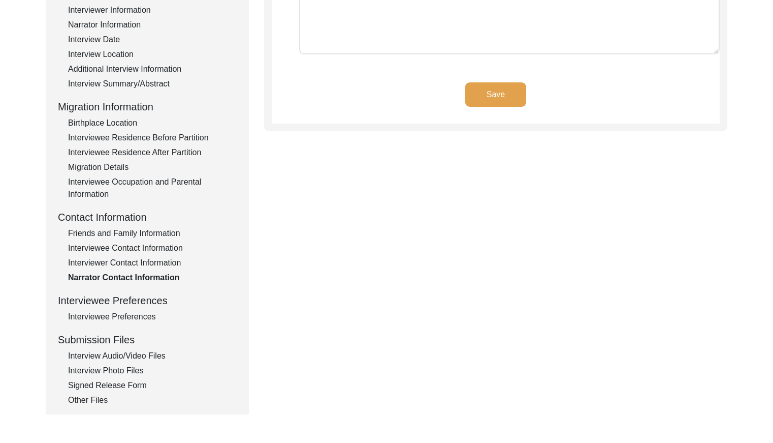
click at [138, 312] on div "Interviewee Preferences" at bounding box center [152, 317] width 169 height 12
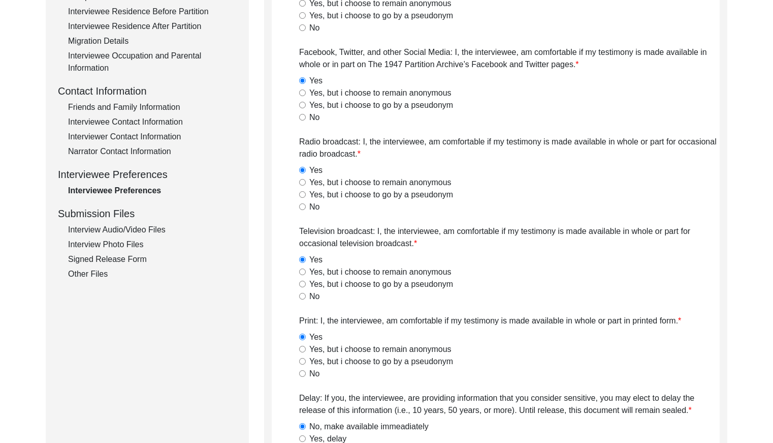
click at [152, 232] on div "Interview Audio/Video Files" at bounding box center [152, 230] width 169 height 12
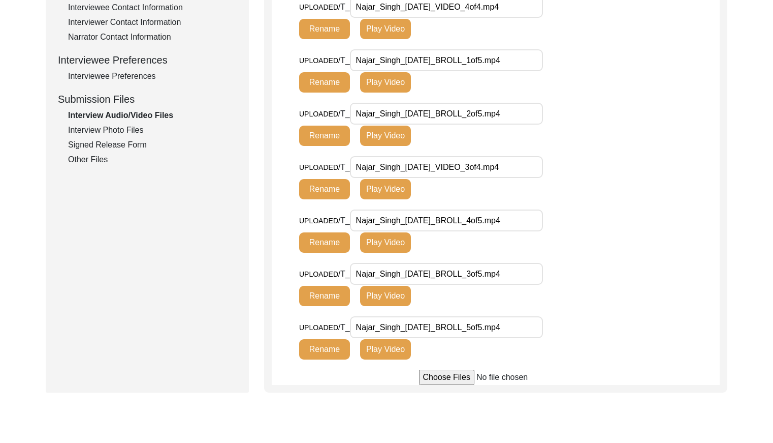
scroll to position [419, 0]
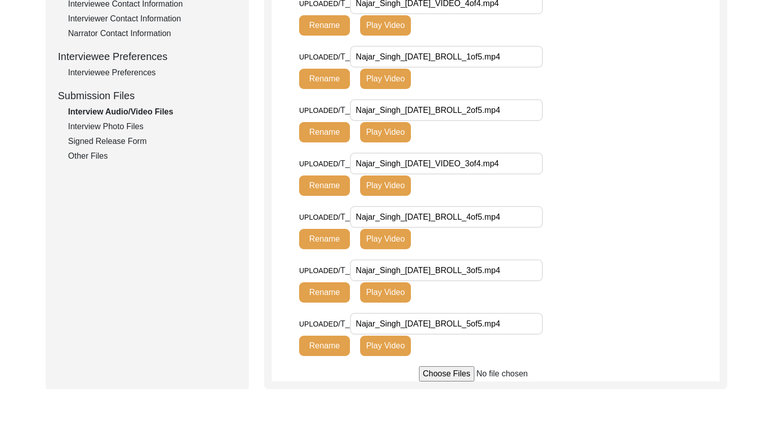
click at [118, 128] on div "Interview Photo Files" at bounding box center [152, 126] width 169 height 12
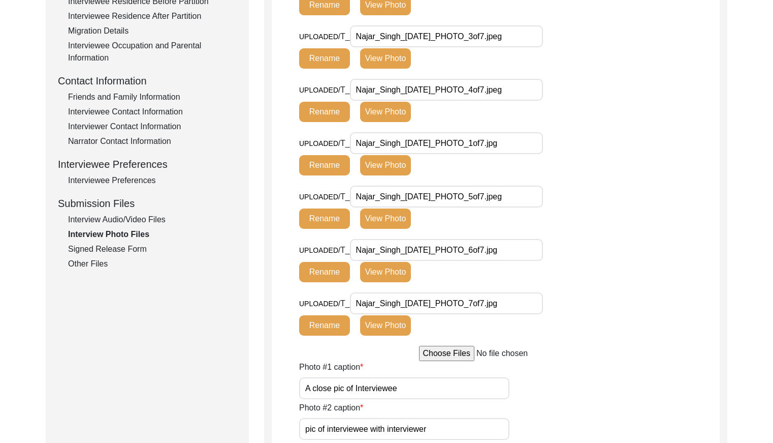
scroll to position [321, 0]
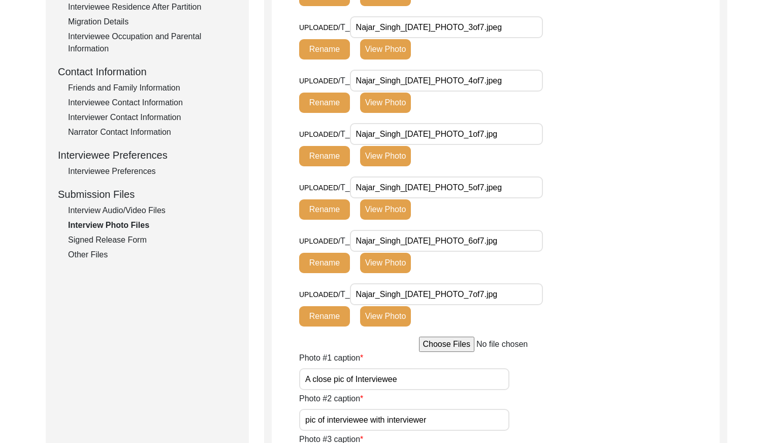
click at [109, 241] on div "Signed Release Form" at bounding box center [152, 240] width 169 height 12
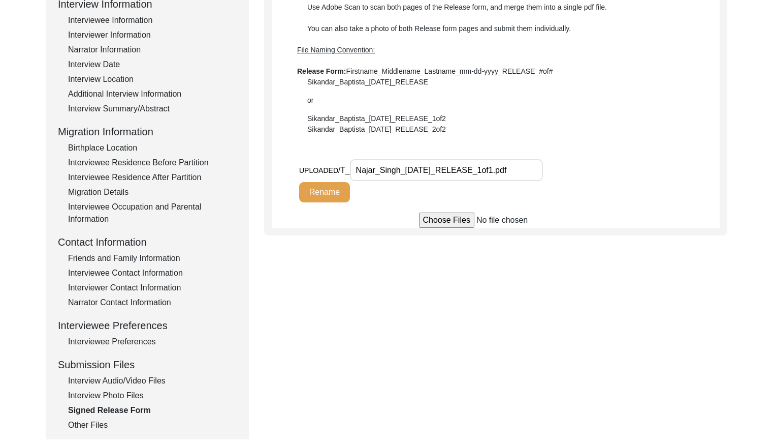
scroll to position [0, 0]
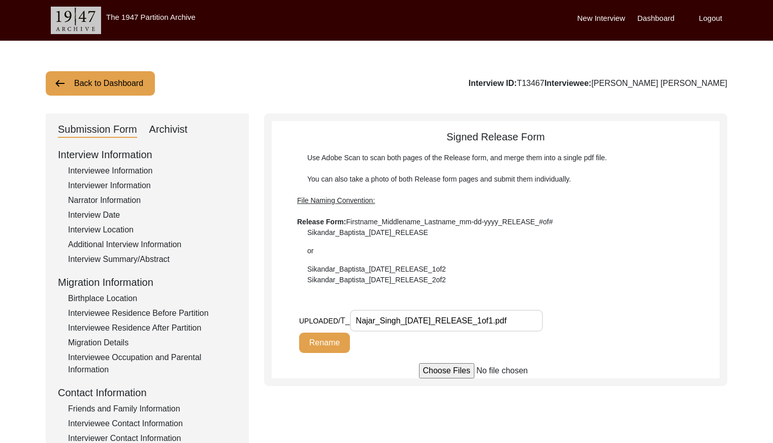
click at [102, 83] on button "Back to Dashboard" at bounding box center [100, 83] width 109 height 24
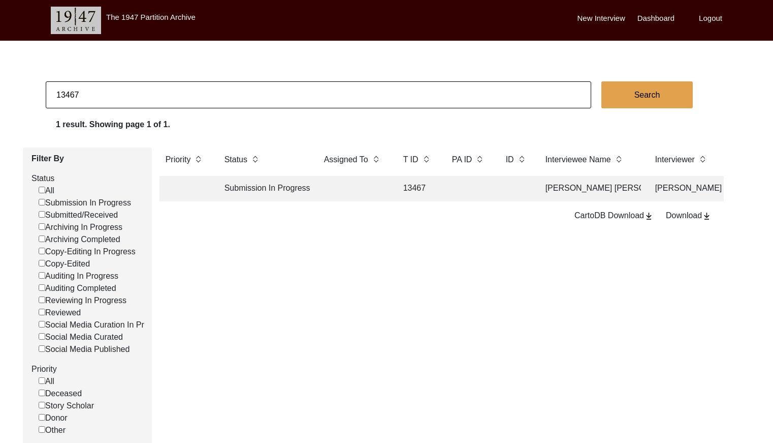
click at [120, 98] on input "13467" at bounding box center [319, 94] width 546 height 27
click at [121, 97] on input "13467" at bounding box center [319, 94] width 546 height 27
checkbox input "false"
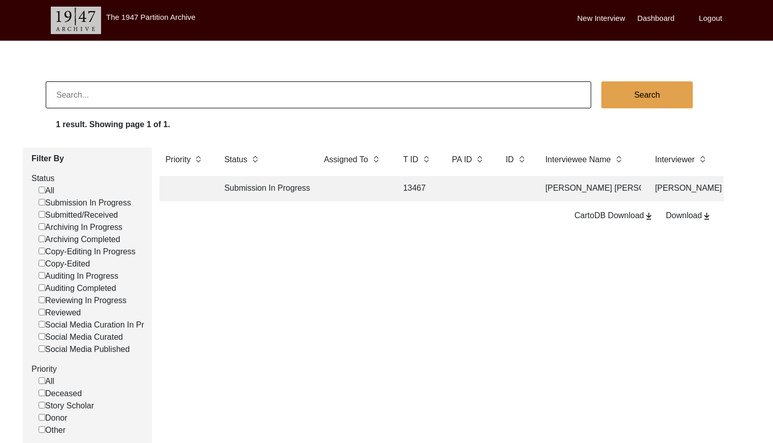
checkbox input "false"
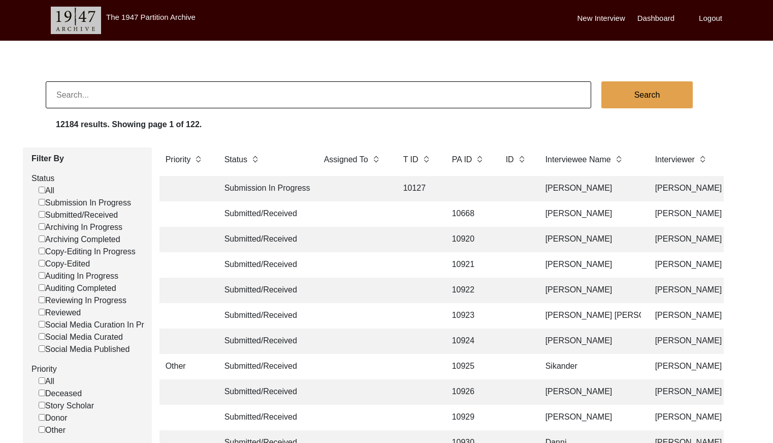
click at [43, 214] on input "Submitted/Received" at bounding box center [42, 214] width 7 height 7
checkbox input "false"
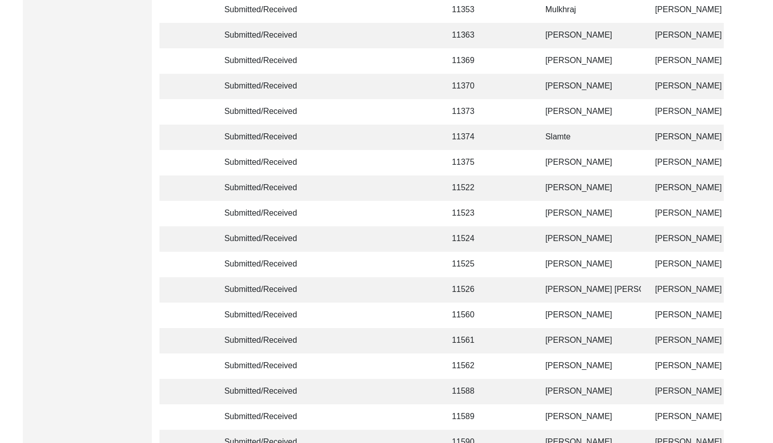
scroll to position [2402, 0]
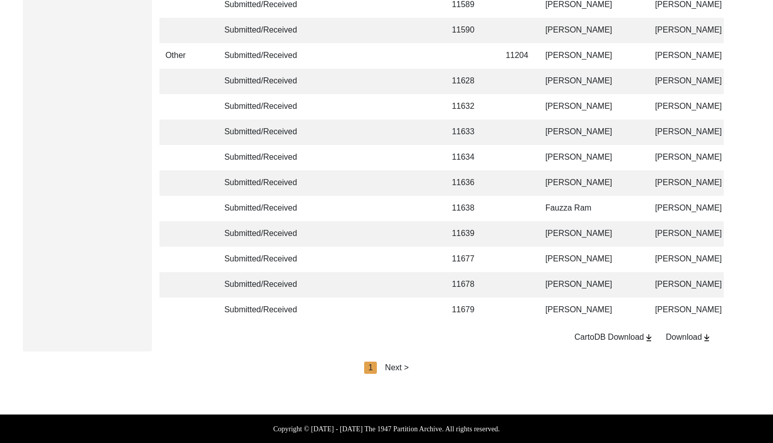
drag, startPoint x: 390, startPoint y: 365, endPoint x: 409, endPoint y: 366, distance: 18.8
click at [391, 365] on div "Next >" at bounding box center [397, 367] width 24 height 12
drag, startPoint x: 417, startPoint y: 366, endPoint x: 433, endPoint y: 366, distance: 16.8
click at [417, 366] on div "Next >" at bounding box center [421, 367] width 24 height 12
click at [423, 367] on div "Next >" at bounding box center [421, 367] width 24 height 12
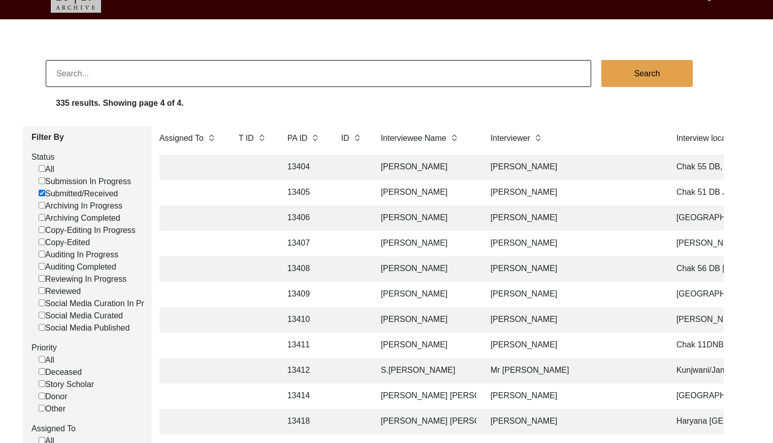
scroll to position [0, 0]
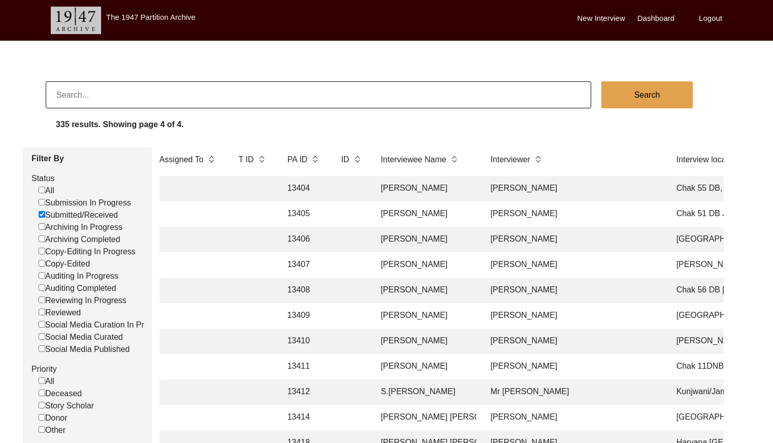
drag, startPoint x: 103, startPoint y: 102, endPoint x: 109, endPoint y: 101, distance: 6.2
click at [103, 101] on input at bounding box center [319, 94] width 546 height 27
paste input "[PERSON_NAME]"
type input "[PERSON_NAME]"
checkbox input "false"
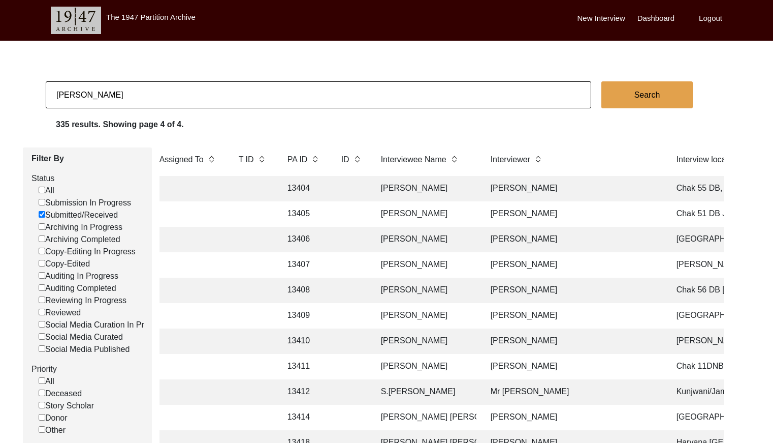
checkbox input "false"
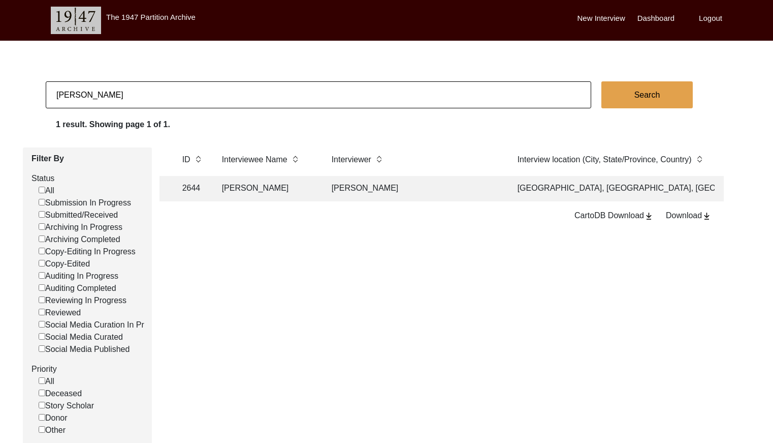
scroll to position [0, 330]
click at [432, 185] on td "[PERSON_NAME]" at bounding box center [408, 188] width 178 height 25
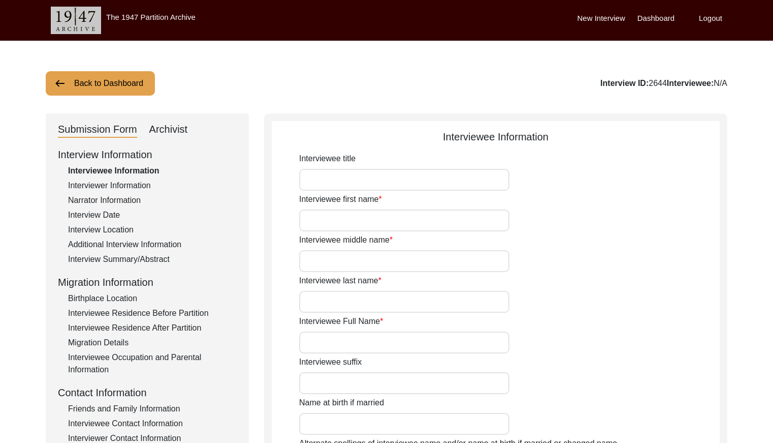
type input "Mrs."
type input "Jalila"
type input "[PERSON_NAME]"
type input "[DATE]"
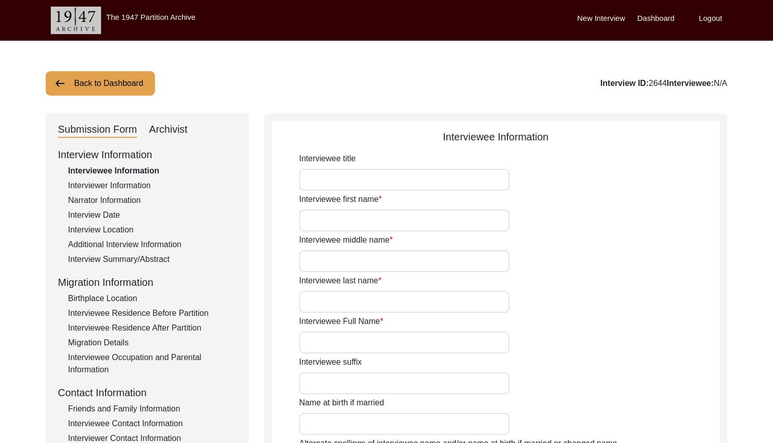
type input "86"
type input "[DEMOGRAPHIC_DATA]"
type input "Urdu"
type input "[DEMOGRAPHIC_DATA]"
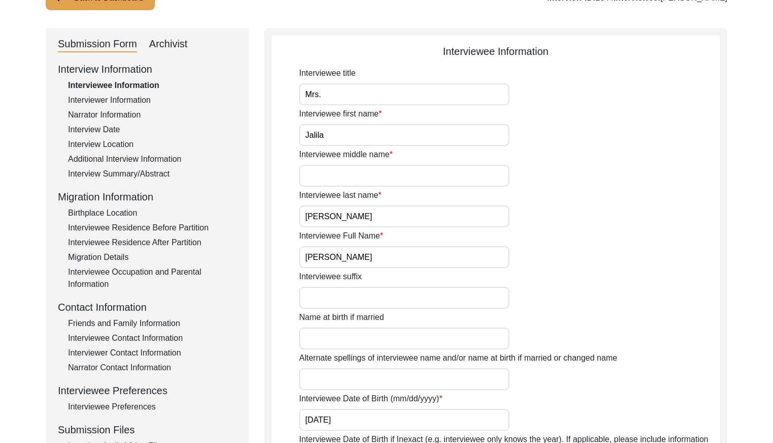
scroll to position [187, 0]
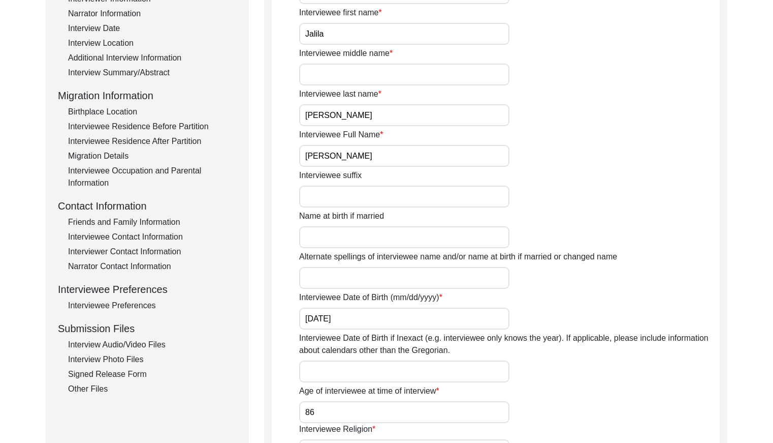
click at [143, 338] on div "Interview Audio/Video Files" at bounding box center [152, 344] width 169 height 12
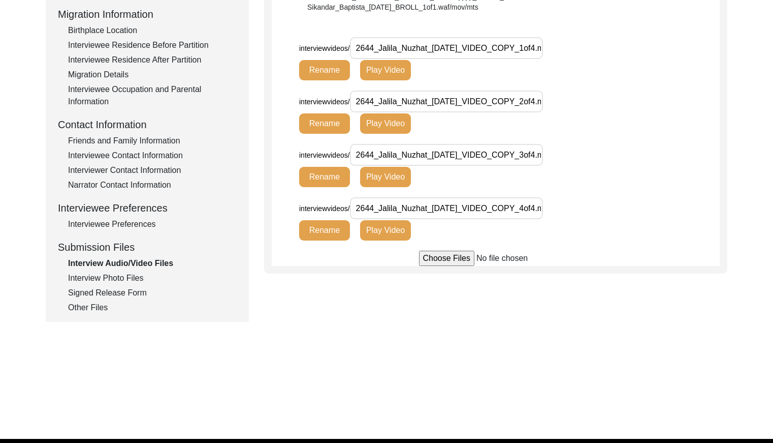
scroll to position [292, 0]
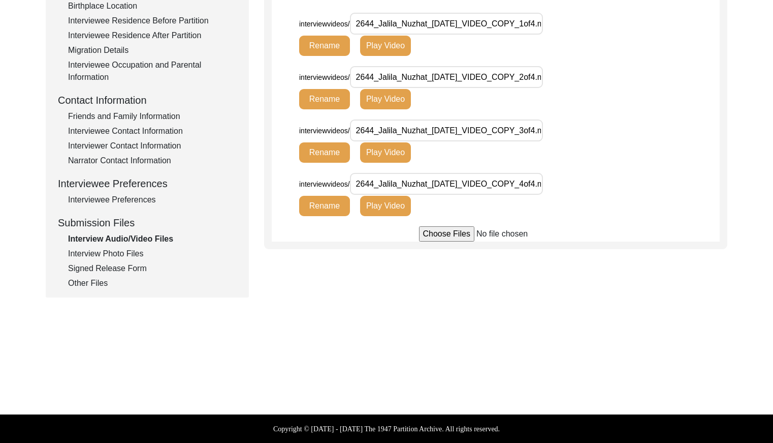
click at [101, 255] on div "Interview Photo Files" at bounding box center [152, 253] width 169 height 12
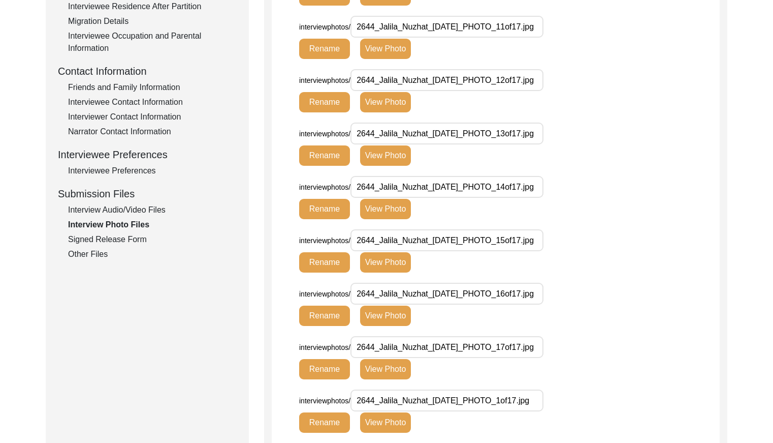
click at [130, 237] on div "Signed Release Form" at bounding box center [152, 239] width 169 height 12
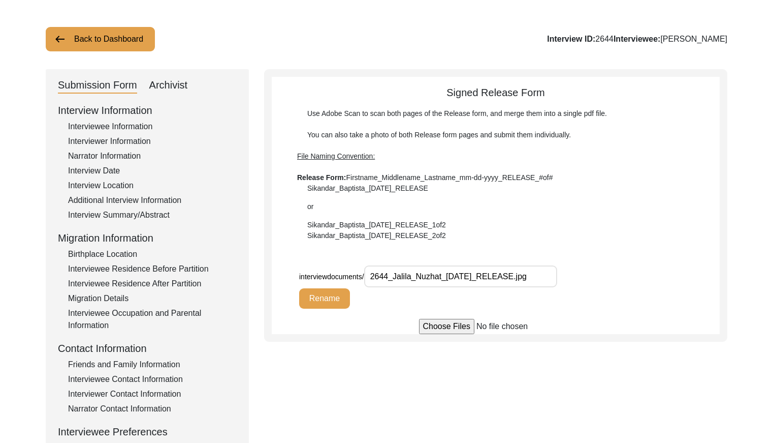
scroll to position [0, 0]
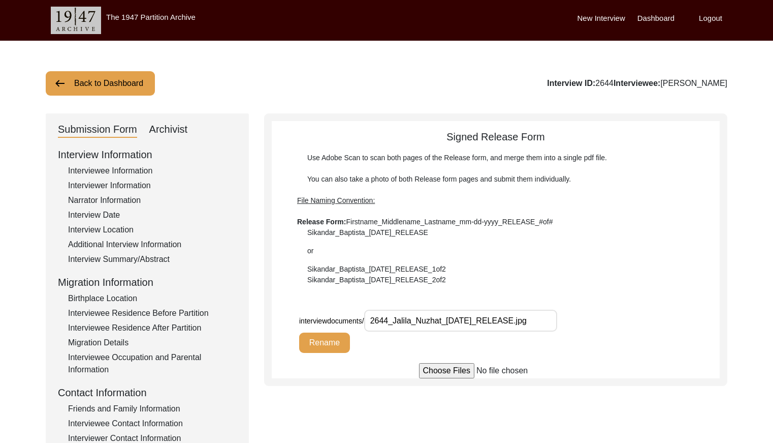
click at [120, 79] on button "Back to Dashboard" at bounding box center [100, 83] width 109 height 24
